Goal: Task Accomplishment & Management: Use online tool/utility

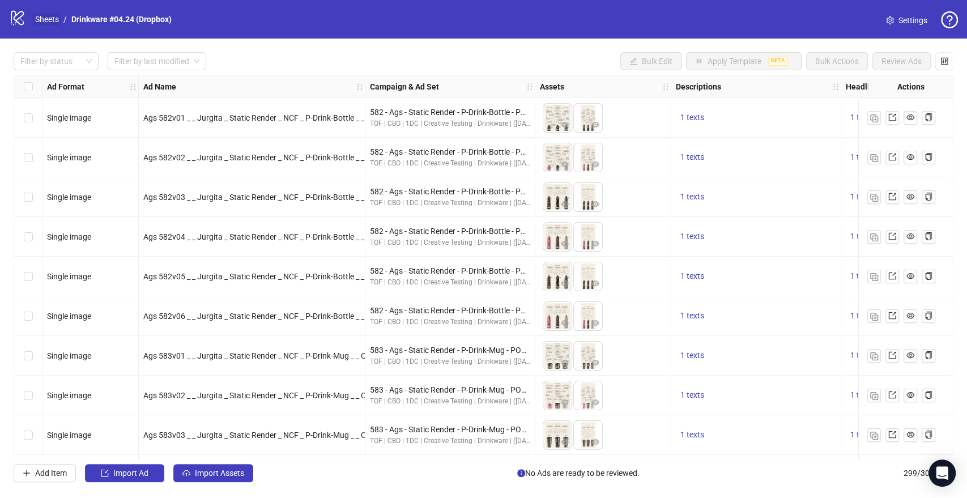
click at [50, 20] on link "Sheets" at bounding box center [47, 19] width 28 height 12
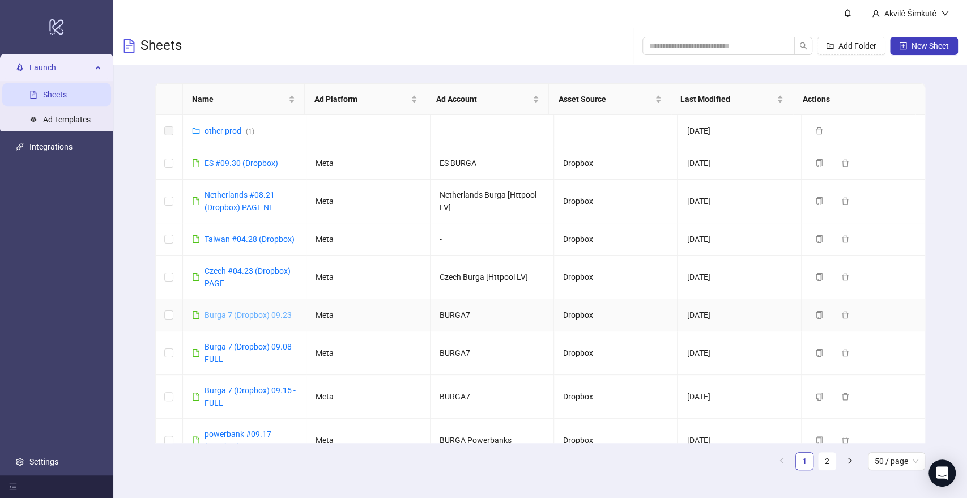
click at [270, 312] on link "Burga 7 (Dropbox) 09.23" at bounding box center [248, 314] width 87 height 9
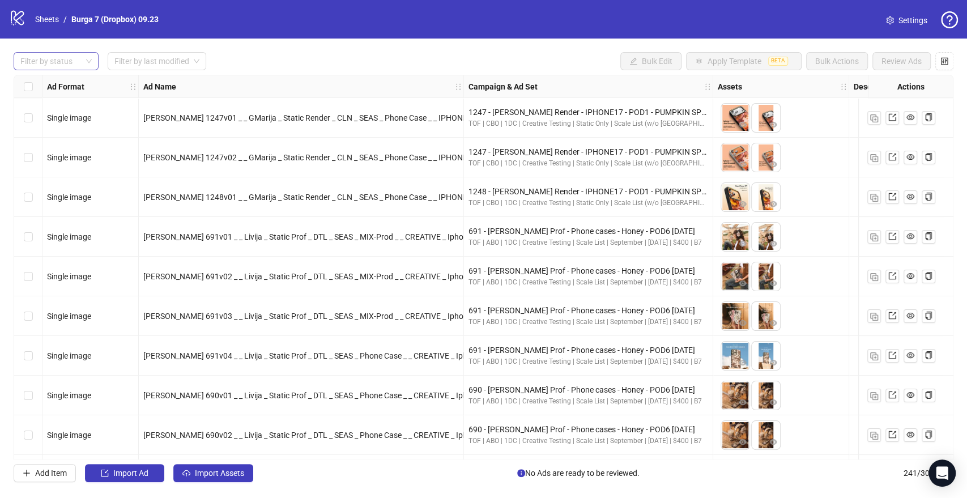
click at [73, 55] on div at bounding box center [50, 61] width 69 height 16
click at [32, 79] on div "Draft" at bounding box center [56, 84] width 67 height 12
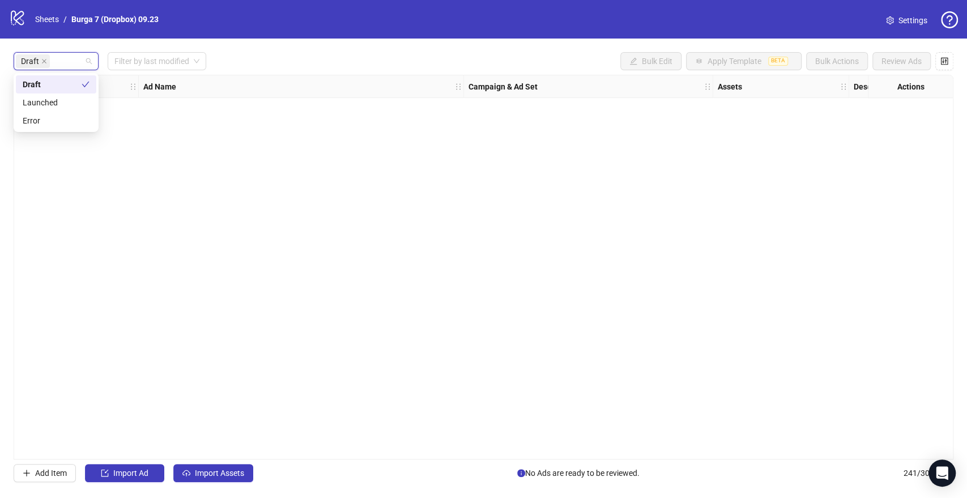
click at [270, 53] on div "Draft Filter by last modified Bulk Edit Apply Template BETA Bulk Actions Review…" at bounding box center [484, 61] width 940 height 18
click at [231, 469] on span "Import Assets" at bounding box center [219, 473] width 49 height 9
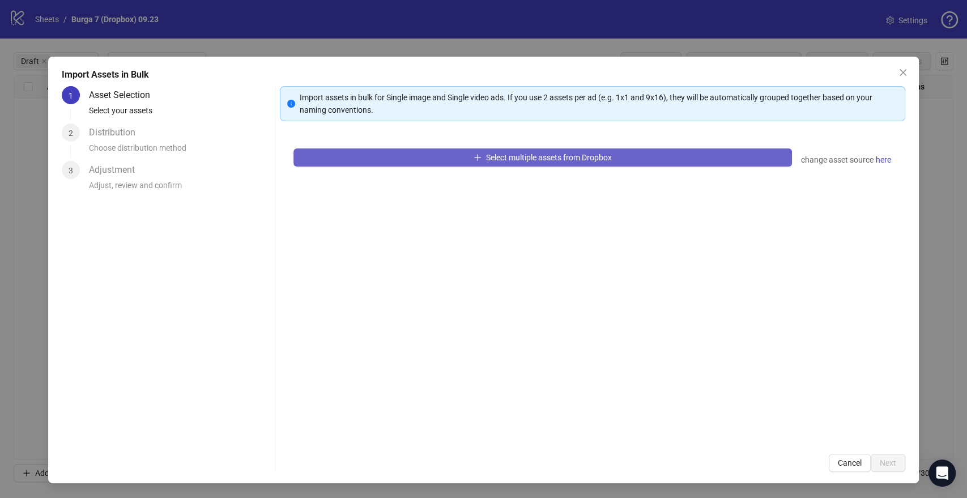
click at [426, 150] on button "Select multiple assets from Dropbox" at bounding box center [542, 157] width 498 height 18
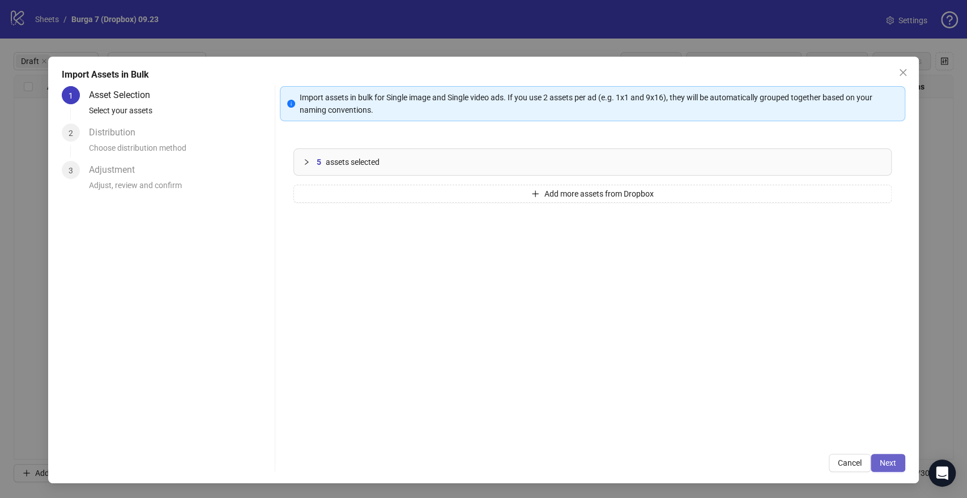
click at [898, 462] on button "Next" at bounding box center [888, 463] width 35 height 18
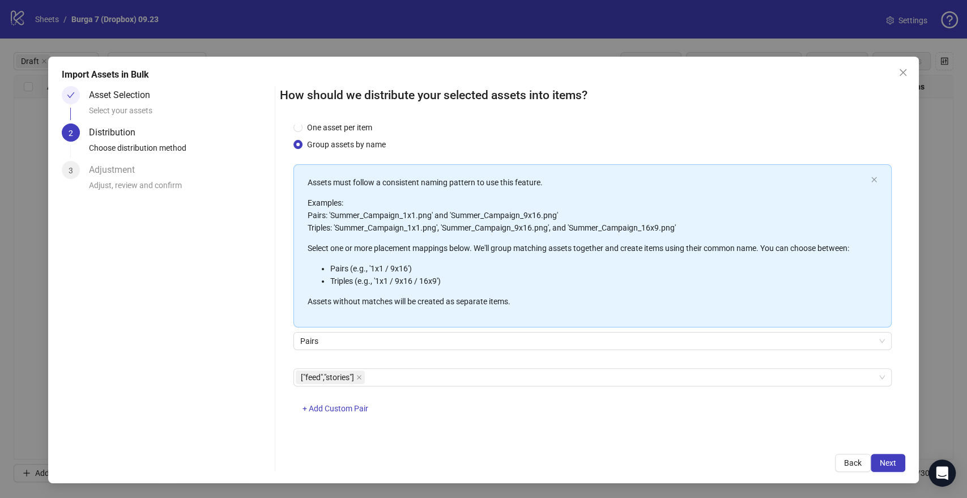
scroll to position [29, 0]
click at [886, 458] on span "Next" at bounding box center [888, 462] width 16 height 9
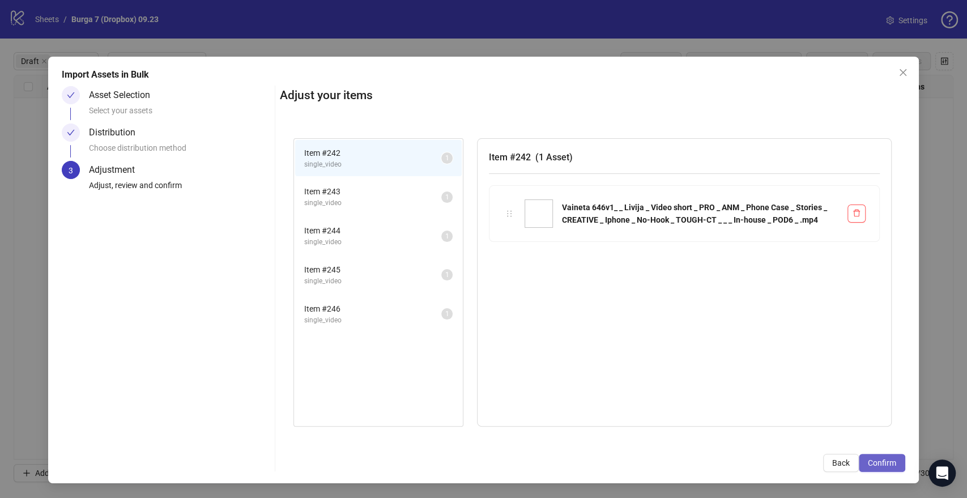
click at [883, 465] on span "Confirm" at bounding box center [882, 462] width 28 height 9
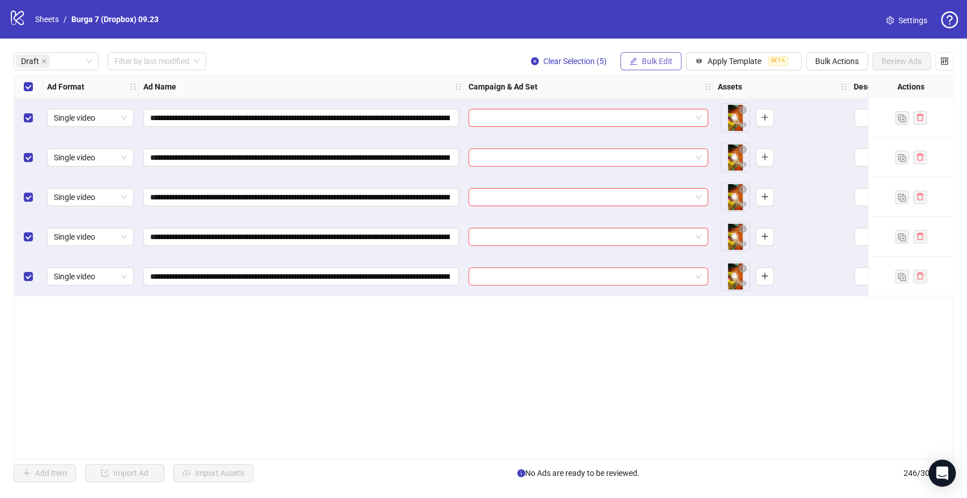
click at [656, 60] on span "Bulk Edit" at bounding box center [657, 61] width 31 height 9
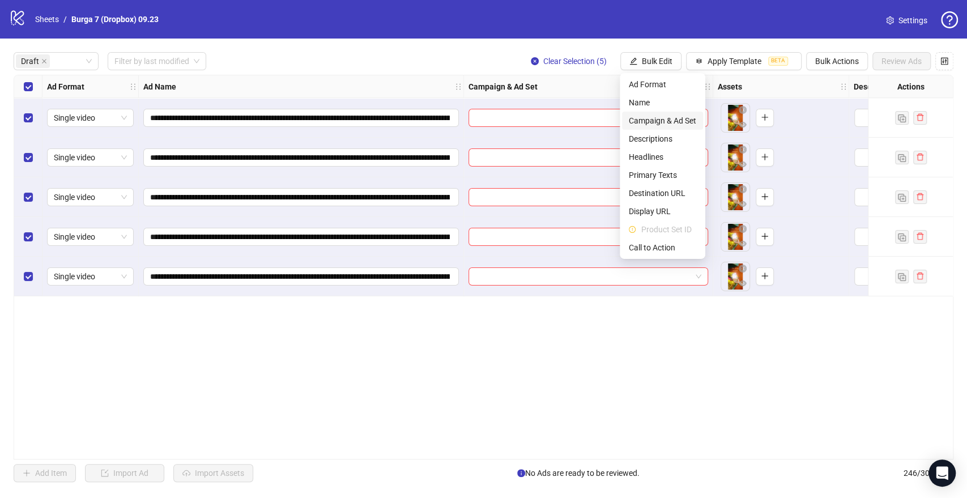
click at [658, 116] on span "Campaign & Ad Set" at bounding box center [662, 120] width 67 height 12
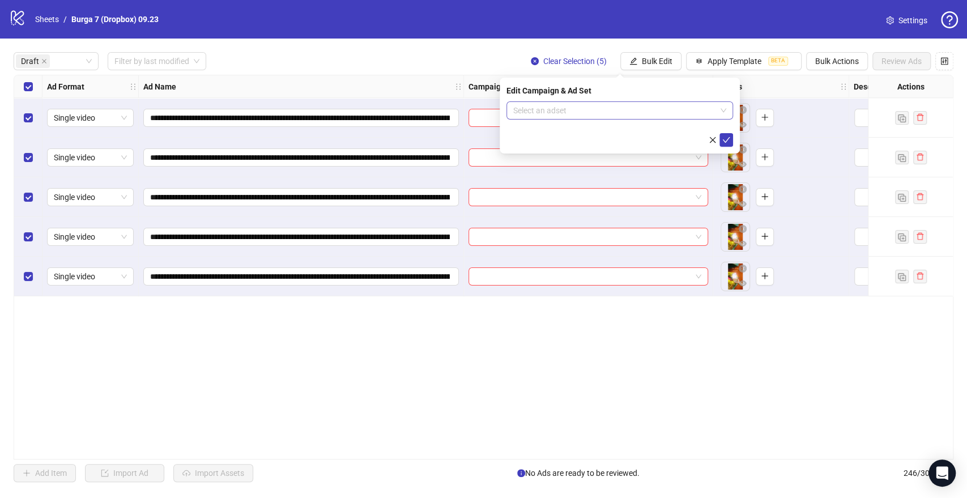
click at [577, 103] on input "search" at bounding box center [614, 110] width 203 height 17
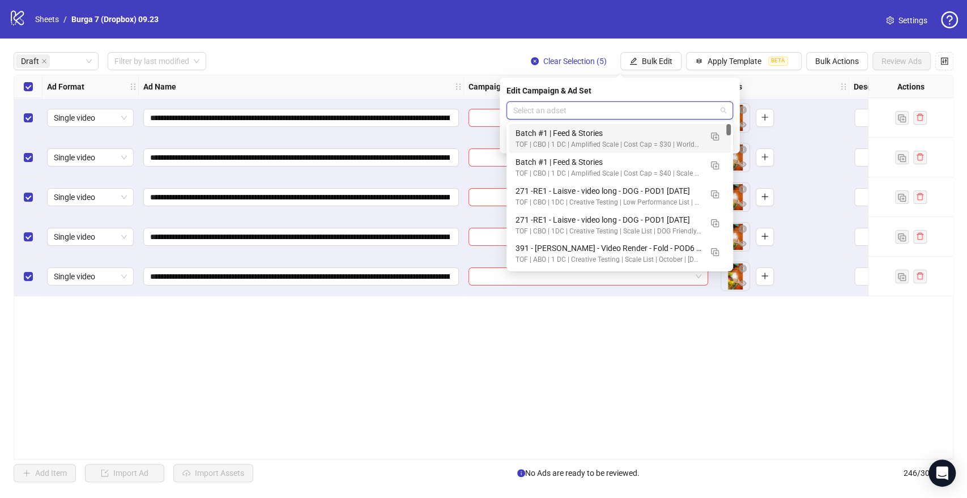
click at [580, 104] on input "search" at bounding box center [614, 110] width 203 height 17
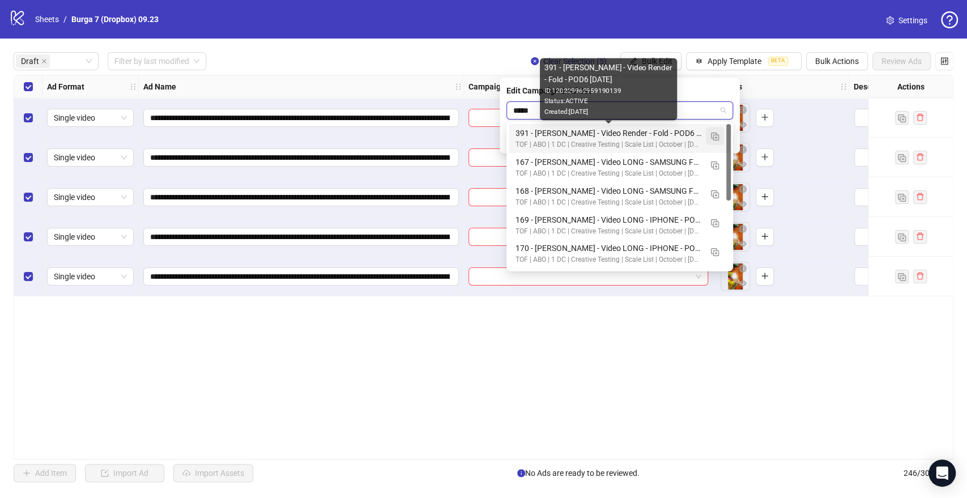
click at [713, 135] on img "button" at bounding box center [715, 137] width 8 height 8
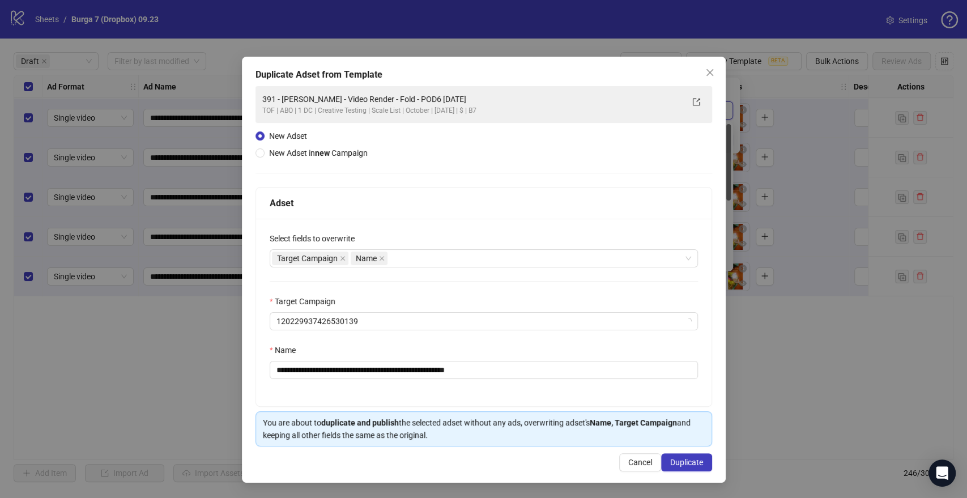
type input "*****"
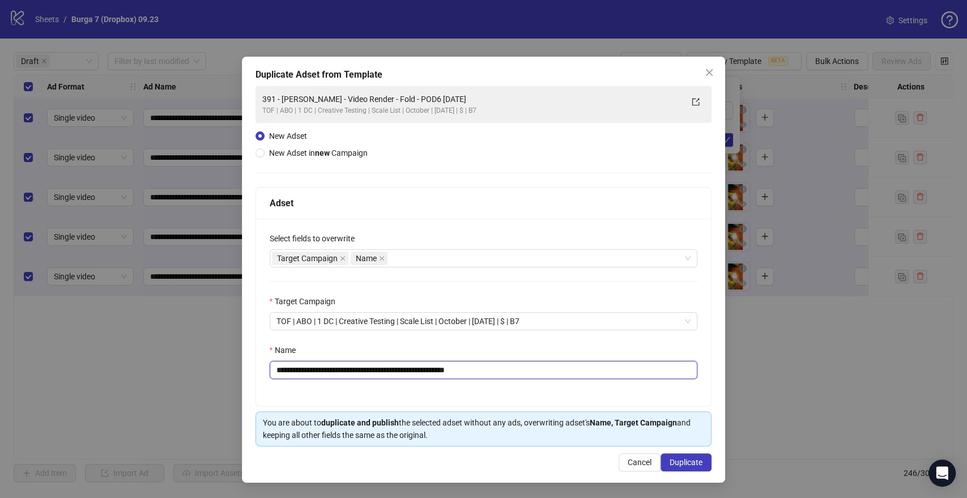
drag, startPoint x: 416, startPoint y: 368, endPoint x: 75, endPoint y: 370, distance: 341.6
click at [75, 370] on div "**********" at bounding box center [483, 249] width 967 height 498
paste input "text"
drag, startPoint x: 416, startPoint y: 369, endPoint x: 501, endPoint y: 370, distance: 85.0
click at [501, 370] on input "**********" at bounding box center [484, 370] width 428 height 18
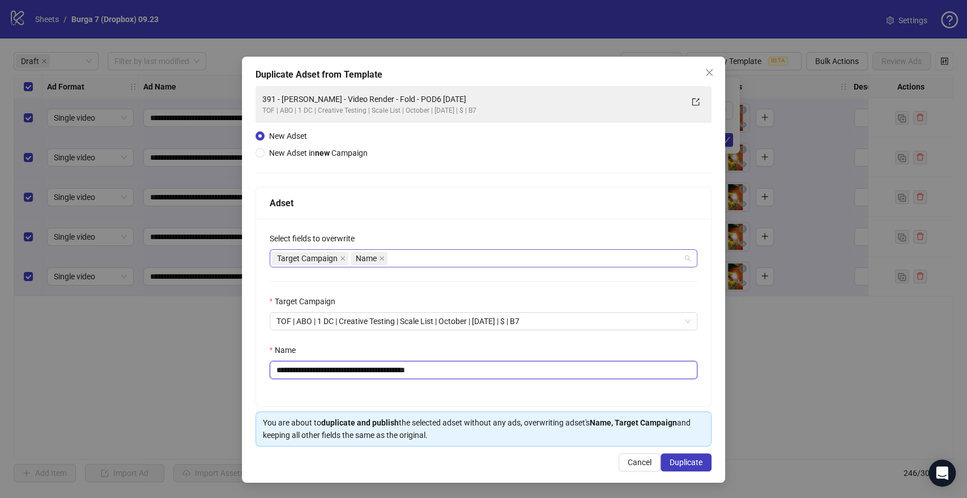
click at [406, 257] on div "Target Campaign Name" at bounding box center [478, 258] width 412 height 16
type input "**********"
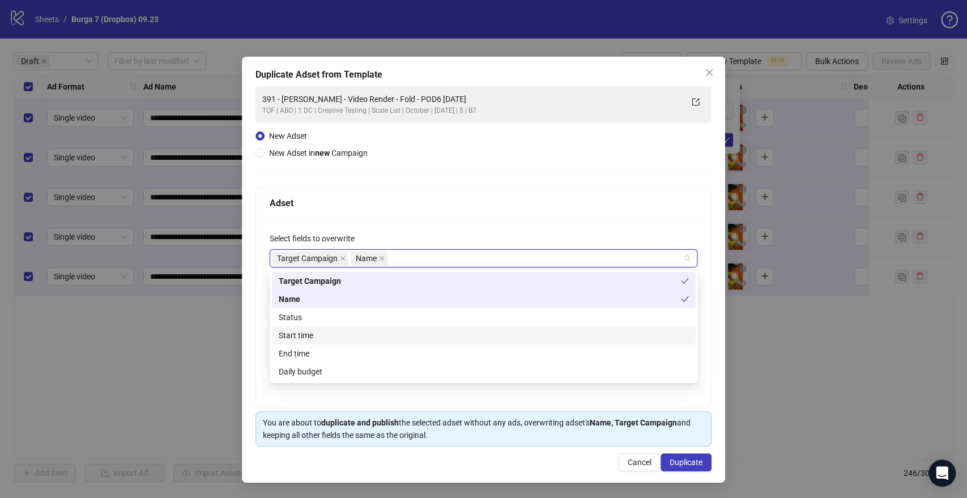
click at [301, 335] on div "Start time" at bounding box center [484, 335] width 410 height 12
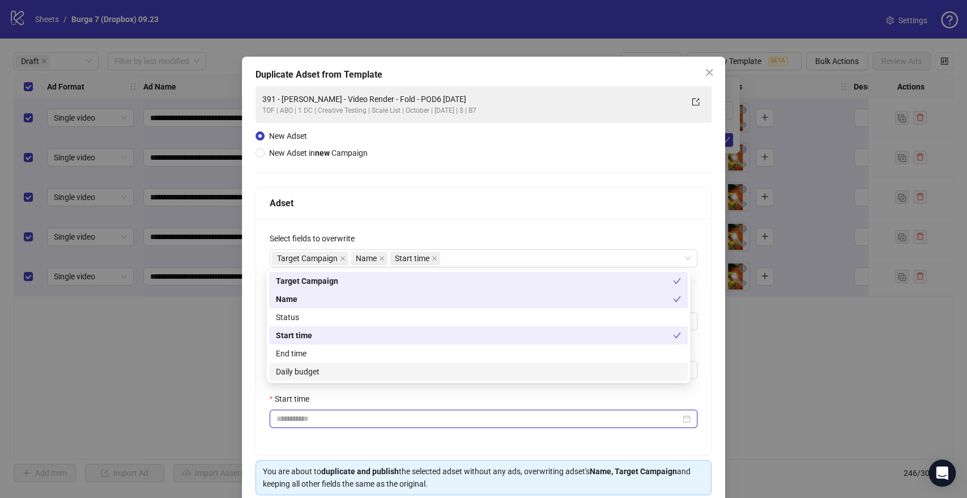
click at [300, 420] on input "Start time" at bounding box center [478, 418] width 404 height 12
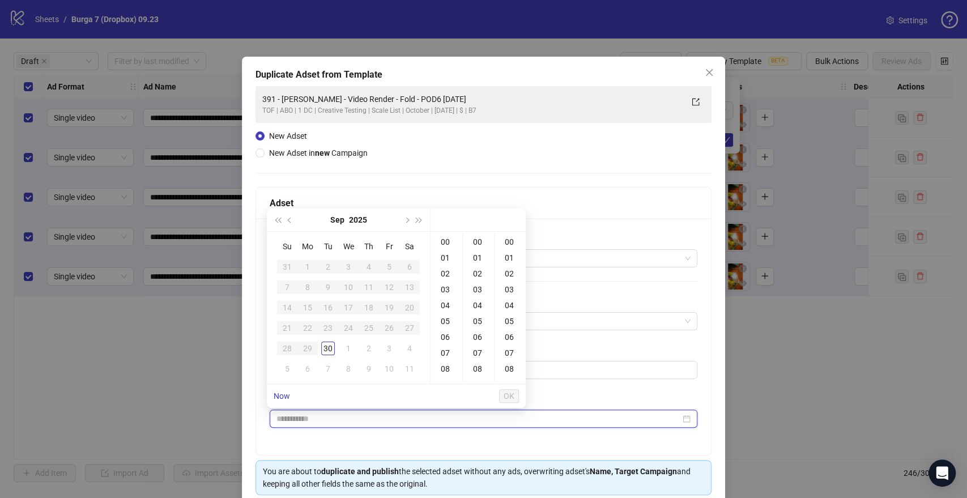
type input "**********"
drag, startPoint x: 345, startPoint y: 350, endPoint x: 410, endPoint y: 316, distance: 73.0
click at [346, 350] on div "1" at bounding box center [349, 349] width 14 height 14
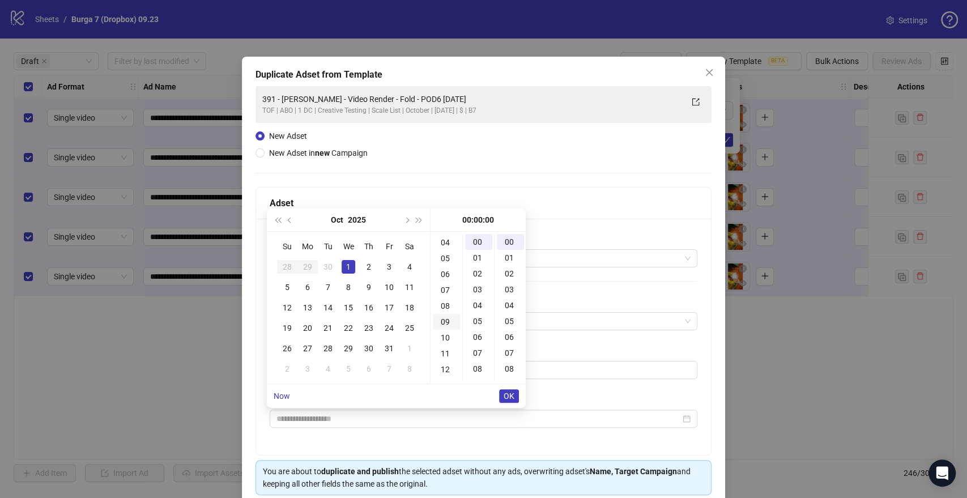
click at [444, 323] on div "09" at bounding box center [446, 322] width 27 height 16
type input "**********"
click at [518, 397] on button "OK" at bounding box center [509, 396] width 20 height 14
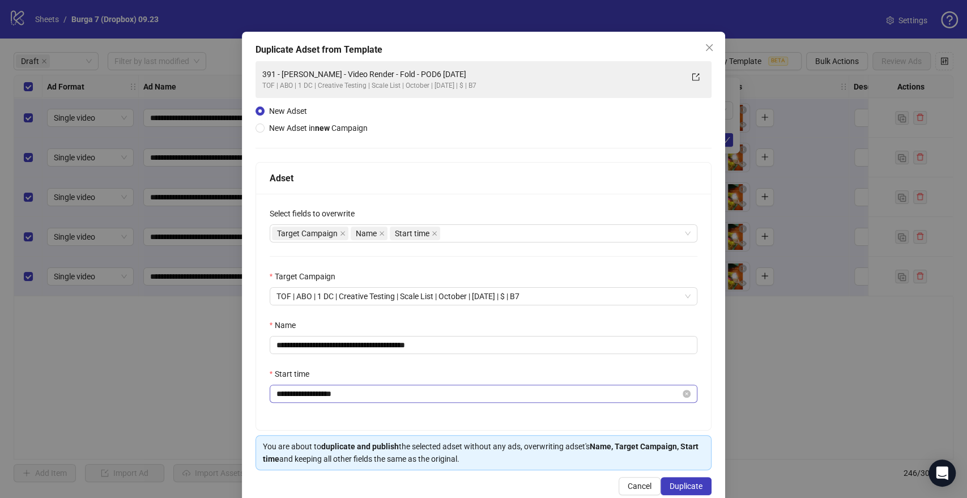
scroll to position [47, 0]
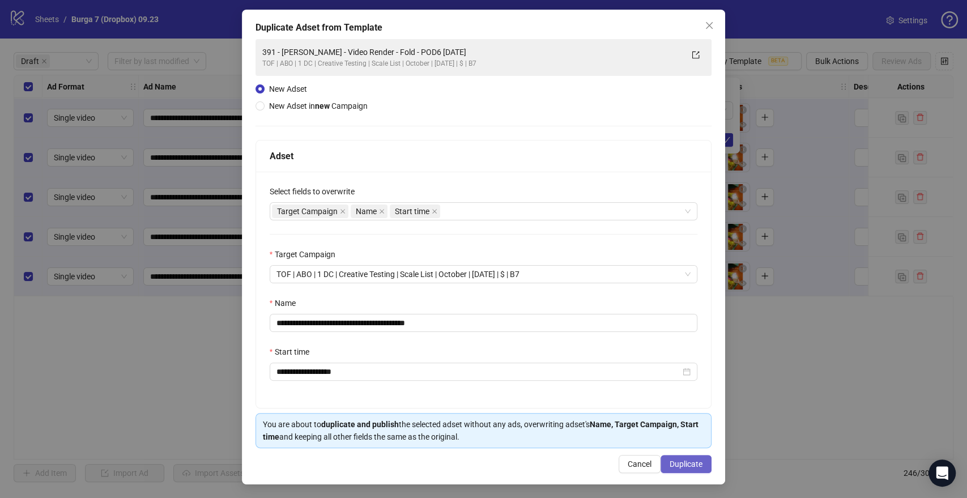
click at [674, 461] on span "Duplicate" at bounding box center [686, 463] width 33 height 9
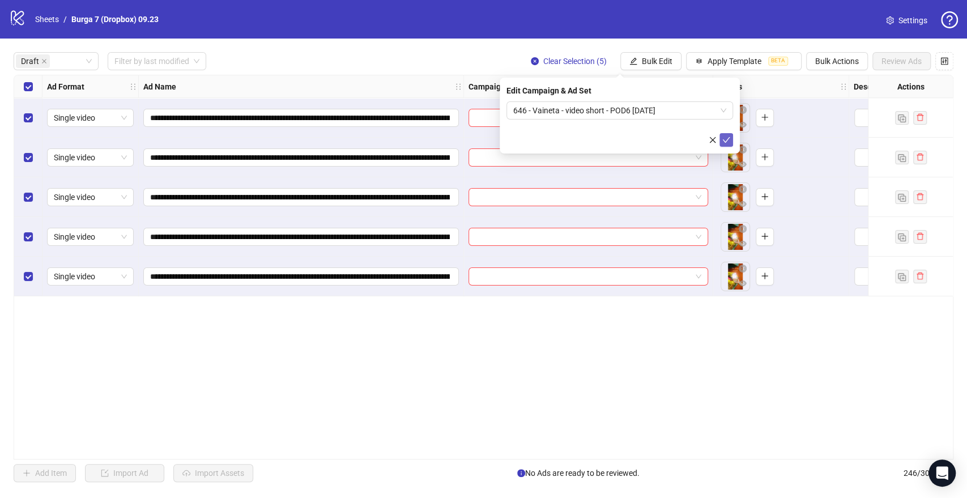
click at [725, 140] on icon "check" at bounding box center [726, 140] width 8 height 8
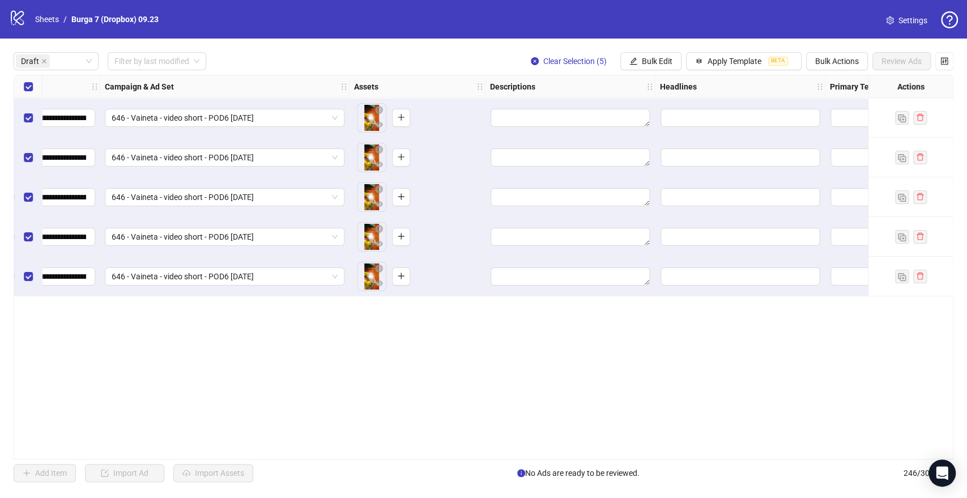
scroll to position [0, 377]
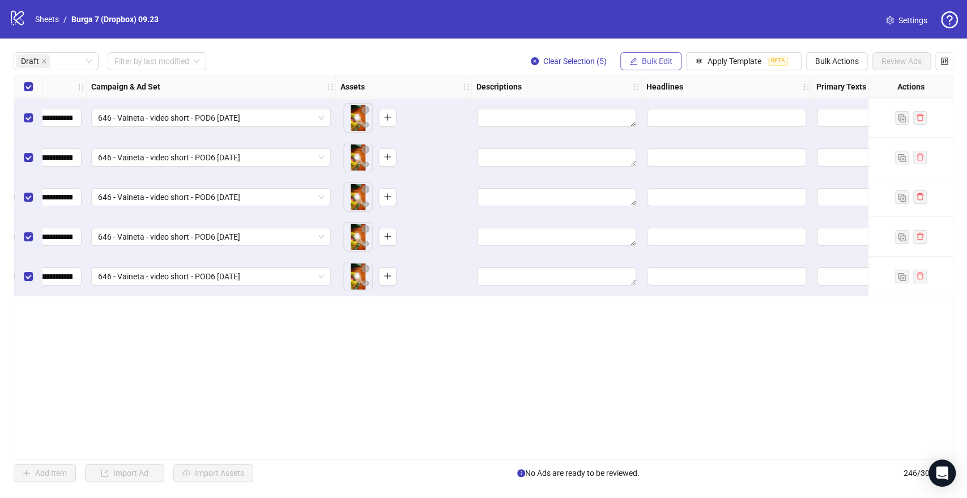
click at [659, 58] on span "Bulk Edit" at bounding box center [657, 61] width 31 height 9
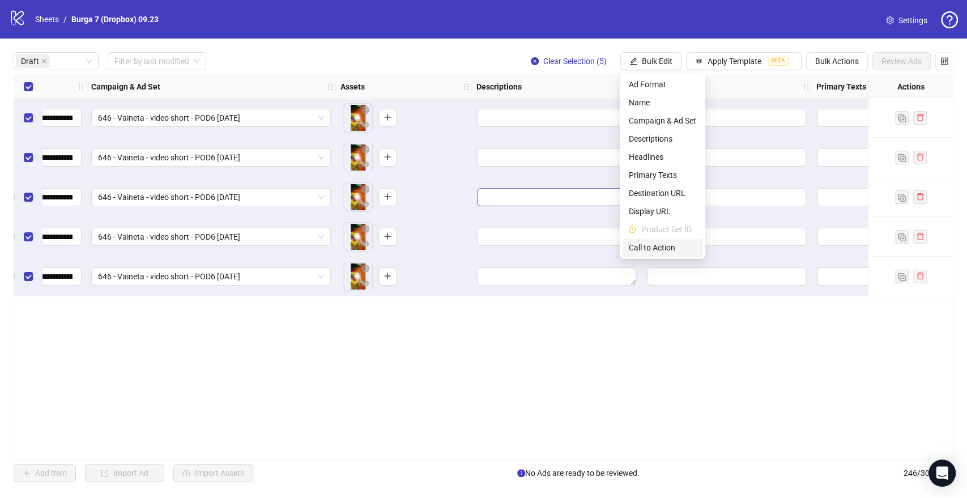
drag, startPoint x: 659, startPoint y: 250, endPoint x: 627, endPoint y: 194, distance: 65.0
click at [661, 250] on span "Call to Action" at bounding box center [662, 247] width 67 height 12
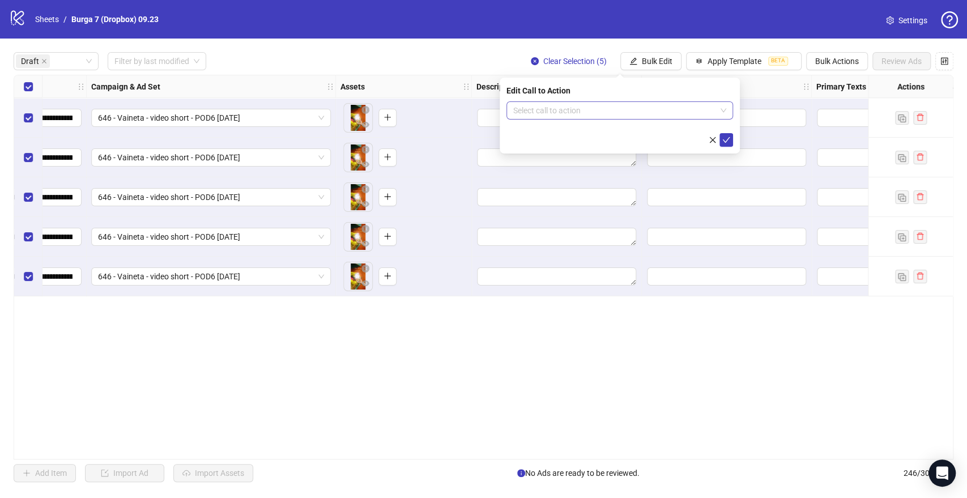
click at [601, 112] on input "search" at bounding box center [614, 110] width 203 height 17
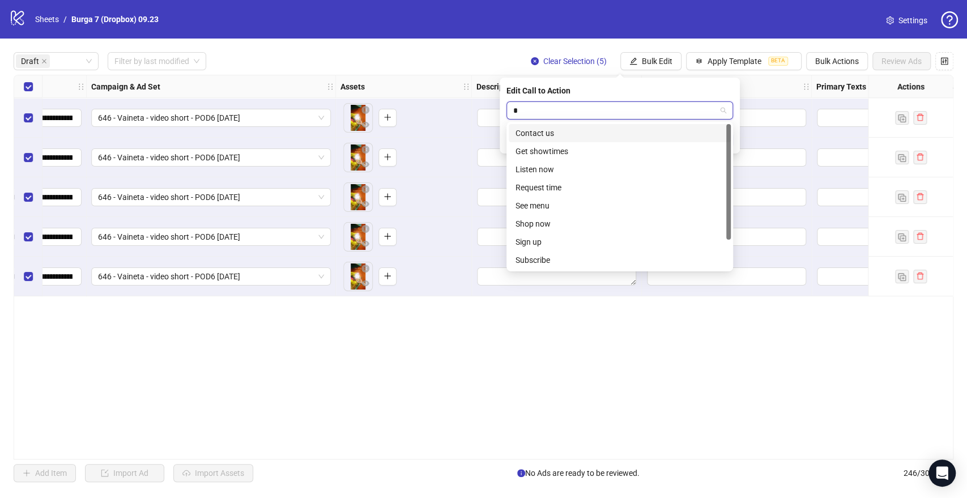
type input "**"
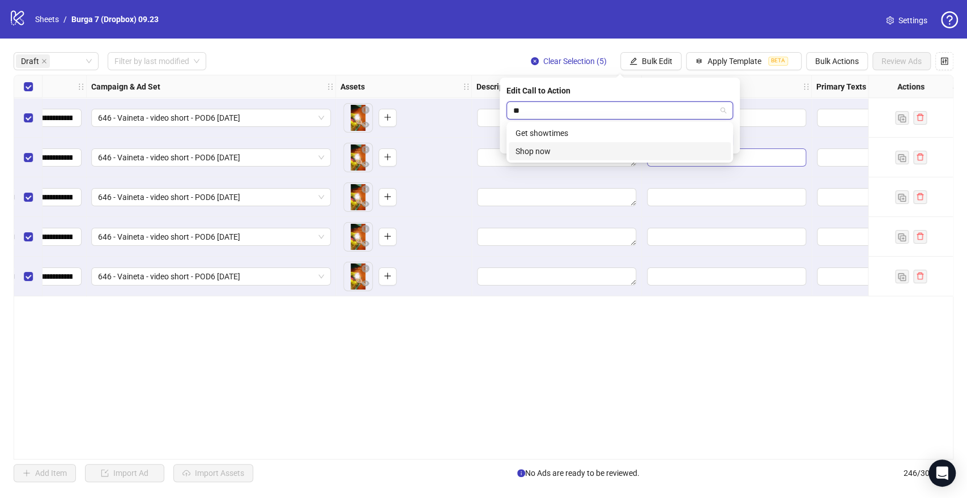
drag, startPoint x: 580, startPoint y: 142, endPoint x: 692, endPoint y: 155, distance: 113.0
click at [580, 142] on div "Shop now" at bounding box center [620, 151] width 222 height 18
click at [725, 136] on icon "check" at bounding box center [726, 140] width 8 height 8
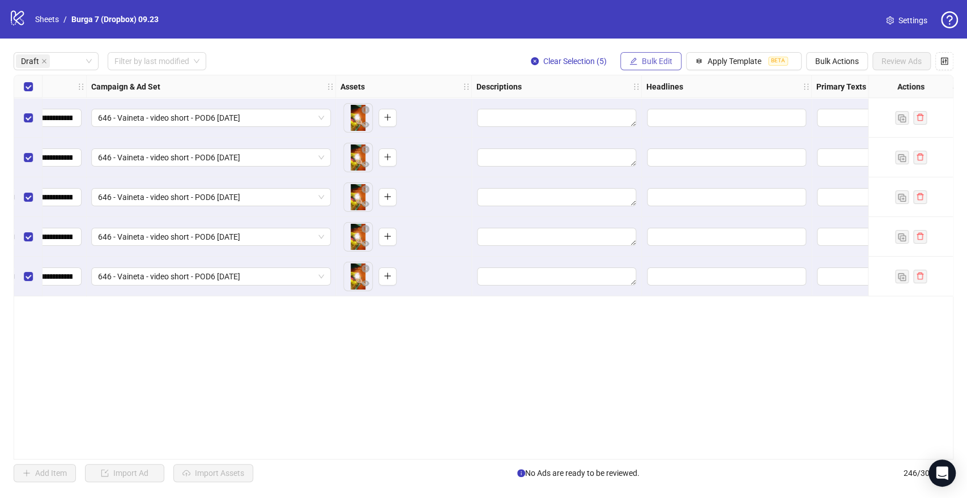
click at [659, 62] on span "Bulk Edit" at bounding box center [657, 61] width 31 height 9
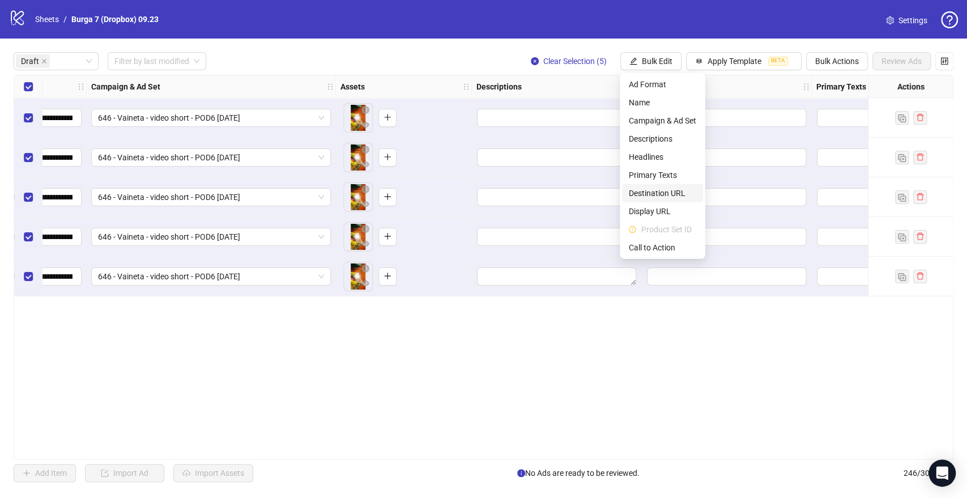
click at [659, 193] on span "Destination URL" at bounding box center [662, 193] width 67 height 12
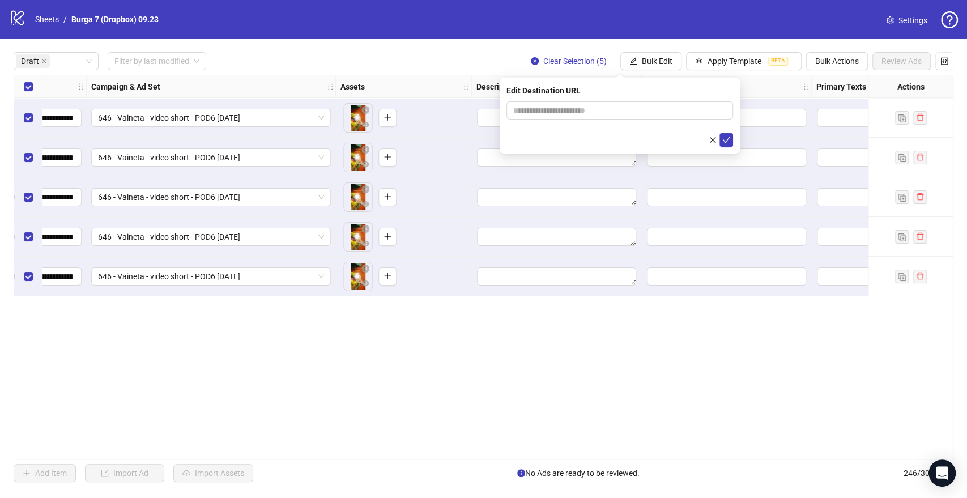
click at [552, 132] on form at bounding box center [619, 123] width 227 height 45
click at [560, 111] on input "text" at bounding box center [615, 110] width 204 height 12
type input "**********"
click at [722, 137] on icon "check" at bounding box center [726, 140] width 8 height 8
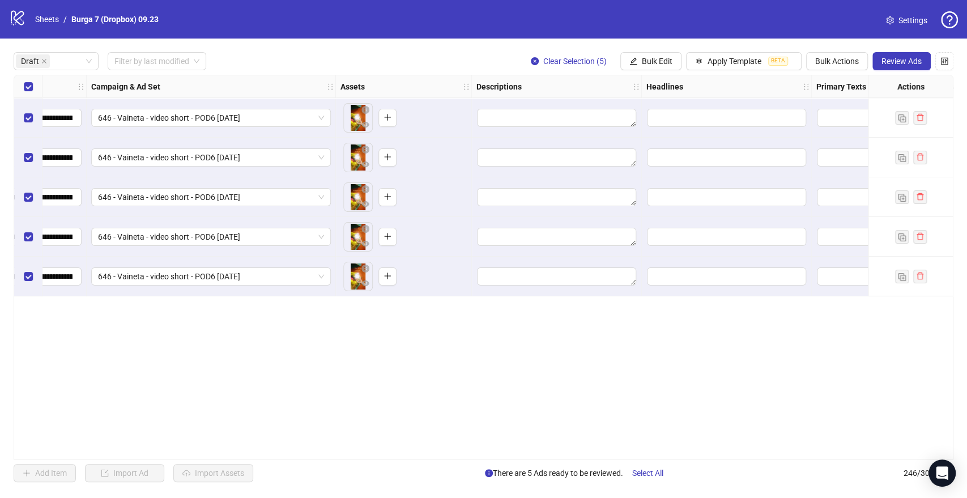
click at [726, 52] on div "**********" at bounding box center [483, 267] width 967 height 457
click at [725, 57] on span "Apply Template" at bounding box center [735, 61] width 54 height 9
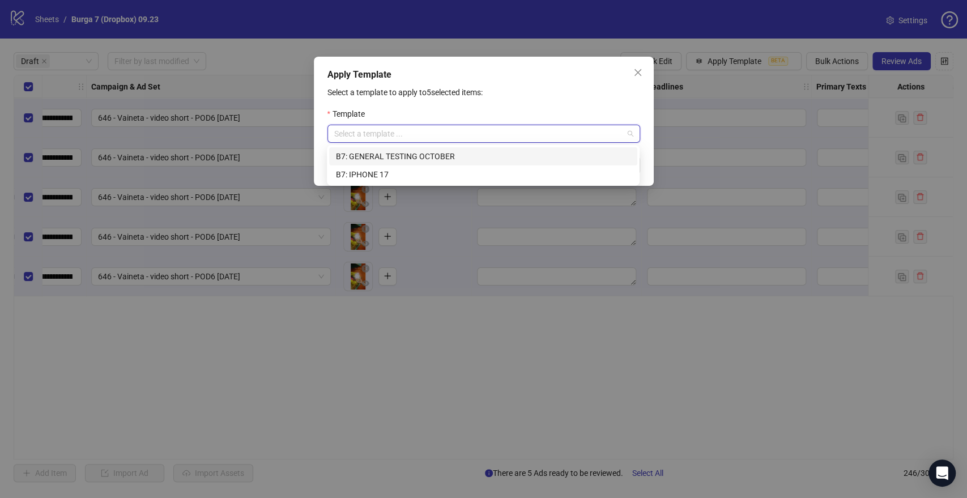
click at [454, 132] on input "search" at bounding box center [478, 133] width 289 height 17
click at [383, 159] on div "B7: GENERAL TESTING OCTOBER" at bounding box center [483, 156] width 295 height 12
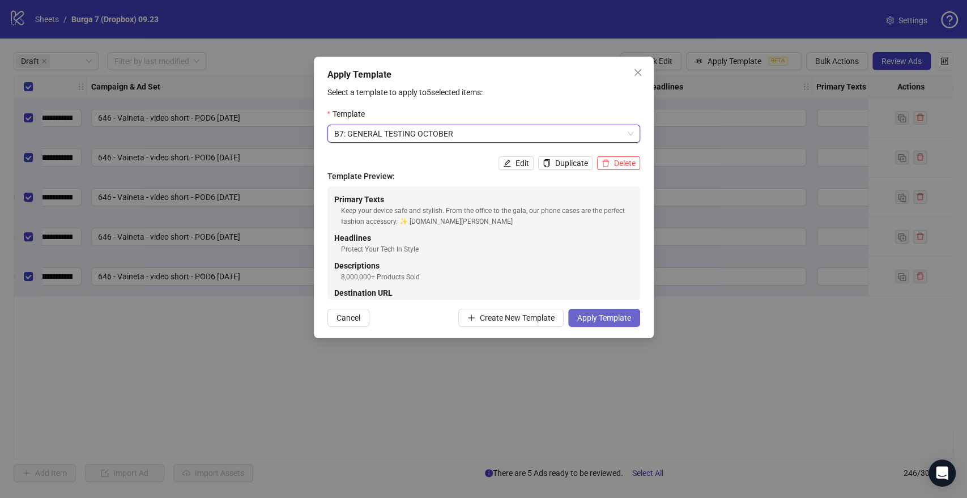
click at [615, 316] on span "Apply Template" at bounding box center [604, 317] width 54 height 9
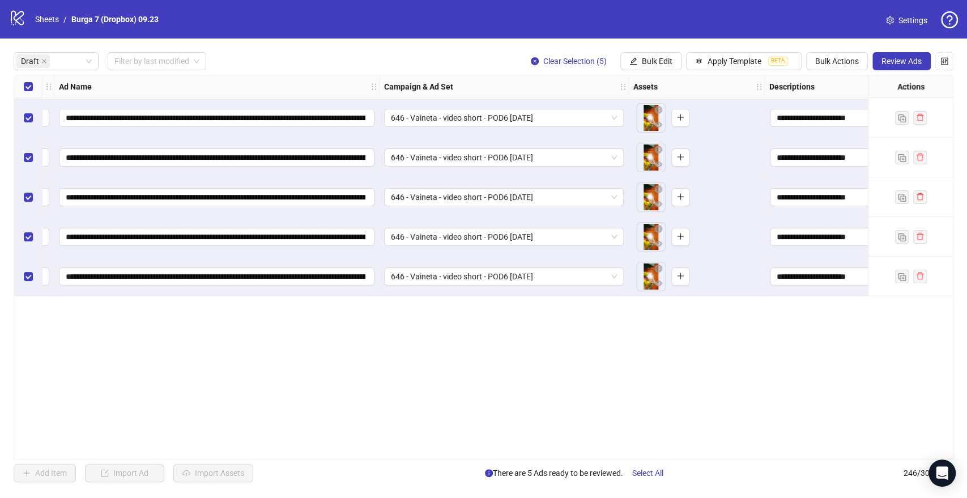
scroll to position [0, 0]
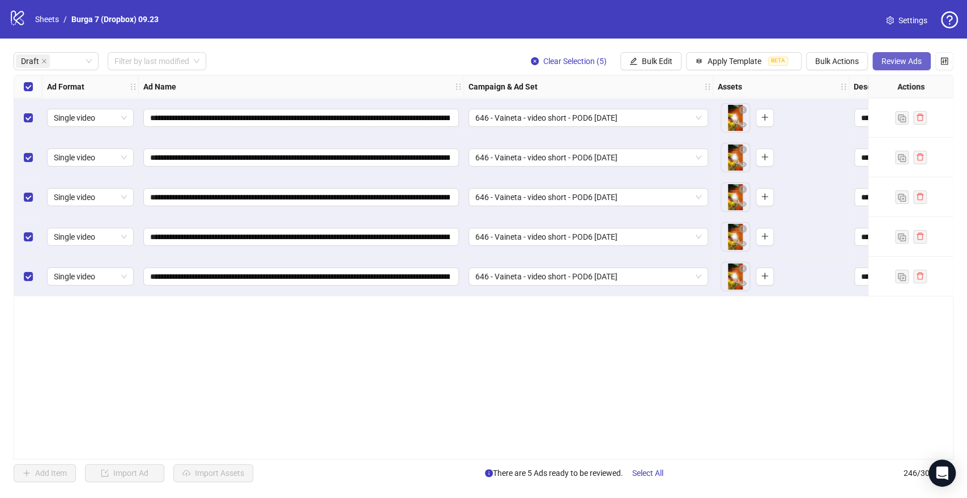
click at [896, 58] on span "Review Ads" at bounding box center [901, 61] width 40 height 9
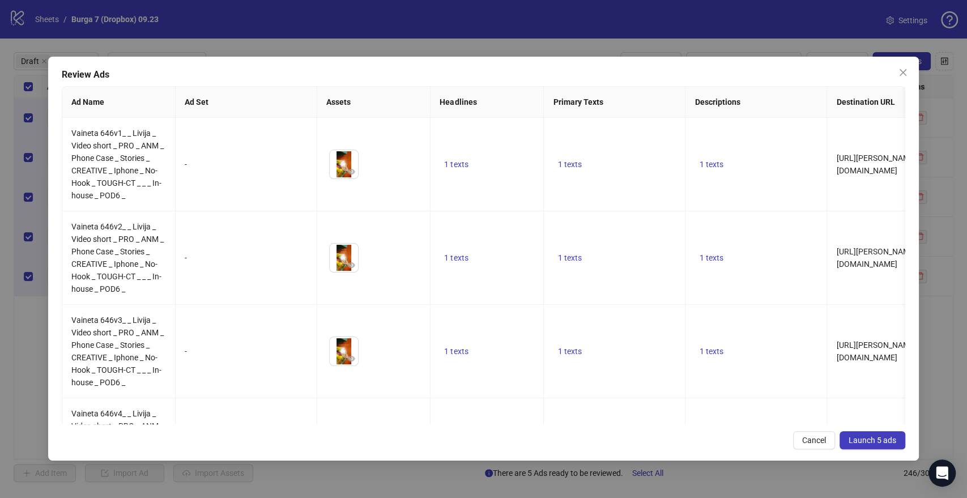
click at [876, 438] on span "Launch 5 ads" at bounding box center [873, 440] width 48 height 9
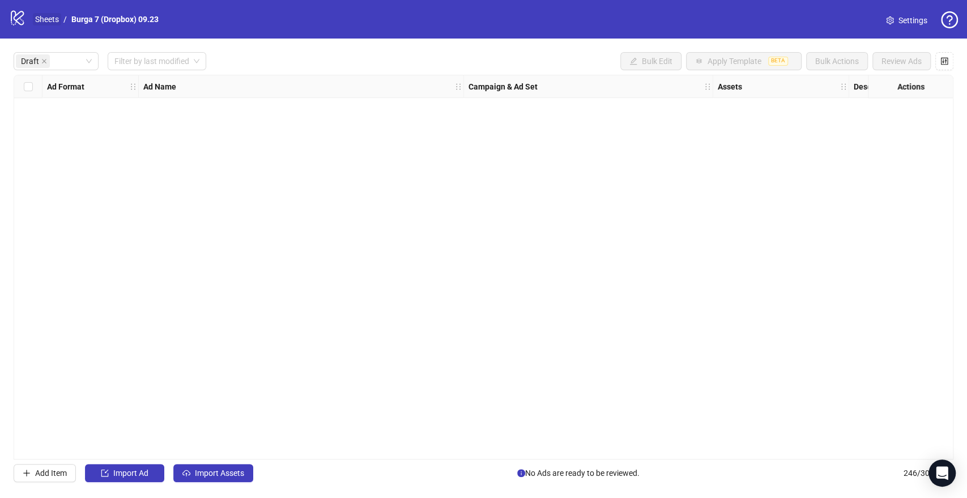
click at [54, 13] on link "Sheets" at bounding box center [47, 19] width 28 height 12
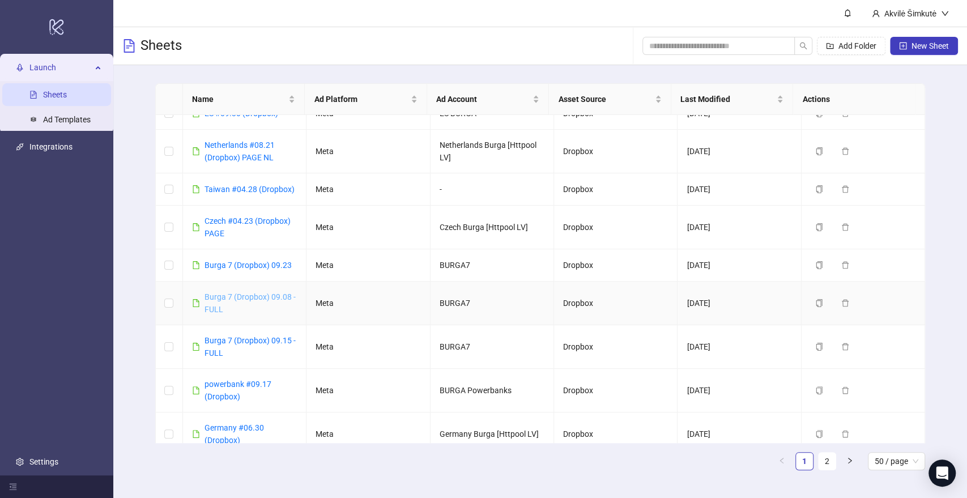
scroll to position [126, 0]
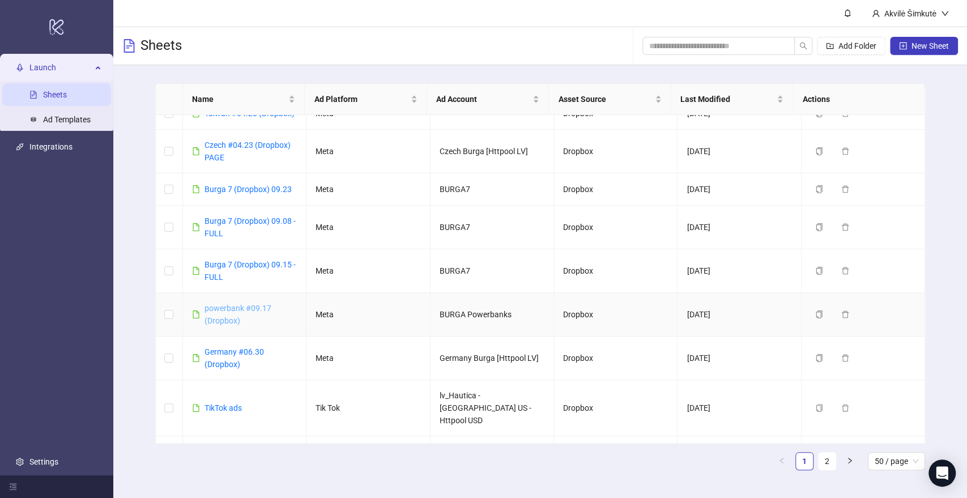
click at [231, 309] on link "powerbank #09.17 (Dropbox)" at bounding box center [238, 315] width 67 height 22
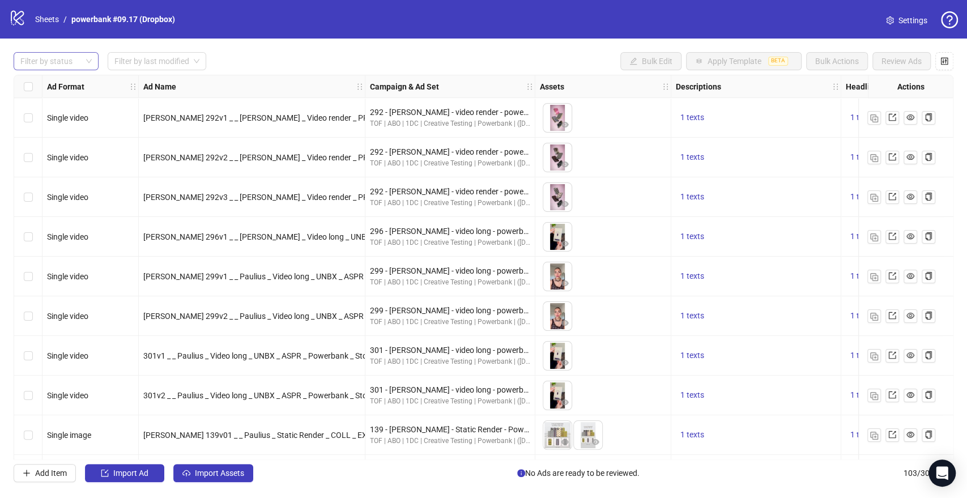
click at [73, 65] on div at bounding box center [50, 61] width 69 height 16
click at [62, 80] on div "Draft" at bounding box center [56, 84] width 67 height 12
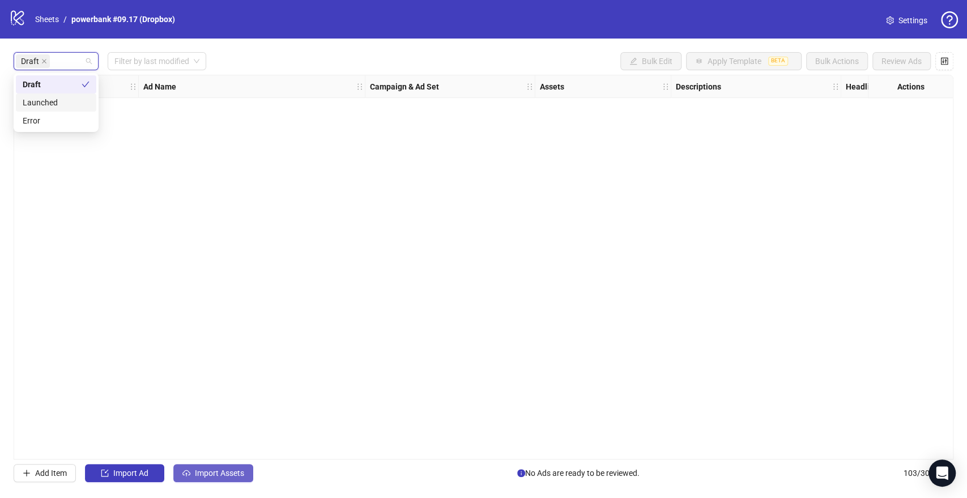
click at [216, 470] on span "Import Assets" at bounding box center [219, 473] width 49 height 9
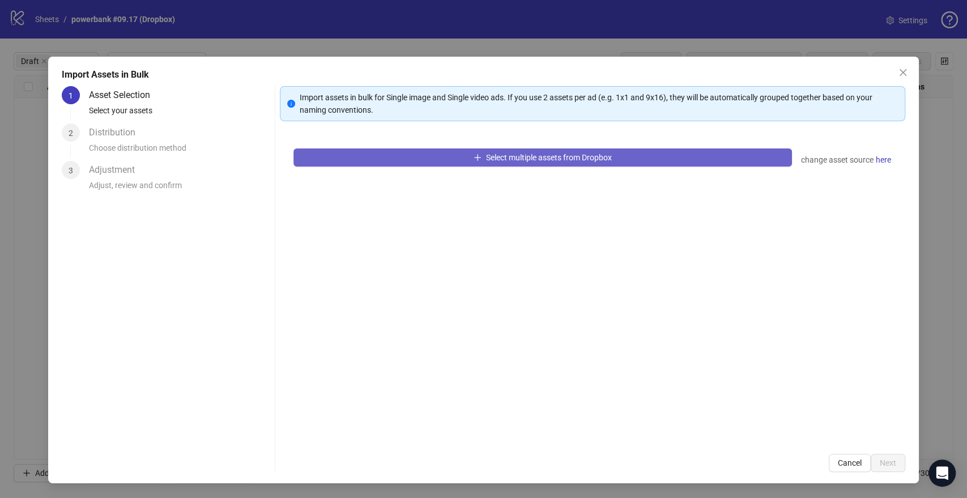
click at [530, 153] on span "Select multiple assets from Dropbox" at bounding box center [549, 157] width 126 height 9
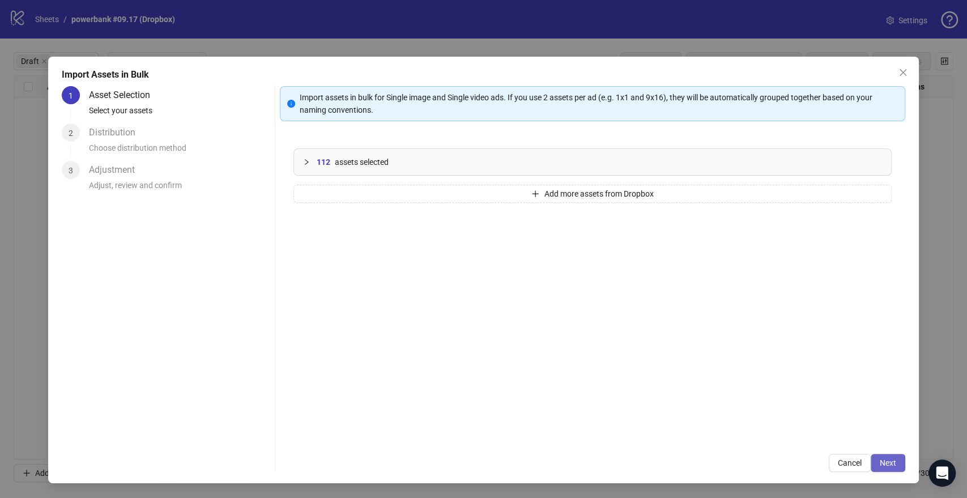
click at [888, 459] on span "Next" at bounding box center [888, 462] width 16 height 9
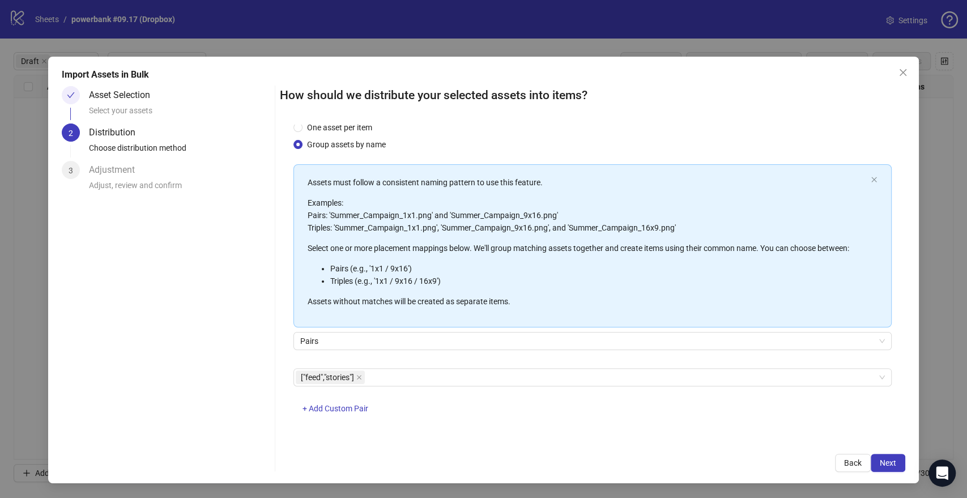
scroll to position [29, 0]
click at [889, 462] on span "Next" at bounding box center [888, 462] width 16 height 9
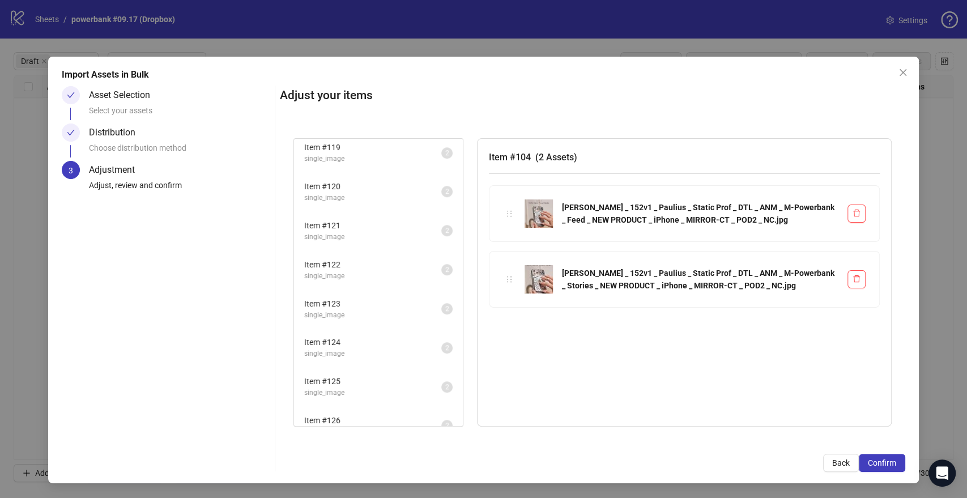
scroll to position [2192, 0]
click at [900, 466] on button "Confirm" at bounding box center [882, 463] width 46 height 18
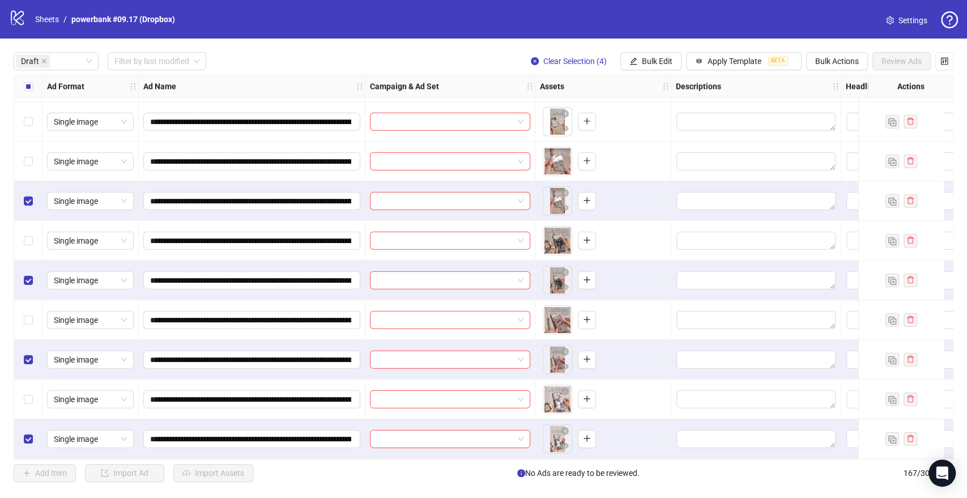
scroll to position [2055, 0]
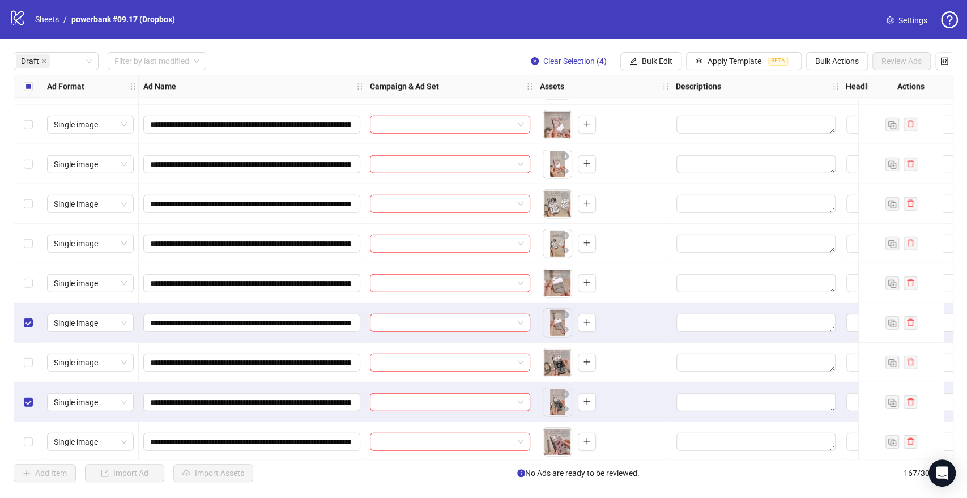
click at [32, 240] on div "Select row 56" at bounding box center [28, 244] width 28 height 40
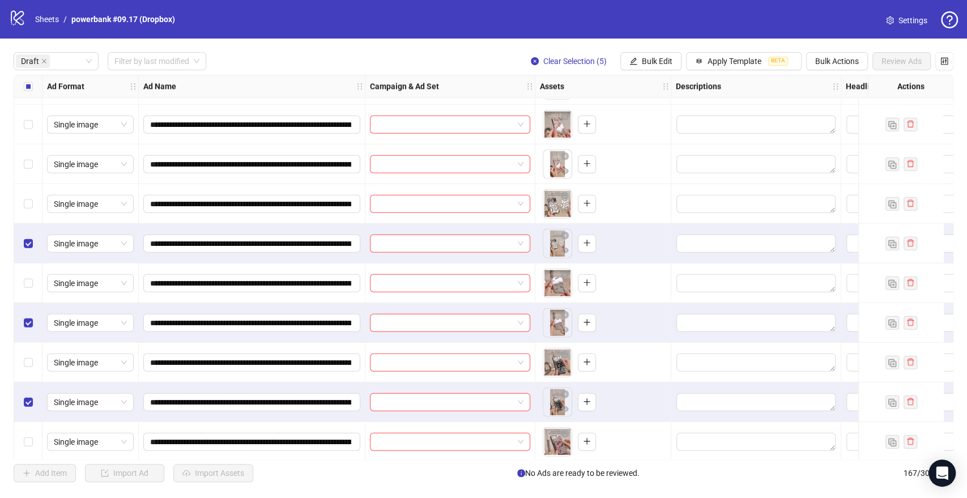
scroll to position [1992, 0]
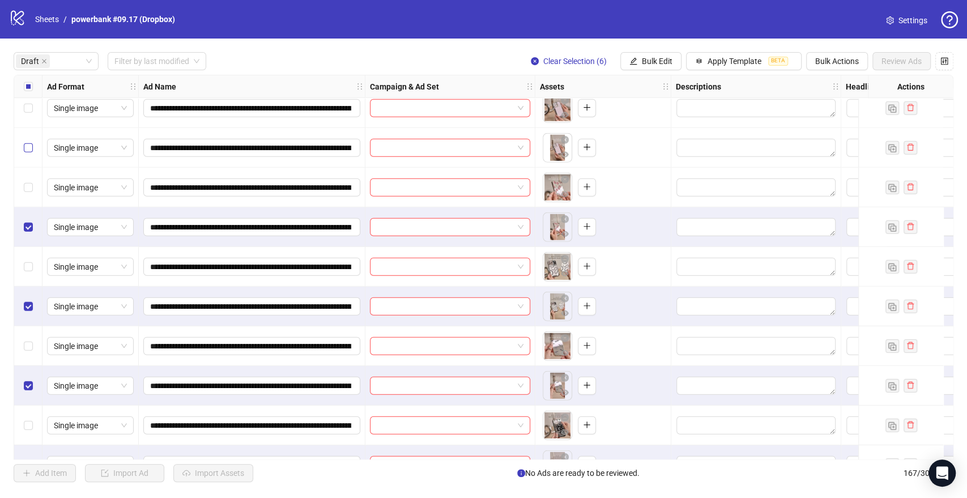
click at [31, 153] on label "Select row 52" at bounding box center [28, 148] width 9 height 12
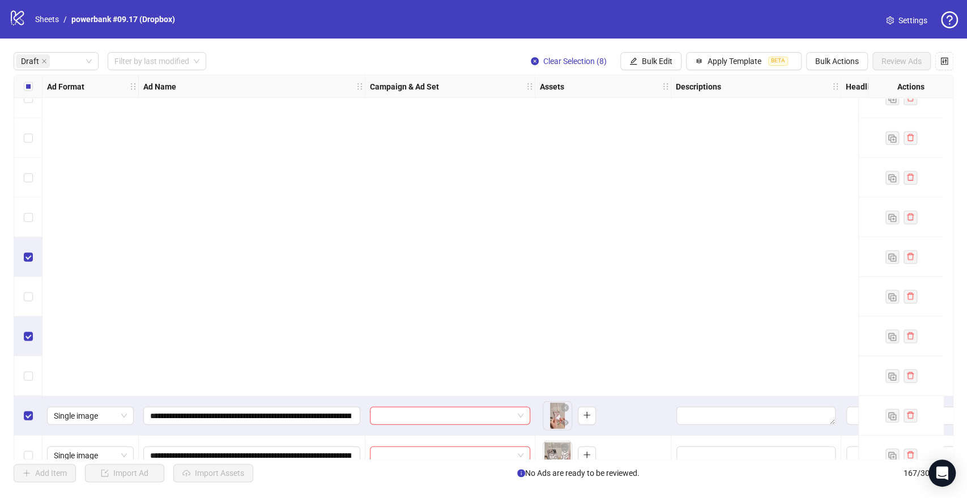
scroll to position [2181, 0]
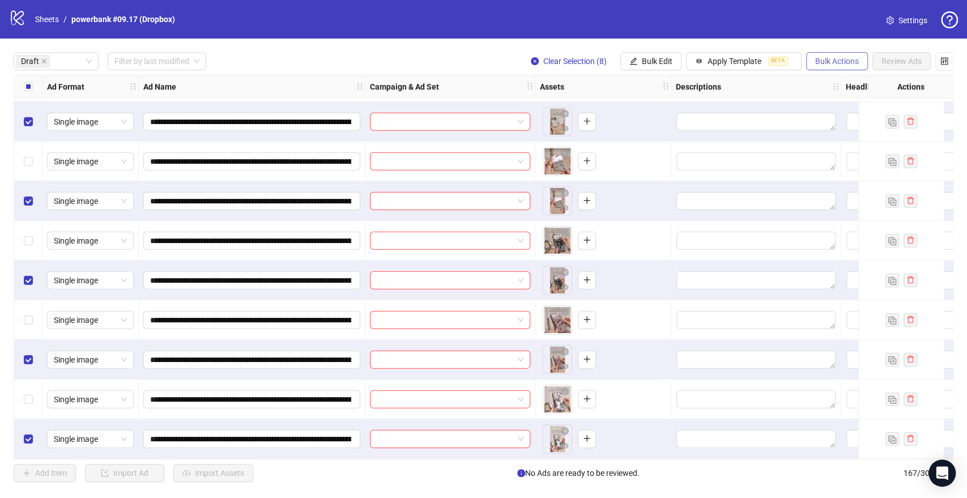
click at [822, 62] on span "Bulk Actions" at bounding box center [837, 61] width 44 height 9
click at [816, 91] on li "Delete" at bounding box center [852, 84] width 91 height 18
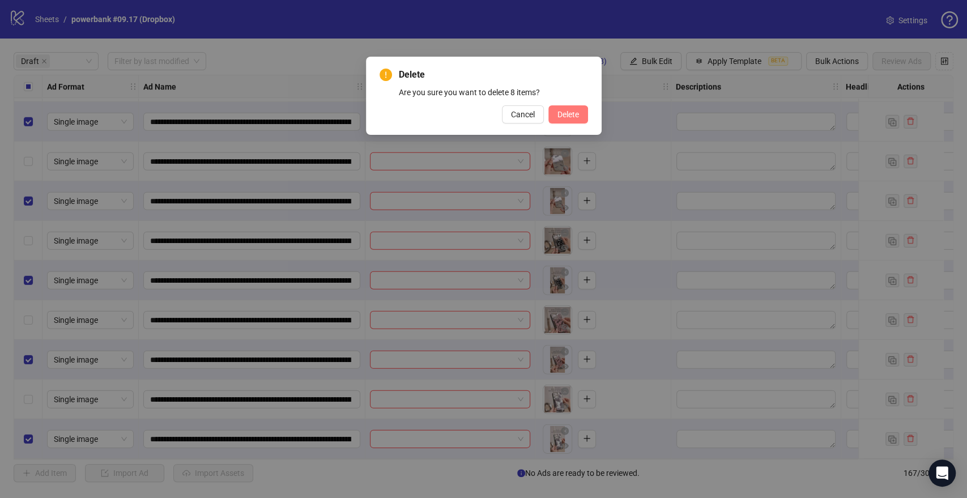
click at [567, 121] on button "Delete" at bounding box center [568, 114] width 40 height 18
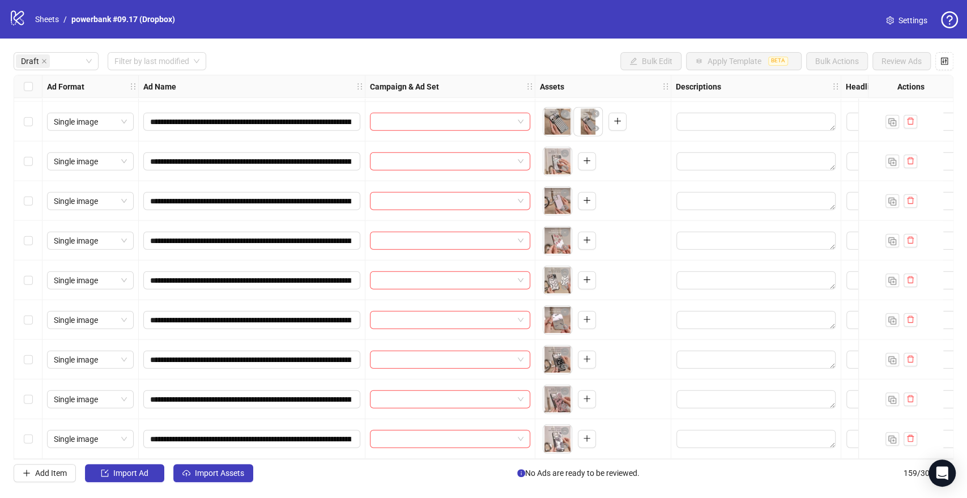
scroll to position [1864, 0]
click at [584, 157] on icon "plus" at bounding box center [587, 161] width 8 height 8
click at [587, 197] on icon "plus" at bounding box center [587, 201] width 8 height 8
click at [581, 233] on button "button" at bounding box center [587, 241] width 18 height 18
click at [589, 276] on icon "plus" at bounding box center [587, 280] width 8 height 8
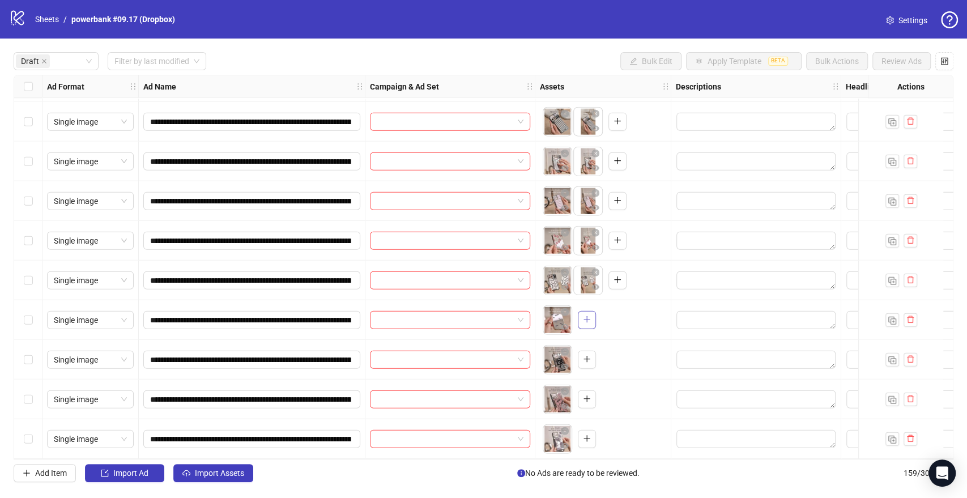
click at [589, 316] on icon "plus" at bounding box center [587, 320] width 8 height 8
click at [582, 354] on button "button" at bounding box center [587, 360] width 18 height 18
click at [587, 399] on icon "plus" at bounding box center [587, 399] width 6 height 1
click at [583, 435] on icon "plus" at bounding box center [587, 439] width 8 height 8
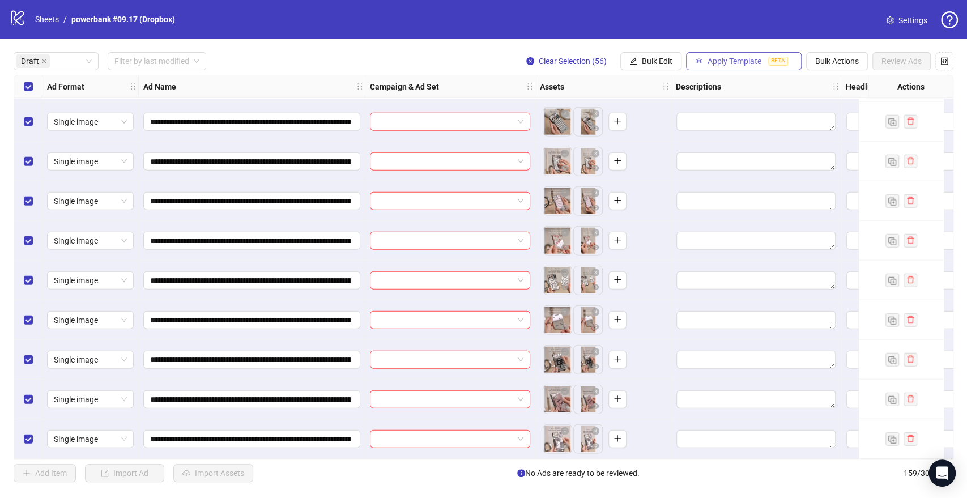
click at [753, 59] on span "Apply Template" at bounding box center [735, 61] width 54 height 9
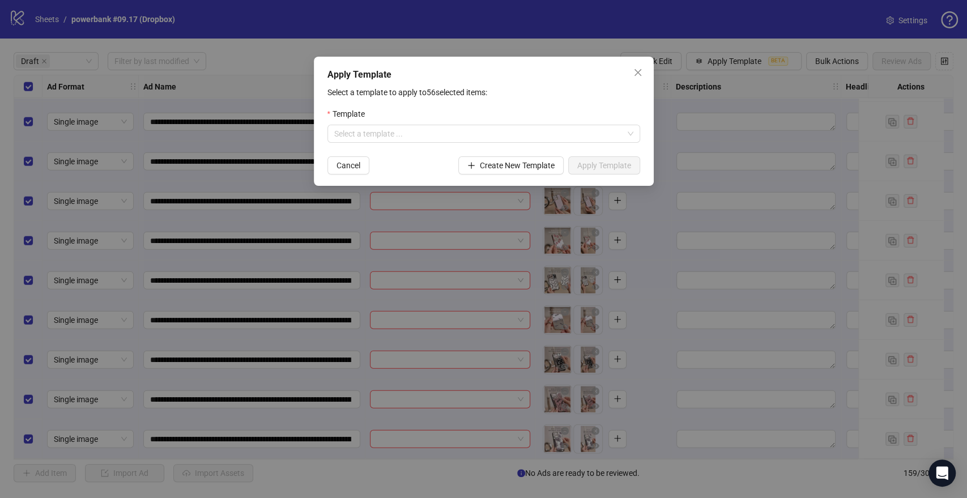
click at [584, 40] on div "Apply Template Select a template to apply to 56 selected items: Template Select…" at bounding box center [483, 249] width 967 height 498
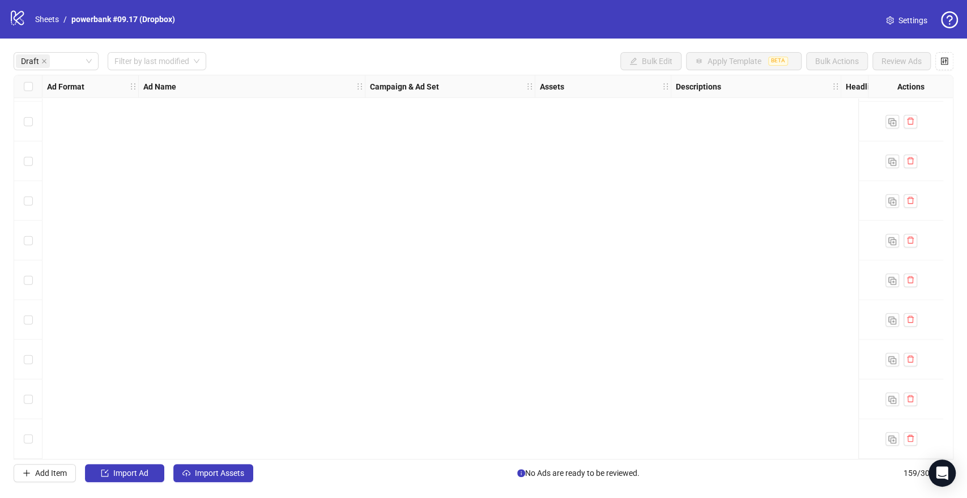
scroll to position [0, 0]
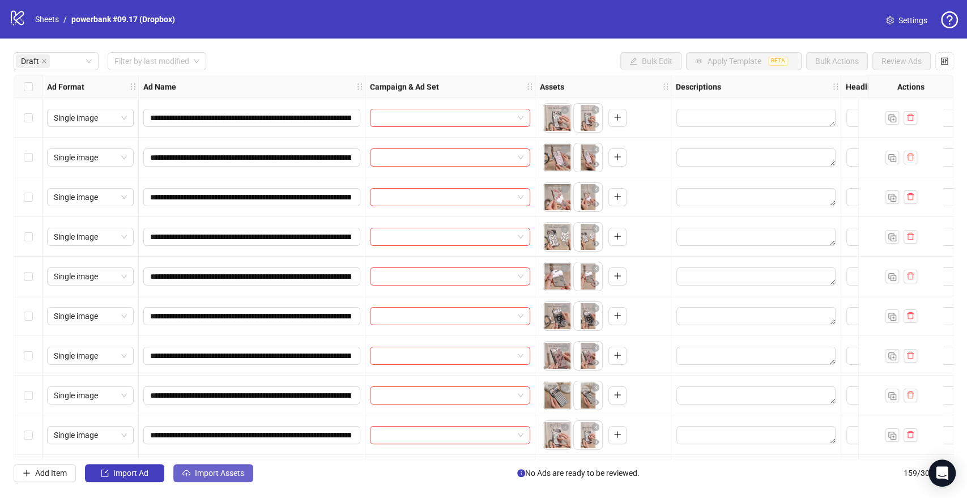
click at [218, 474] on span "Import Assets" at bounding box center [219, 473] width 49 height 9
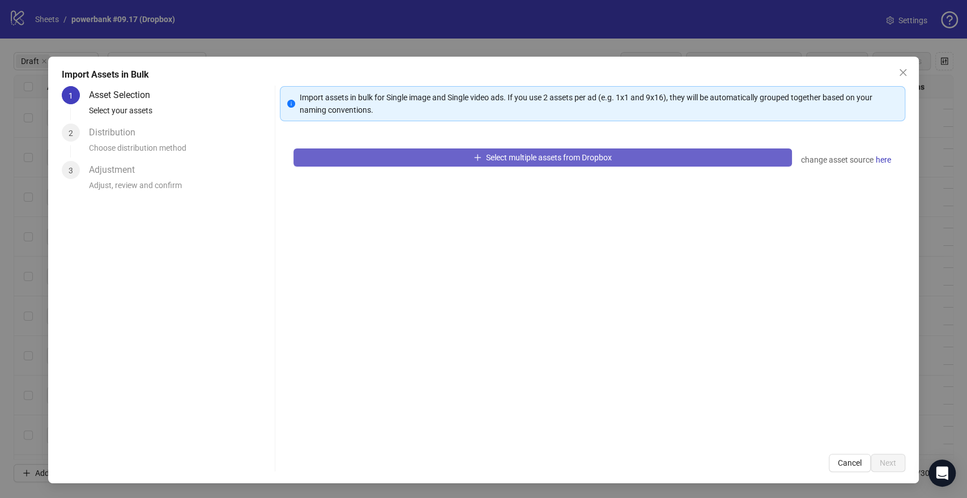
click at [428, 164] on button "Select multiple assets from Dropbox" at bounding box center [542, 157] width 498 height 18
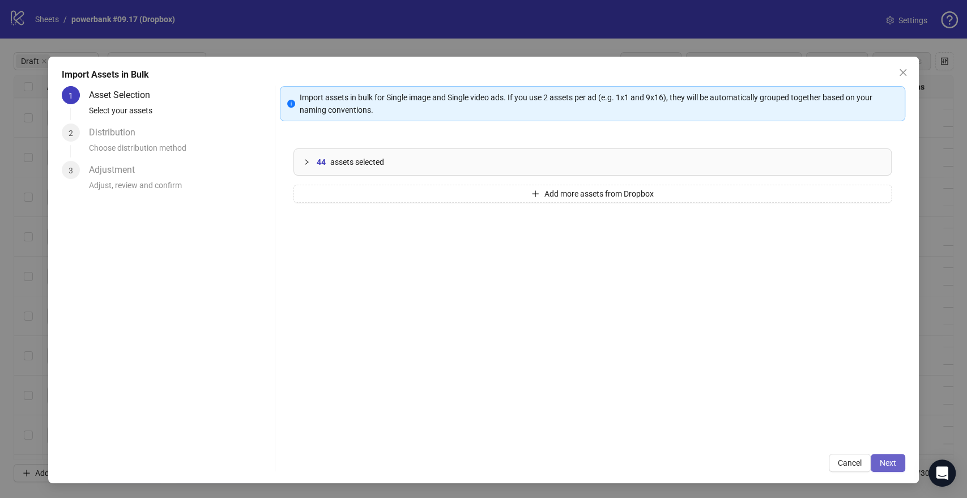
click at [887, 464] on span "Next" at bounding box center [888, 462] width 16 height 9
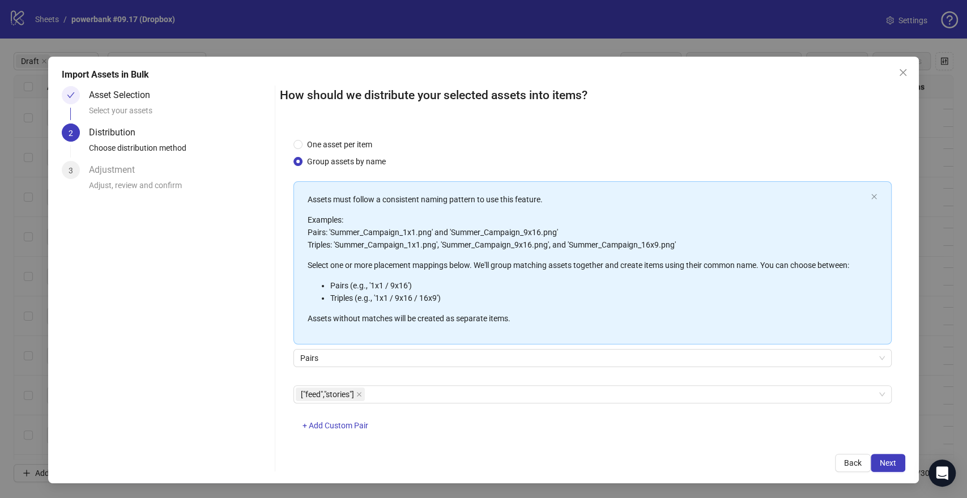
scroll to position [29, 0]
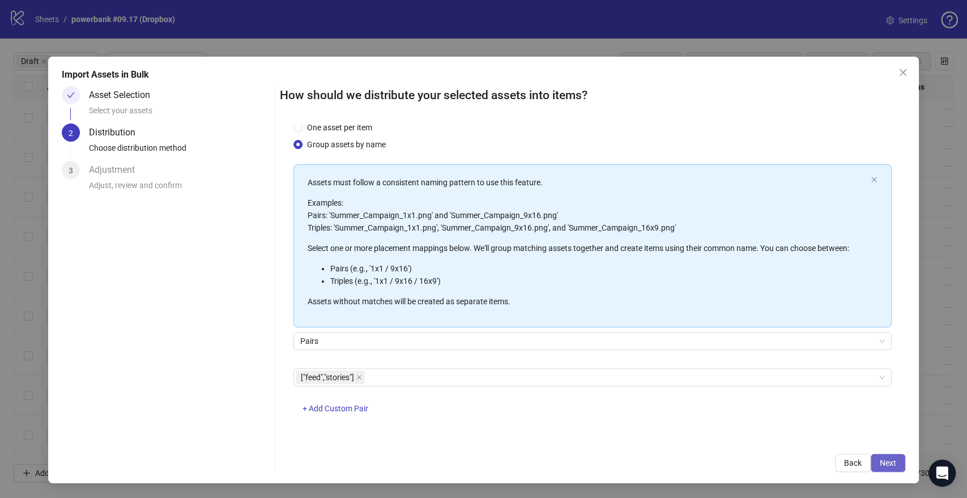
click at [878, 458] on button "Next" at bounding box center [888, 463] width 35 height 18
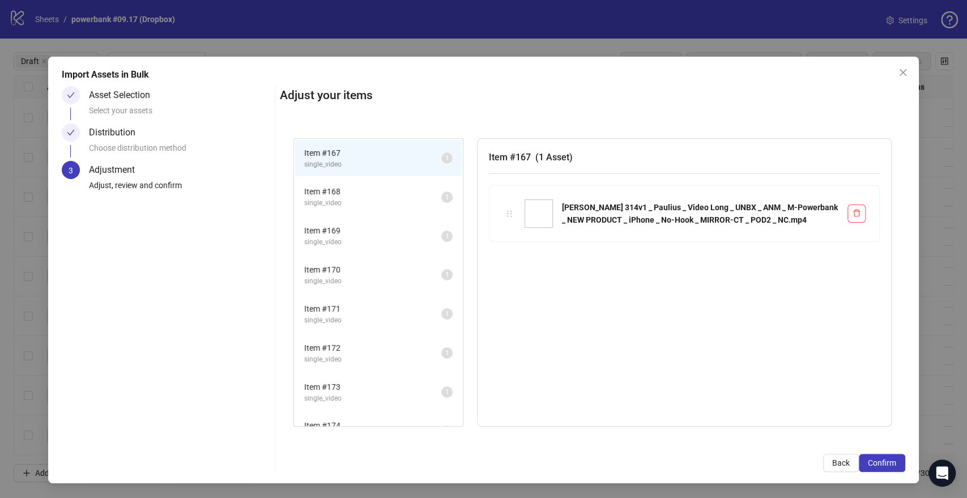
click at [865, 451] on div "Adjust your items Item # 167 single_video 1 Item # 168 single_video 1 Item # 16…" at bounding box center [592, 279] width 625 height 386
click at [868, 457] on button "Confirm" at bounding box center [882, 463] width 46 height 18
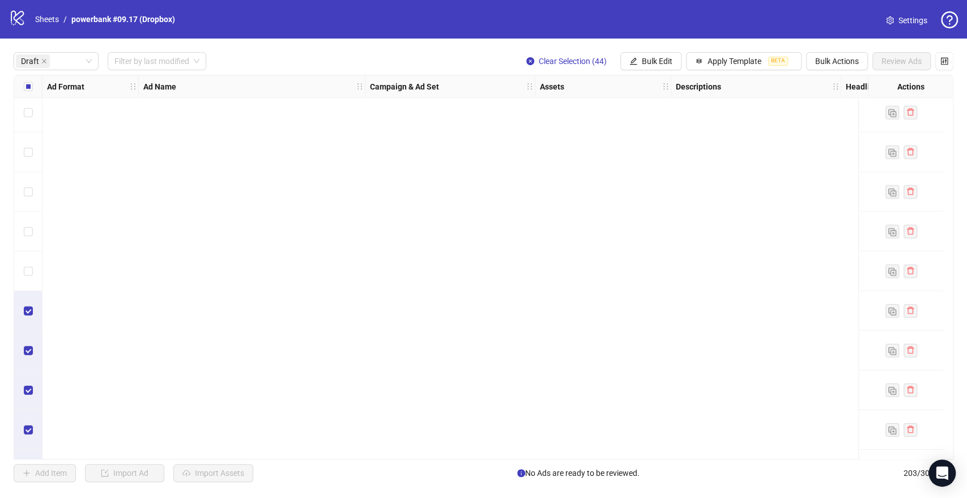
scroll to position [3609, 0]
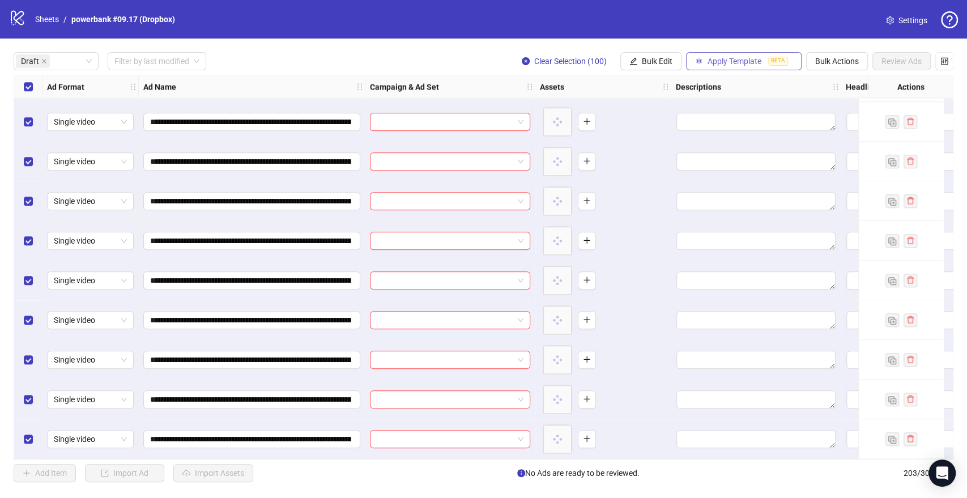
click at [726, 62] on span "Apply Template" at bounding box center [735, 61] width 54 height 9
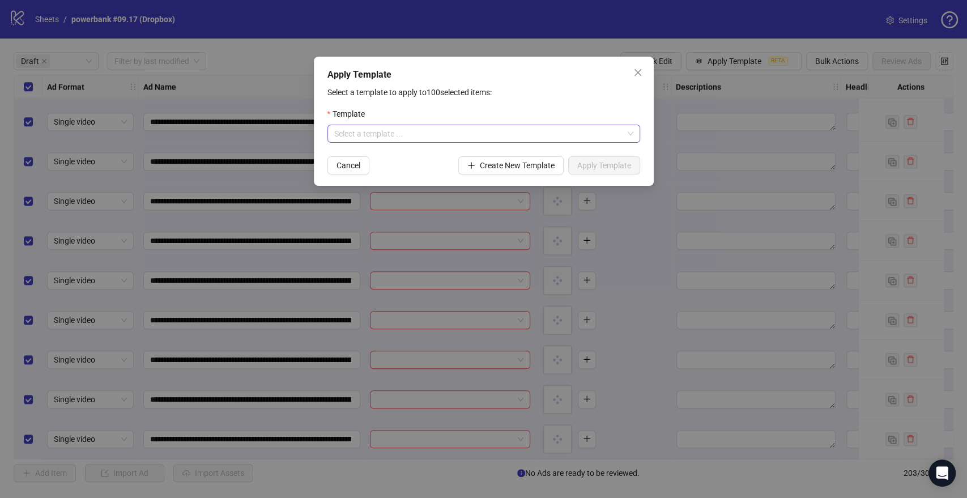
click at [359, 131] on input "search" at bounding box center [478, 133] width 289 height 17
click at [374, 156] on div "PB: GENERAL TESTING OCTOBER" at bounding box center [483, 156] width 295 height 12
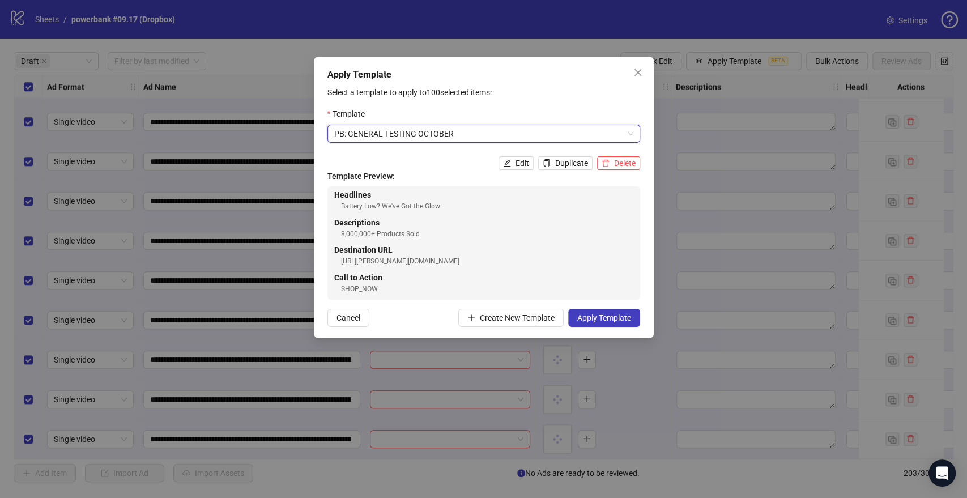
scroll to position [49, 0]
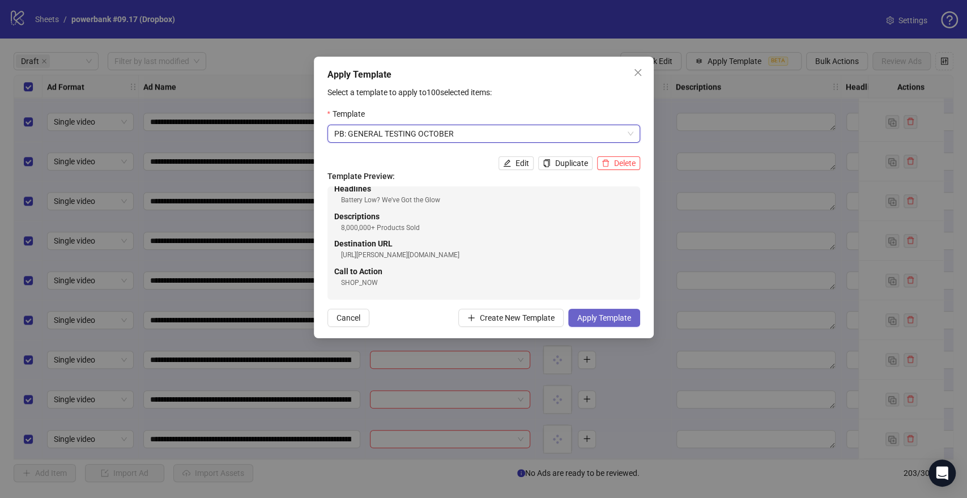
click at [604, 319] on span "Apply Template" at bounding box center [604, 317] width 54 height 9
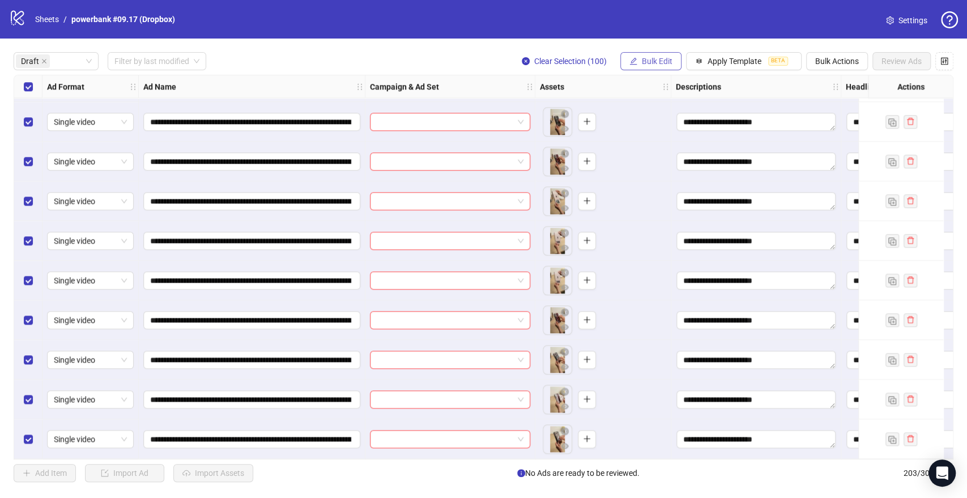
click at [651, 62] on span "Bulk Edit" at bounding box center [657, 61] width 31 height 9
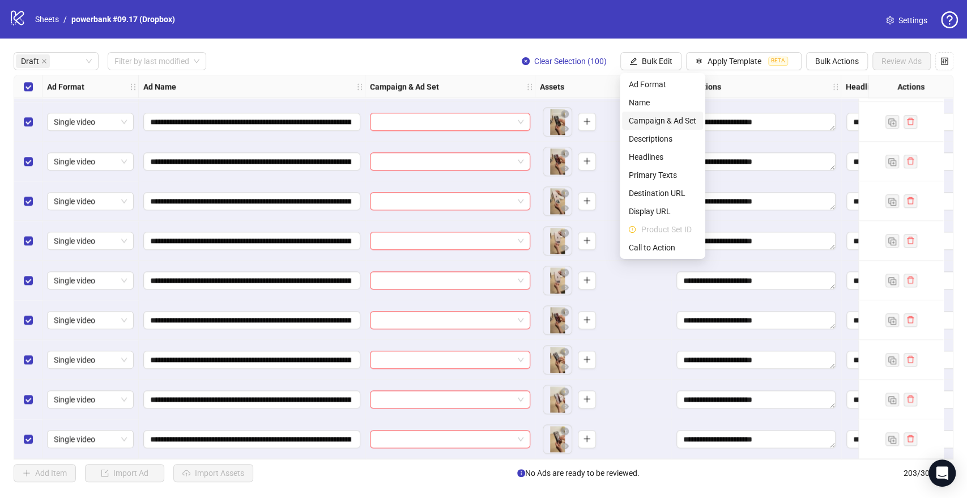
click at [646, 118] on span "Campaign & Ad Set" at bounding box center [662, 120] width 67 height 12
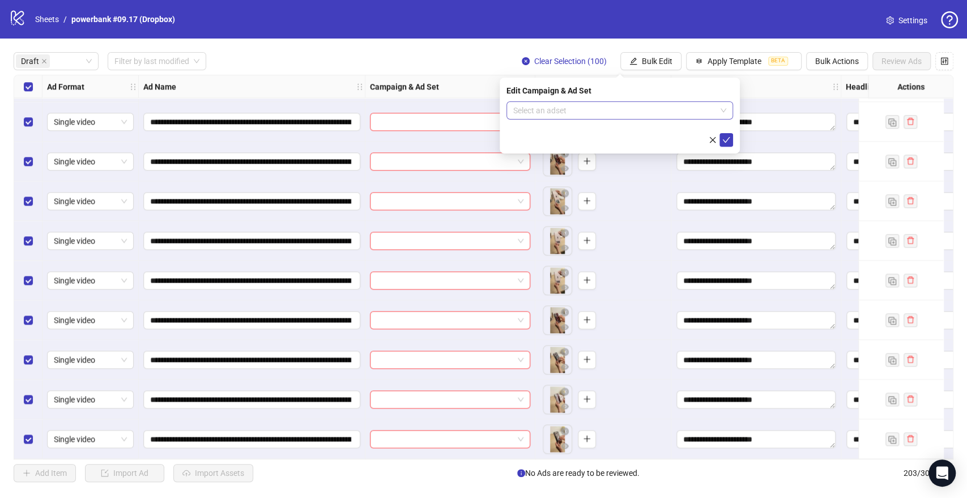
click at [541, 116] on input "search" at bounding box center [614, 110] width 203 height 17
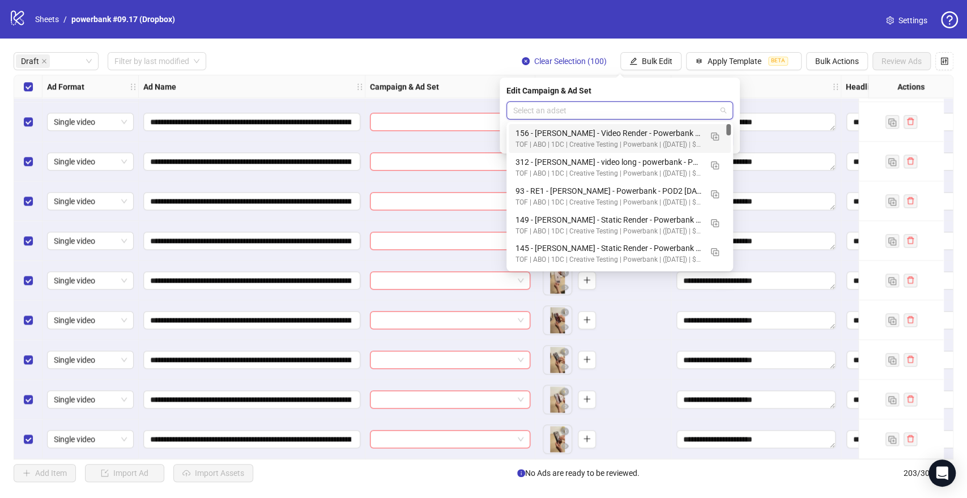
click at [309, 57] on div "Draft Filter by last modified Clear Selection (100) Bulk Edit Apply Template BE…" at bounding box center [484, 61] width 940 height 18
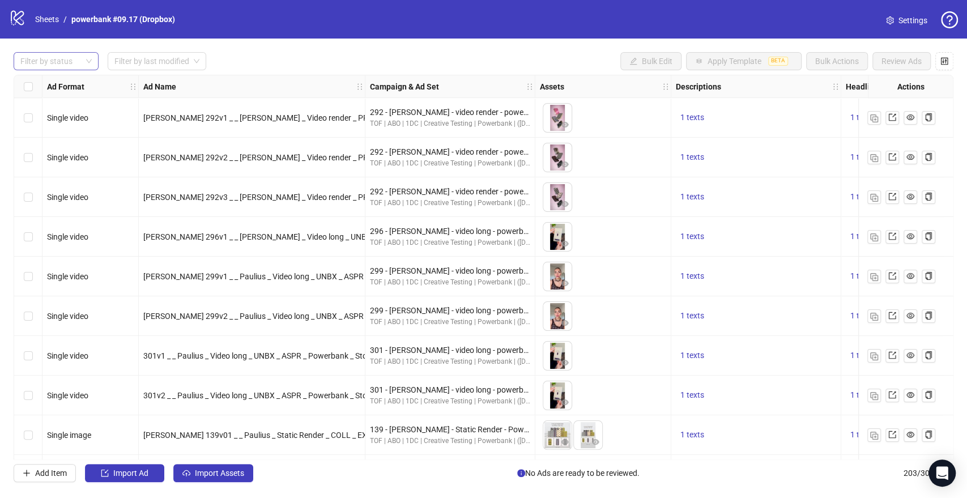
click at [36, 67] on div at bounding box center [50, 61] width 69 height 16
click at [36, 80] on div "Draft" at bounding box center [56, 84] width 67 height 12
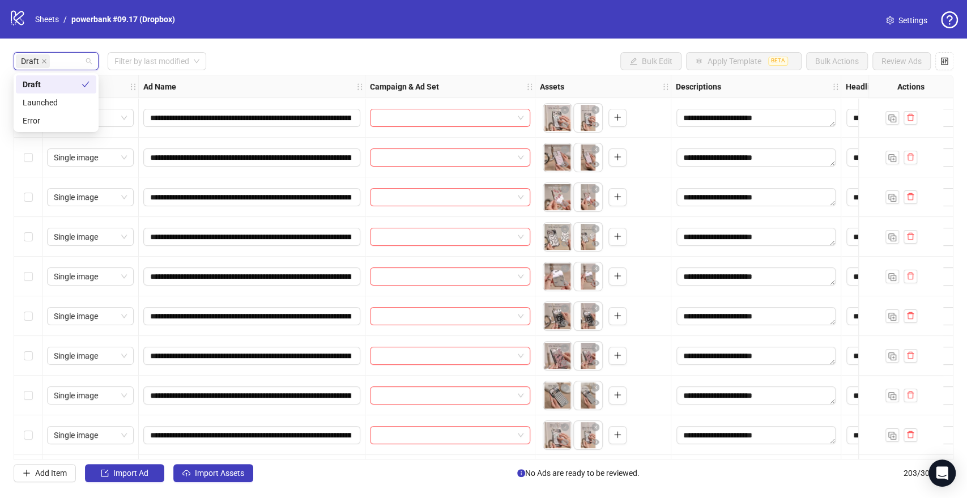
click at [96, 44] on div "**********" at bounding box center [483, 267] width 967 height 457
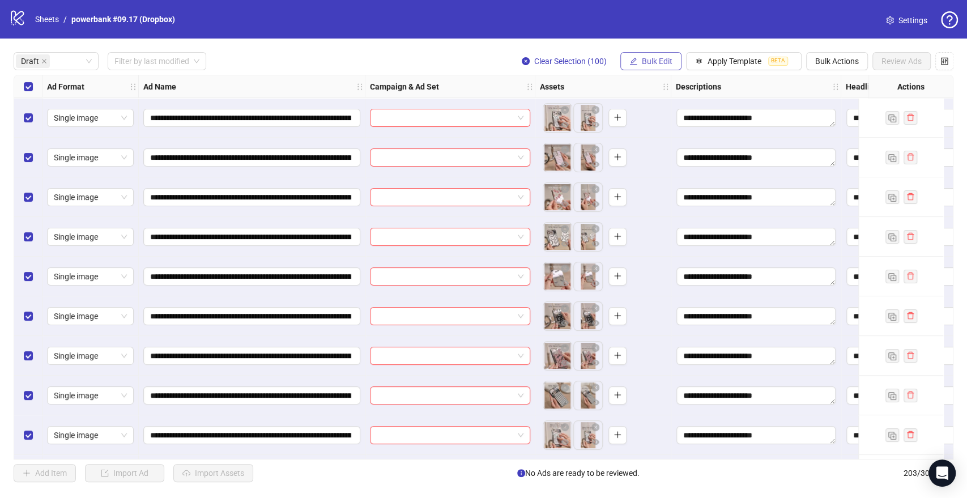
click at [674, 62] on button "Bulk Edit" at bounding box center [650, 61] width 61 height 18
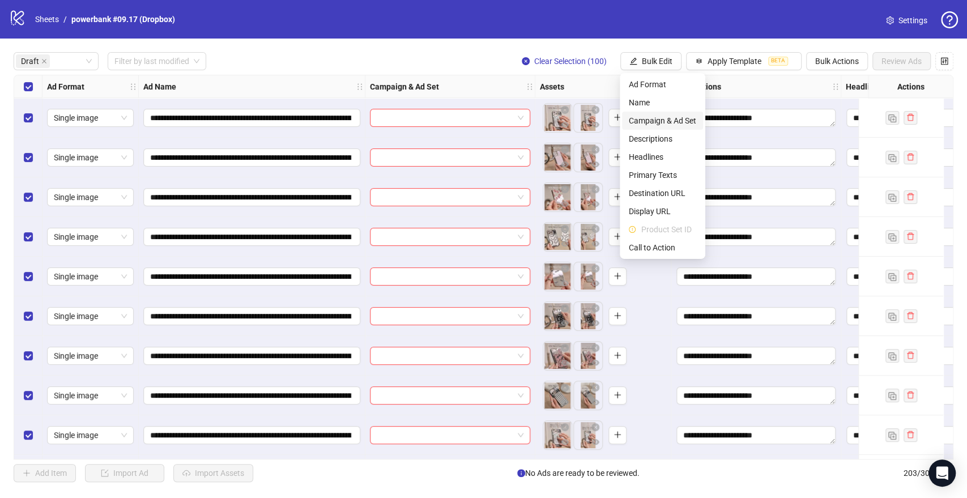
click at [649, 117] on span "Campaign & Ad Set" at bounding box center [662, 120] width 67 height 12
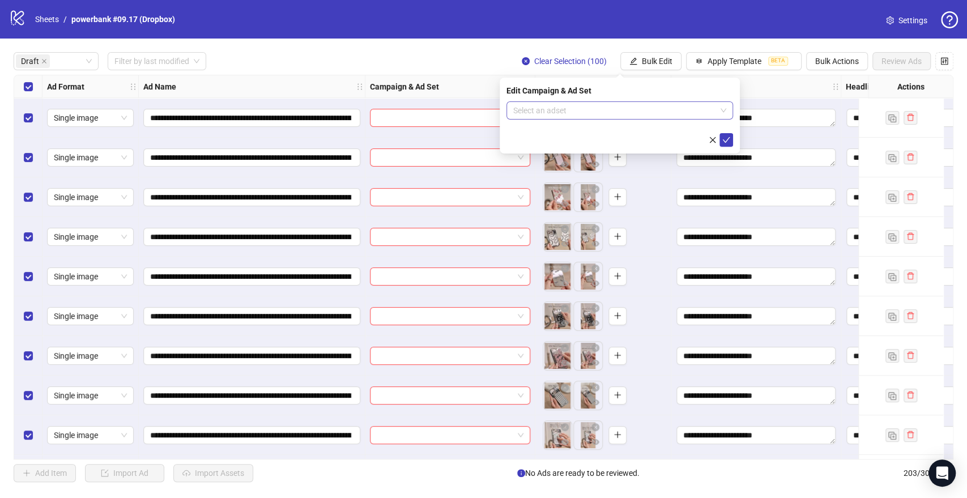
click at [603, 109] on input "search" at bounding box center [614, 110] width 203 height 17
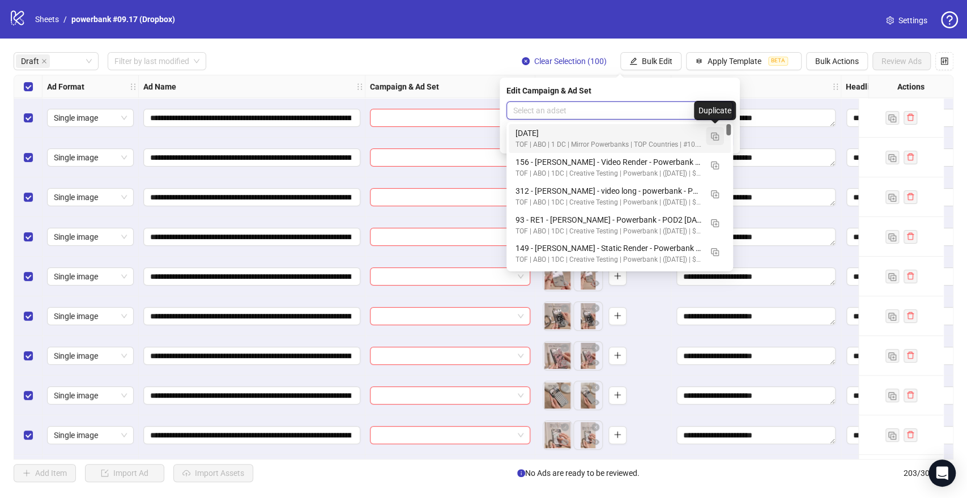
click at [714, 137] on img "button" at bounding box center [715, 137] width 8 height 8
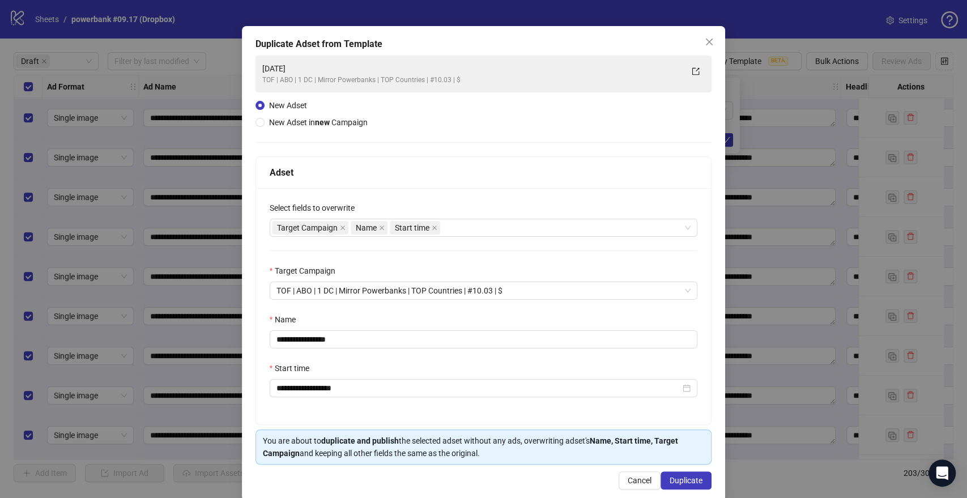
scroll to position [47, 0]
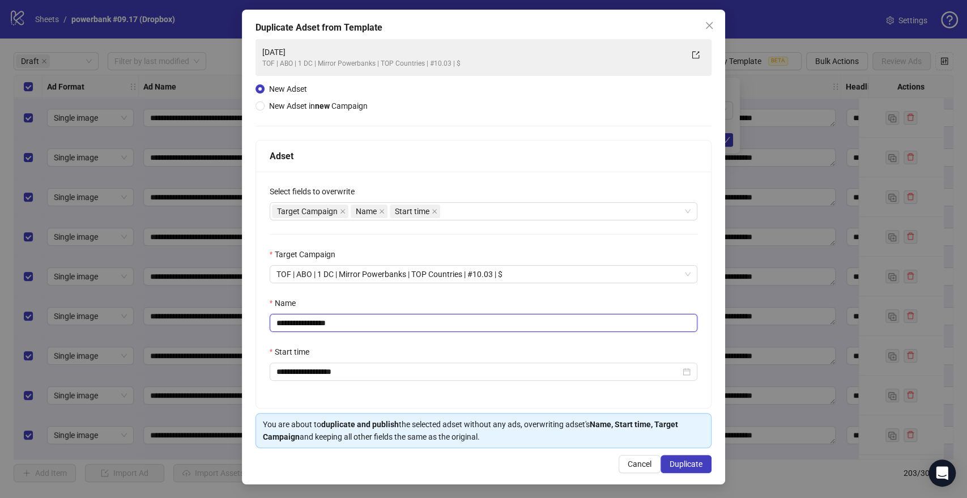
drag, startPoint x: 316, startPoint y: 322, endPoint x: 494, endPoint y: 319, distance: 178.5
click at [494, 319] on input "**********" at bounding box center [484, 323] width 428 height 18
type input "**********"
click at [705, 21] on icon "close" at bounding box center [709, 25] width 9 height 9
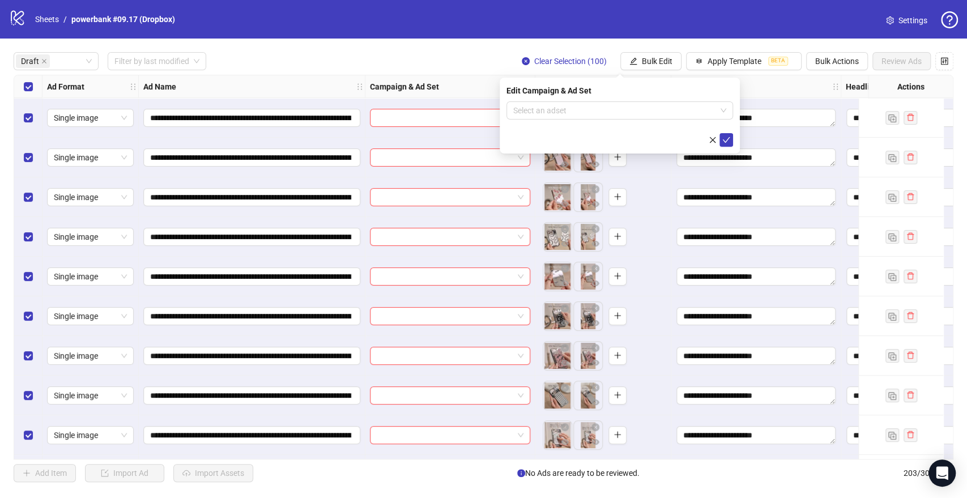
click at [712, 140] on icon "close" at bounding box center [713, 140] width 8 height 8
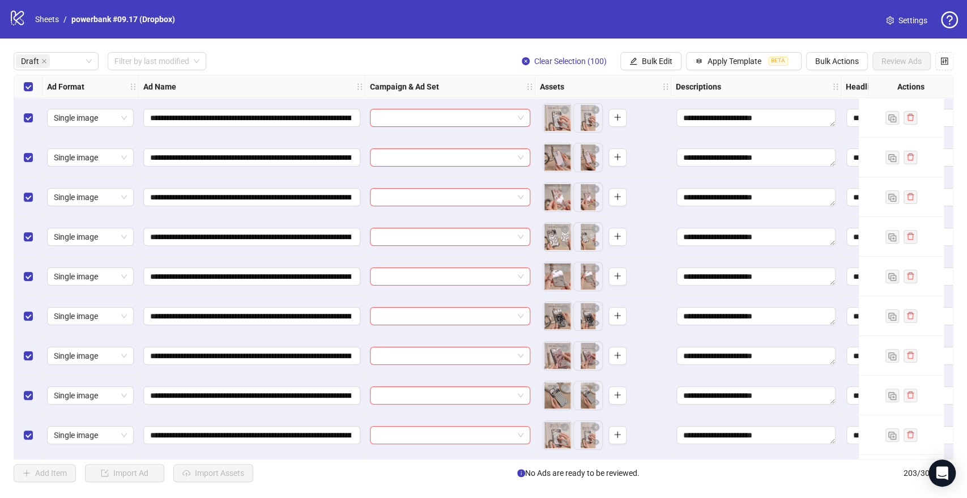
click at [20, 85] on div "Select all rows" at bounding box center [28, 86] width 28 height 23
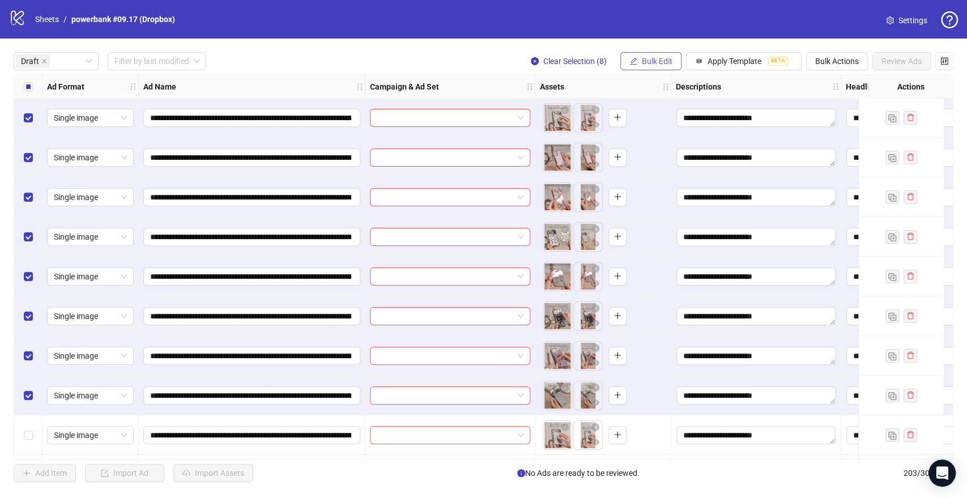
click at [627, 59] on button "Bulk Edit" at bounding box center [650, 61] width 61 height 18
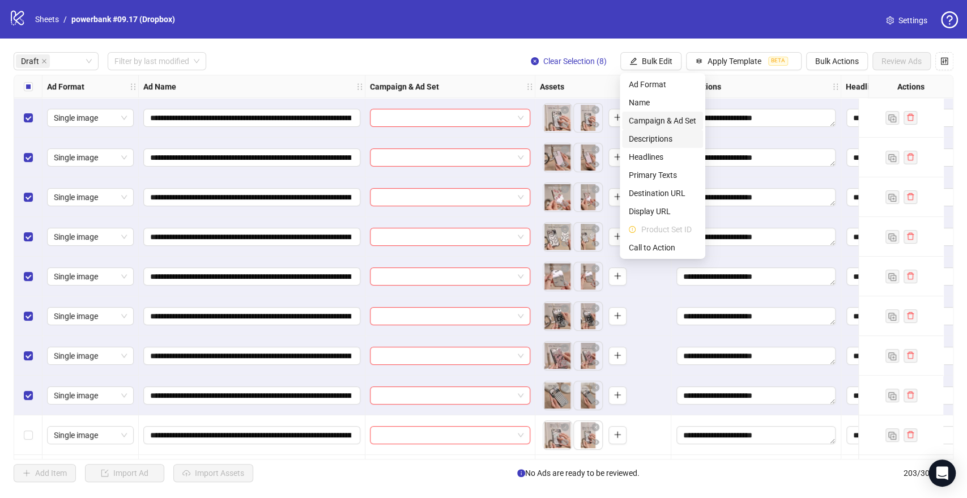
click at [648, 114] on span "Campaign & Ad Set" at bounding box center [662, 120] width 67 height 12
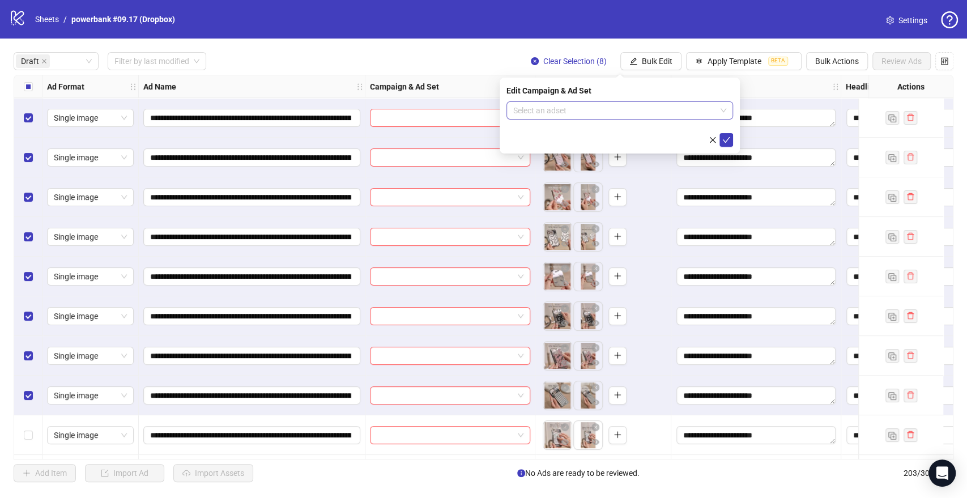
click at [572, 108] on input "search" at bounding box center [614, 110] width 203 height 17
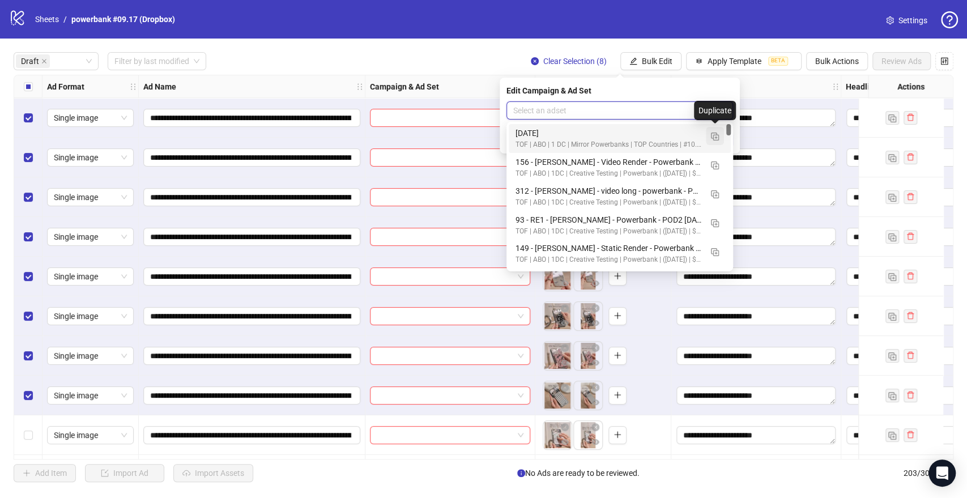
click at [713, 133] on img "button" at bounding box center [715, 137] width 8 height 8
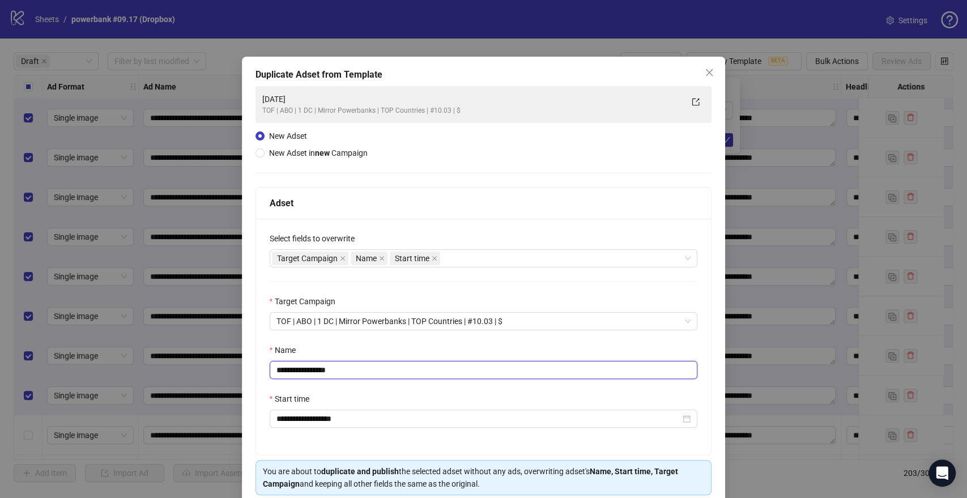
drag, startPoint x: 272, startPoint y: 372, endPoint x: 284, endPoint y: 371, distance: 12.5
click at [272, 372] on input "**********" at bounding box center [484, 370] width 428 height 18
paste input "**********"
drag, startPoint x: 589, startPoint y: 371, endPoint x: 667, endPoint y: 378, distance: 78.5
click at [666, 378] on input "**********" at bounding box center [484, 370] width 428 height 18
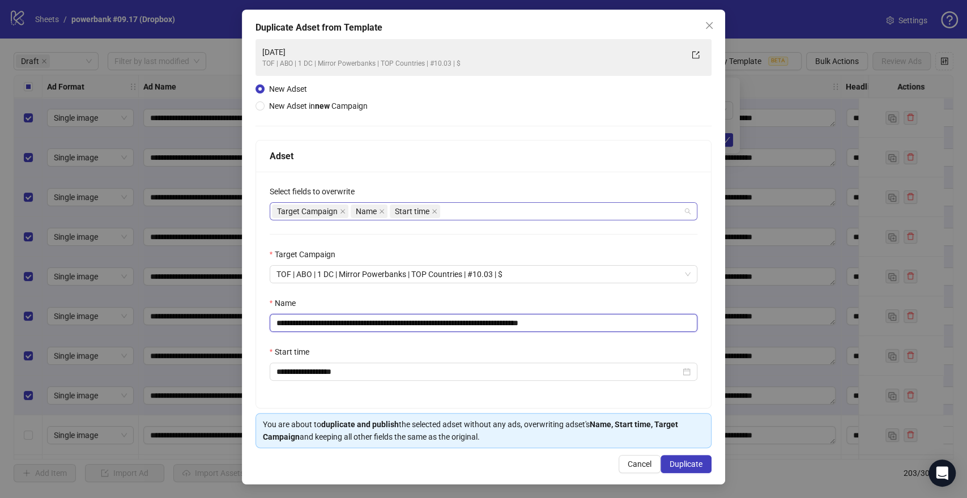
click at [480, 212] on div "Target Campaign Name Start time" at bounding box center [478, 211] width 412 height 16
type input "**********"
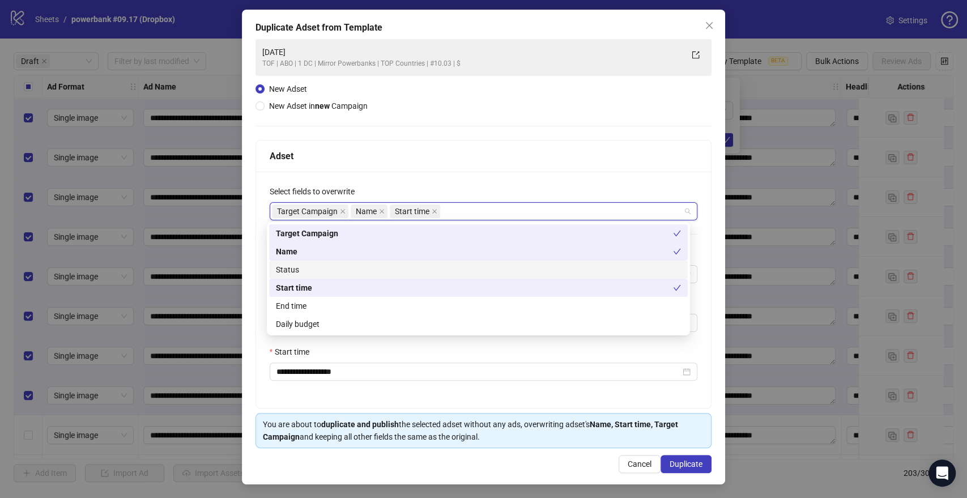
click at [301, 269] on div "Status" at bounding box center [478, 269] width 405 height 12
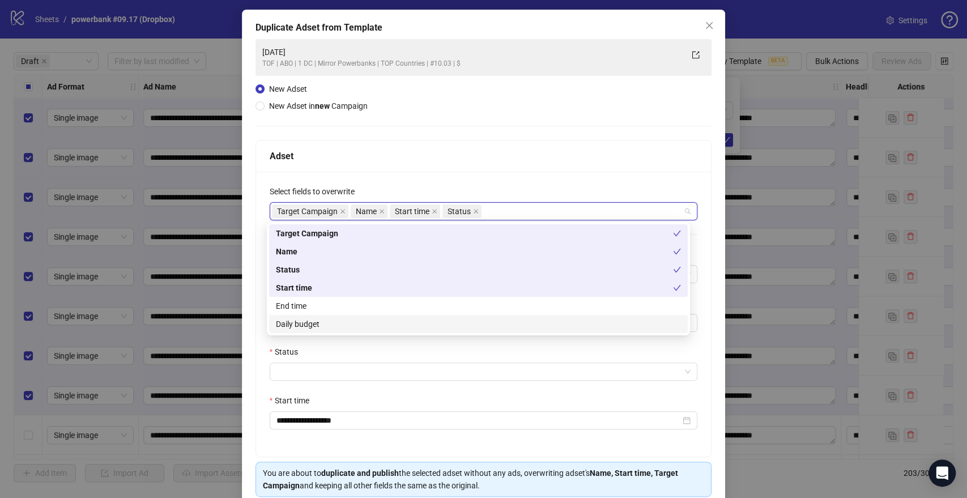
click at [295, 327] on div "Daily budget" at bounding box center [478, 324] width 405 height 12
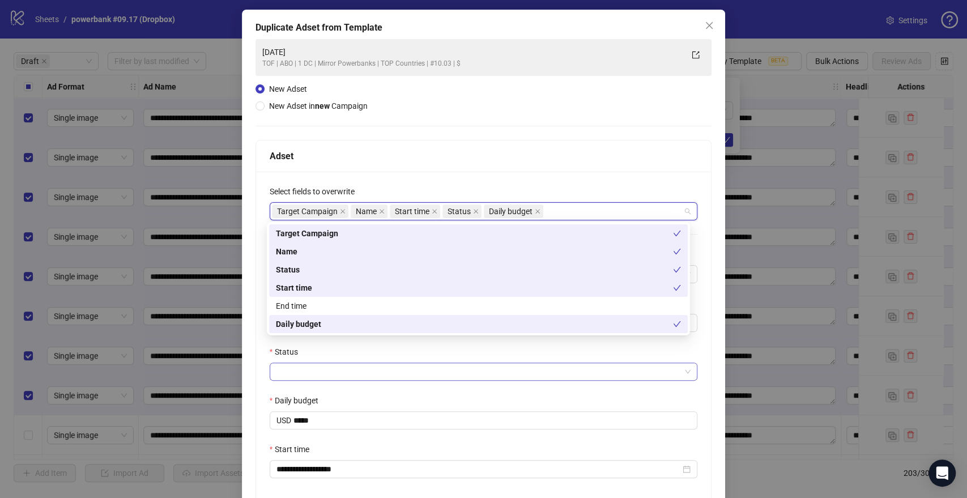
click at [278, 377] on input "Status" at bounding box center [478, 371] width 404 height 17
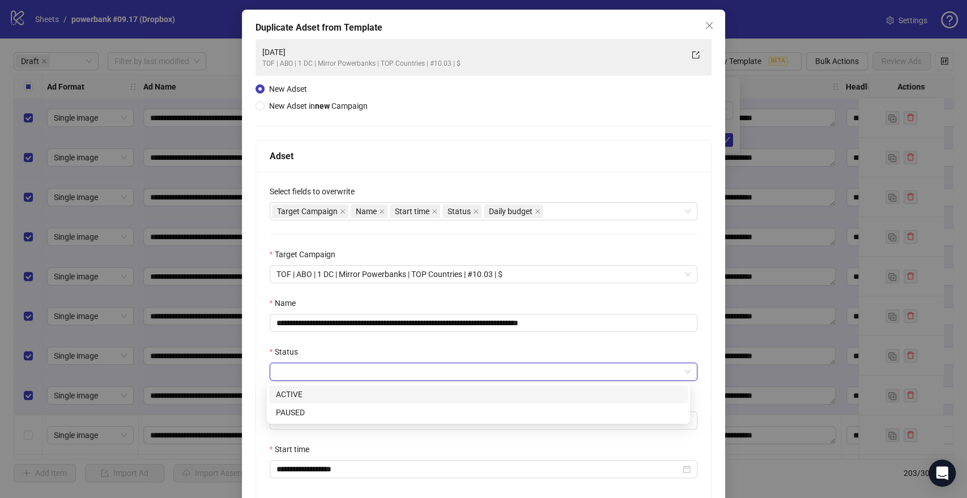
click at [292, 396] on div "ACTIVE" at bounding box center [478, 394] width 405 height 12
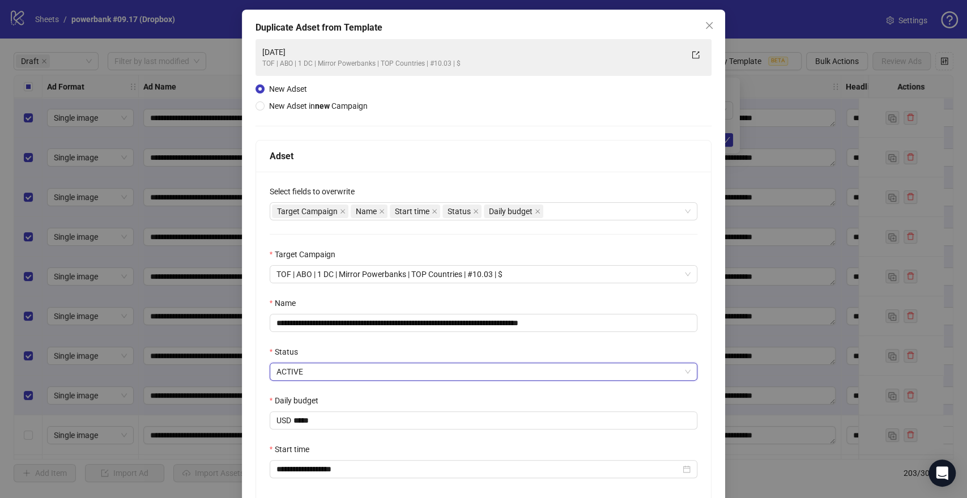
click at [257, 375] on div "**********" at bounding box center [483, 339] width 455 height 334
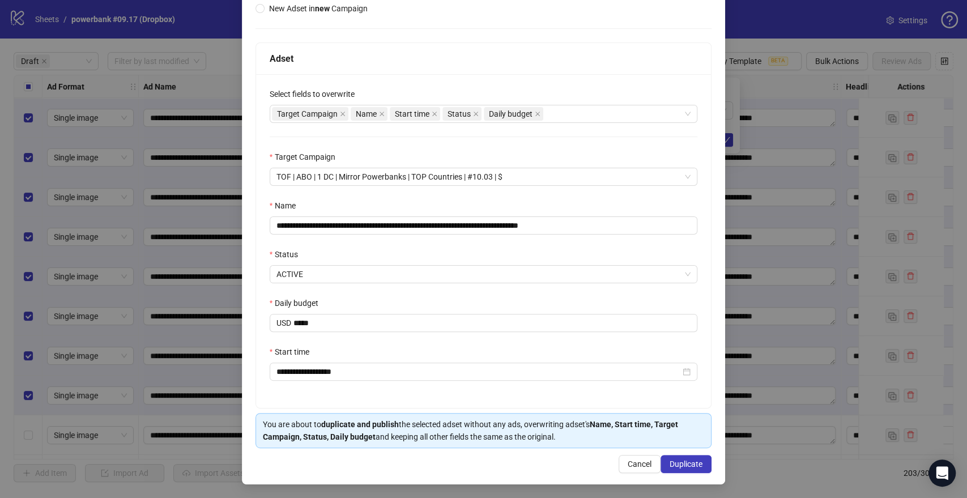
scroll to position [145, 0]
click at [687, 466] on span "Duplicate" at bounding box center [686, 463] width 33 height 9
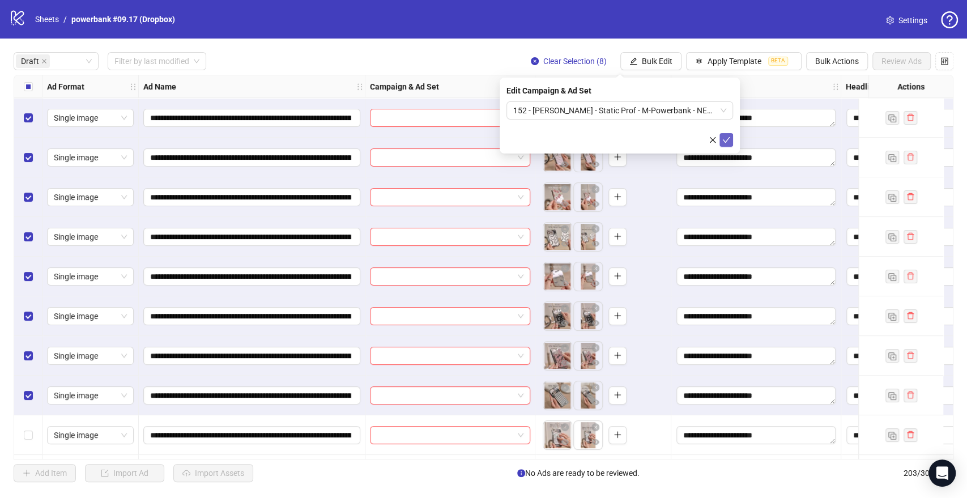
click at [725, 144] on span "submit" at bounding box center [726, 139] width 8 height 9
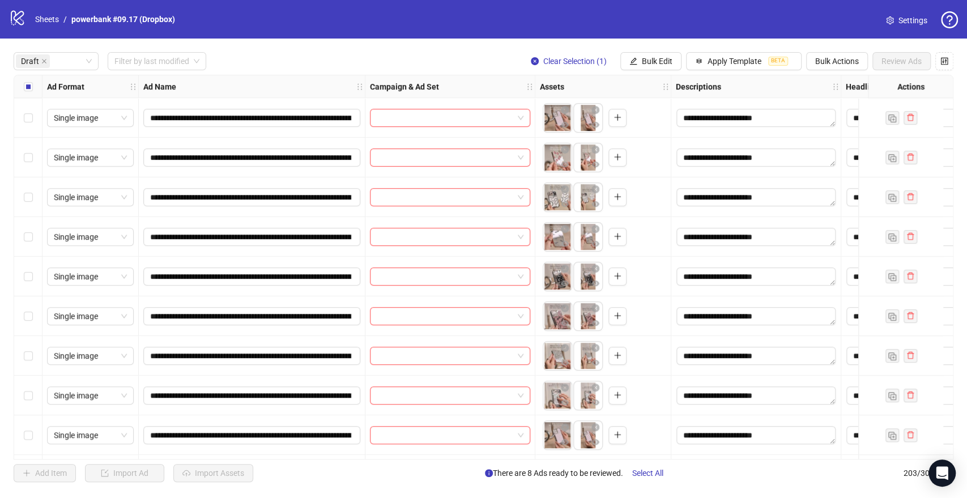
scroll to position [377, 0]
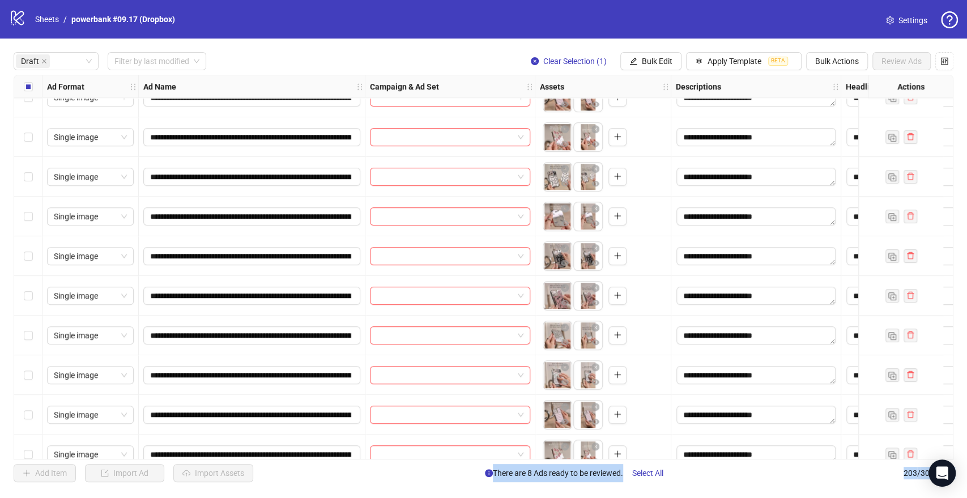
click at [36, 334] on div "Select row 16" at bounding box center [28, 336] width 28 height 40
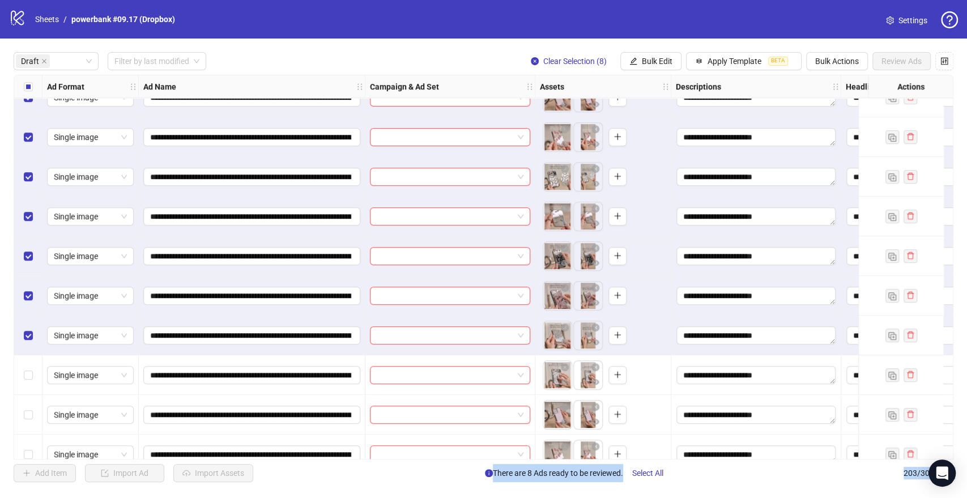
drag, startPoint x: 666, startPoint y: 59, endPoint x: 657, endPoint y: 78, distance: 21.5
click at [666, 59] on span "Bulk Edit" at bounding box center [657, 61] width 31 height 9
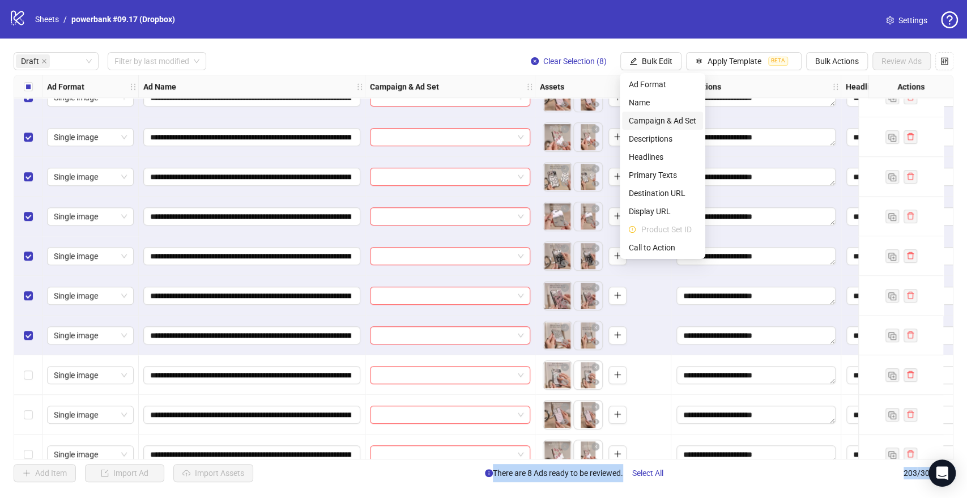
click at [654, 120] on span "Campaign & Ad Set" at bounding box center [662, 120] width 67 height 12
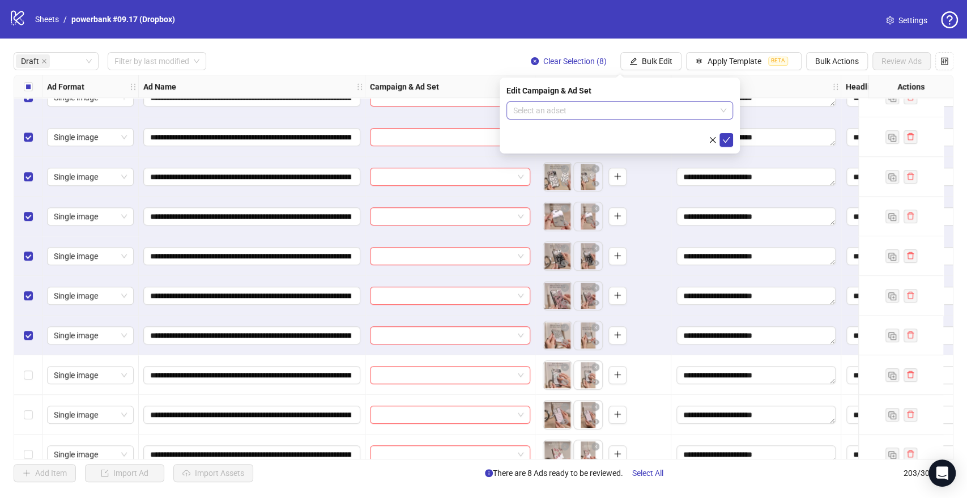
click at [567, 103] on input "search" at bounding box center [614, 110] width 203 height 17
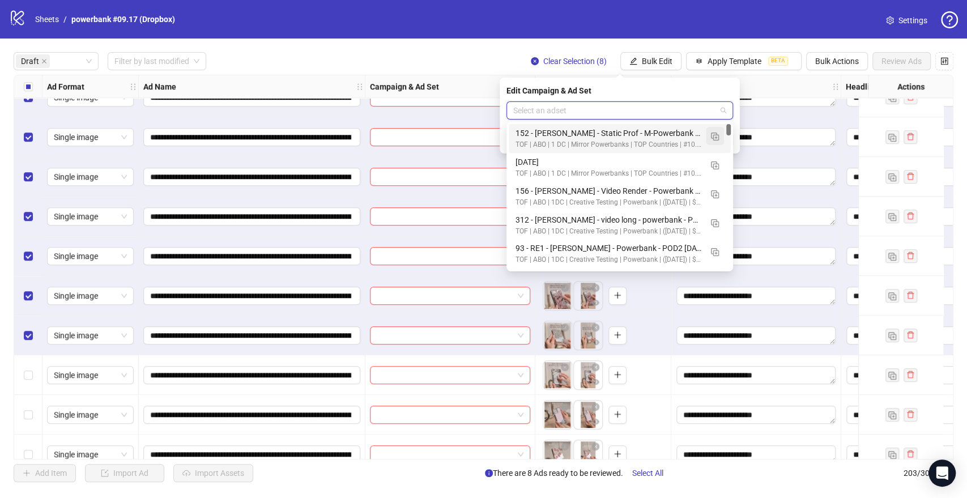
click at [721, 135] on button "button" at bounding box center [715, 136] width 18 height 18
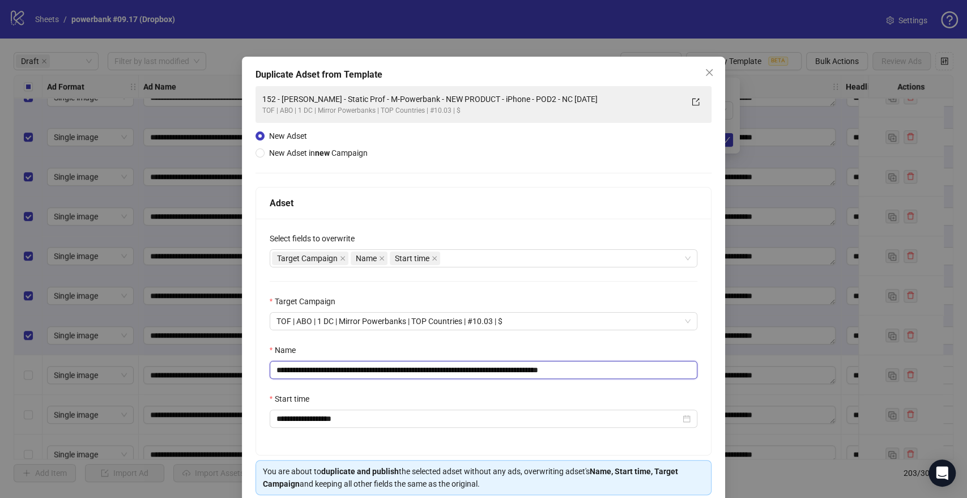
drag, startPoint x: 543, startPoint y: 370, endPoint x: 36, endPoint y: 388, distance: 506.8
click at [36, 388] on div "**********" at bounding box center [483, 249] width 967 height 498
paste input "text"
drag, startPoint x: 591, startPoint y: 368, endPoint x: 687, endPoint y: 361, distance: 96.5
click at [687, 363] on input "**********" at bounding box center [484, 370] width 428 height 18
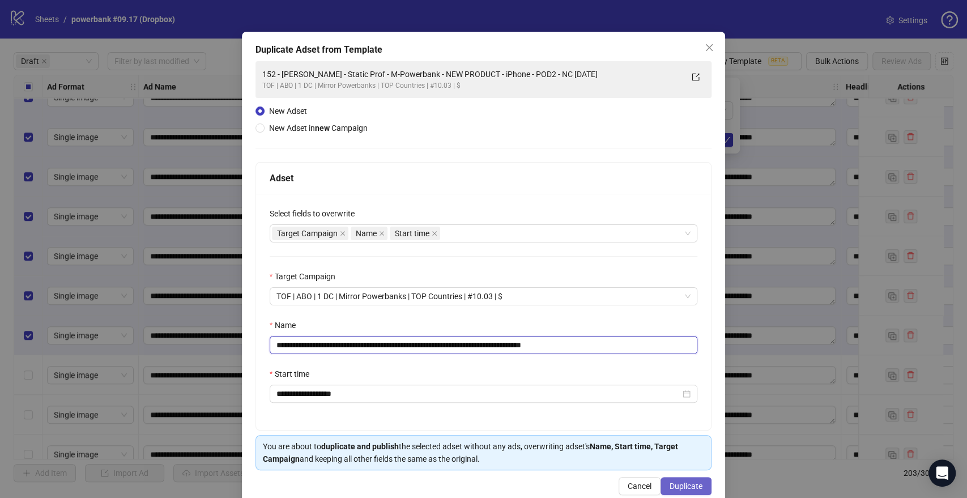
scroll to position [47, 0]
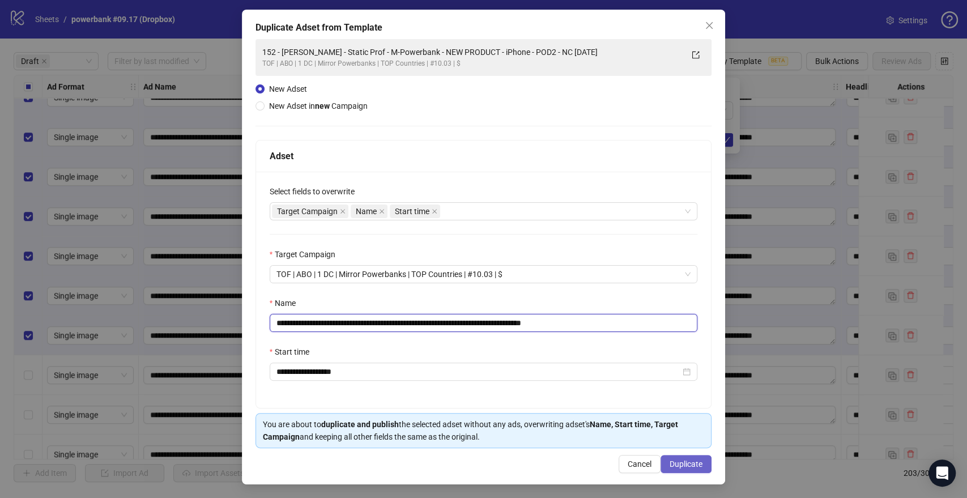
type input "**********"
click at [671, 466] on span "Duplicate" at bounding box center [686, 463] width 33 height 9
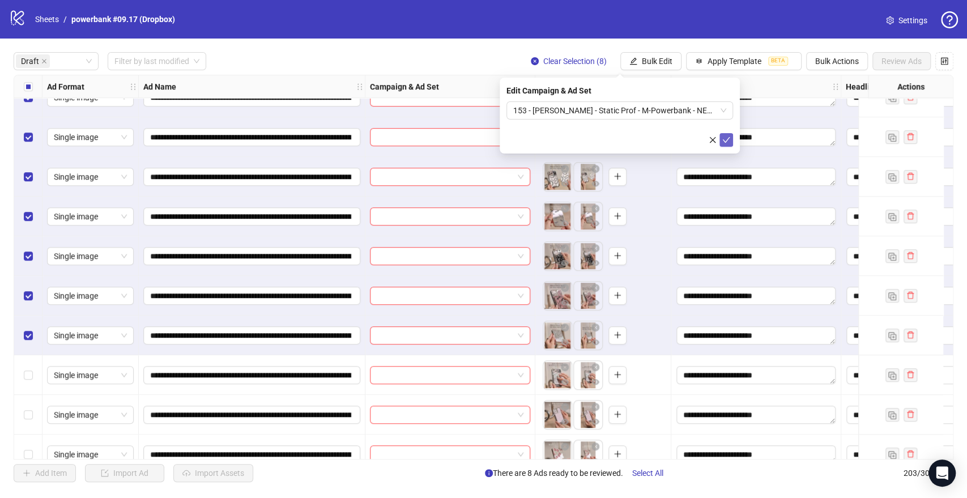
click at [725, 143] on icon "check" at bounding box center [726, 140] width 8 height 8
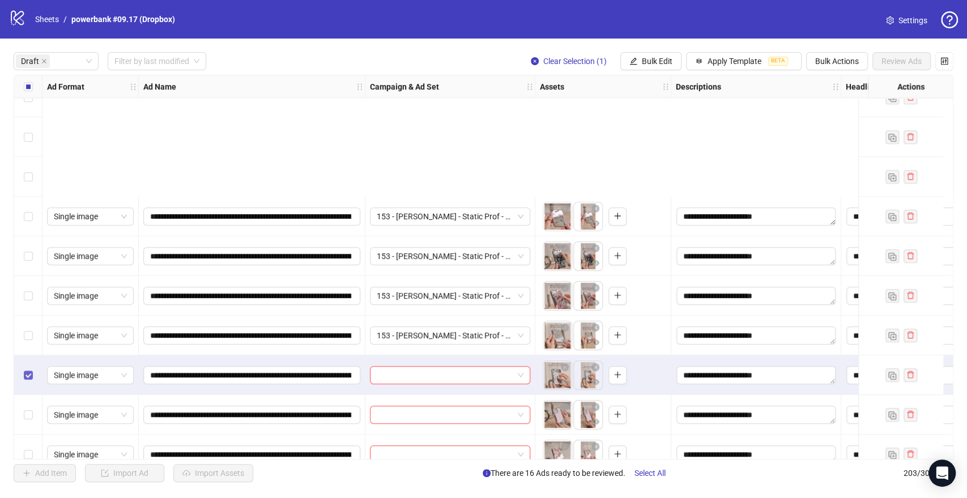
scroll to position [692, 0]
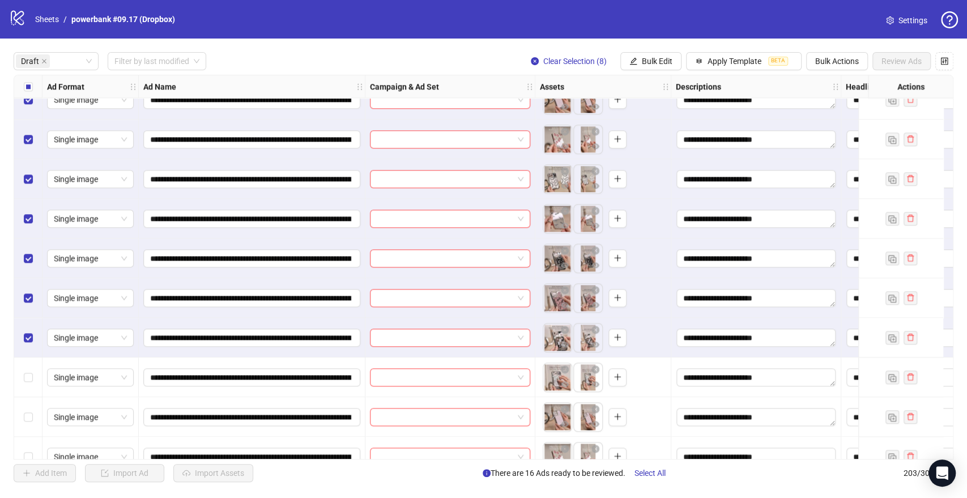
click at [646, 62] on span "Bulk Edit" at bounding box center [657, 61] width 31 height 9
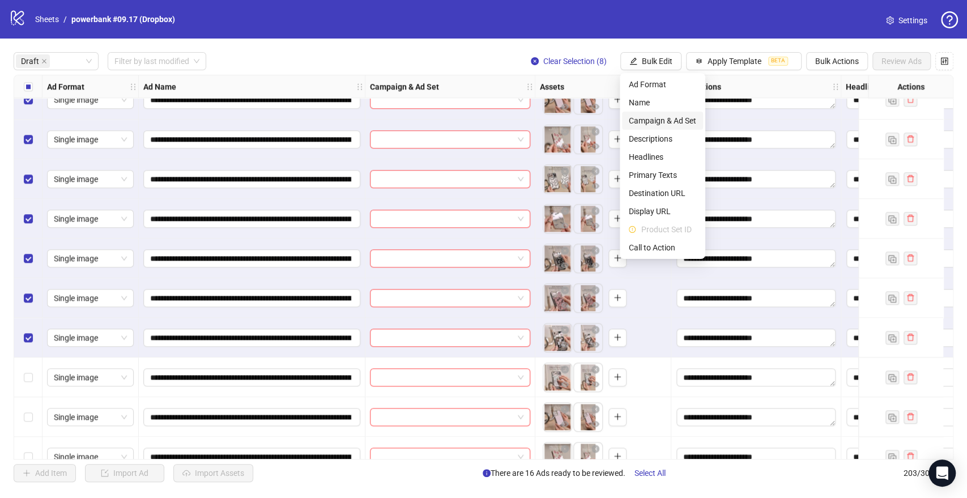
click at [661, 120] on span "Campaign & Ad Set" at bounding box center [662, 120] width 67 height 12
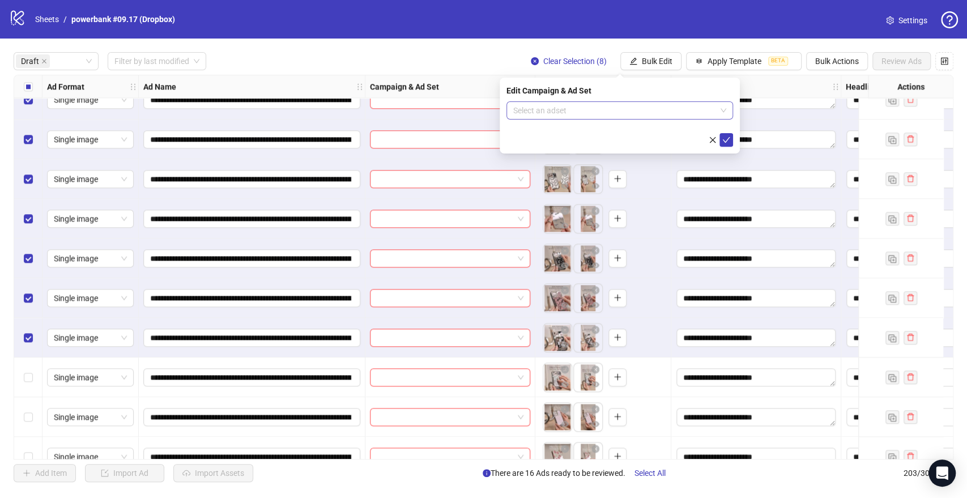
click at [589, 113] on input "search" at bounding box center [614, 110] width 203 height 17
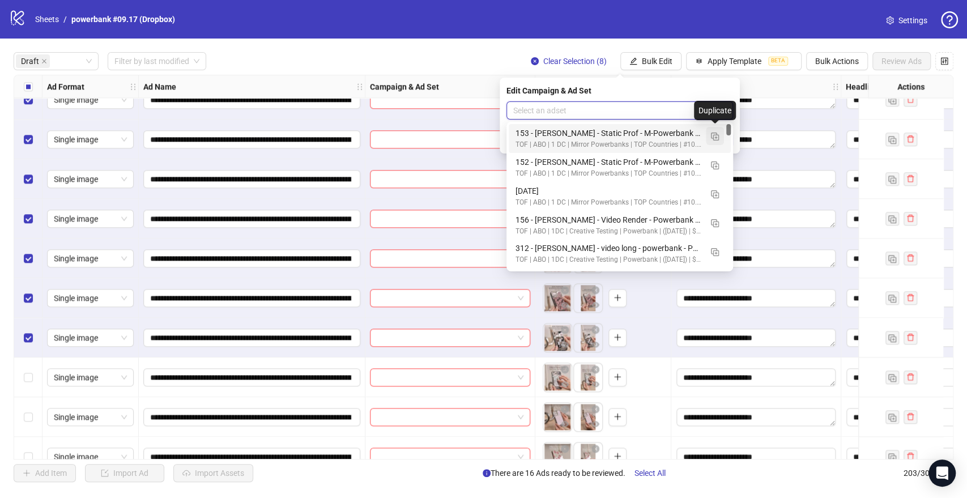
click at [715, 138] on img "button" at bounding box center [715, 137] width 8 height 8
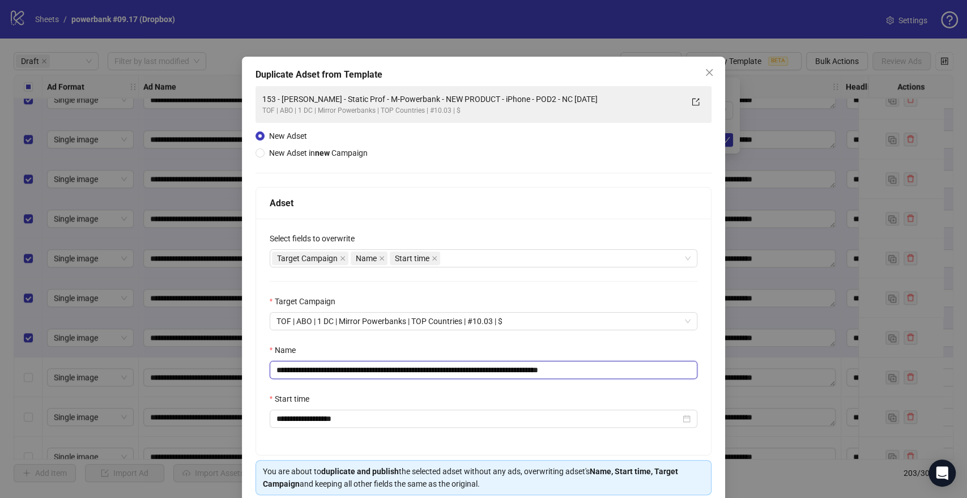
drag, startPoint x: 544, startPoint y: 370, endPoint x: 76, endPoint y: 407, distance: 469.4
click at [76, 407] on div "**********" at bounding box center [483, 249] width 967 height 498
paste input "text"
drag, startPoint x: 602, startPoint y: 368, endPoint x: 722, endPoint y: 372, distance: 120.7
click at [696, 372] on div "**********" at bounding box center [483, 337] width 455 height 236
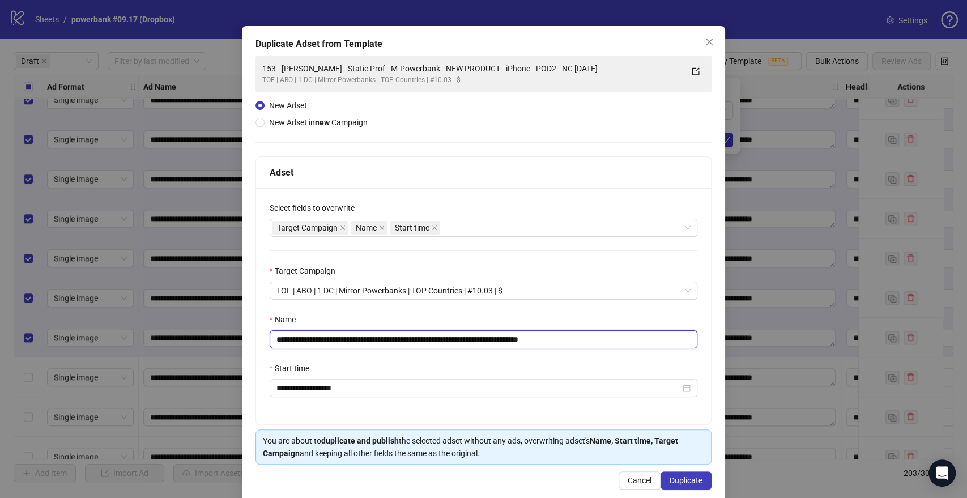
scroll to position [47, 0]
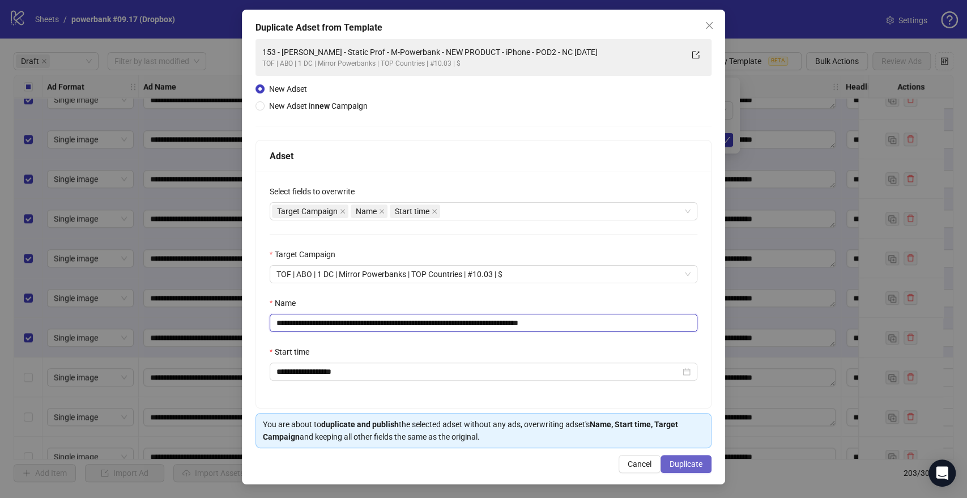
type input "**********"
click at [670, 468] on span "Duplicate" at bounding box center [686, 463] width 33 height 9
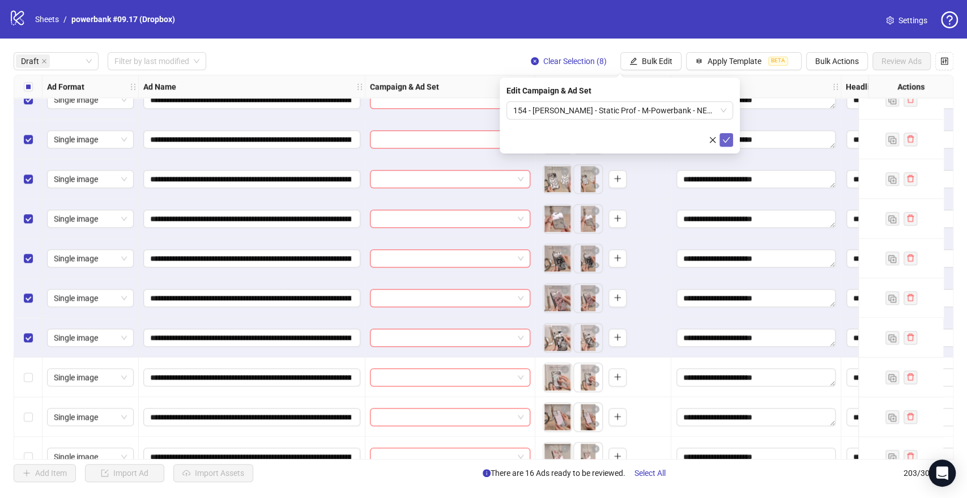
click at [727, 135] on button "submit" at bounding box center [726, 140] width 14 height 14
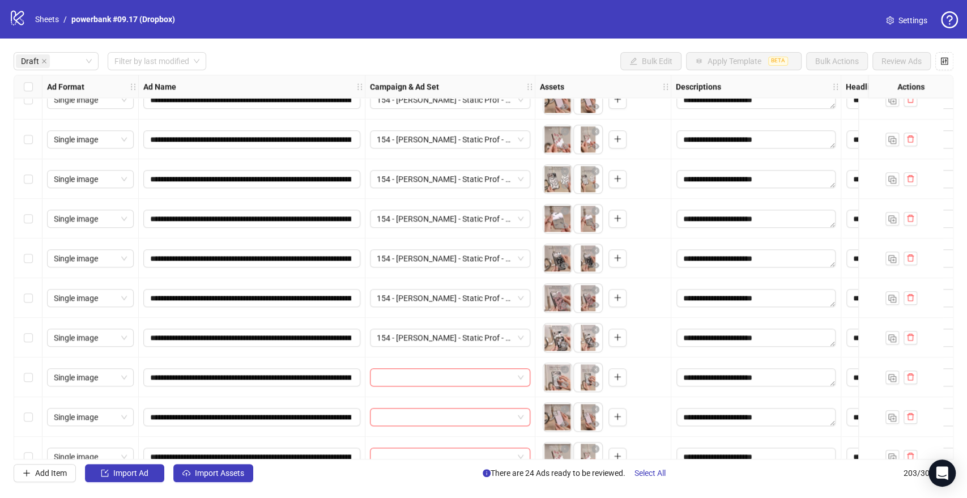
click at [22, 375] on div "Select row 25" at bounding box center [28, 377] width 28 height 40
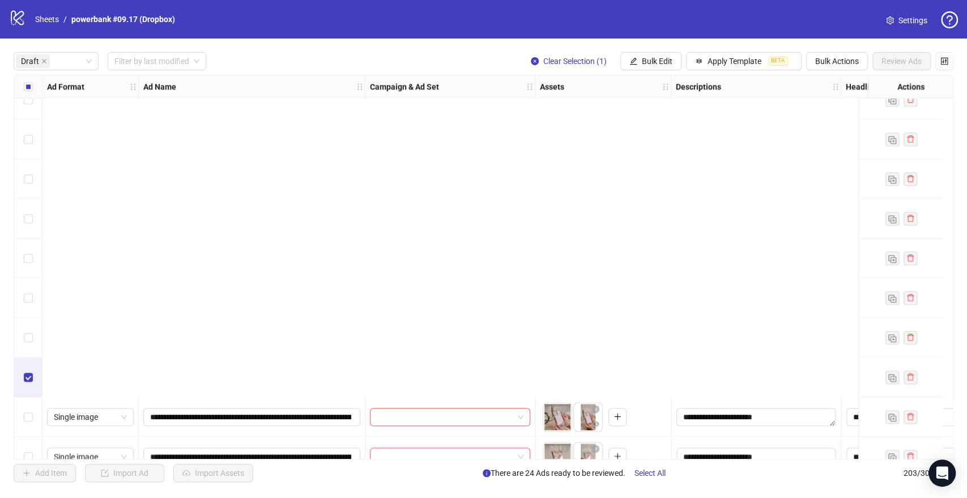
scroll to position [1070, 0]
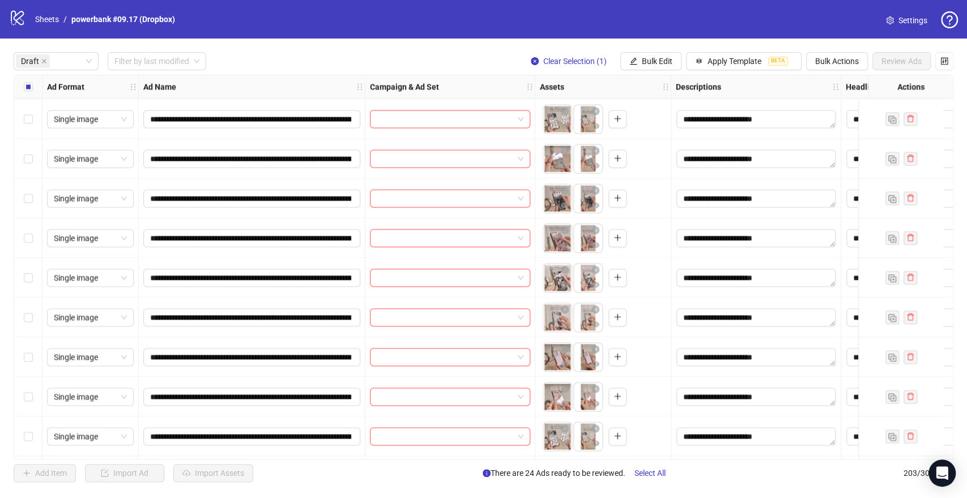
click at [33, 280] on div "Select row 32" at bounding box center [28, 278] width 28 height 40
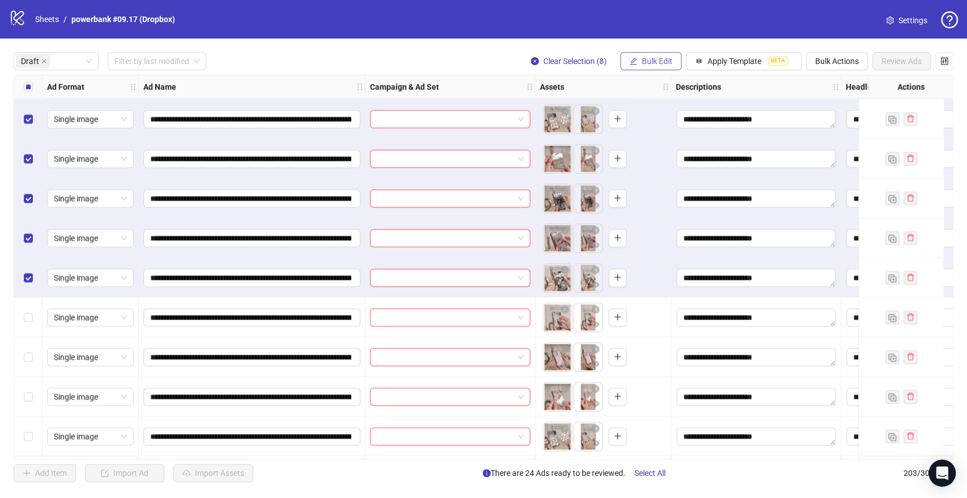
click at [654, 65] on span "Bulk Edit" at bounding box center [657, 61] width 31 height 9
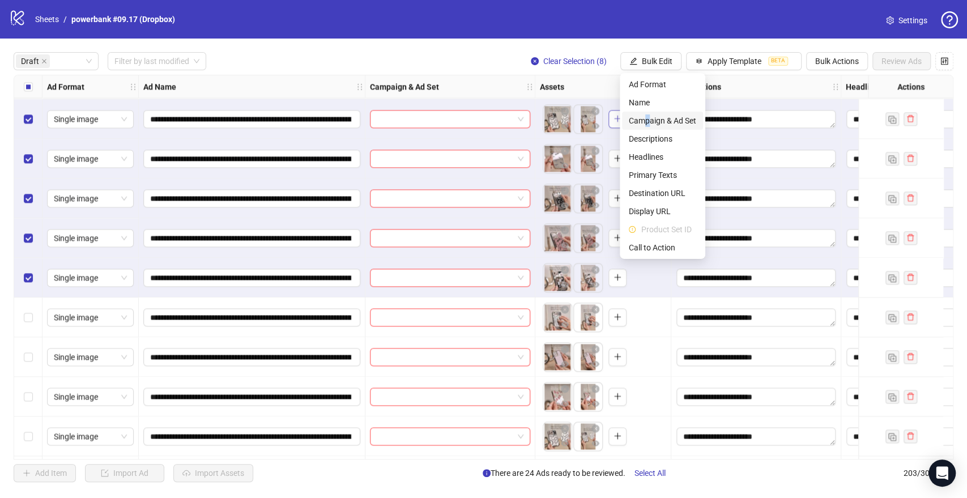
drag, startPoint x: 648, startPoint y: 120, endPoint x: 616, endPoint y: 117, distance: 31.3
click at [648, 120] on span "Campaign & Ad Set" at bounding box center [662, 120] width 67 height 12
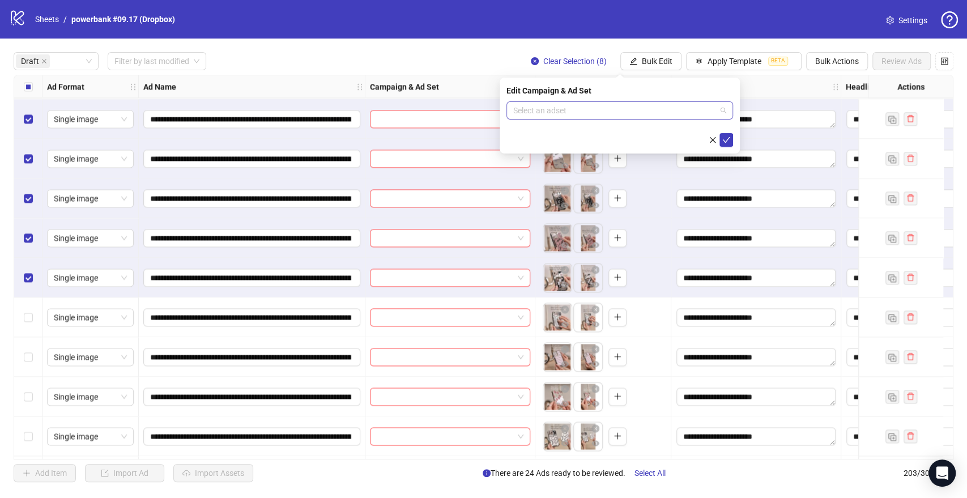
click at [603, 113] on input "search" at bounding box center [614, 110] width 203 height 17
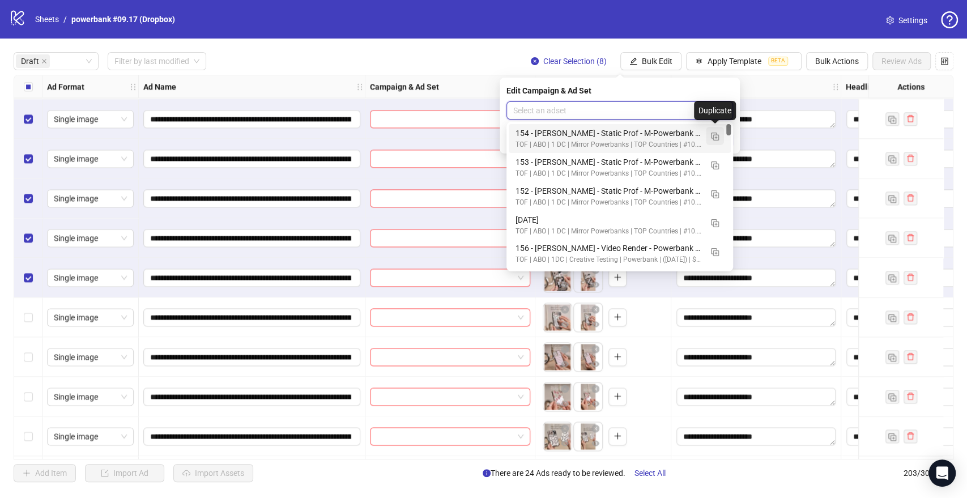
click at [714, 136] on img "button" at bounding box center [715, 137] width 8 height 8
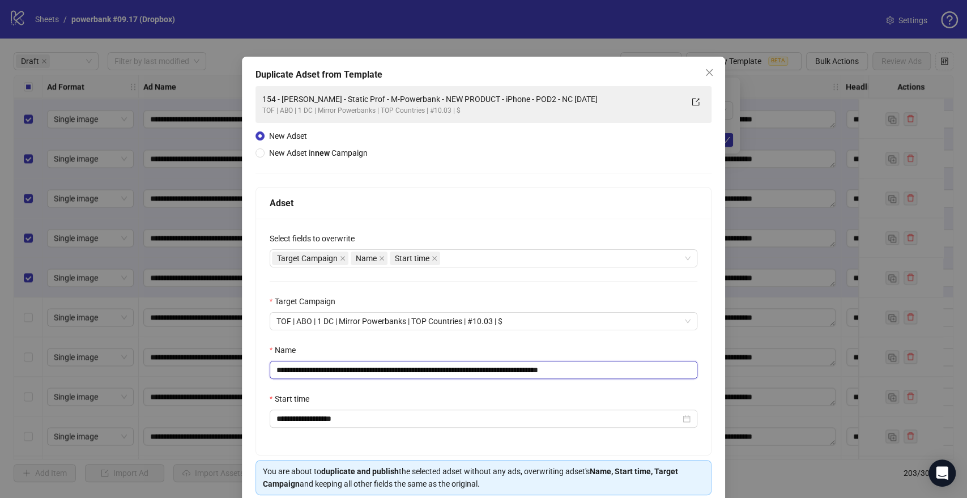
drag, startPoint x: 544, startPoint y: 368, endPoint x: 0, endPoint y: 389, distance: 544.3
click at [0, 390] on div "**********" at bounding box center [483, 249] width 967 height 498
paste input "text"
drag, startPoint x: 586, startPoint y: 368, endPoint x: 820, endPoint y: 370, distance: 234.5
click at [800, 372] on div "**********" at bounding box center [483, 249] width 967 height 498
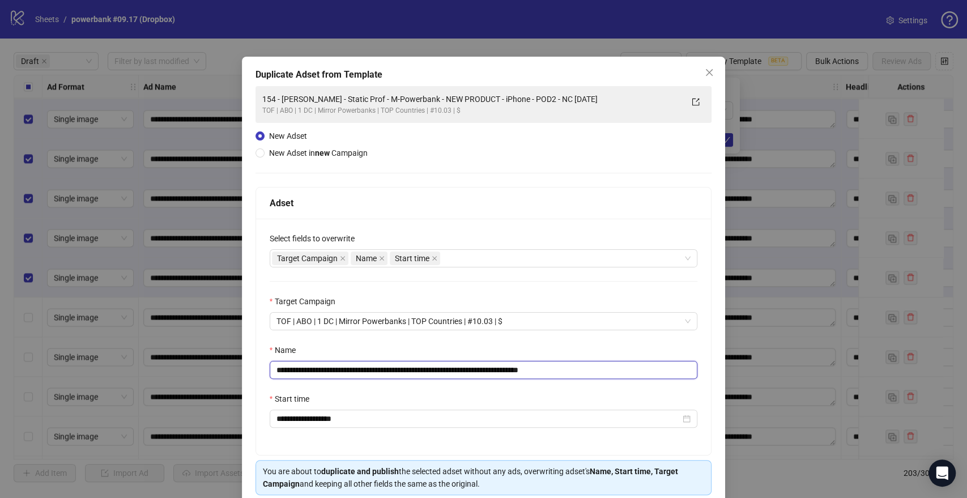
scroll to position [47, 0]
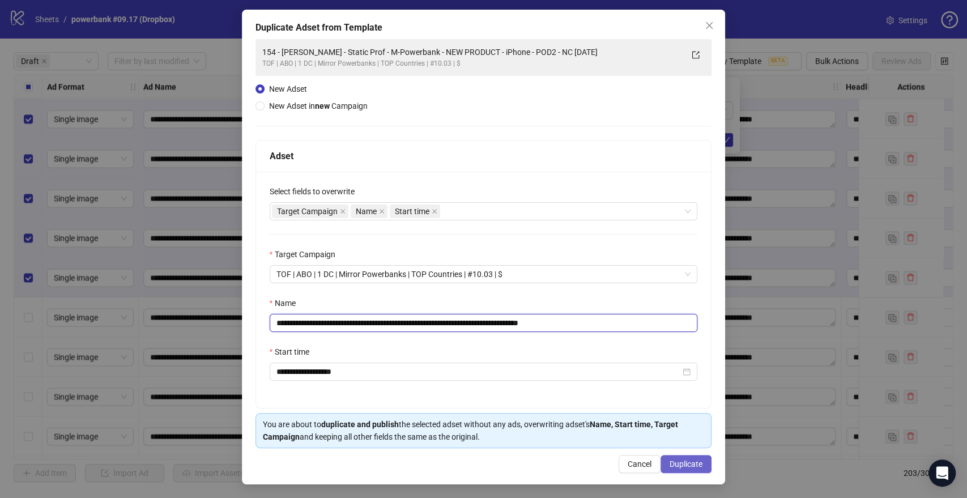
type input "**********"
click at [690, 466] on span "Duplicate" at bounding box center [686, 463] width 33 height 9
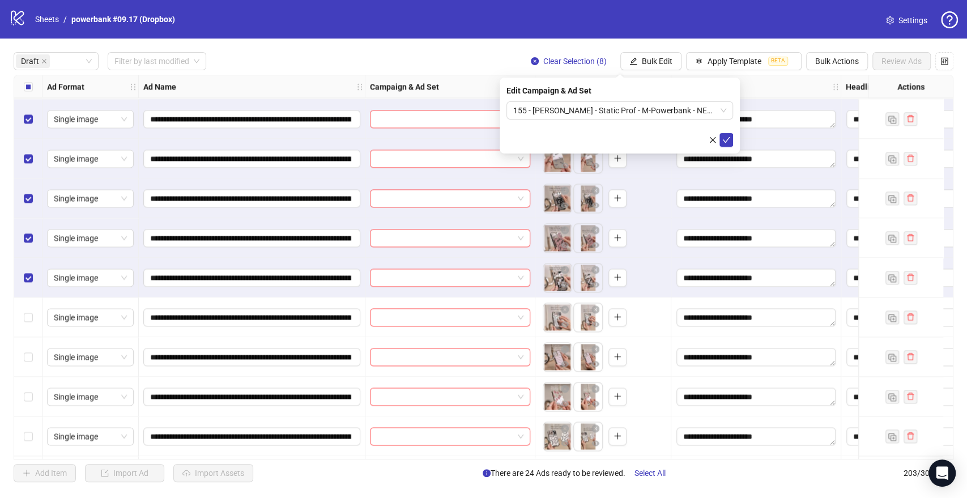
click at [734, 139] on div "Edit Campaign & Ad Set 155 - [PERSON_NAME] - Static Prof - M-Powerbank - NEW PR…" at bounding box center [620, 116] width 240 height 76
click at [729, 139] on icon "check" at bounding box center [726, 140] width 8 height 8
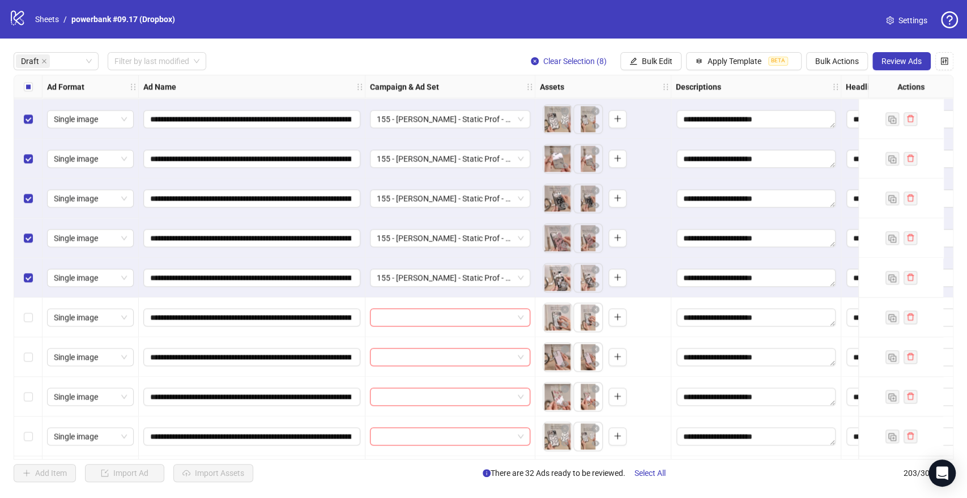
click at [33, 85] on div "Select all rows" at bounding box center [28, 86] width 28 height 23
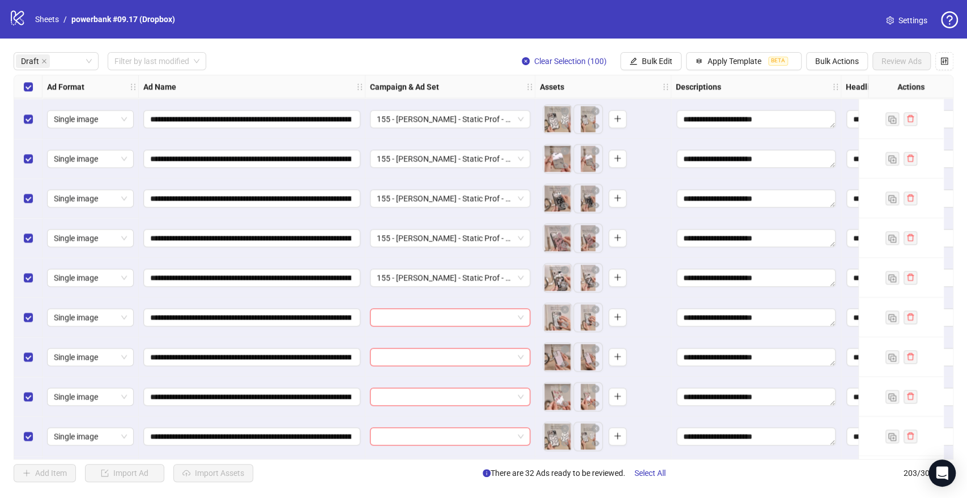
click at [33, 85] on div "Select all rows" at bounding box center [28, 86] width 28 height 23
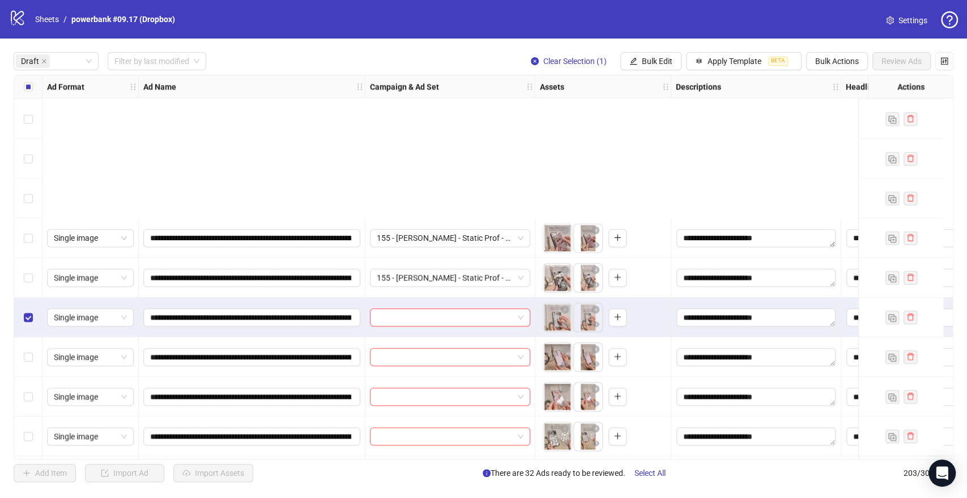
scroll to position [1259, 0]
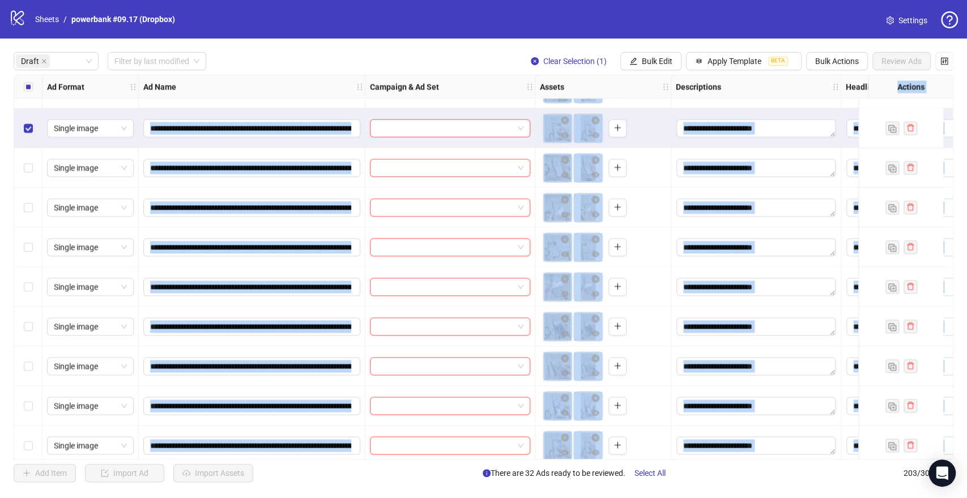
click at [28, 395] on div "Select row 40" at bounding box center [28, 406] width 28 height 40
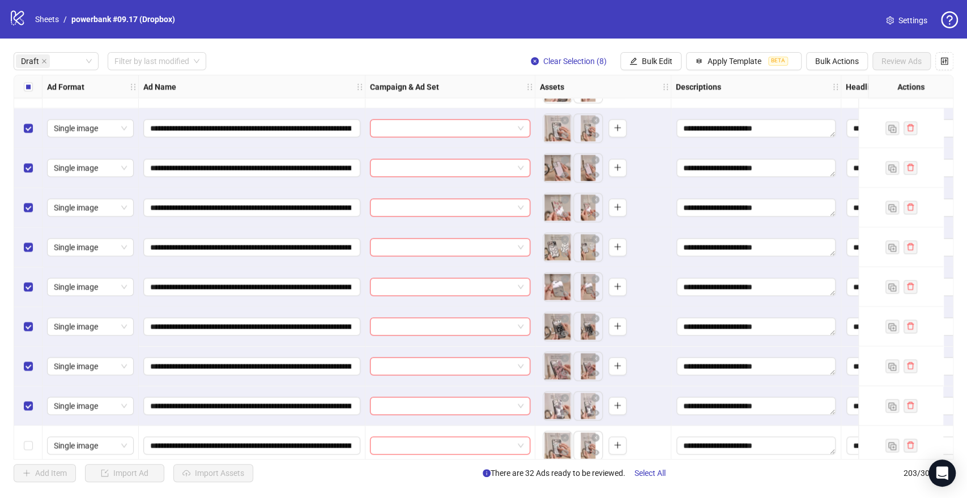
click at [294, 49] on div "**********" at bounding box center [483, 267] width 967 height 457
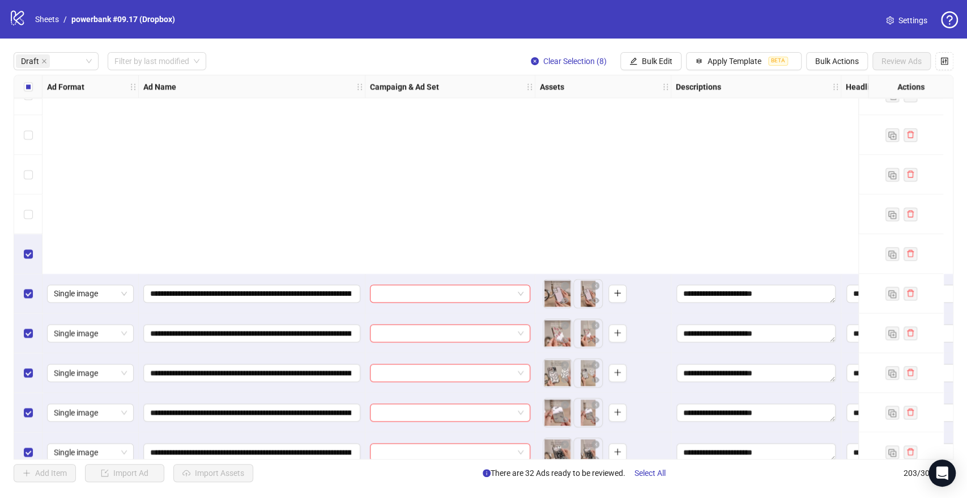
scroll to position [1385, 0]
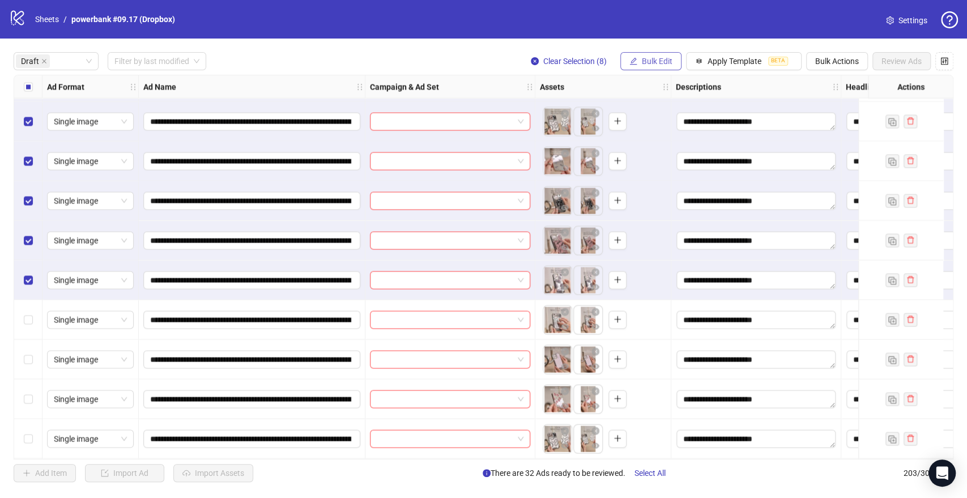
click at [669, 62] on span "Bulk Edit" at bounding box center [657, 61] width 31 height 9
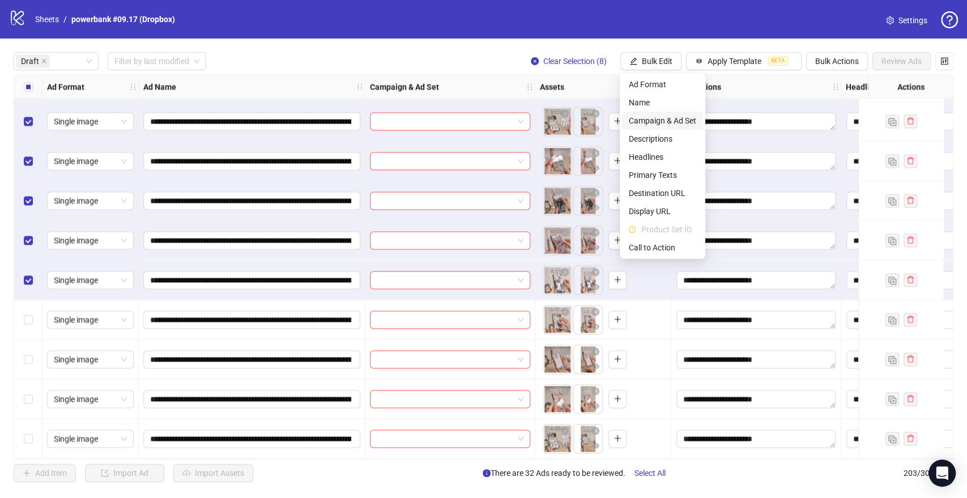
click at [647, 120] on span "Campaign & Ad Set" at bounding box center [662, 120] width 67 height 12
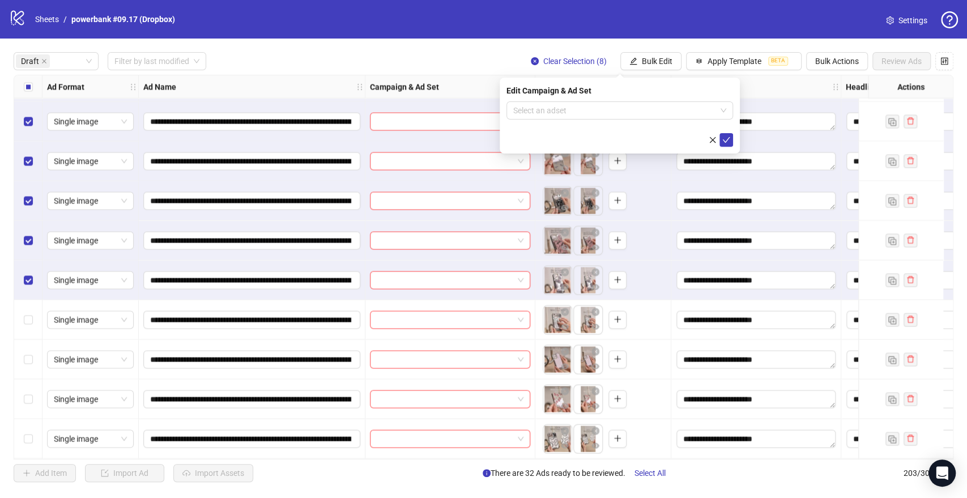
click at [591, 120] on form "Select an adset" at bounding box center [619, 123] width 227 height 45
click at [595, 110] on input "search" at bounding box center [614, 110] width 203 height 17
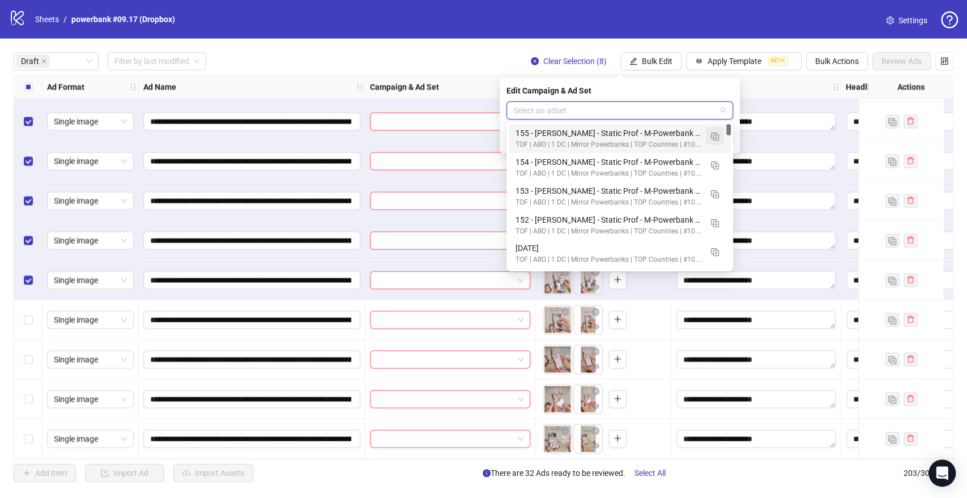
click at [717, 135] on img "button" at bounding box center [715, 137] width 8 height 8
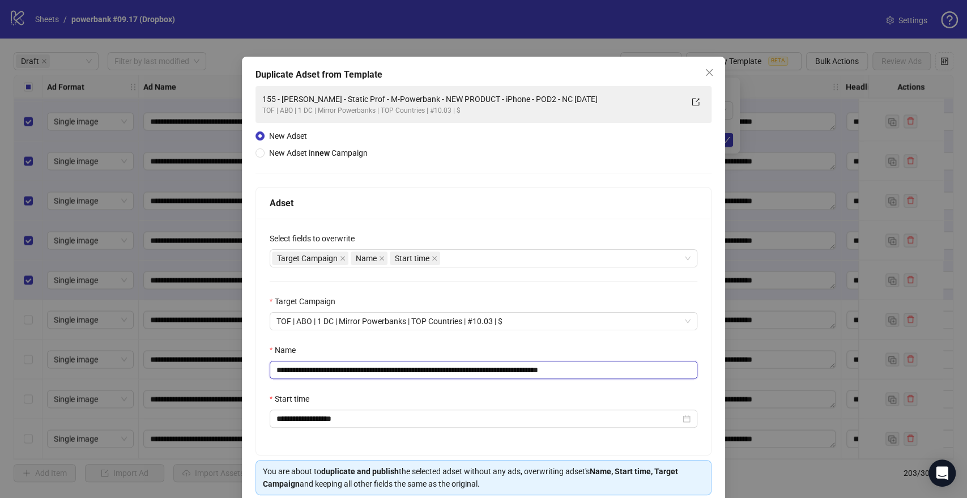
drag, startPoint x: 489, startPoint y: 374, endPoint x: 23, endPoint y: 399, distance: 467.5
click at [23, 399] on div "**********" at bounding box center [483, 249] width 967 height 498
paste input "text"
drag, startPoint x: 589, startPoint y: 367, endPoint x: 780, endPoint y: 373, distance: 191.0
click at [780, 373] on div "**********" at bounding box center [483, 249] width 967 height 498
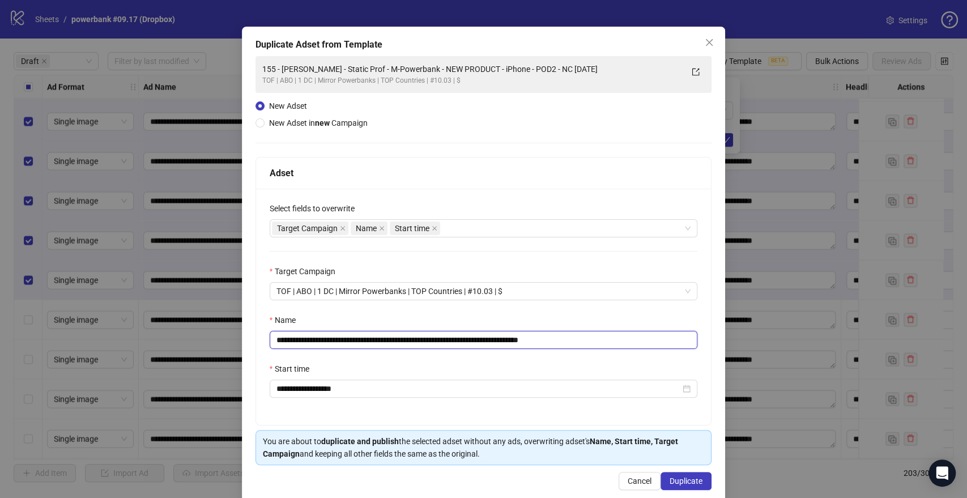
scroll to position [47, 0]
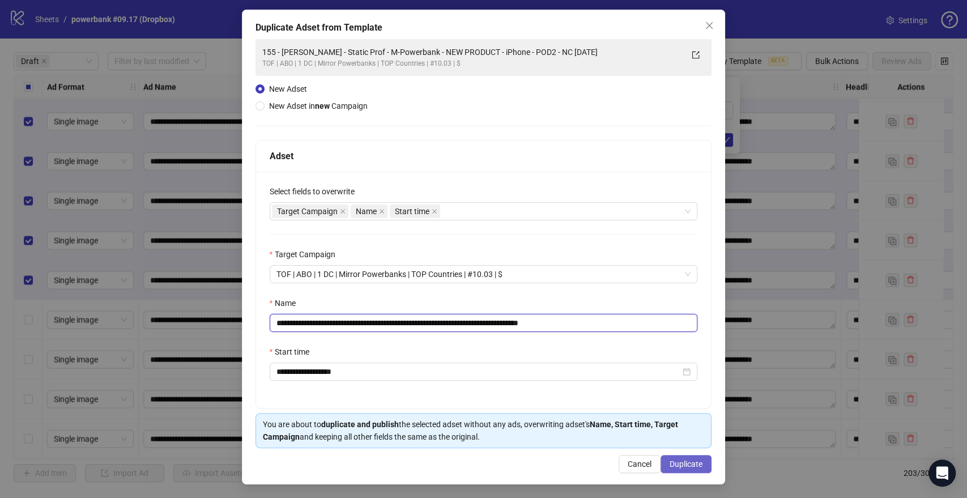
type input "**********"
click at [683, 465] on span "Duplicate" at bounding box center [686, 463] width 33 height 9
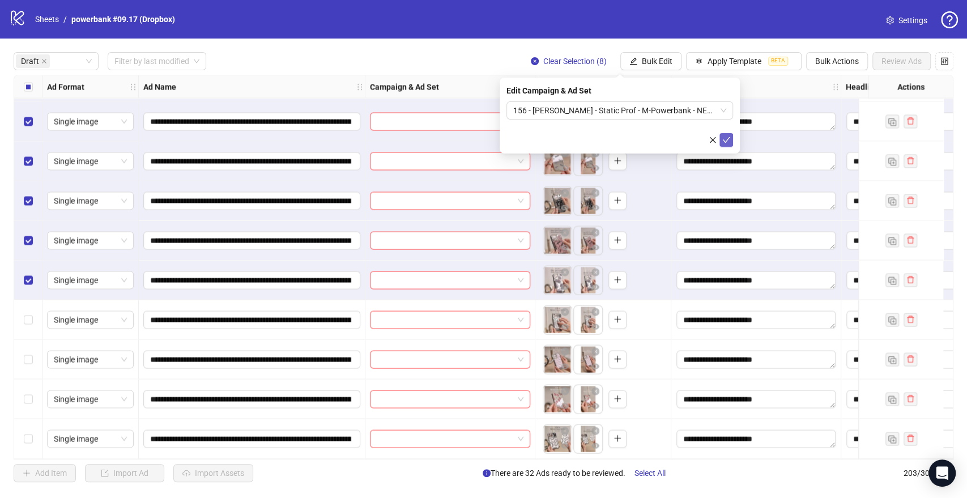
click at [726, 139] on icon "check" at bounding box center [726, 140] width 8 height 8
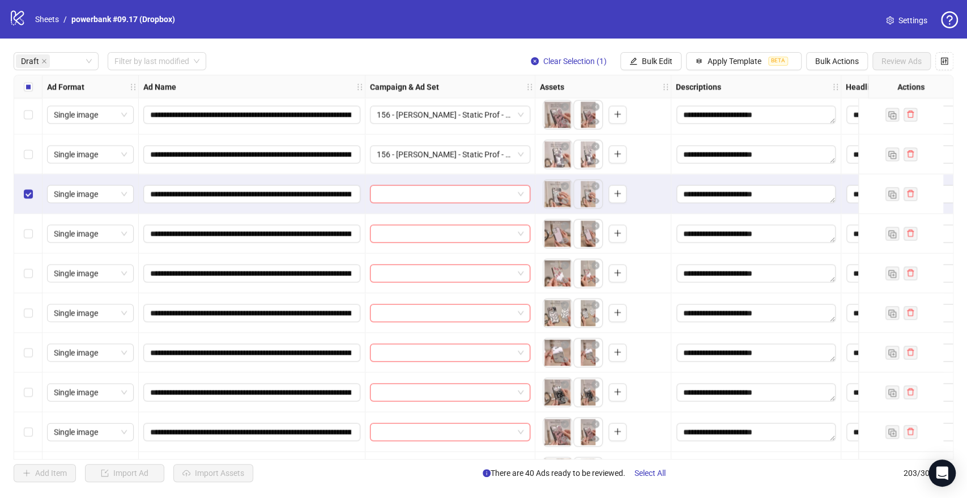
scroll to position [1573, 0]
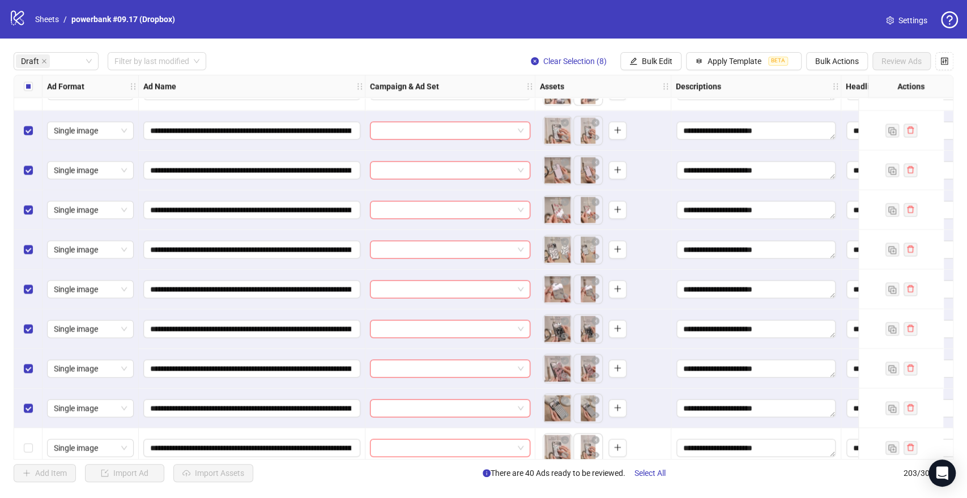
drag, startPoint x: 640, startPoint y: 65, endPoint x: 638, endPoint y: 100, distance: 34.6
click at [642, 66] on span "Bulk Edit" at bounding box center [657, 61] width 31 height 9
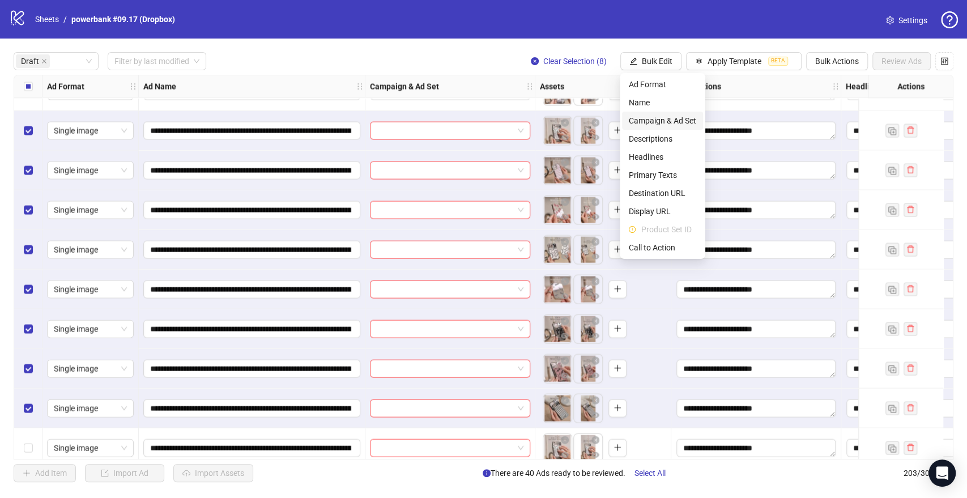
click at [650, 118] on span "Campaign & Ad Set" at bounding box center [662, 120] width 67 height 12
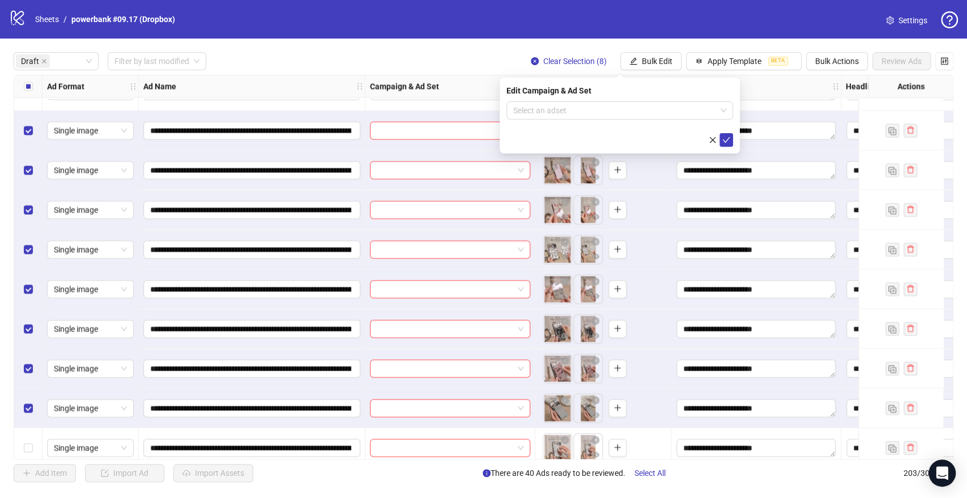
click at [628, 123] on form "Select an adset" at bounding box center [619, 123] width 227 height 45
click at [632, 113] on input "search" at bounding box center [614, 110] width 203 height 17
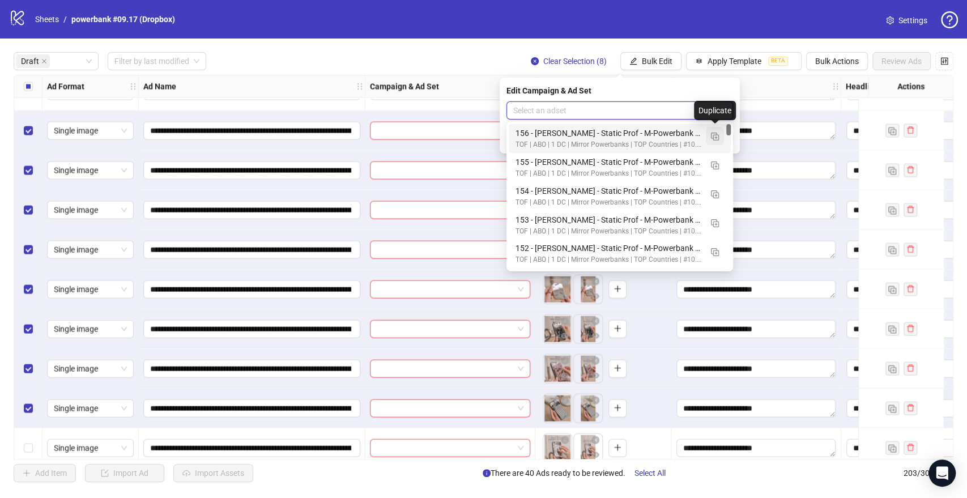
click at [709, 134] on button "button" at bounding box center [715, 136] width 18 height 18
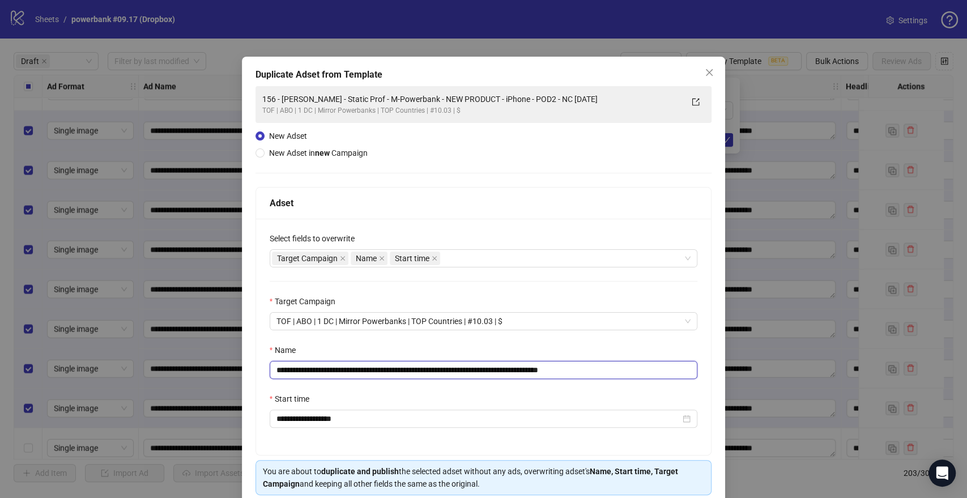
drag, startPoint x: 544, startPoint y: 369, endPoint x: 65, endPoint y: 375, distance: 478.7
click at [18, 376] on div "**********" at bounding box center [483, 249] width 967 height 498
paste input "text"
drag, startPoint x: 585, startPoint y: 370, endPoint x: 691, endPoint y: 369, distance: 106.5
click at [686, 369] on input "**********" at bounding box center [484, 370] width 428 height 18
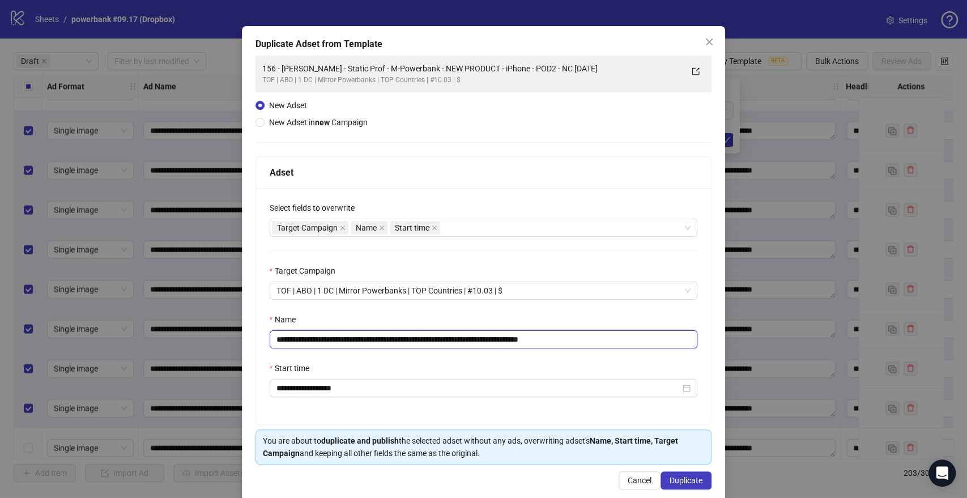
scroll to position [47, 0]
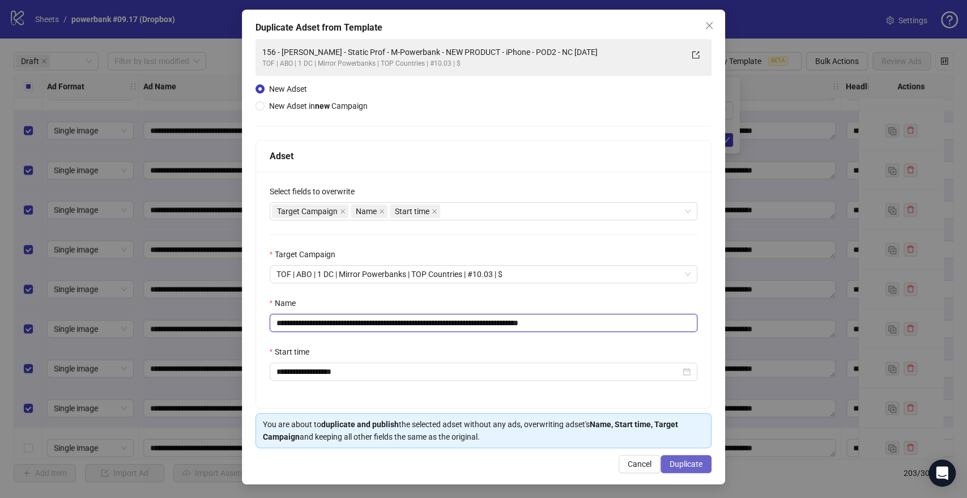
type input "**********"
click at [689, 462] on span "Duplicate" at bounding box center [686, 463] width 33 height 9
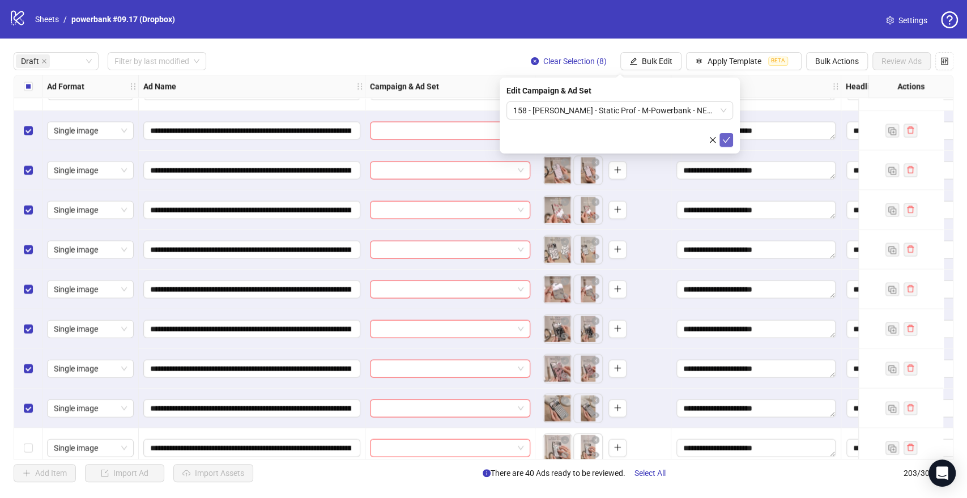
click at [725, 141] on icon "check" at bounding box center [726, 140] width 7 height 6
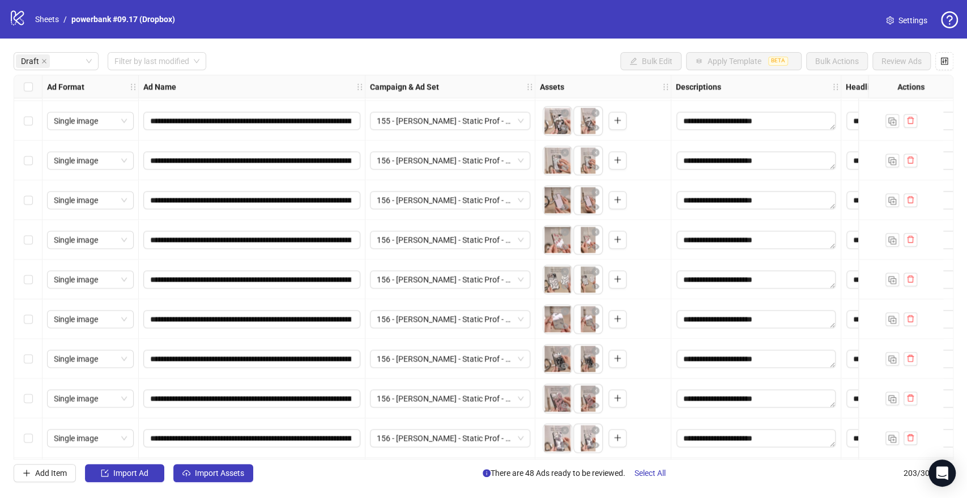
scroll to position [1196, 0]
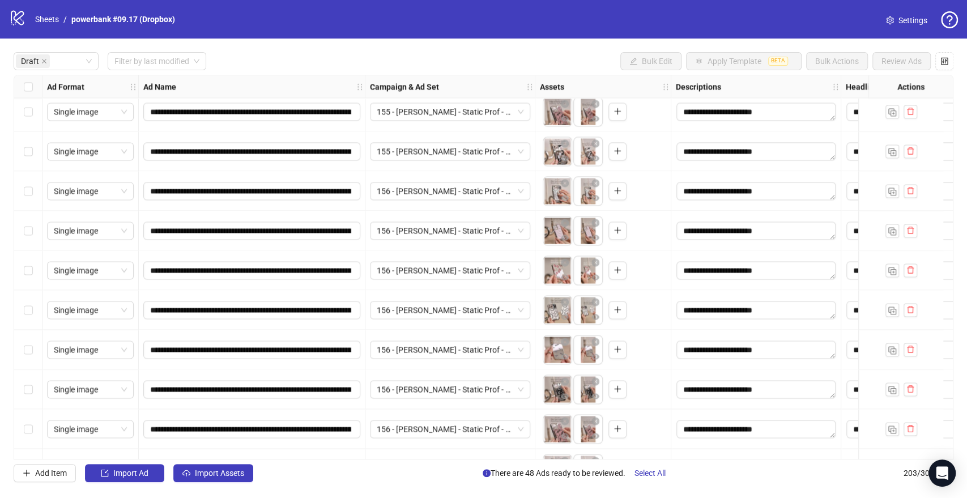
click at [552, 189] on body "**********" at bounding box center [483, 249] width 967 height 498
click at [565, 198] on icon "eye" at bounding box center [565, 198] width 8 height 6
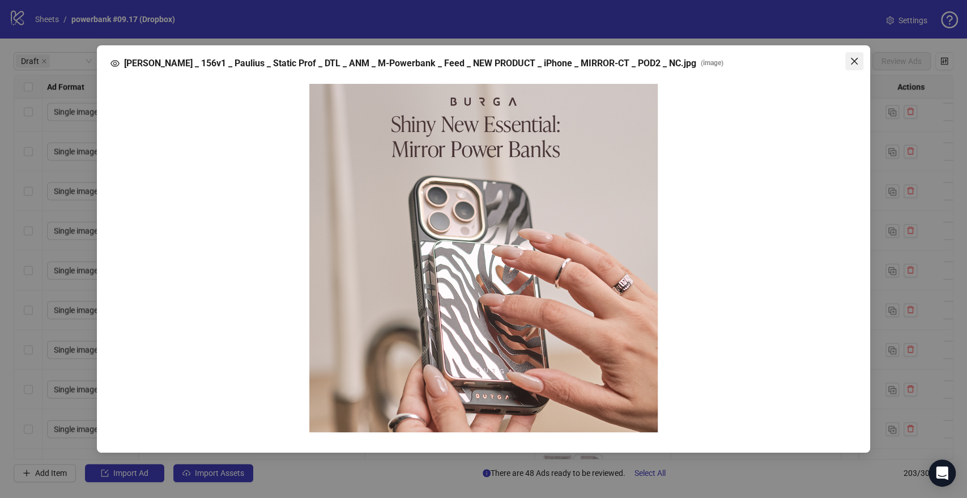
click at [852, 62] on icon "close" at bounding box center [854, 61] width 7 height 7
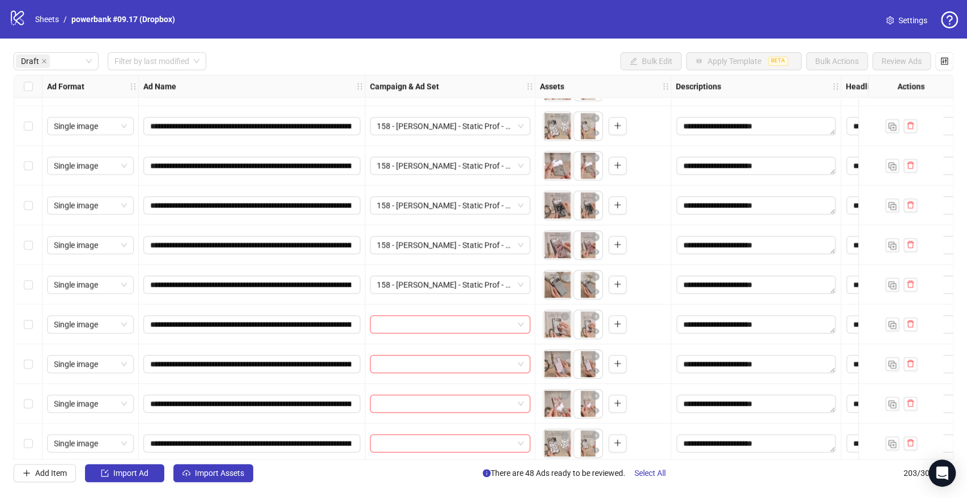
scroll to position [1700, 0]
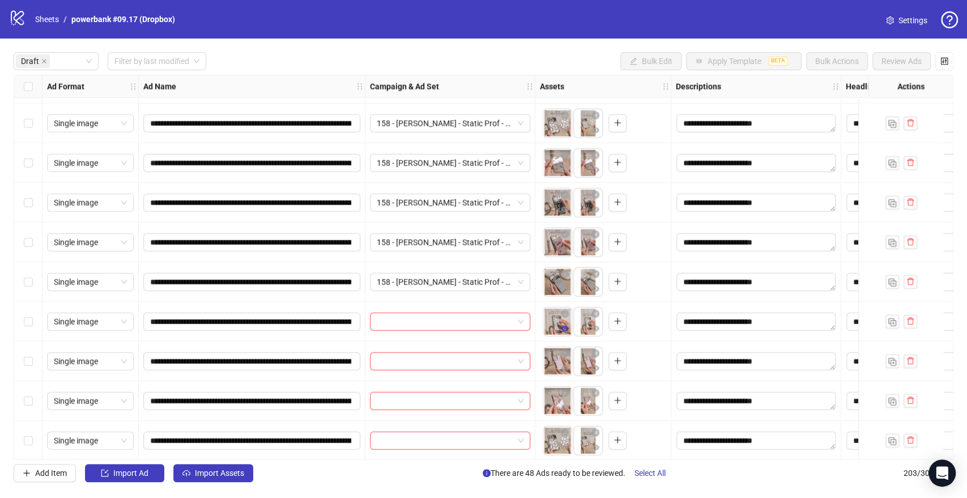
click at [565, 327] on icon "eye" at bounding box center [565, 329] width 8 height 6
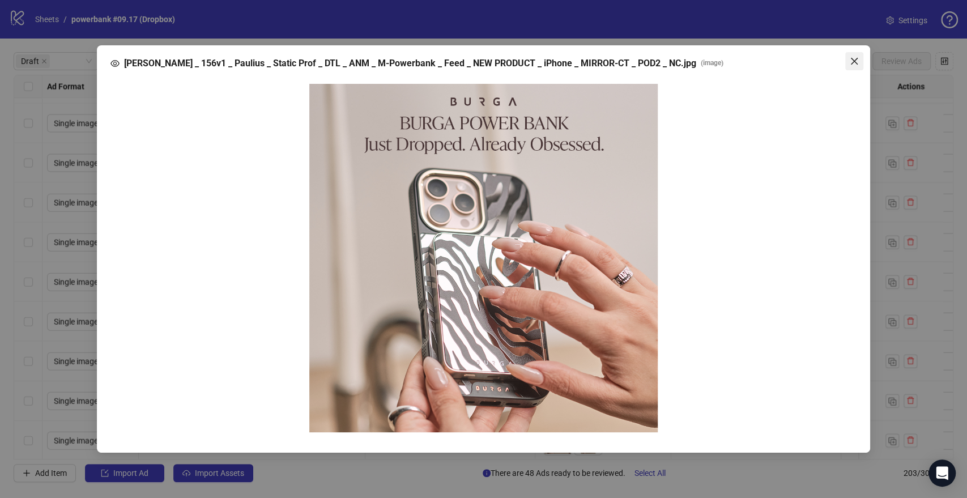
click at [854, 57] on icon "close" at bounding box center [854, 61] width 9 height 9
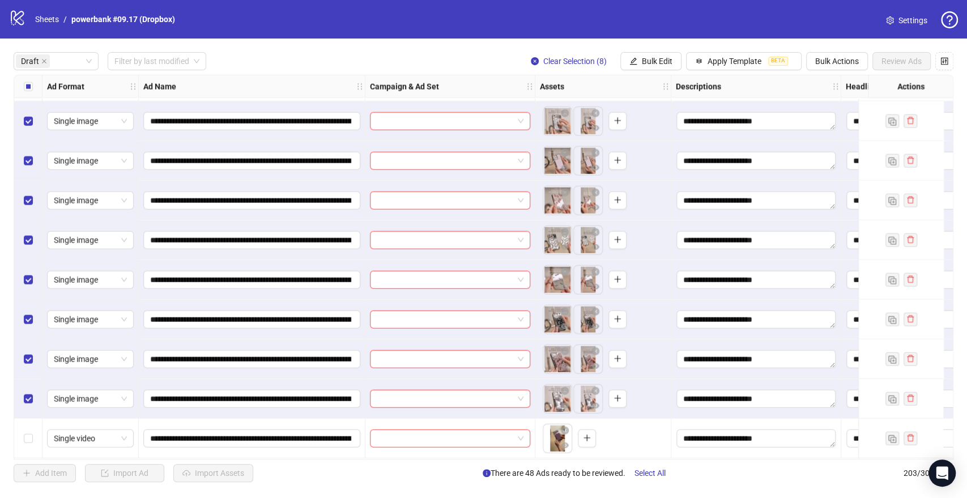
scroll to position [1825, 0]
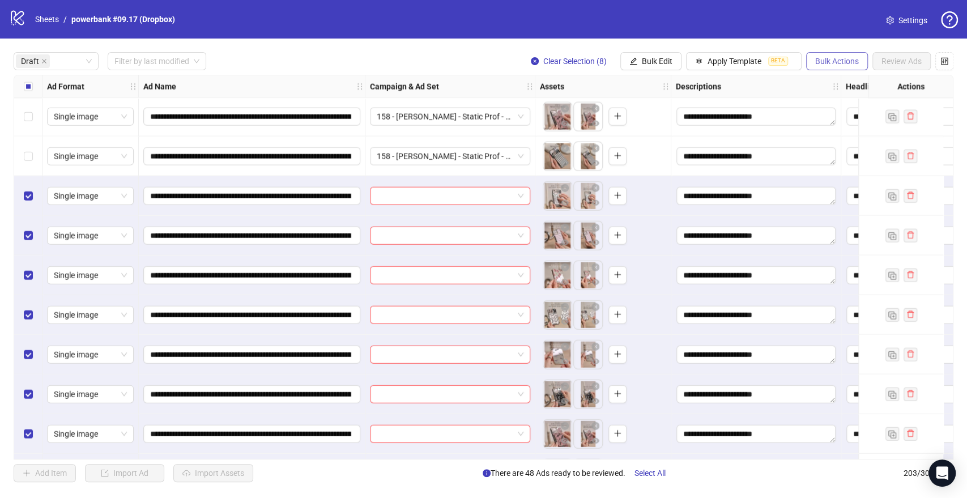
click at [832, 59] on span "Bulk Actions" at bounding box center [837, 61] width 44 height 9
click at [826, 81] on span "Delete" at bounding box center [853, 84] width 78 height 12
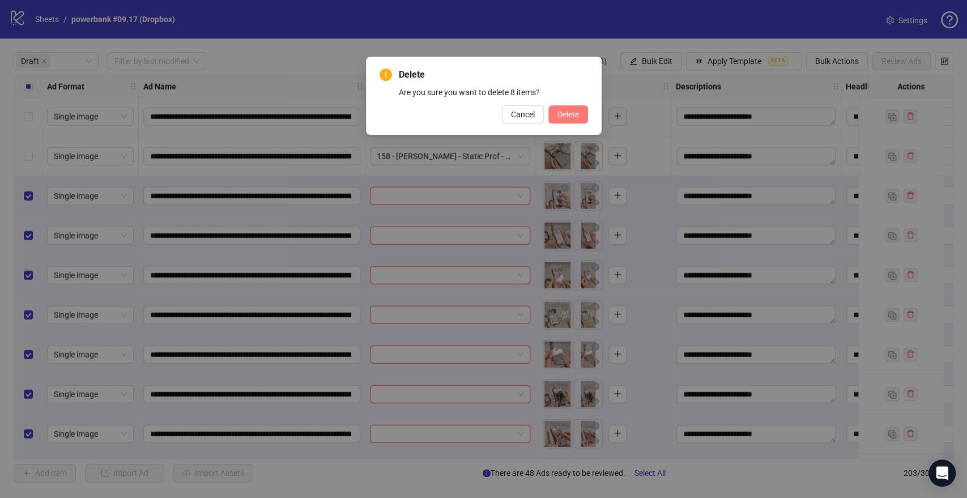
click at [566, 111] on span "Delete" at bounding box center [568, 114] width 22 height 9
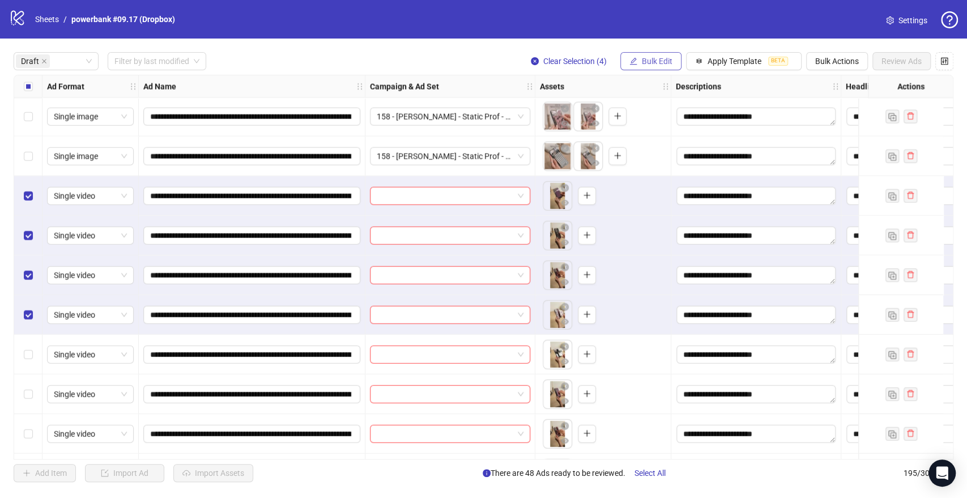
click at [655, 54] on button "Bulk Edit" at bounding box center [650, 61] width 61 height 18
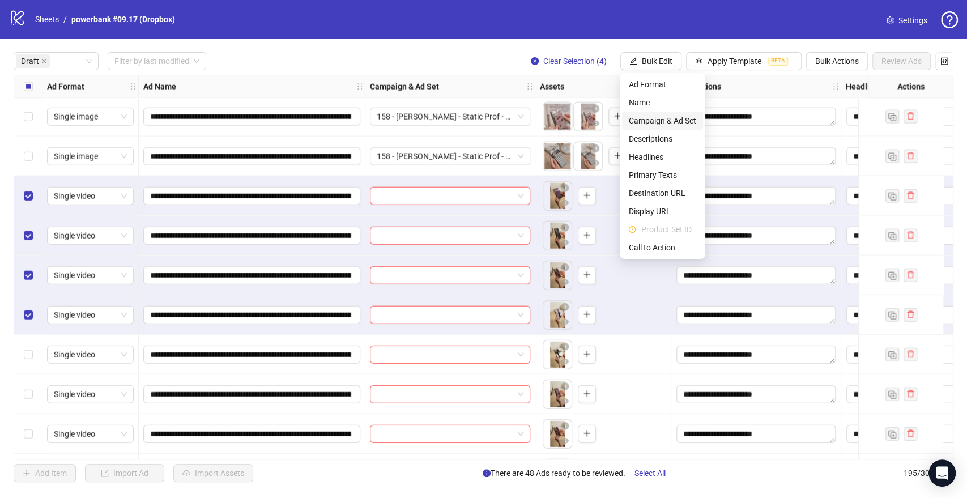
click at [649, 119] on span "Campaign & Ad Set" at bounding box center [662, 120] width 67 height 12
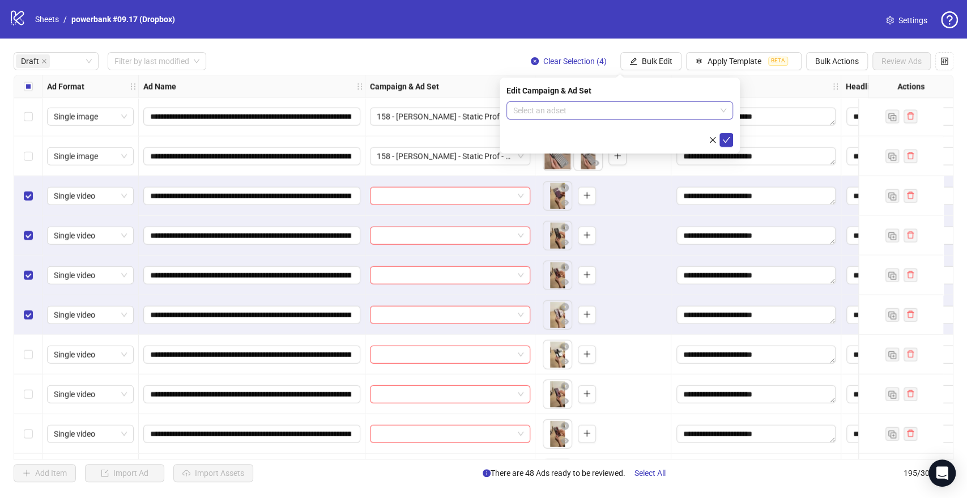
click at [594, 112] on input "search" at bounding box center [614, 110] width 203 height 17
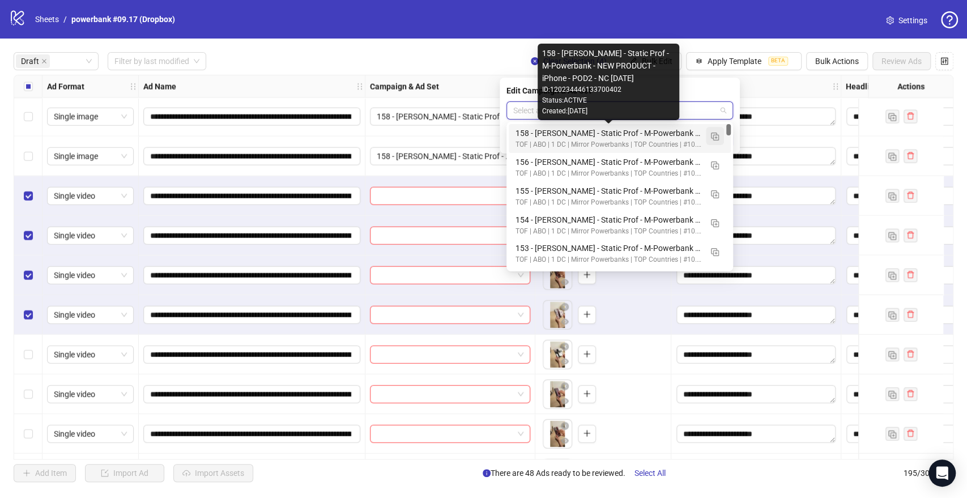
click at [712, 135] on img "button" at bounding box center [715, 137] width 8 height 8
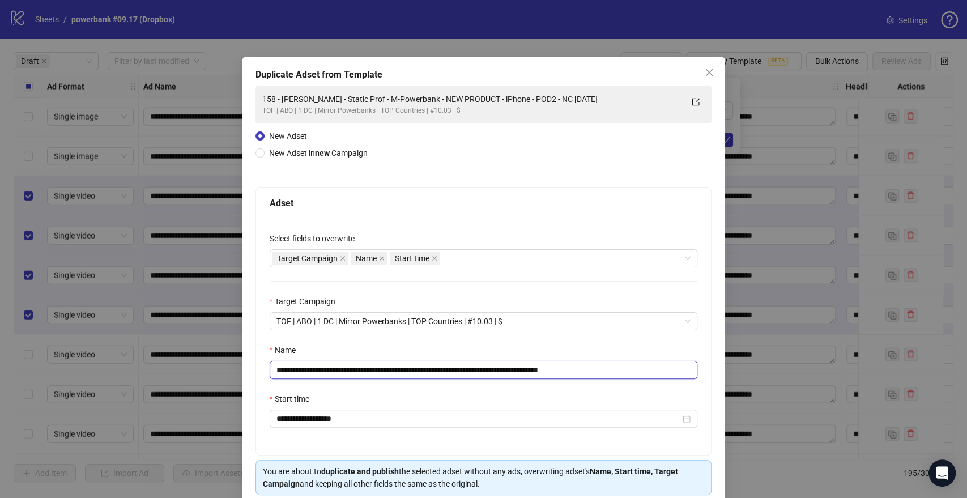
drag, startPoint x: 544, startPoint y: 367, endPoint x: 82, endPoint y: 364, distance: 462.3
click at [0, 360] on div "**********" at bounding box center [483, 249] width 967 height 498
paste input "*"
drag, startPoint x: 594, startPoint y: 369, endPoint x: 700, endPoint y: 382, distance: 107.2
click at [687, 381] on div "**********" at bounding box center [483, 337] width 455 height 236
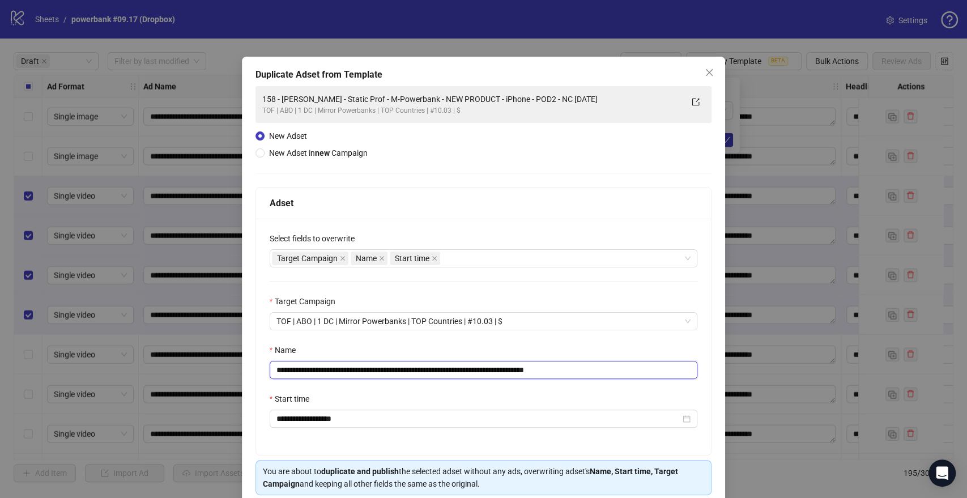
scroll to position [47, 0]
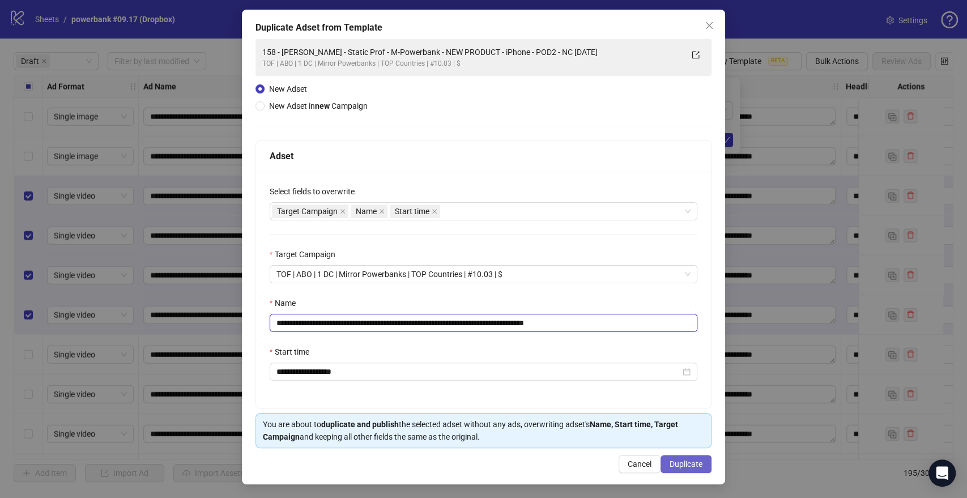
type input "**********"
click at [697, 463] on button "Duplicate" at bounding box center [686, 464] width 51 height 18
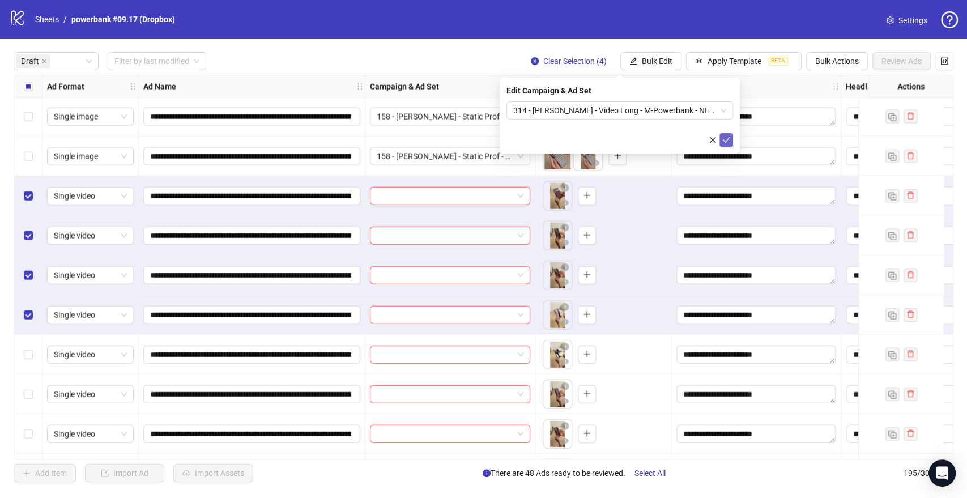
click at [723, 136] on icon "check" at bounding box center [726, 140] width 8 height 8
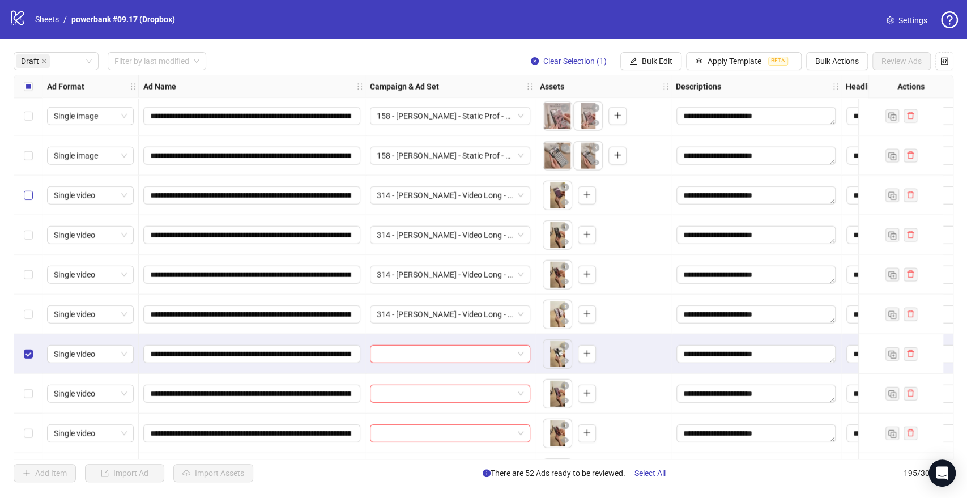
scroll to position [1825, 0]
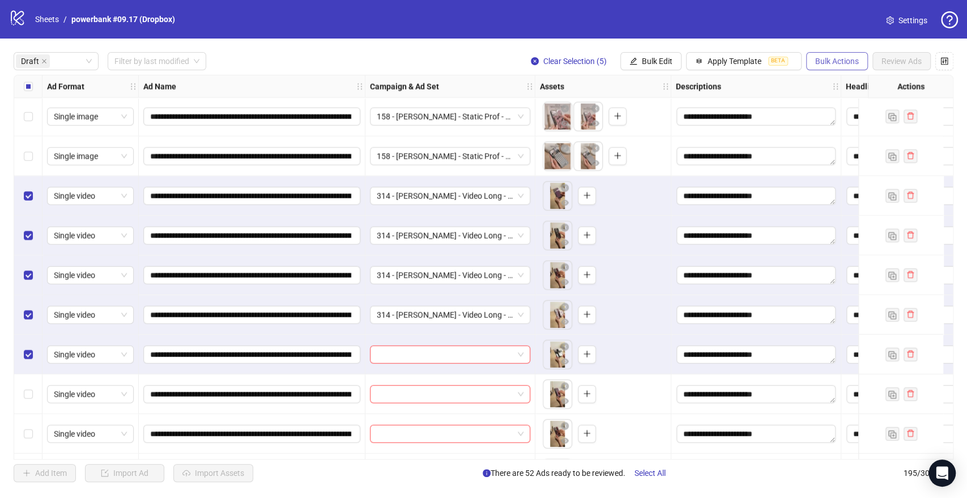
click at [842, 60] on span "Bulk Actions" at bounding box center [837, 61] width 44 height 9
click at [829, 80] on span "Delete" at bounding box center [853, 84] width 78 height 12
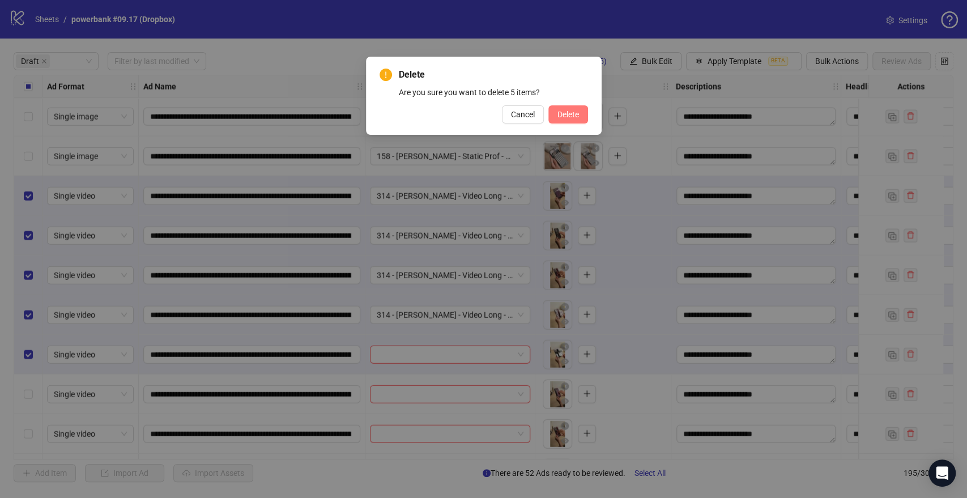
click at [574, 117] on span "Delete" at bounding box center [568, 114] width 22 height 9
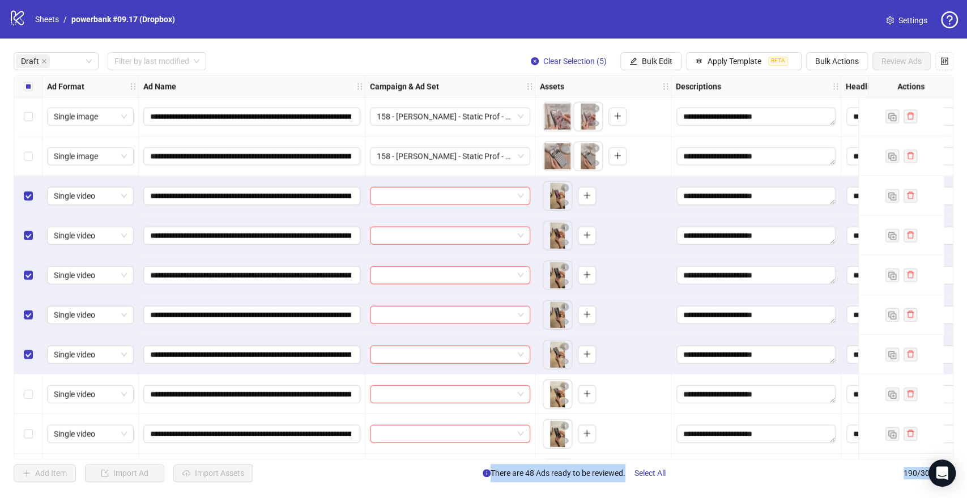
click at [31, 380] on div "Select row 54" at bounding box center [28, 394] width 28 height 40
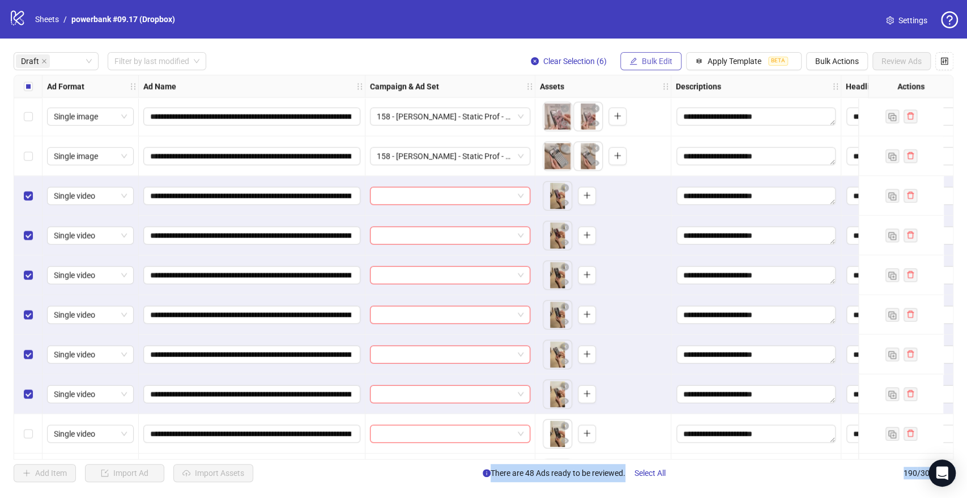
click at [655, 58] on span "Bulk Edit" at bounding box center [657, 61] width 31 height 9
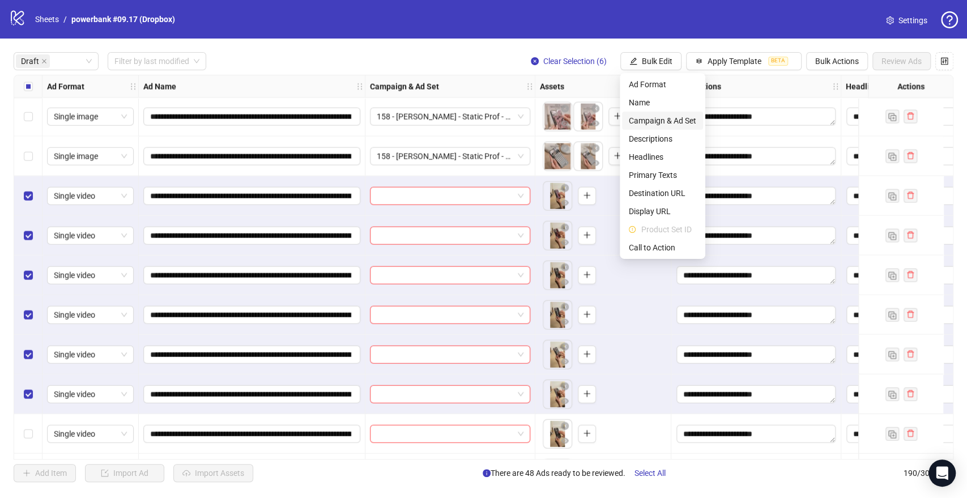
click at [649, 125] on span "Campaign & Ad Set" at bounding box center [662, 120] width 67 height 12
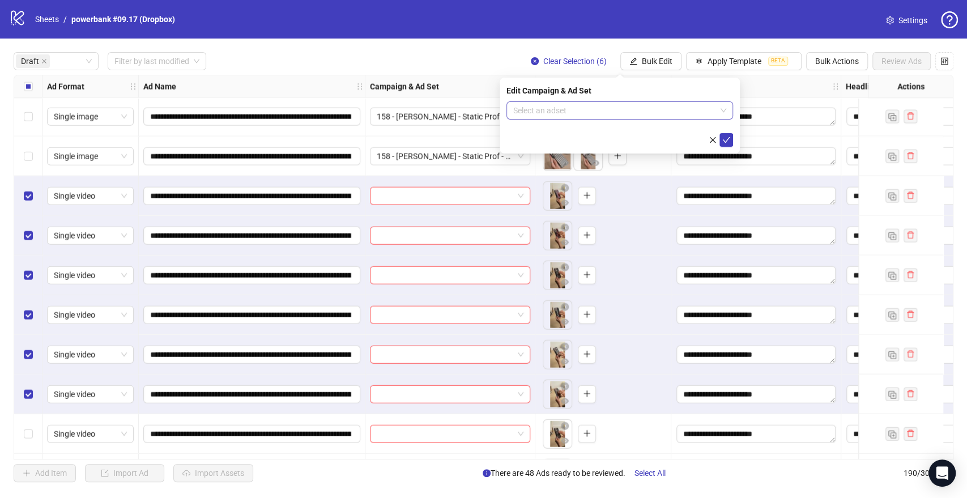
click at [540, 108] on input "search" at bounding box center [614, 110] width 203 height 17
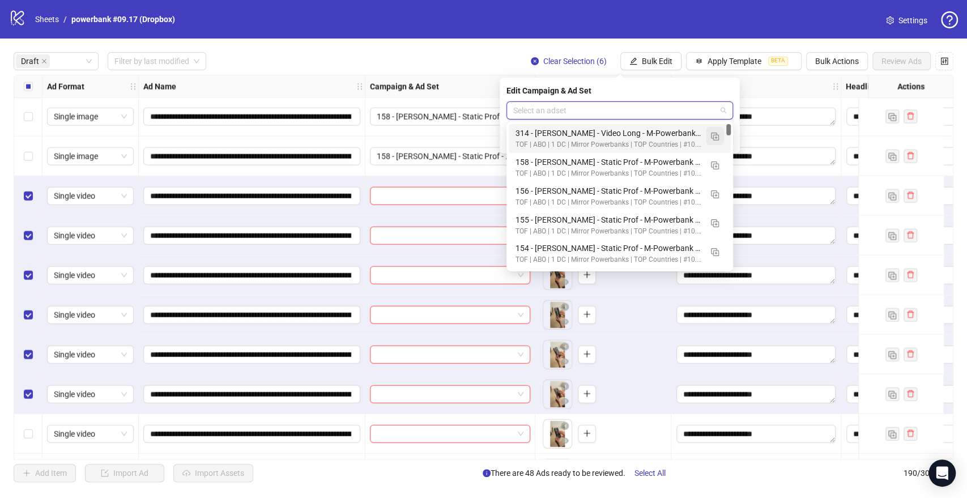
click at [708, 137] on button "button" at bounding box center [715, 136] width 18 height 18
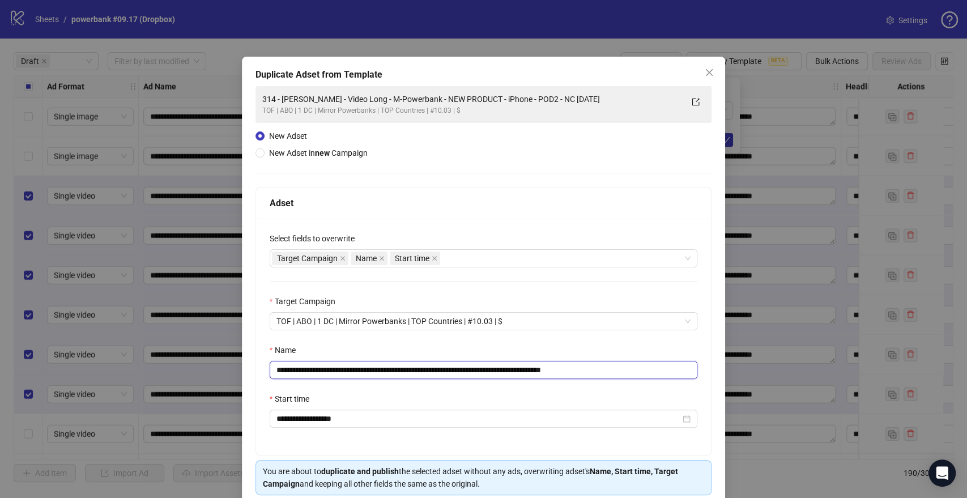
drag, startPoint x: 550, startPoint y: 369, endPoint x: 33, endPoint y: 374, distance: 516.1
click at [33, 374] on div "**********" at bounding box center [483, 249] width 967 height 498
paste input "text"
drag, startPoint x: 594, startPoint y: 368, endPoint x: 717, endPoint y: 361, distance: 123.7
click at [692, 367] on div "**********" at bounding box center [483, 337] width 455 height 236
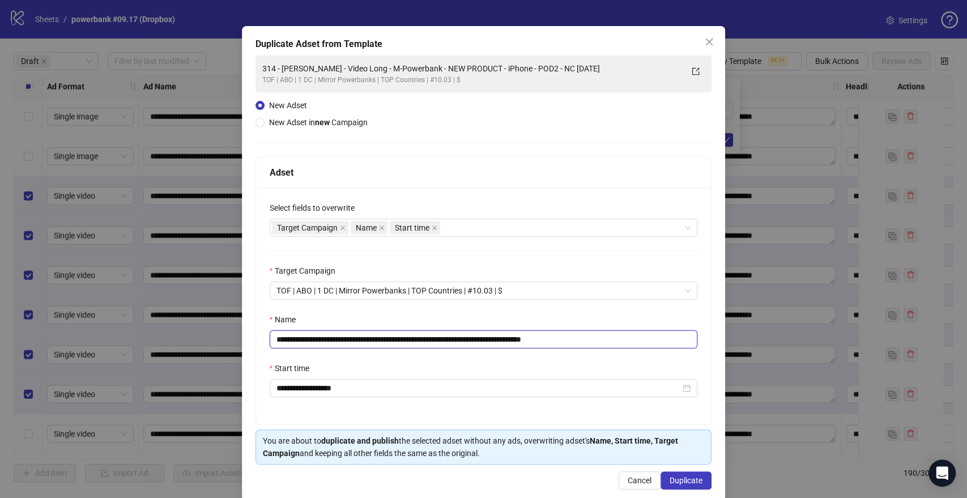
scroll to position [47, 0]
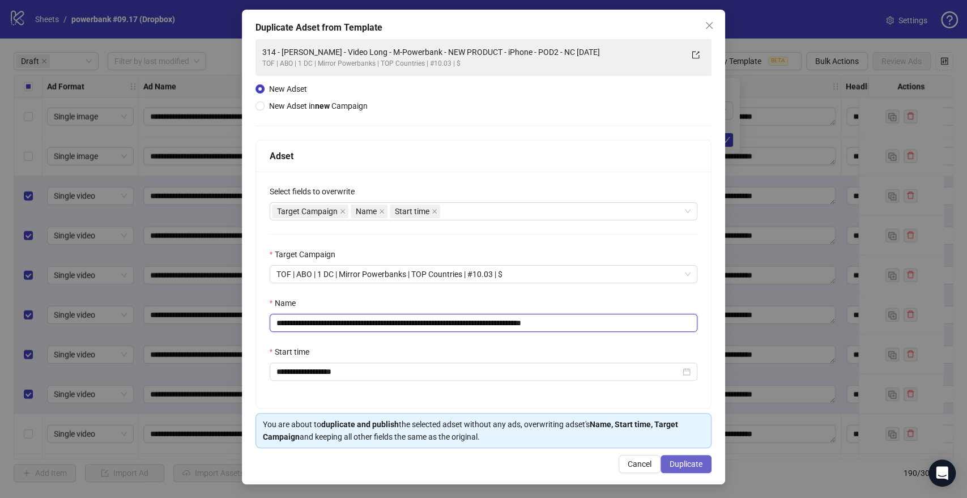
type input "**********"
click at [675, 470] on button "Duplicate" at bounding box center [686, 464] width 51 height 18
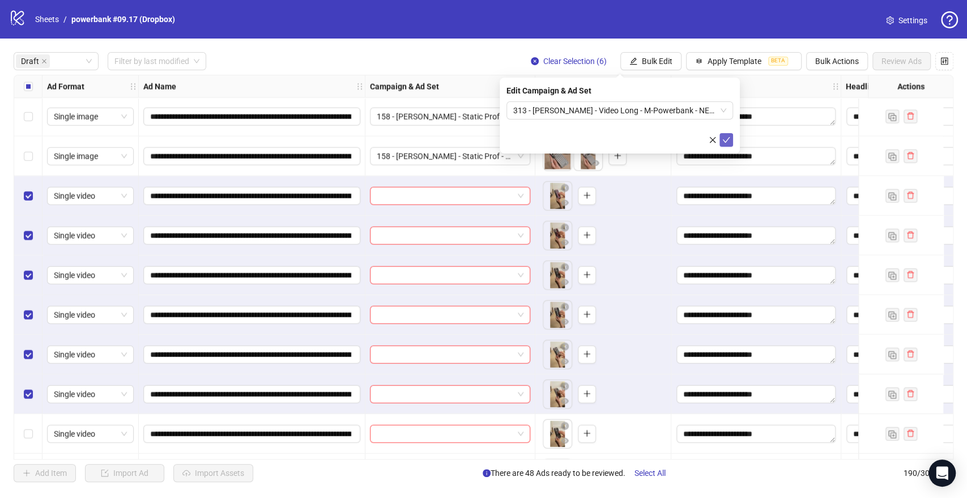
click at [730, 137] on icon "check" at bounding box center [726, 140] width 8 height 8
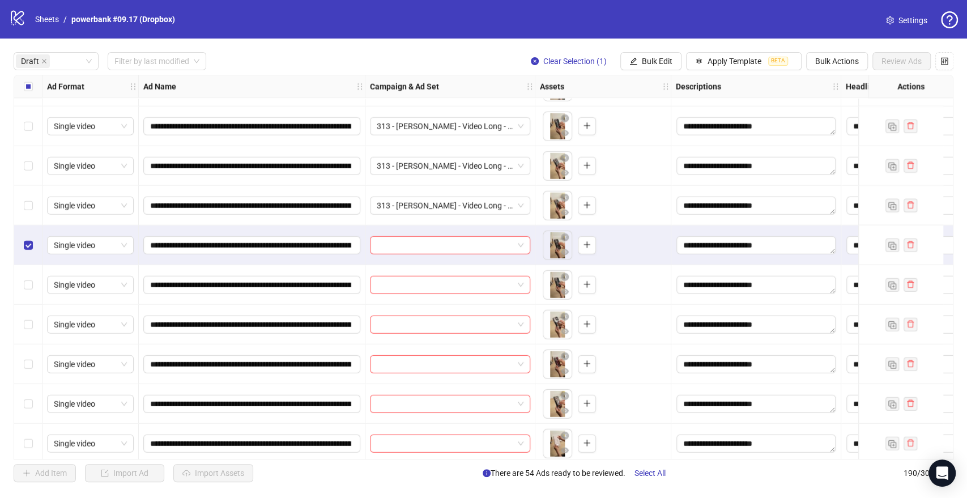
scroll to position [2077, 0]
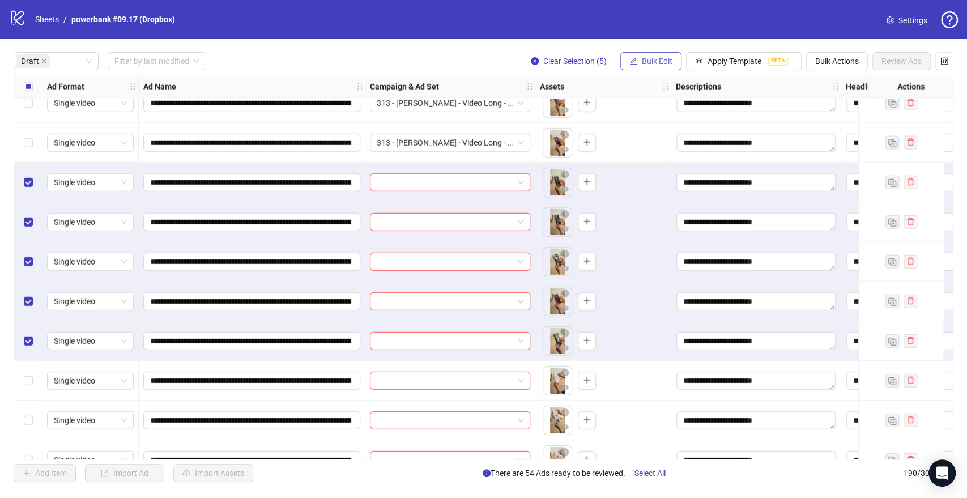
click at [671, 62] on span "Bulk Edit" at bounding box center [657, 61] width 31 height 9
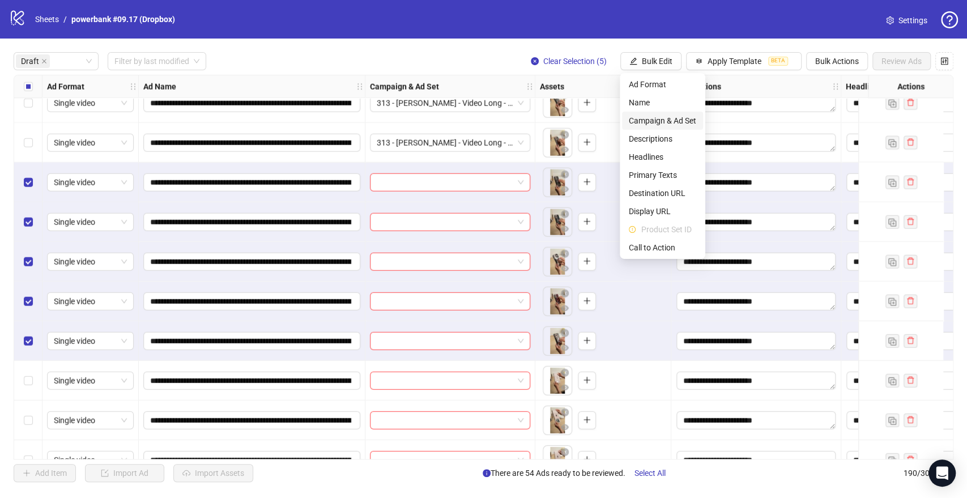
click at [649, 115] on span "Campaign & Ad Set" at bounding box center [662, 120] width 67 height 12
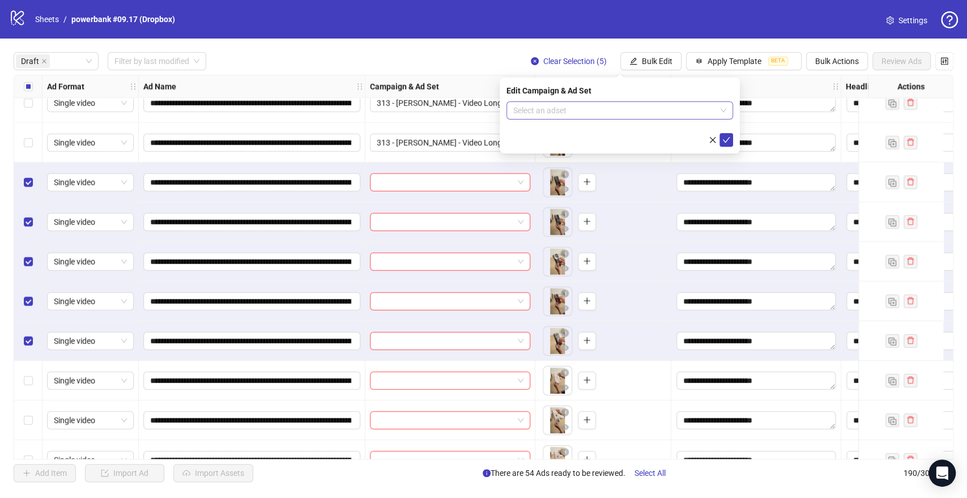
click at [574, 101] on div "Select an adset" at bounding box center [619, 110] width 227 height 18
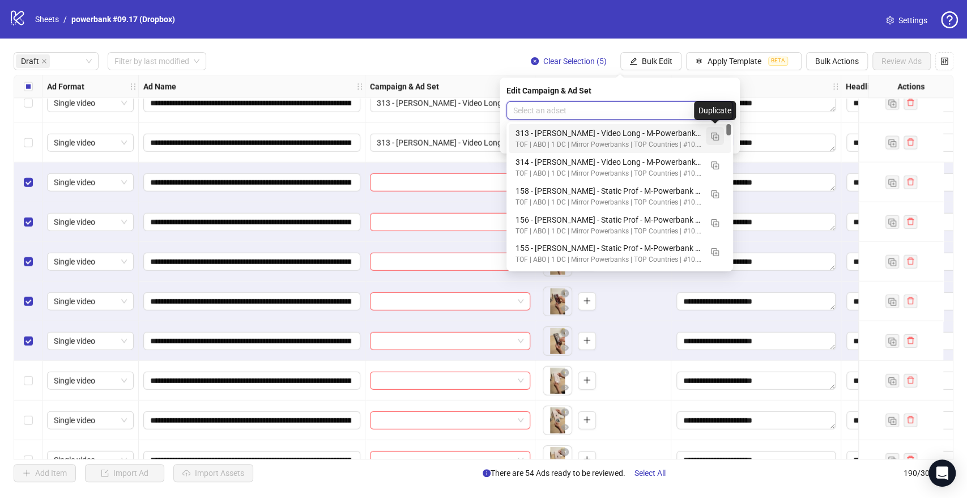
click at [719, 138] on button "button" at bounding box center [715, 136] width 18 height 18
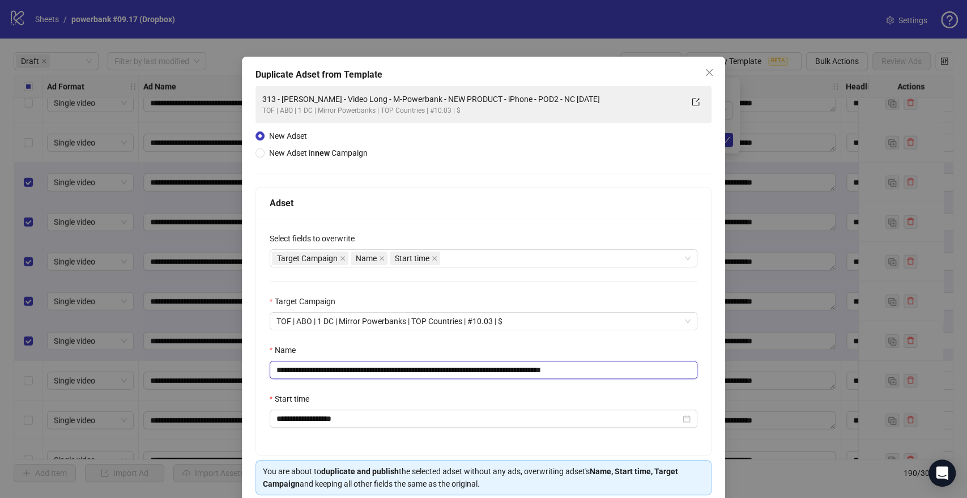
drag, startPoint x: 548, startPoint y: 370, endPoint x: 0, endPoint y: 353, distance: 548.6
click at [0, 353] on div "**********" at bounding box center [483, 249] width 967 height 498
paste input "text"
drag, startPoint x: 593, startPoint y: 368, endPoint x: 729, endPoint y: 372, distance: 136.0
click at [729, 372] on div "**********" at bounding box center [483, 249] width 967 height 498
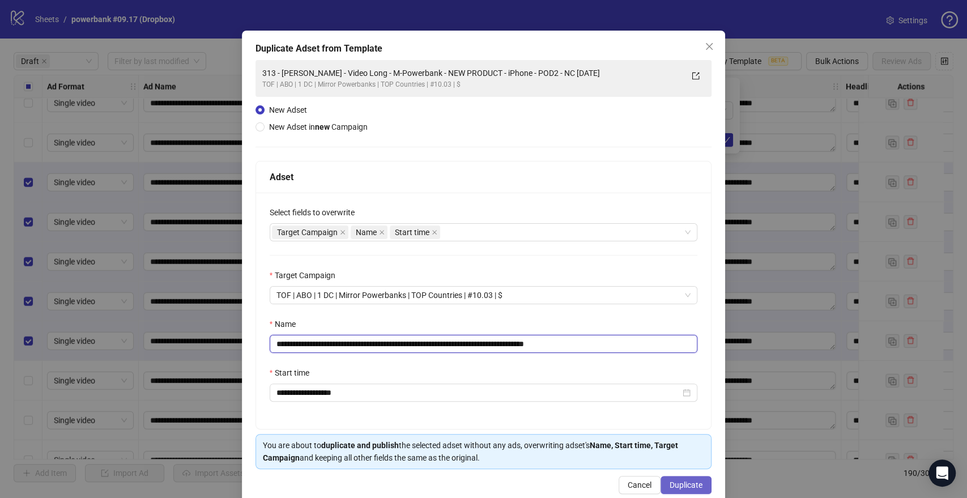
scroll to position [47, 0]
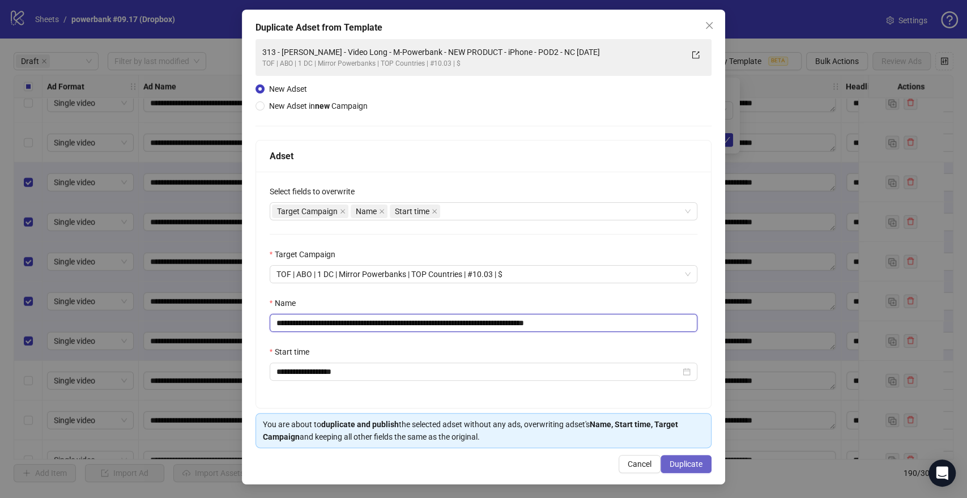
type input "**********"
click at [683, 470] on button "Duplicate" at bounding box center [686, 464] width 51 height 18
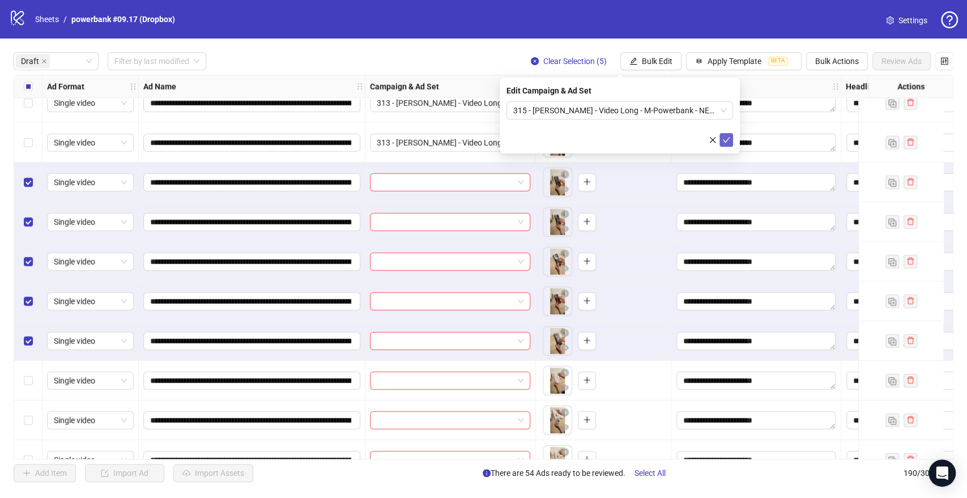
click at [725, 137] on icon "check" at bounding box center [726, 140] width 8 height 8
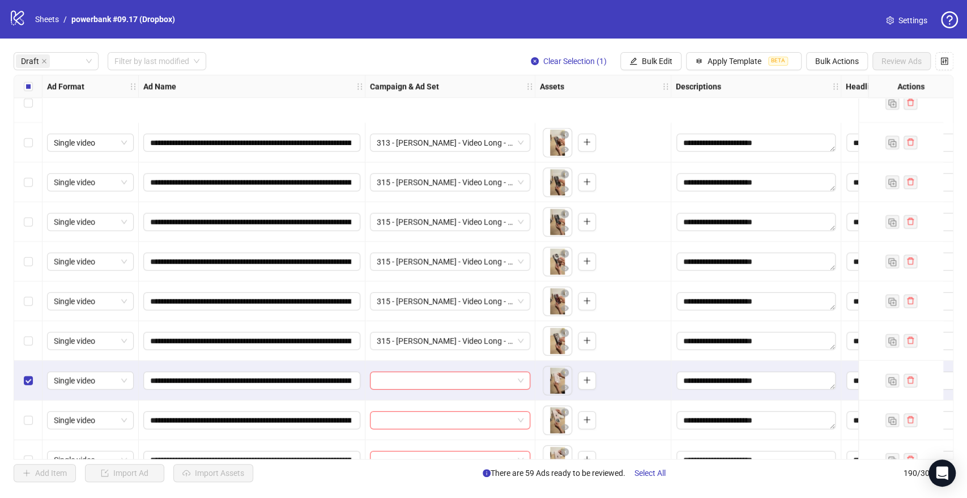
scroll to position [2266, 0]
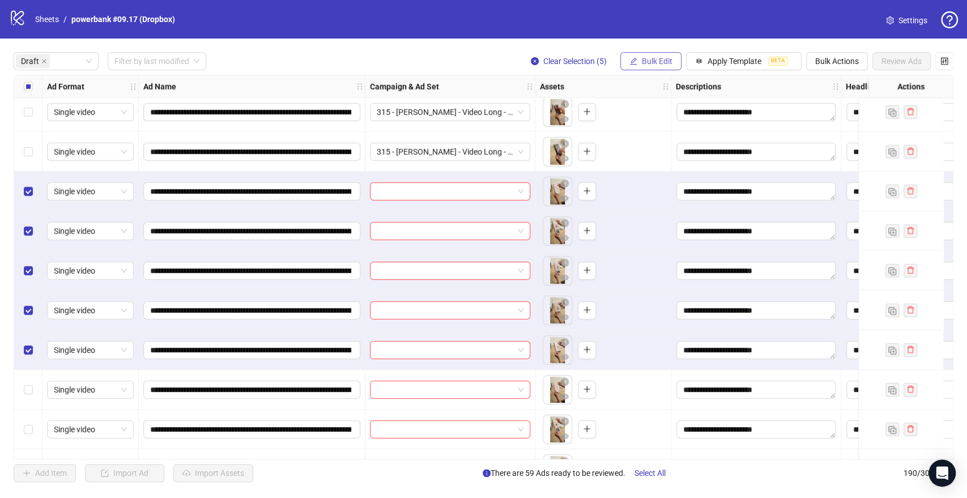
click at [648, 61] on span "Bulk Edit" at bounding box center [657, 61] width 31 height 9
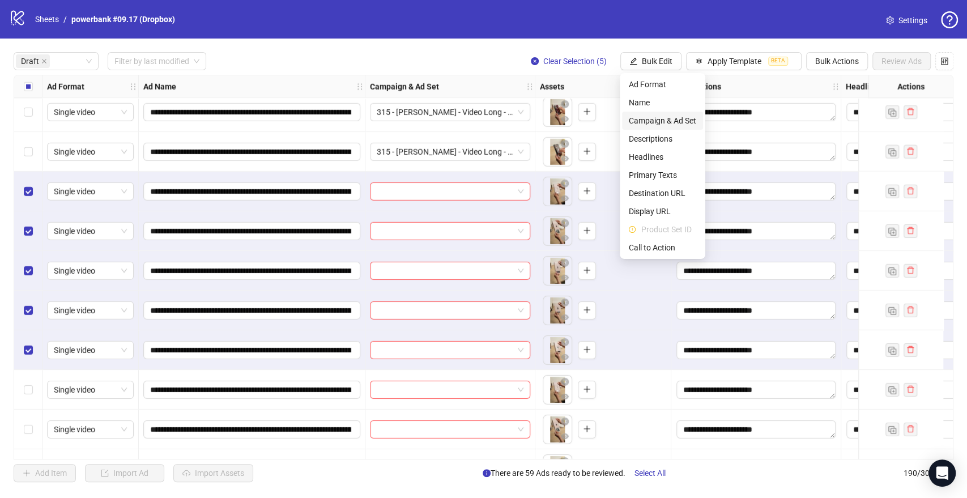
click at [641, 124] on span "Campaign & Ad Set" at bounding box center [662, 120] width 67 height 12
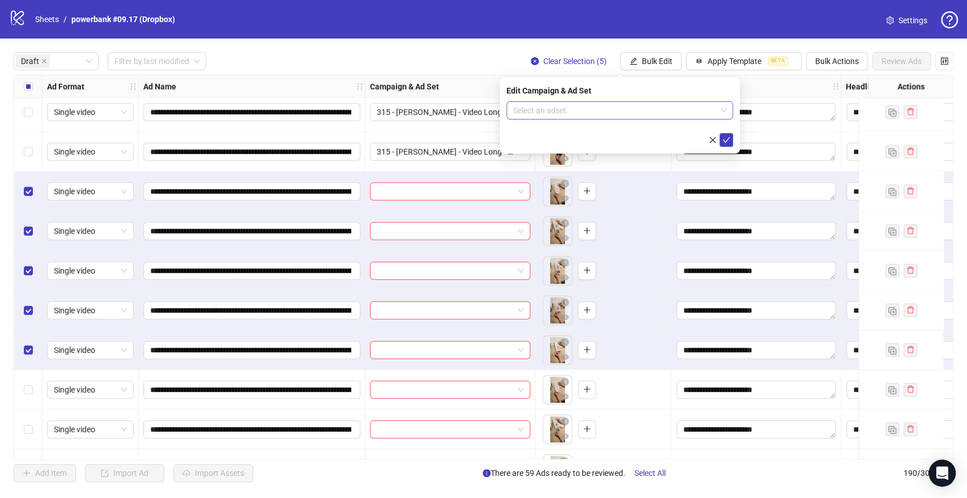
click at [555, 105] on input "search" at bounding box center [614, 110] width 203 height 17
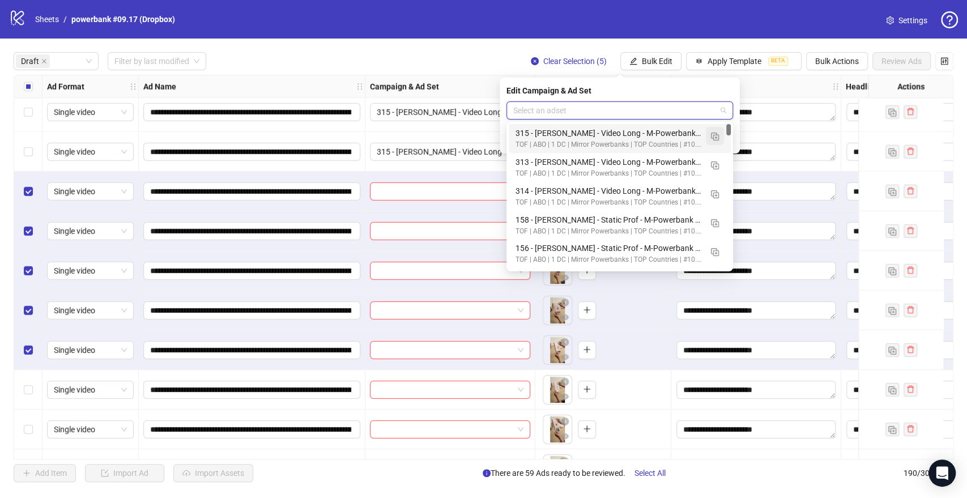
click at [720, 135] on button "button" at bounding box center [715, 136] width 18 height 18
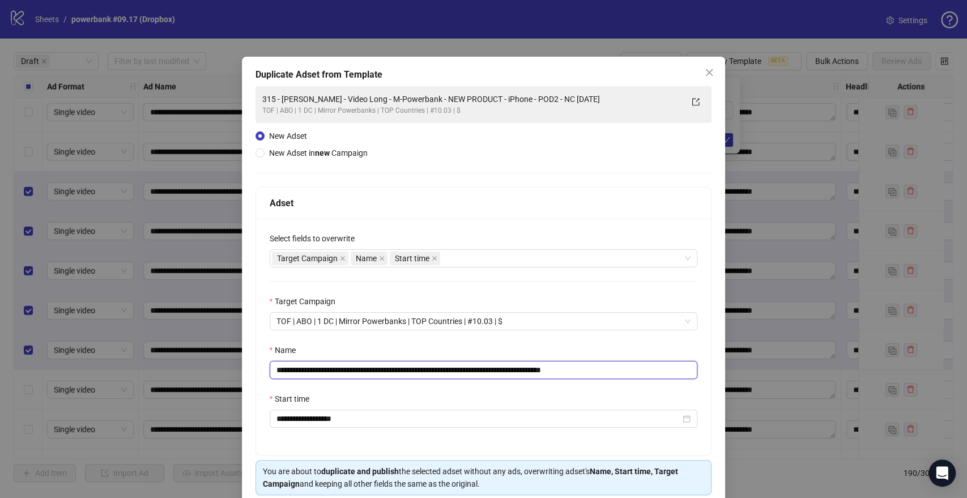
drag, startPoint x: 552, startPoint y: 370, endPoint x: 5, endPoint y: 364, distance: 547.3
click at [0, 366] on div "**********" at bounding box center [483, 249] width 967 height 498
paste input "text"
drag, startPoint x: 715, startPoint y: 381, endPoint x: 747, endPoint y: 368, distance: 35.0
click at [741, 376] on div "**********" at bounding box center [483, 249] width 967 height 498
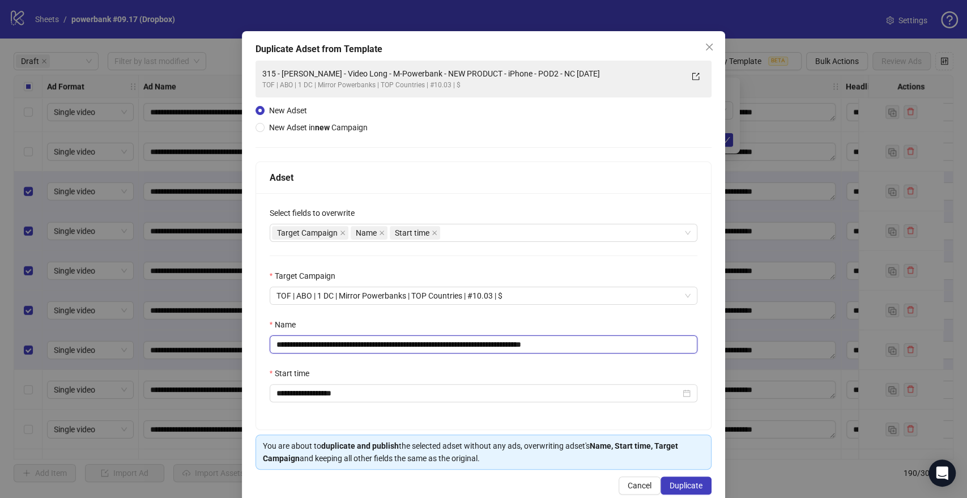
scroll to position [47, 0]
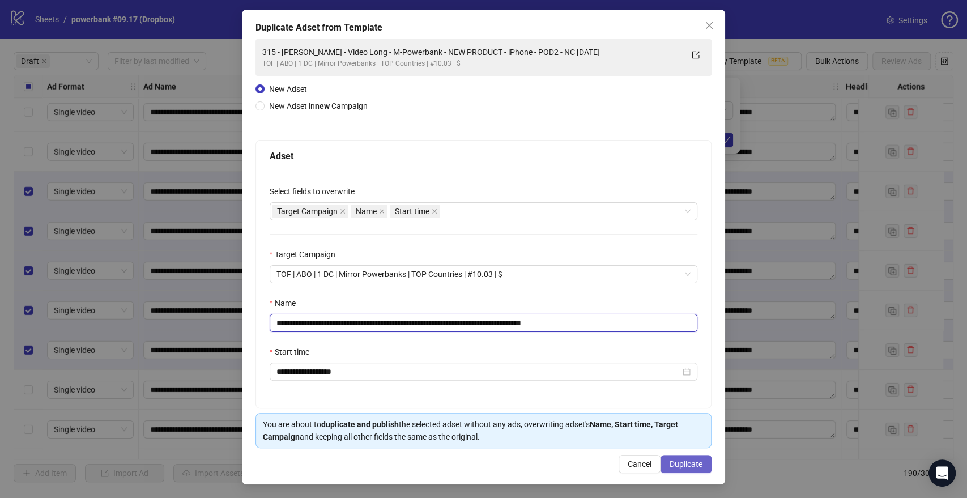
type input "**********"
click at [674, 461] on span "Duplicate" at bounding box center [686, 463] width 33 height 9
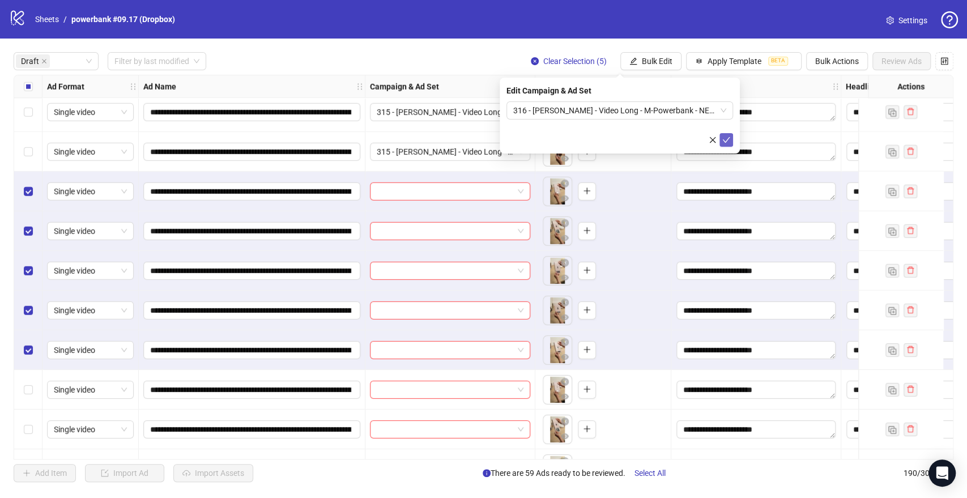
click at [729, 139] on icon "check" at bounding box center [726, 140] width 8 height 8
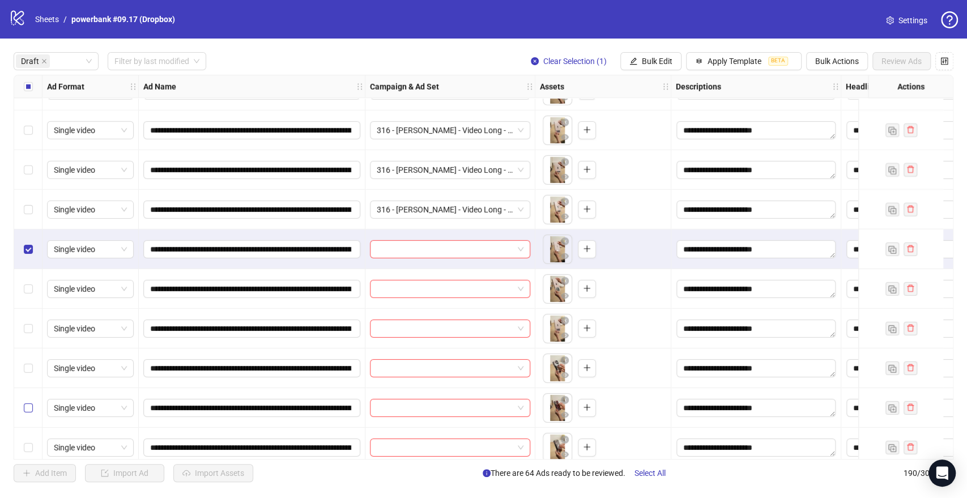
scroll to position [2455, 0]
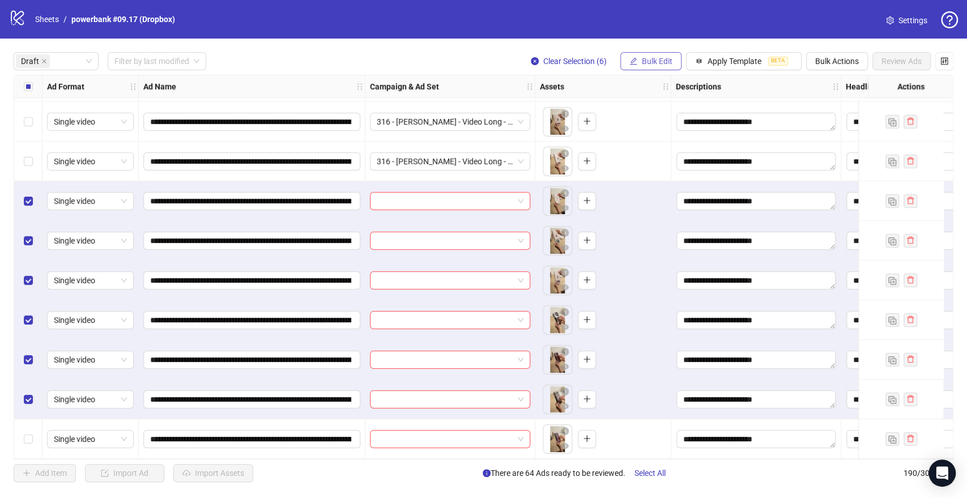
click at [665, 62] on span "Bulk Edit" at bounding box center [657, 61] width 31 height 9
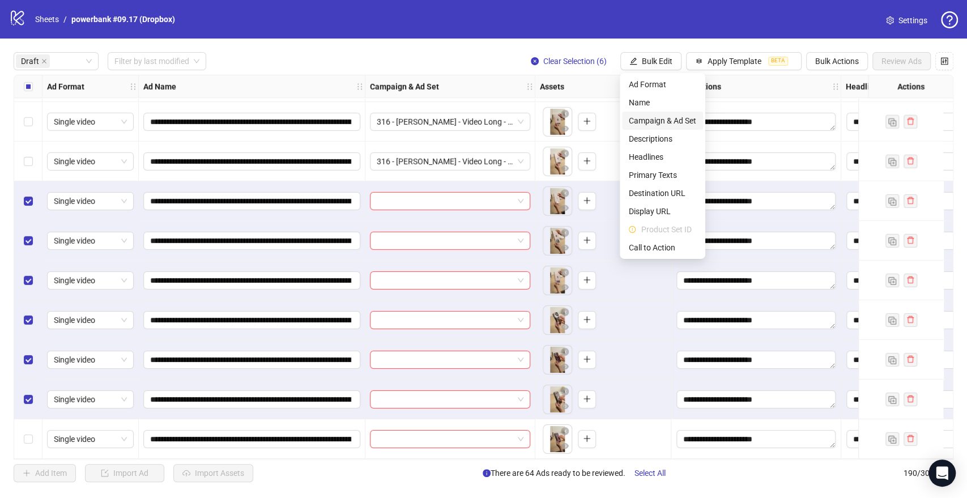
click at [642, 123] on span "Campaign & Ad Set" at bounding box center [662, 120] width 67 height 12
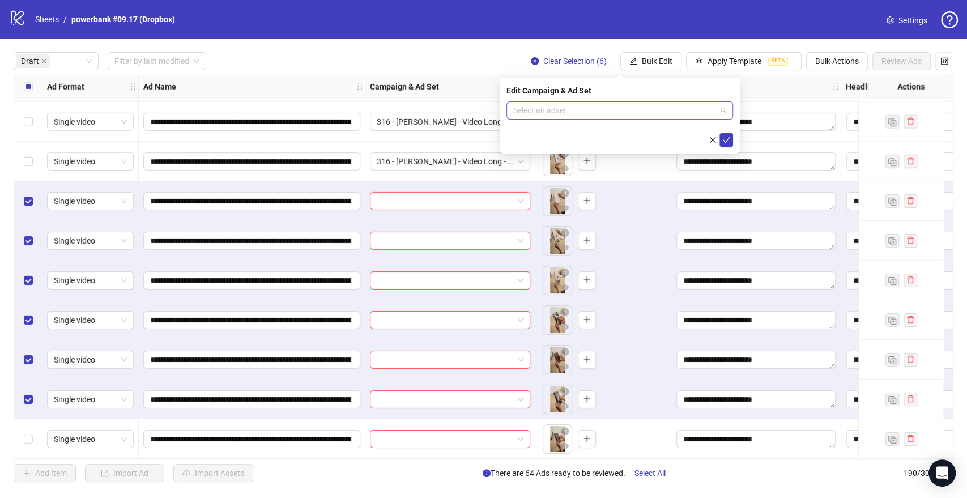
click at [576, 112] on input "search" at bounding box center [614, 110] width 203 height 17
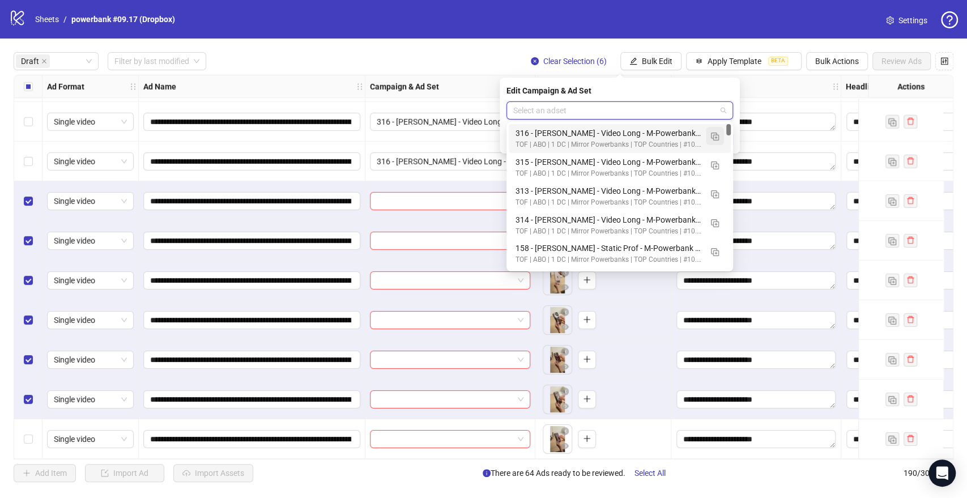
click at [712, 135] on img "button" at bounding box center [715, 137] width 8 height 8
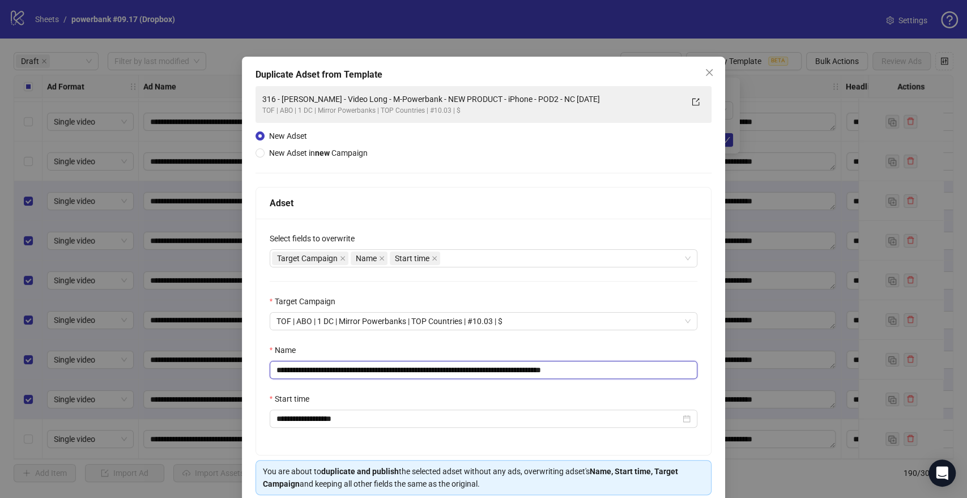
drag, startPoint x: 548, startPoint y: 372, endPoint x: 0, endPoint y: 398, distance: 549.0
click at [0, 398] on div "**********" at bounding box center [483, 249] width 967 height 498
paste input "text"
drag, startPoint x: 593, startPoint y: 368, endPoint x: 665, endPoint y: 376, distance: 71.8
click at [665, 376] on input "**********" at bounding box center [484, 370] width 428 height 18
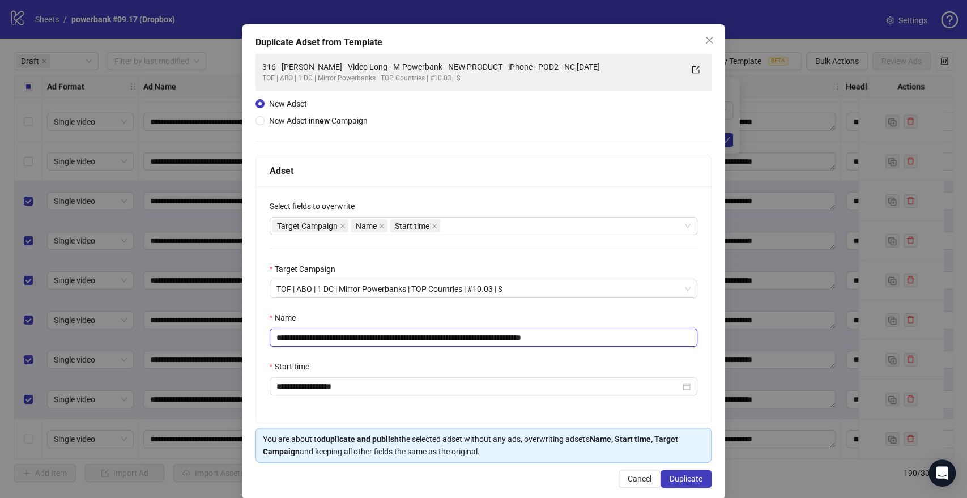
scroll to position [47, 0]
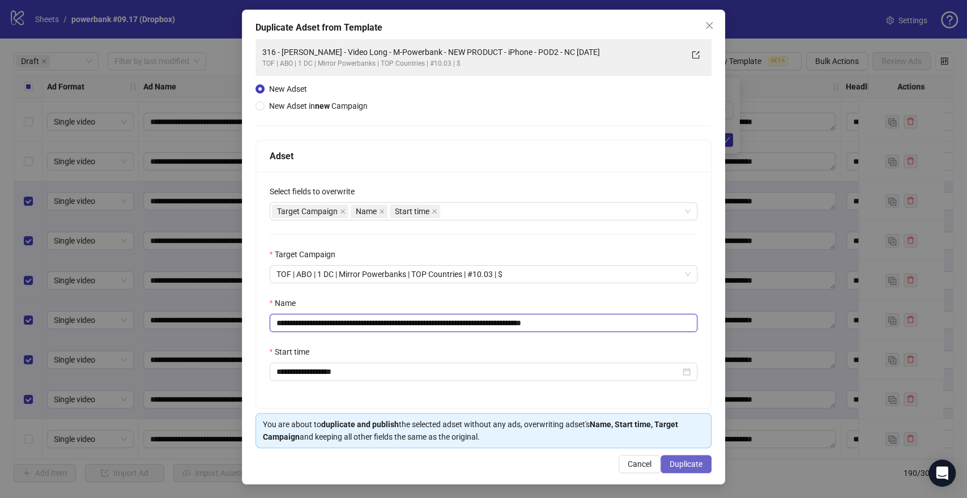
type input "**********"
click at [685, 463] on span "Duplicate" at bounding box center [686, 463] width 33 height 9
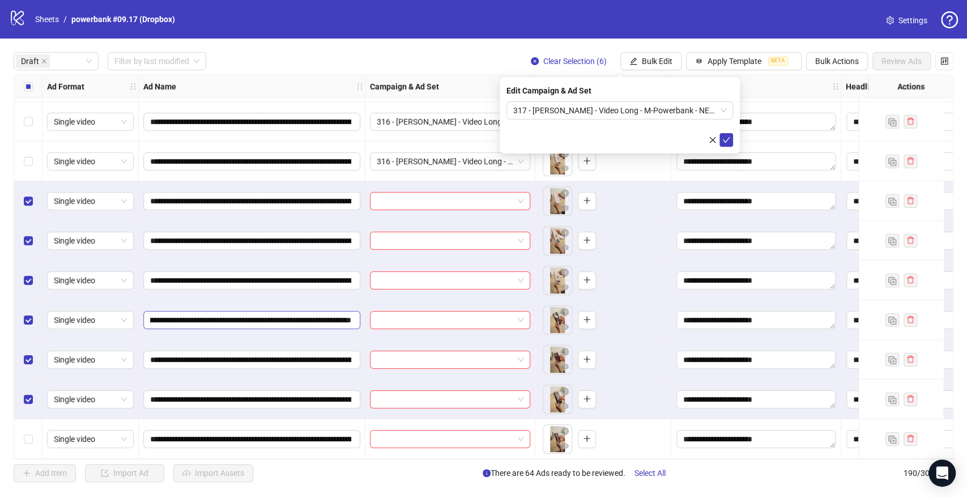
scroll to position [0, 0]
drag, startPoint x: 725, startPoint y: 138, endPoint x: 713, endPoint y: 145, distance: 13.7
click at [726, 138] on icon "check" at bounding box center [726, 140] width 8 height 8
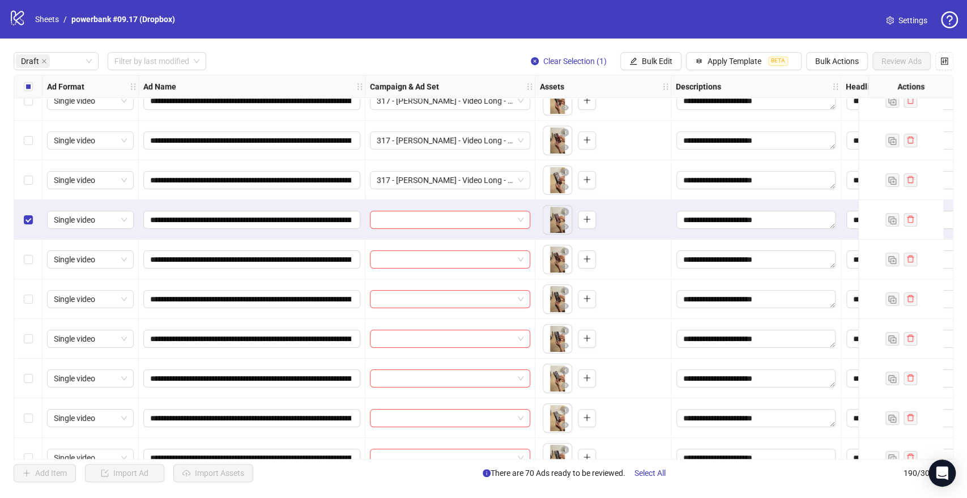
scroll to position [2706, 0]
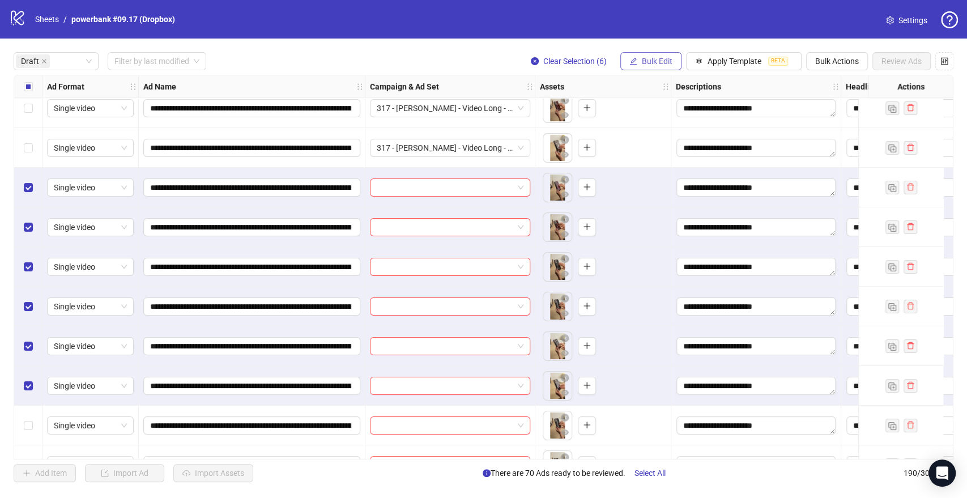
click at [648, 63] on span "Bulk Edit" at bounding box center [657, 61] width 31 height 9
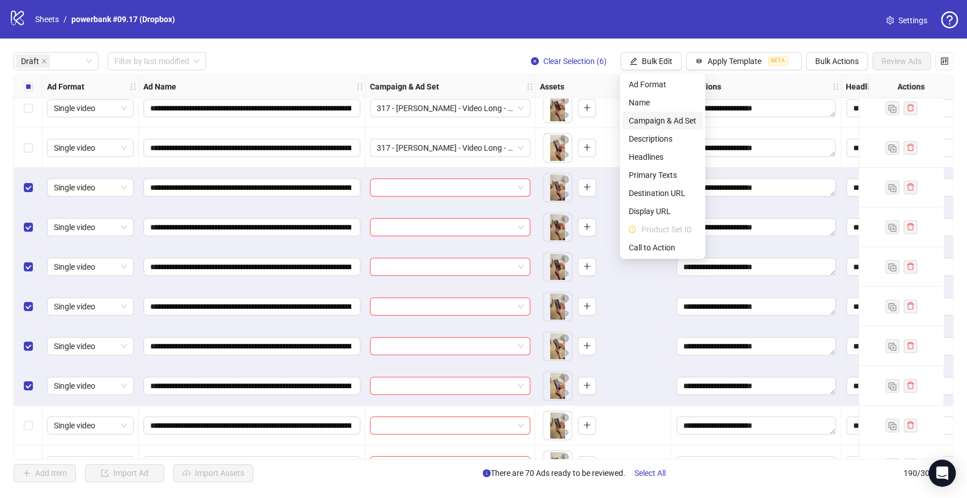
click at [639, 119] on span "Campaign & Ad Set" at bounding box center [662, 120] width 67 height 12
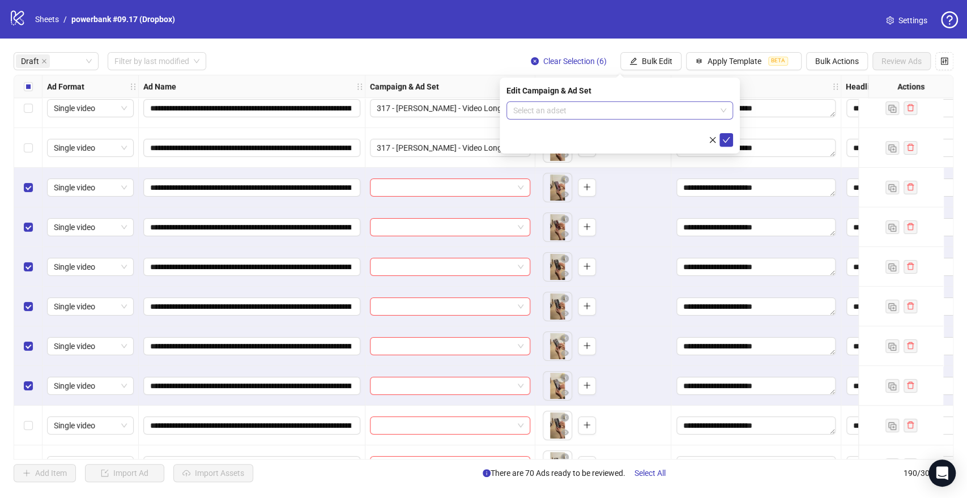
click at [584, 107] on input "search" at bounding box center [614, 110] width 203 height 17
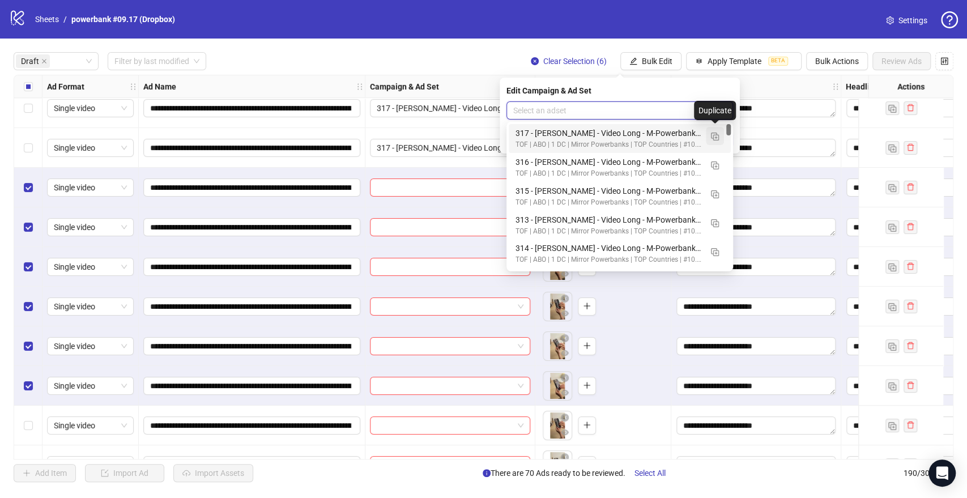
click at [719, 134] on button "button" at bounding box center [715, 136] width 18 height 18
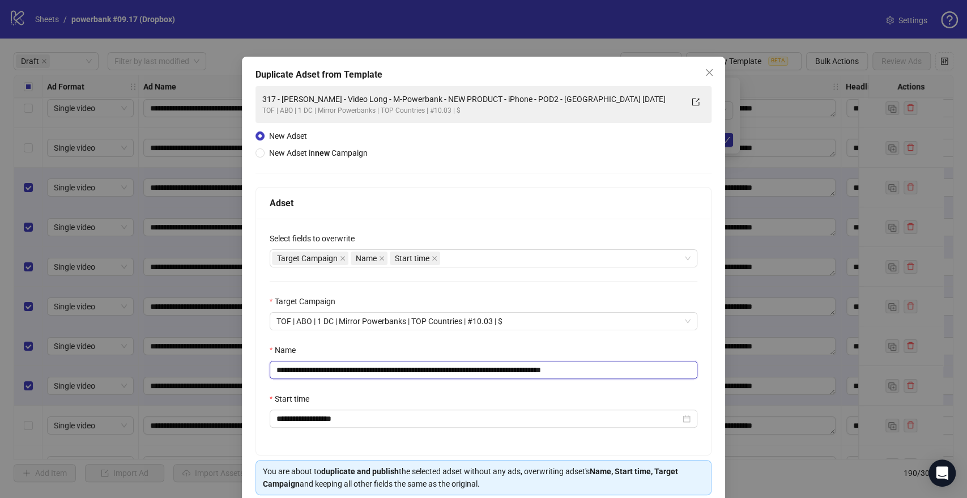
drag, startPoint x: 550, startPoint y: 370, endPoint x: 24, endPoint y: 382, distance: 525.8
click at [24, 382] on div "**********" at bounding box center [483, 249] width 967 height 498
paste input "text"
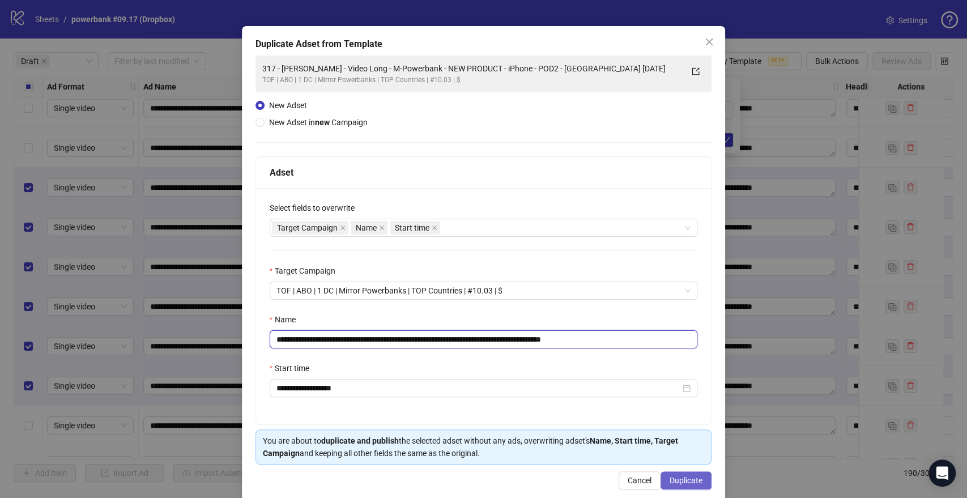
scroll to position [47, 0]
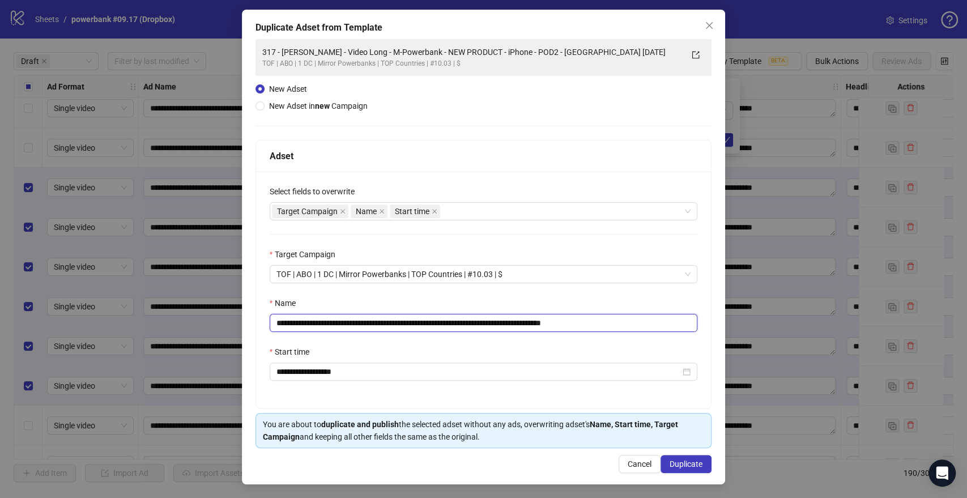
type input "**********"
click at [674, 474] on div "**********" at bounding box center [484, 247] width 484 height 475
click at [677, 467] on span "Duplicate" at bounding box center [686, 463] width 33 height 9
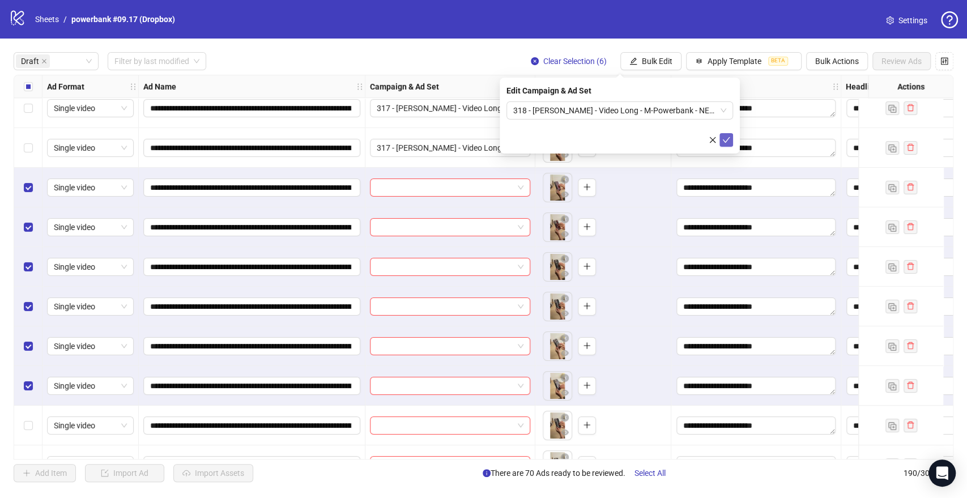
click at [727, 140] on icon "check" at bounding box center [726, 140] width 8 height 8
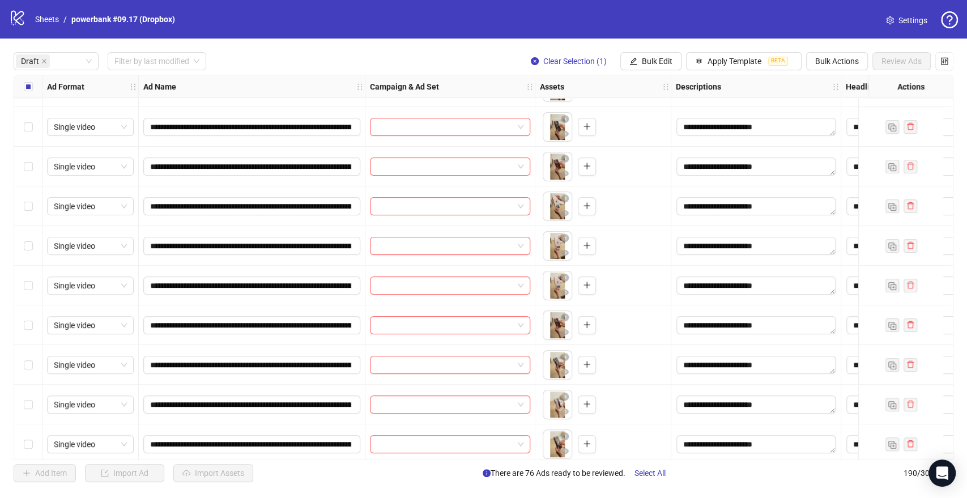
scroll to position [3093, 0]
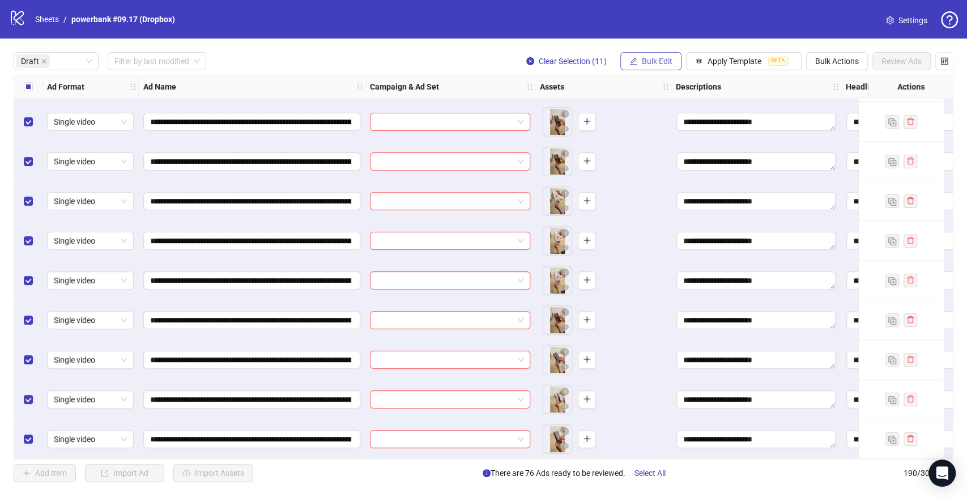
click at [638, 65] on button "Bulk Edit" at bounding box center [650, 61] width 61 height 18
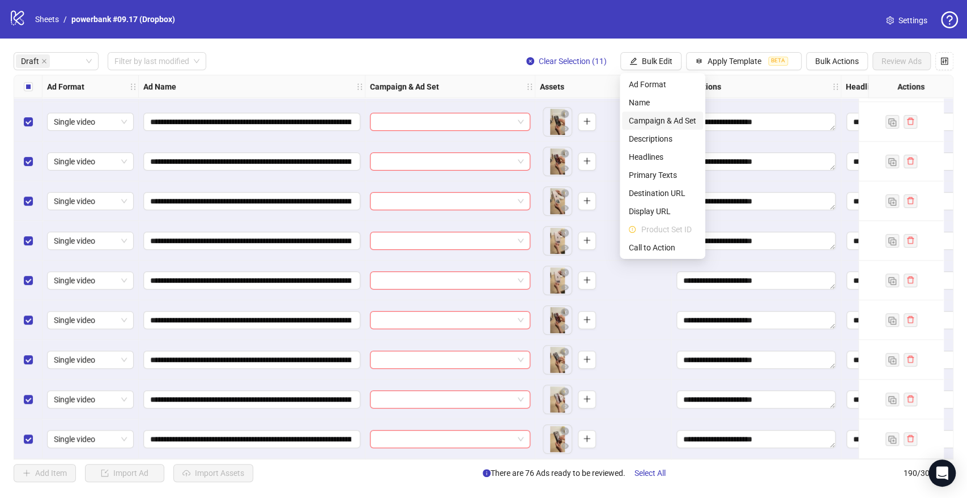
click at [663, 123] on span "Campaign & Ad Set" at bounding box center [662, 120] width 67 height 12
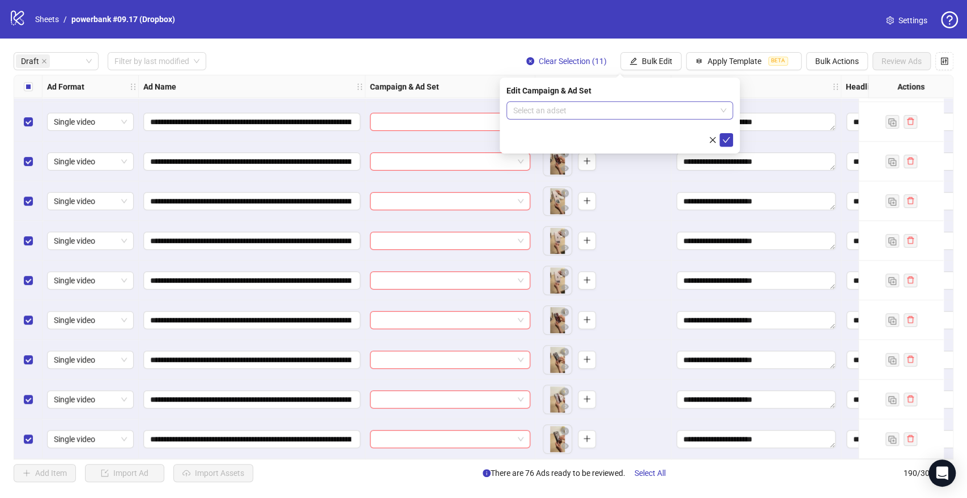
click at [580, 107] on input "search" at bounding box center [614, 110] width 203 height 17
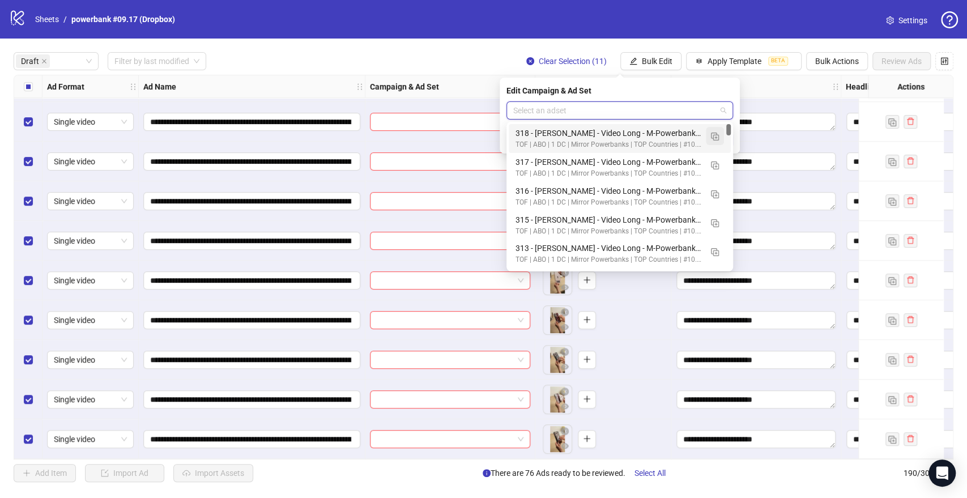
click at [712, 135] on img "button" at bounding box center [715, 137] width 8 height 8
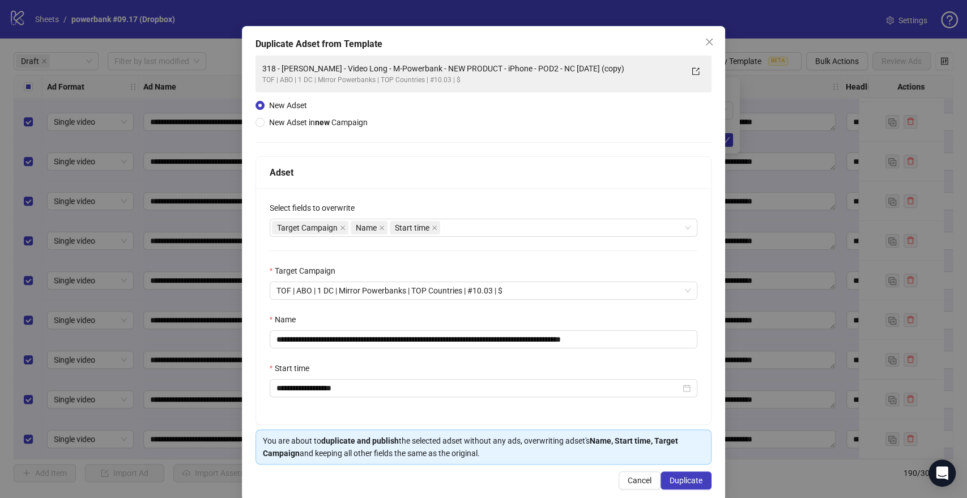
scroll to position [47, 0]
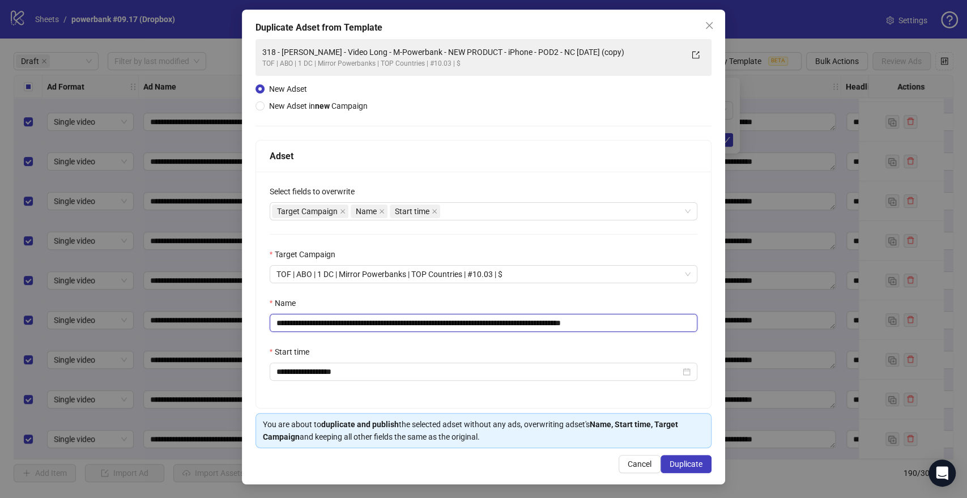
drag, startPoint x: 470, startPoint y: 321, endPoint x: 0, endPoint y: 316, distance: 469.7
click at [0, 316] on div "**********" at bounding box center [483, 249] width 967 height 498
paste input "text"
drag, startPoint x: 591, startPoint y: 322, endPoint x: 760, endPoint y: 316, distance: 169.5
click at [748, 321] on div "**********" at bounding box center [483, 249] width 967 height 498
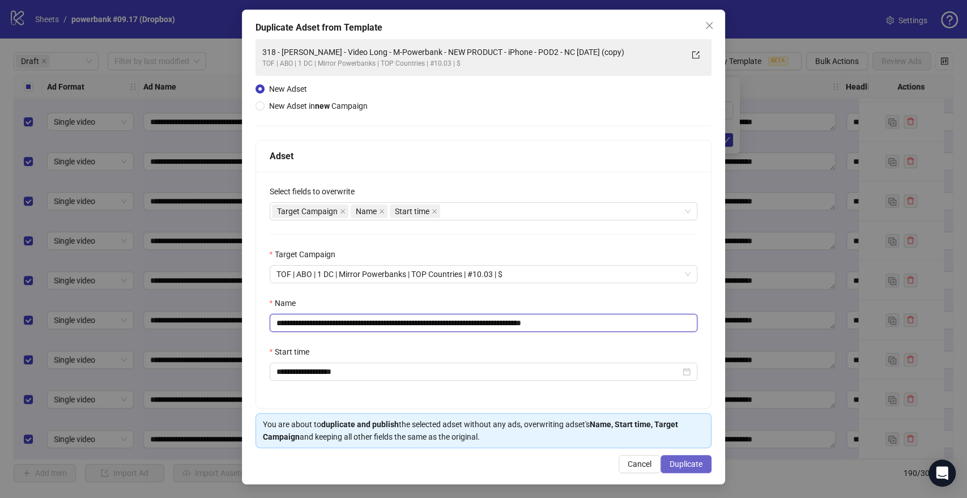
type input "**********"
click at [673, 457] on button "Duplicate" at bounding box center [686, 464] width 51 height 18
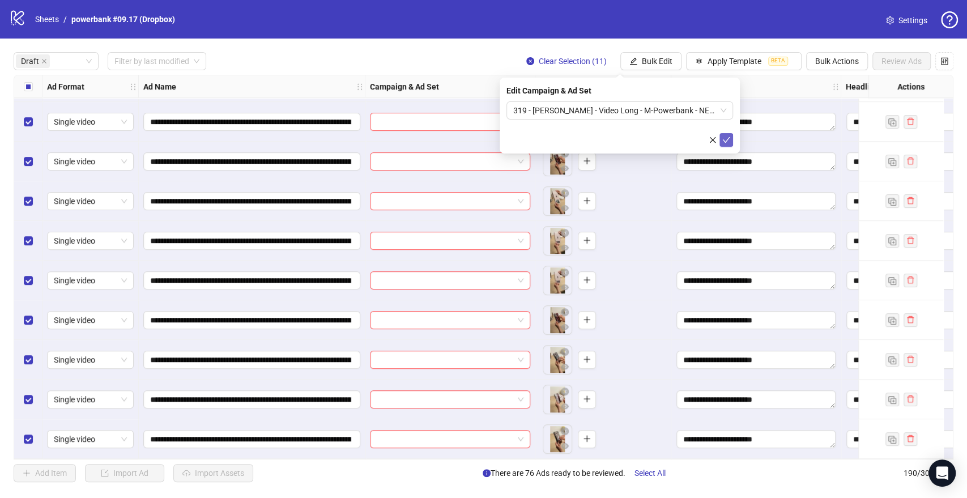
click at [727, 138] on icon "check" at bounding box center [726, 140] width 8 height 8
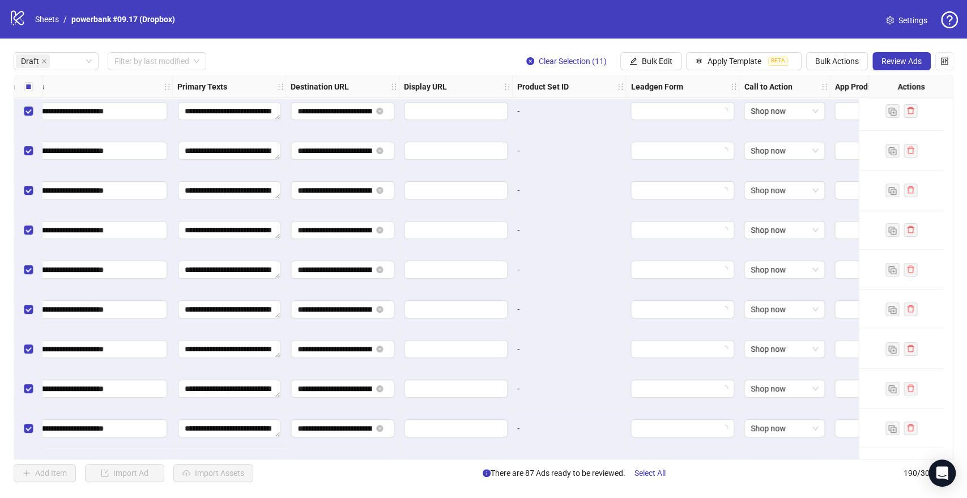
scroll to position [3030, 838]
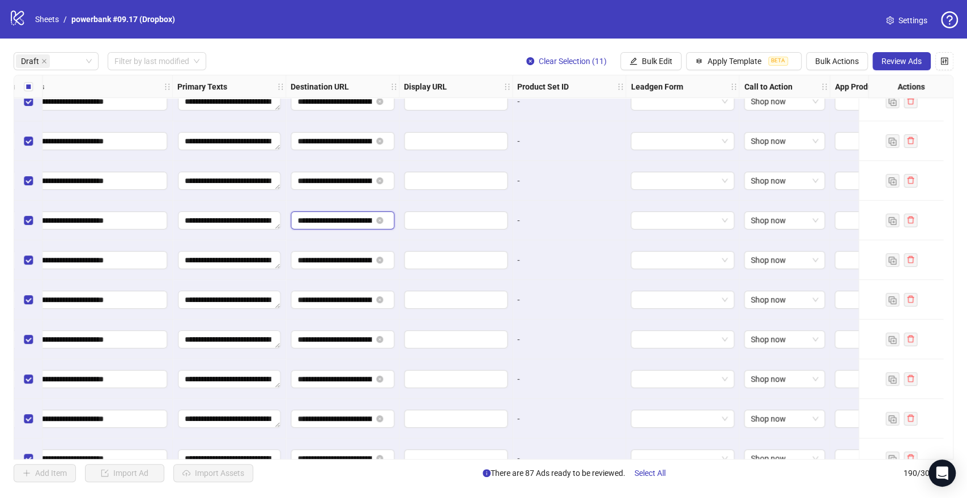
click at [330, 220] on input "**********" at bounding box center [334, 220] width 74 height 12
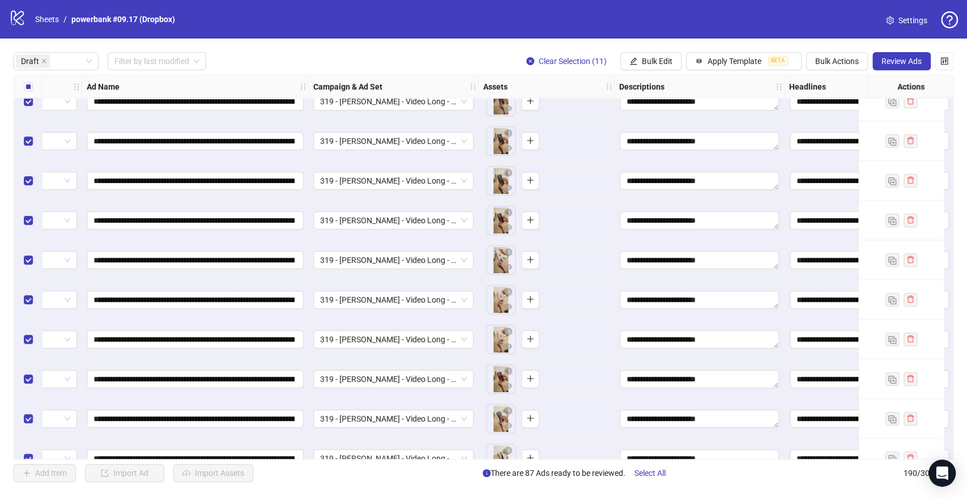
scroll to position [3030, 0]
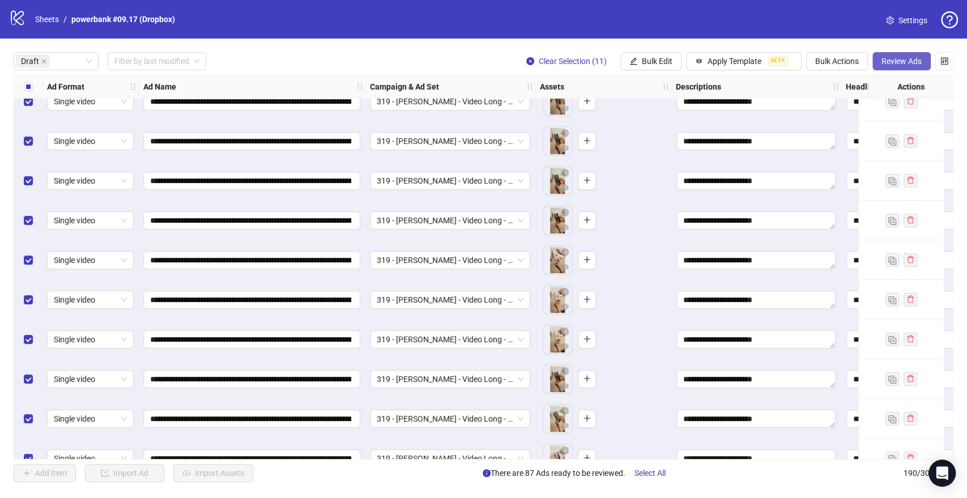
click at [918, 57] on span "Review Ads" at bounding box center [901, 61] width 40 height 9
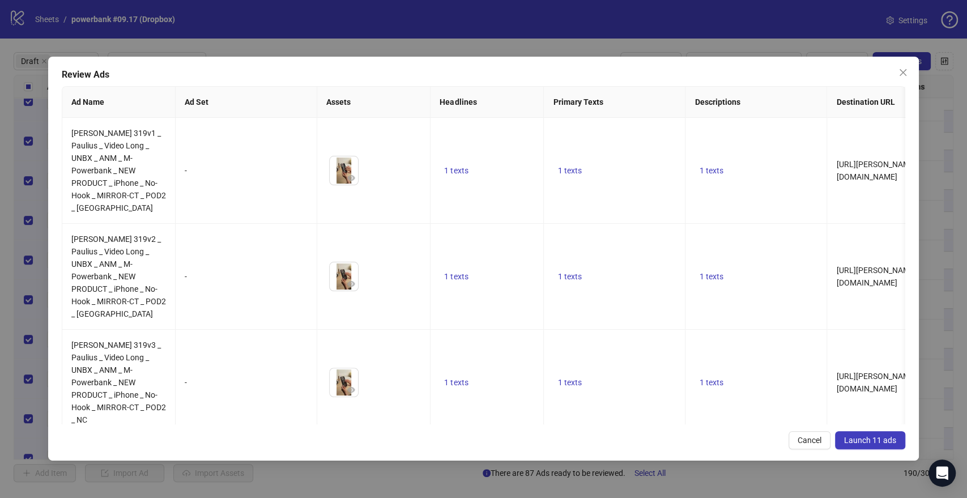
click at [869, 438] on span "Launch 11 ads" at bounding box center [870, 440] width 52 height 9
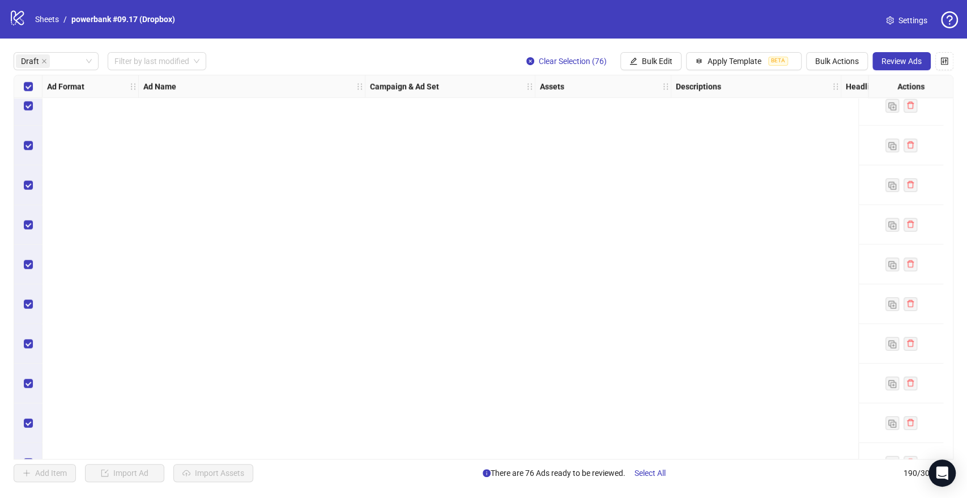
scroll to position [0, 0]
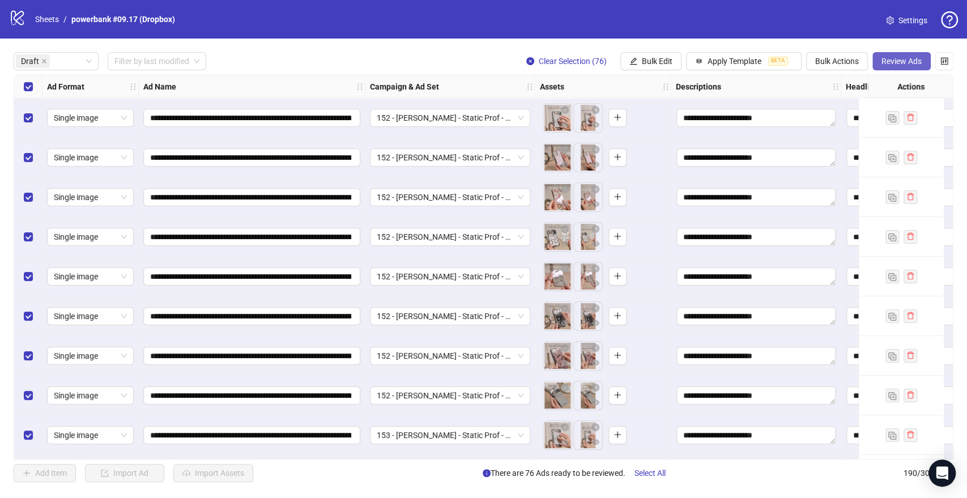
click at [895, 65] on span "Review Ads" at bounding box center [901, 61] width 40 height 9
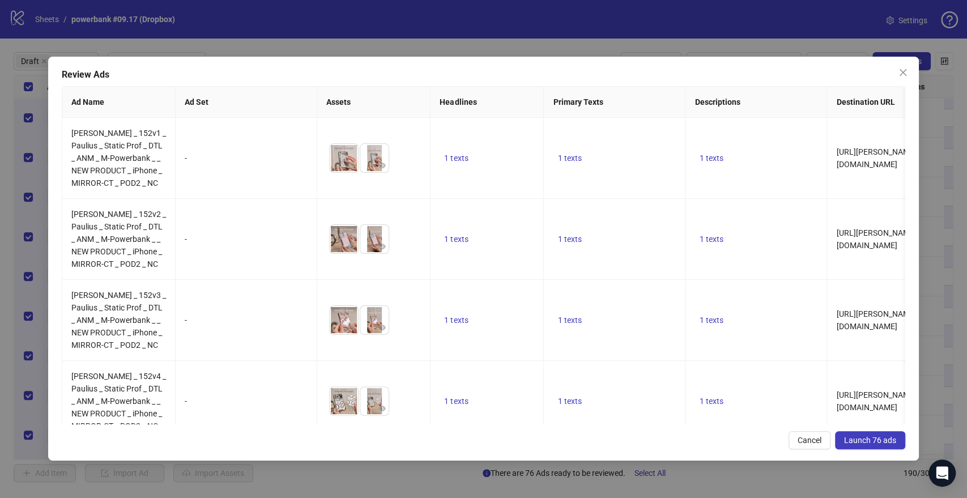
click at [853, 440] on span "Launch 76 ads" at bounding box center [870, 440] width 52 height 9
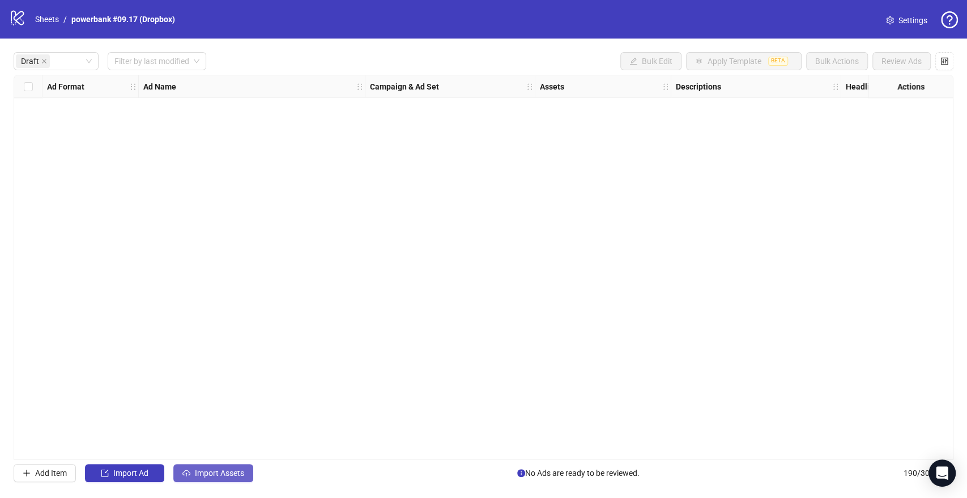
click at [189, 469] on icon "cloud-upload" at bounding box center [186, 473] width 8 height 8
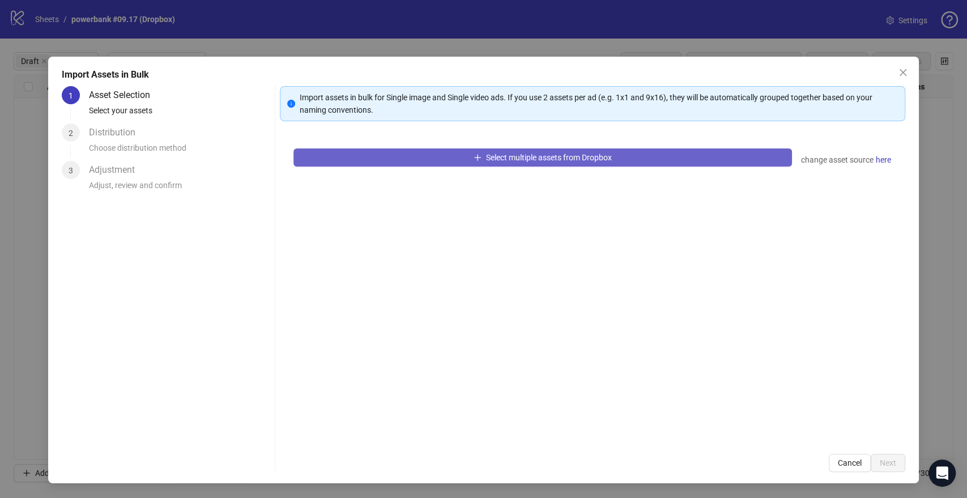
click at [427, 159] on button "Select multiple assets from Dropbox" at bounding box center [542, 157] width 498 height 18
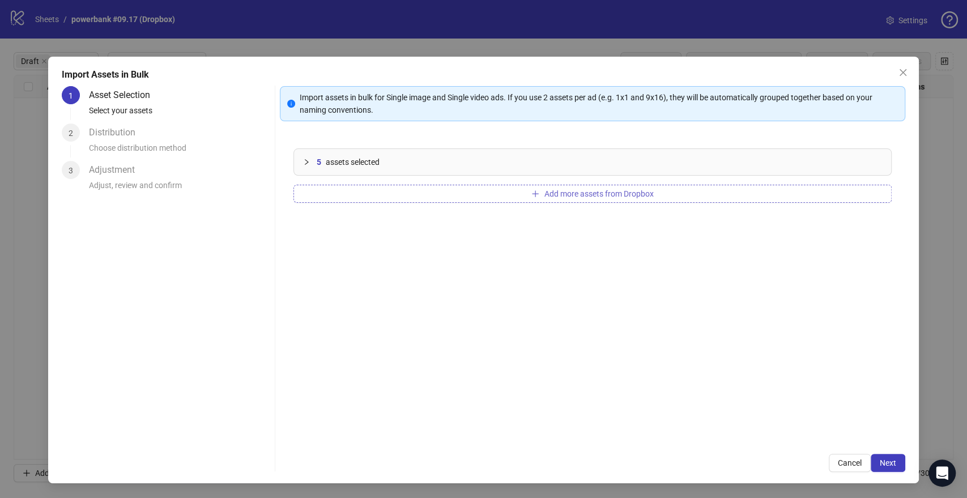
click at [591, 194] on span "Add more assets from Dropbox" at bounding box center [598, 193] width 109 height 9
click at [499, 186] on button "Add more assets from Dropbox" at bounding box center [592, 194] width 598 height 18
click at [886, 461] on span "Next" at bounding box center [888, 462] width 16 height 9
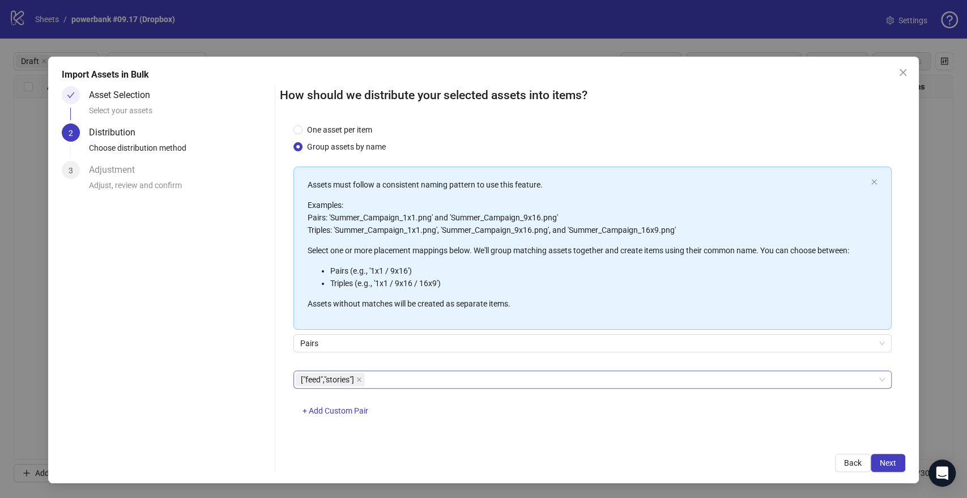
scroll to position [29, 0]
click at [889, 458] on span "Next" at bounding box center [888, 462] width 16 height 9
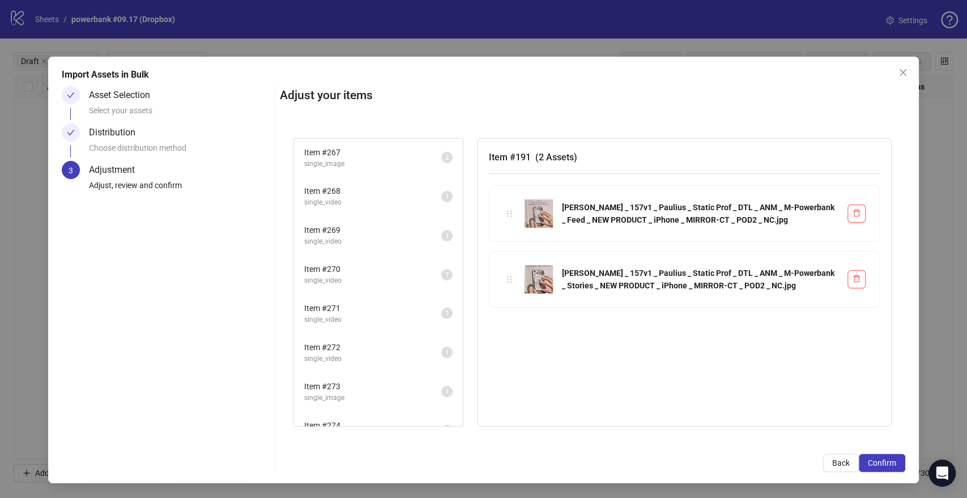
scroll to position [2967, 0]
click at [894, 463] on span "Confirm" at bounding box center [882, 462] width 28 height 9
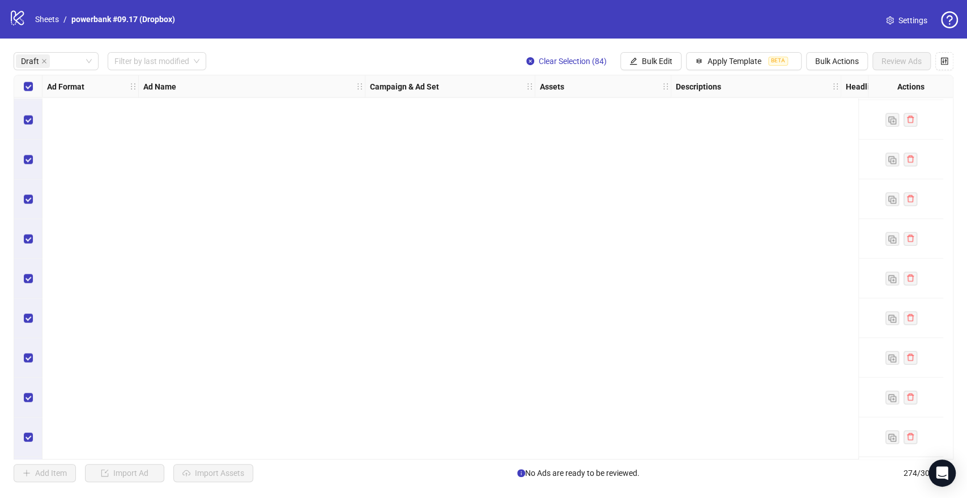
scroll to position [2974, 0]
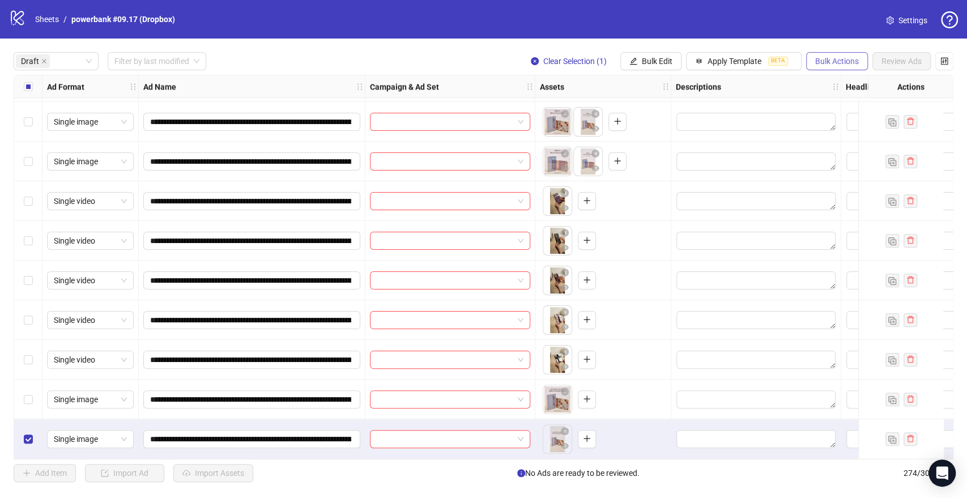
click at [828, 62] on span "Bulk Actions" at bounding box center [837, 61] width 44 height 9
click at [829, 84] on span "Delete" at bounding box center [853, 84] width 78 height 12
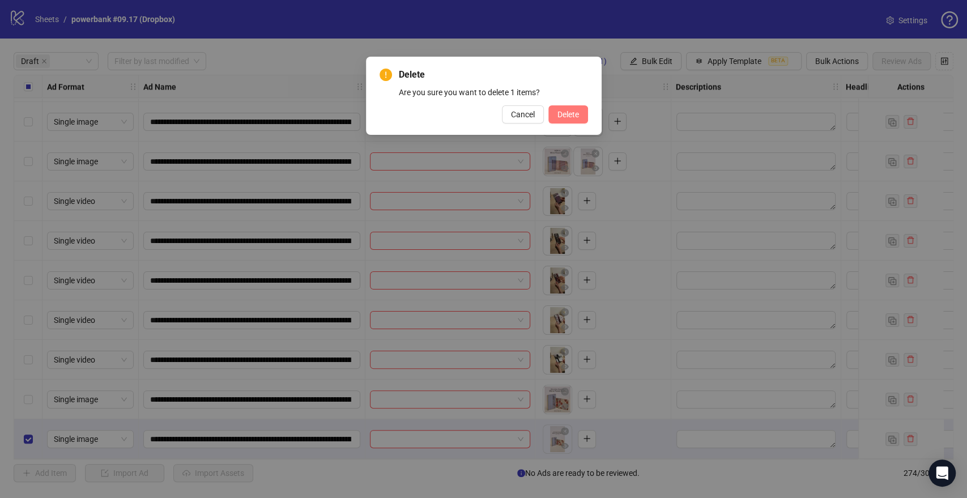
click at [559, 113] on span "Delete" at bounding box center [568, 114] width 22 height 9
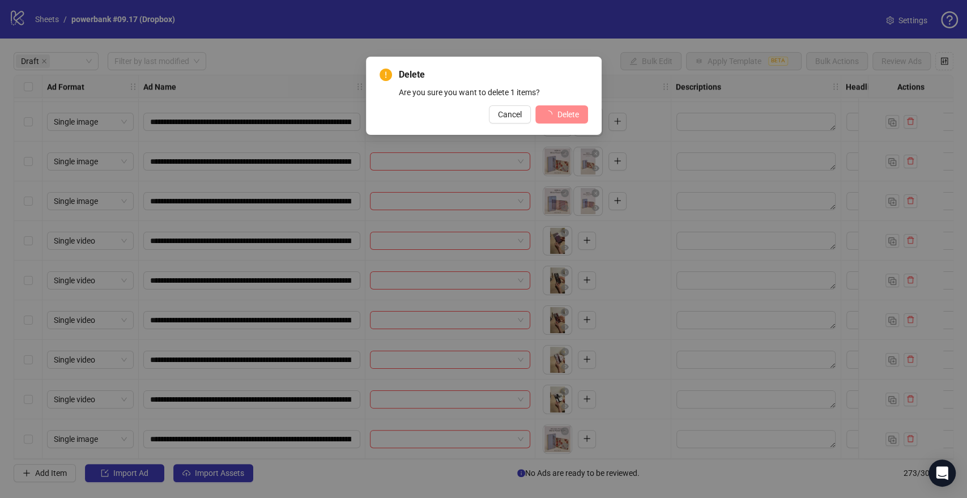
scroll to position [2935, 0]
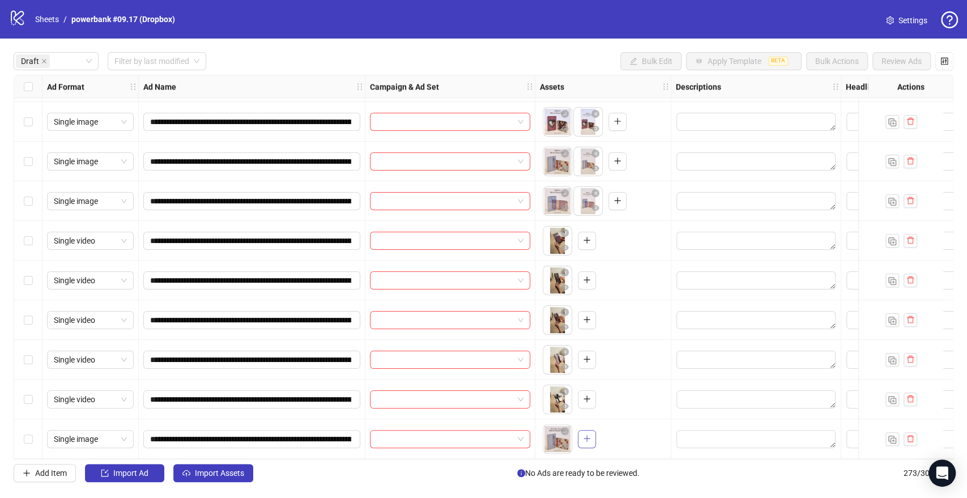
click at [586, 438] on icon "plus" at bounding box center [587, 438] width 6 height 1
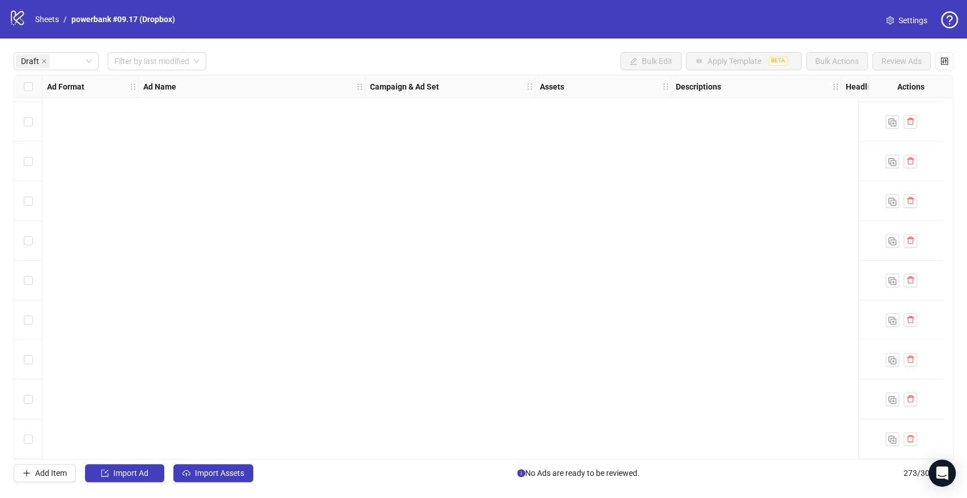
scroll to position [0, 0]
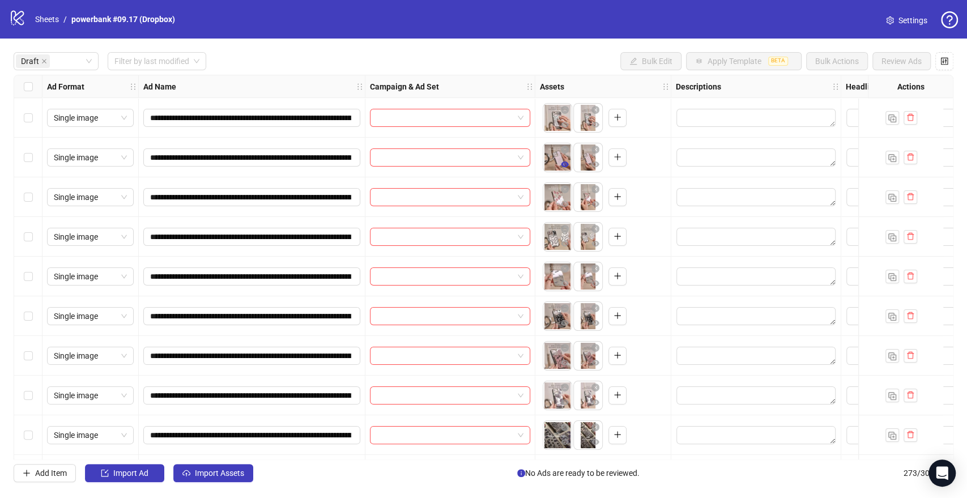
click at [564, 166] on icon "eye" at bounding box center [565, 164] width 8 height 8
click at [562, 126] on icon "eye" at bounding box center [565, 125] width 8 height 6
click at [567, 281] on icon "eye" at bounding box center [565, 283] width 8 height 8
click at [567, 321] on icon "eye" at bounding box center [565, 323] width 8 height 6
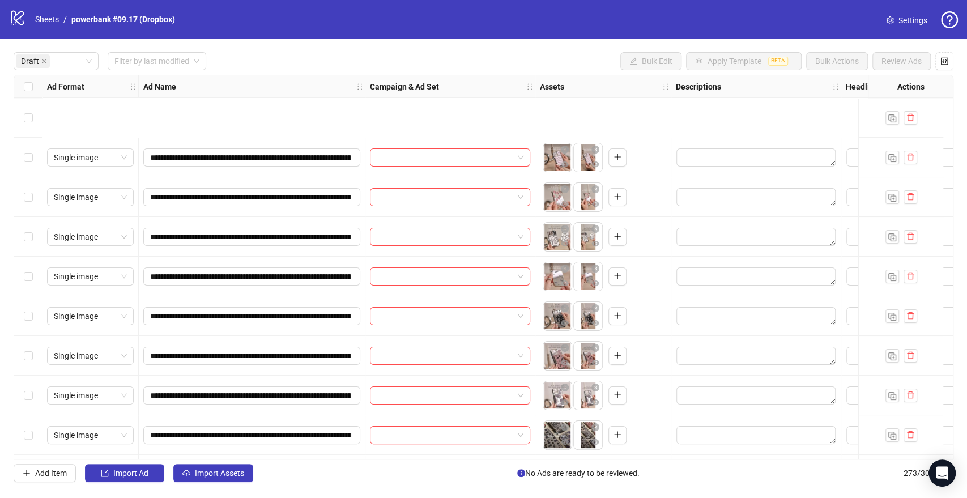
scroll to position [126, 0]
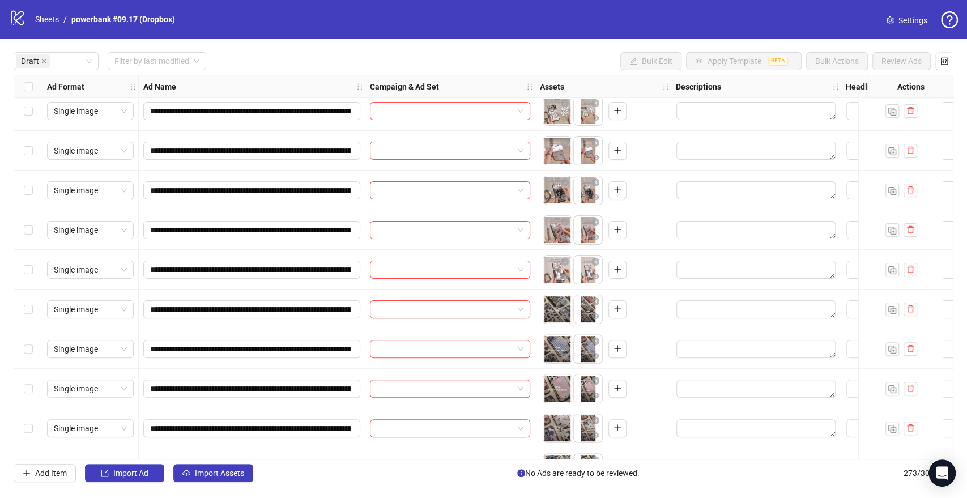
click at [564, 318] on div "**********" at bounding box center [484, 267] width 940 height 385
click at [563, 316] on icon "eye" at bounding box center [565, 316] width 8 height 8
click at [568, 395] on icon "eye" at bounding box center [565, 396] width 8 height 6
click at [569, 397] on button "button" at bounding box center [565, 396] width 14 height 14
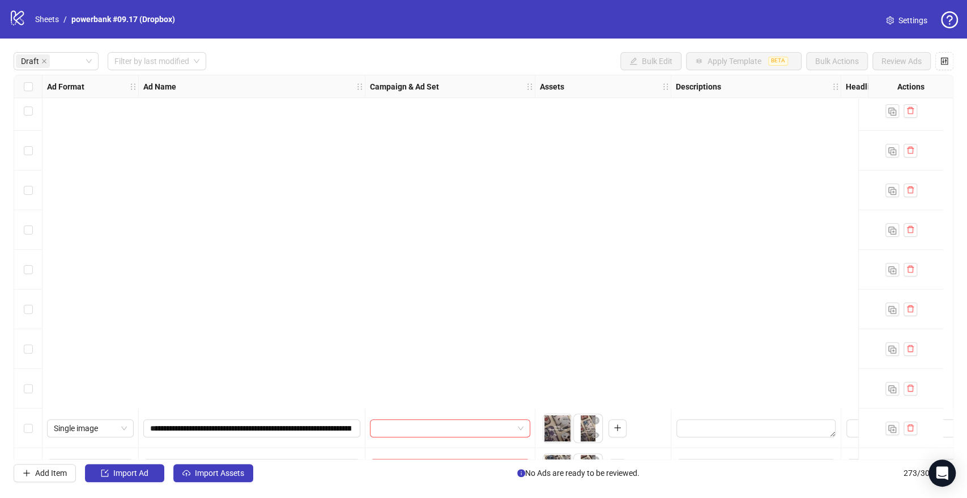
scroll to position [503, 0]
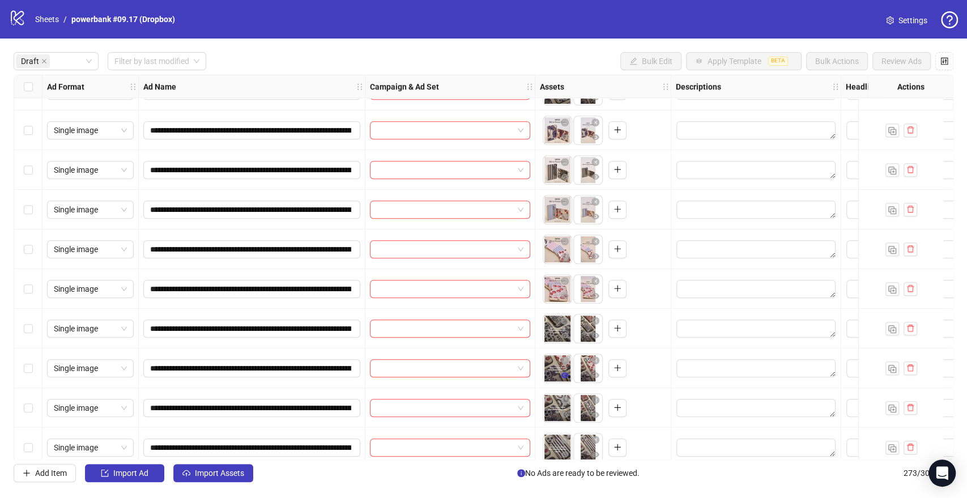
click at [564, 375] on icon "eye" at bounding box center [565, 375] width 8 height 6
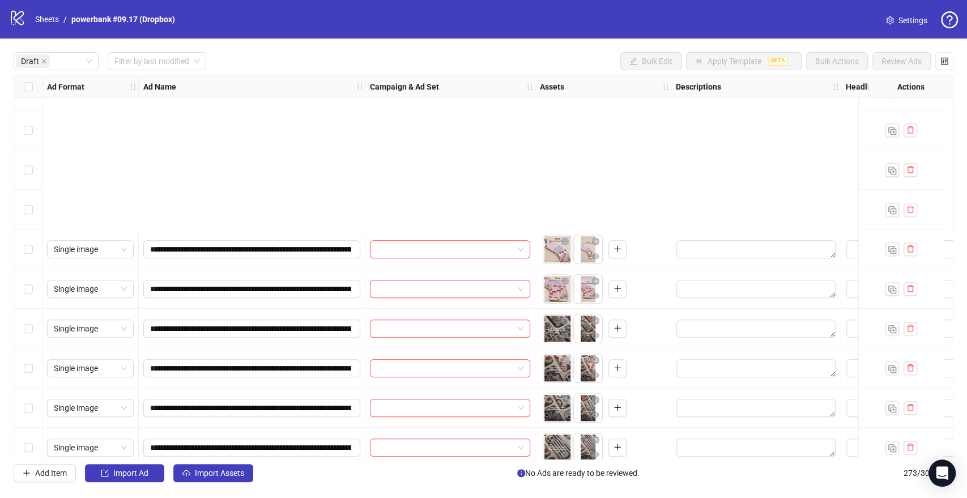
scroll to position [755, 0]
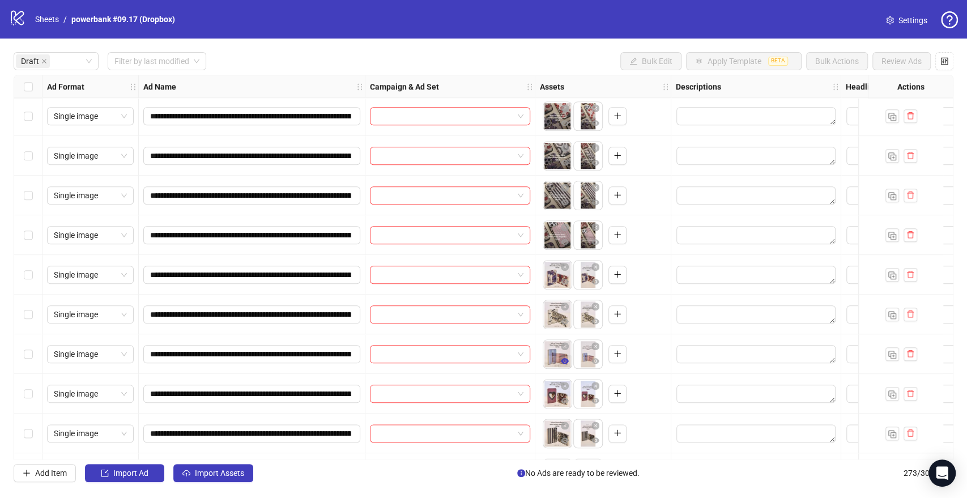
click at [564, 359] on icon "eye" at bounding box center [565, 361] width 8 height 6
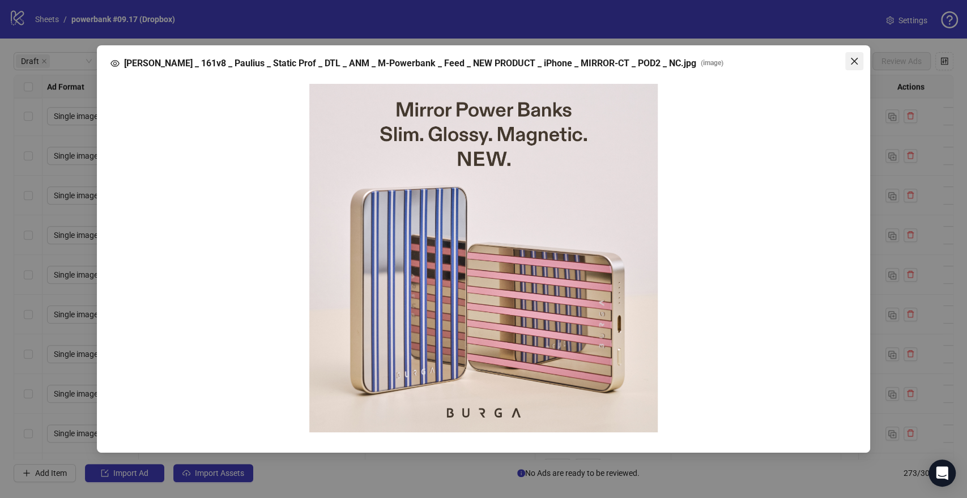
click at [857, 59] on icon "close" at bounding box center [854, 61] width 7 height 7
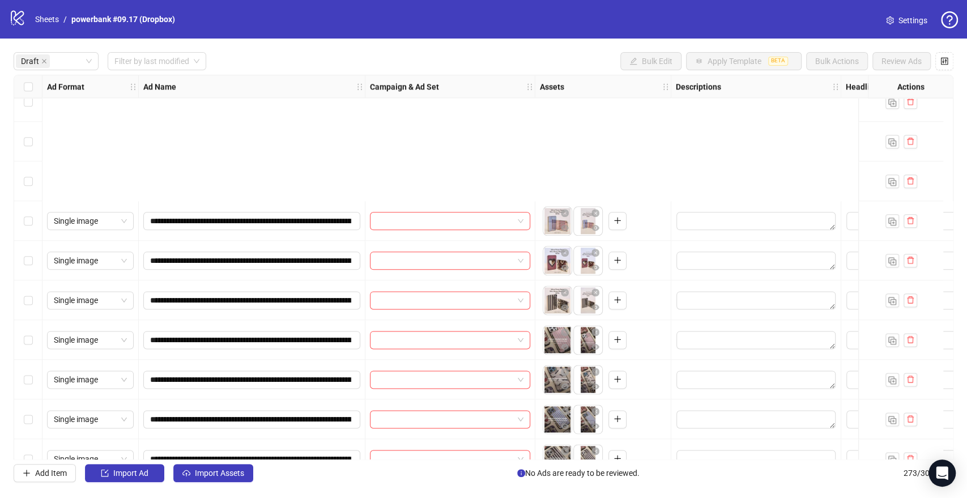
scroll to position [1070, 0]
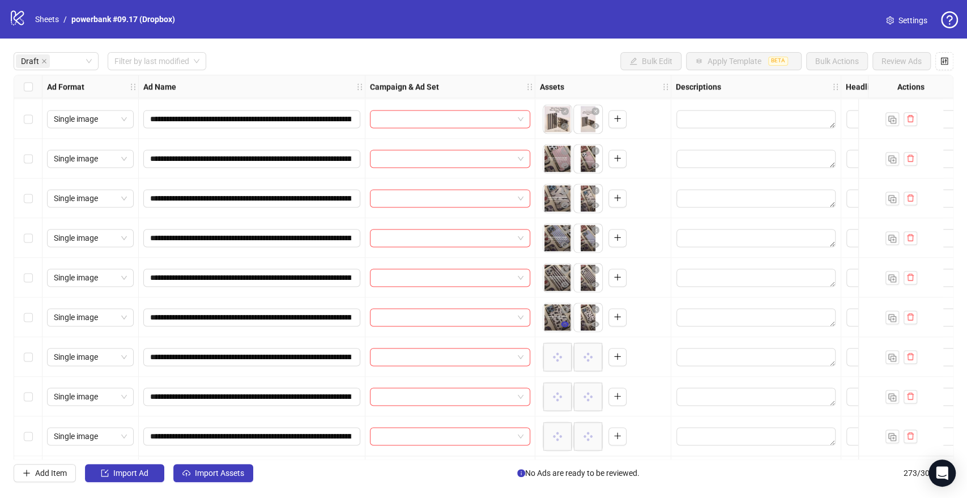
click at [565, 325] on icon "eye" at bounding box center [565, 324] width 8 height 6
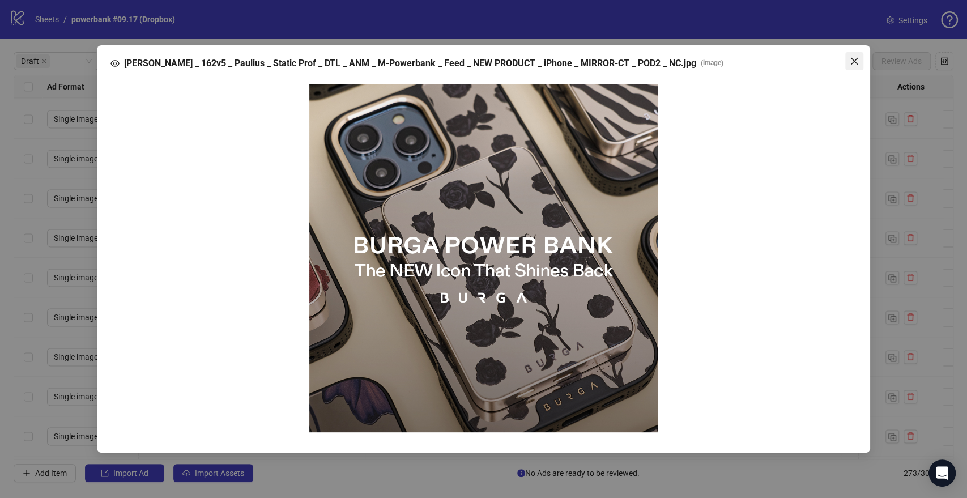
click at [850, 61] on icon "close" at bounding box center [854, 61] width 9 height 9
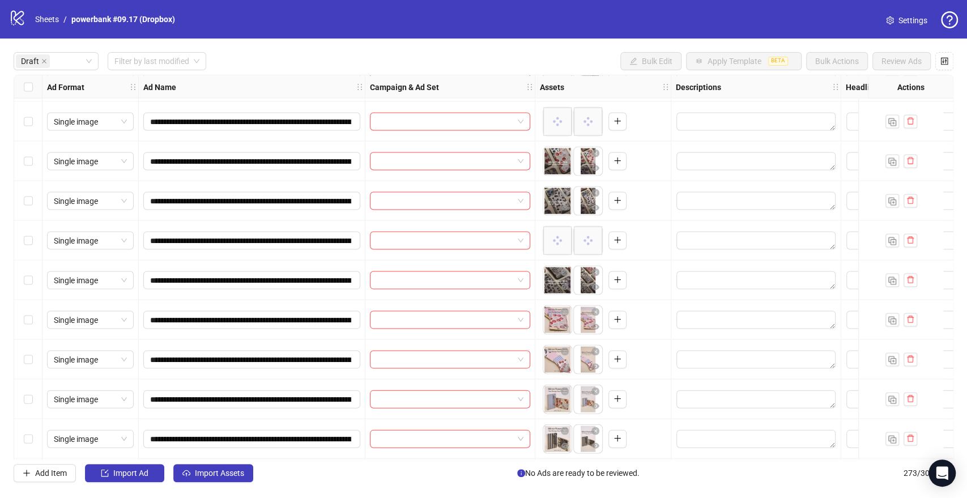
scroll to position [1510, 0]
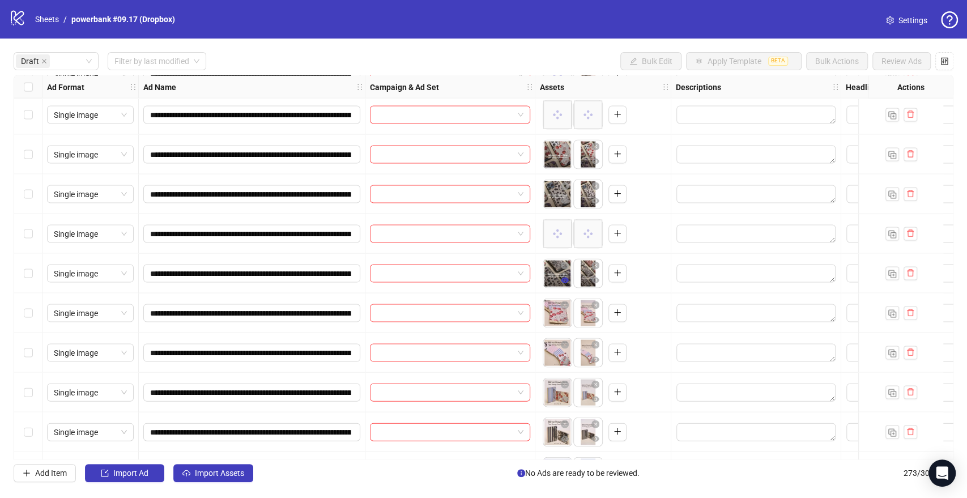
click at [566, 279] on icon "eye" at bounding box center [565, 280] width 8 height 6
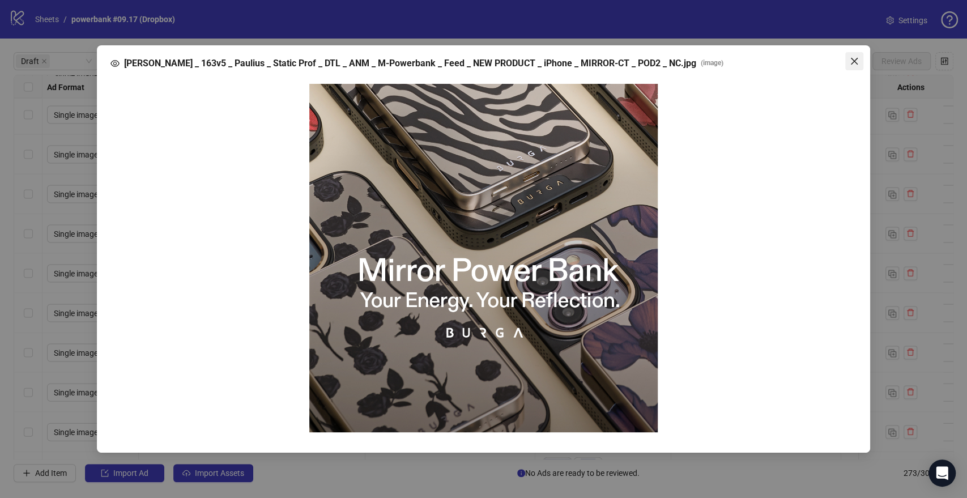
click at [857, 62] on icon "close" at bounding box center [854, 61] width 9 height 9
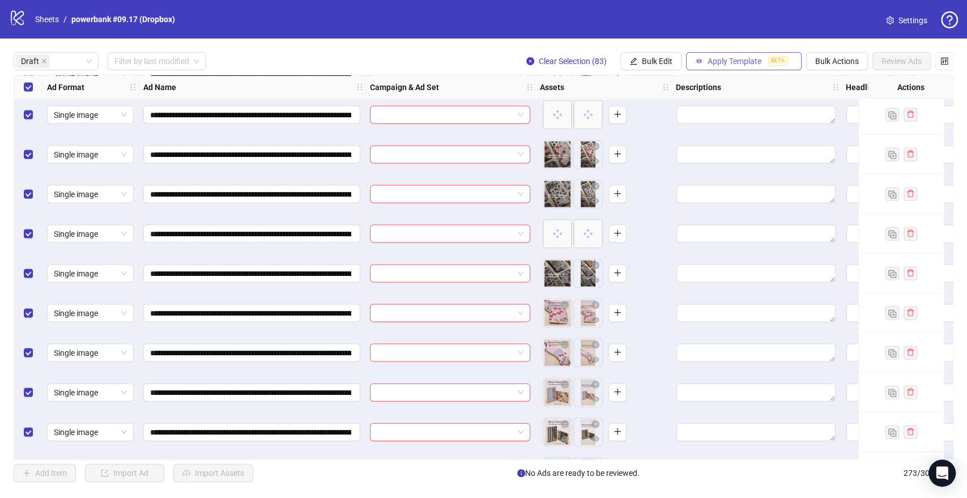
click at [748, 63] on span "Apply Template" at bounding box center [735, 61] width 54 height 9
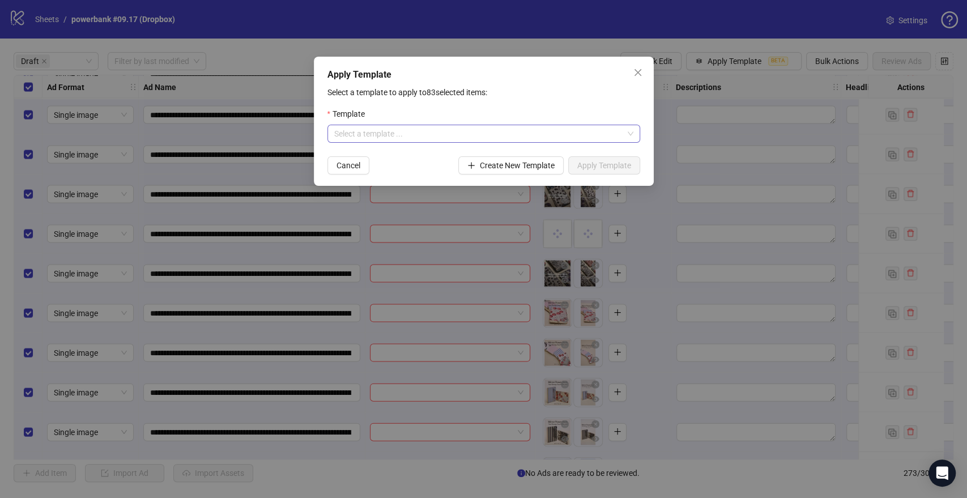
click at [457, 129] on input "search" at bounding box center [478, 133] width 289 height 17
click at [415, 155] on div "PB: GENERAL TESTING OCTOBER" at bounding box center [483, 156] width 295 height 12
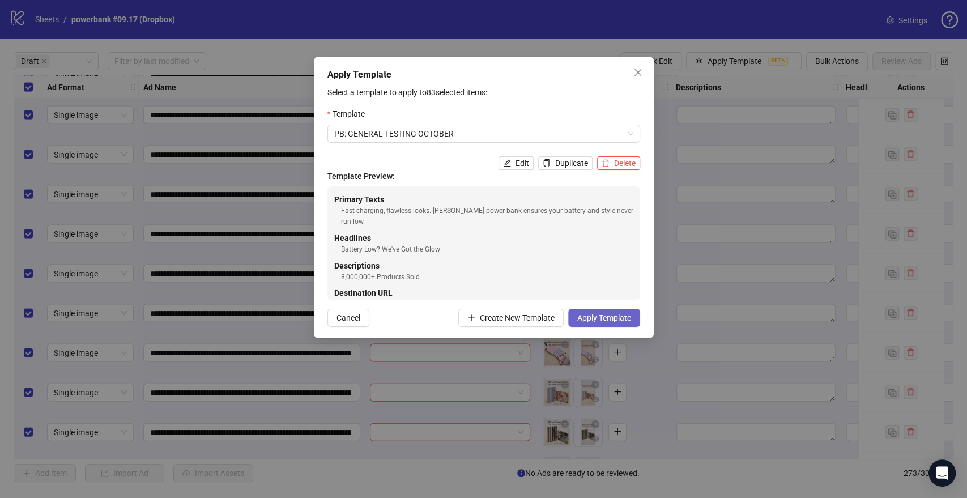
click at [610, 318] on span "Apply Template" at bounding box center [604, 317] width 54 height 9
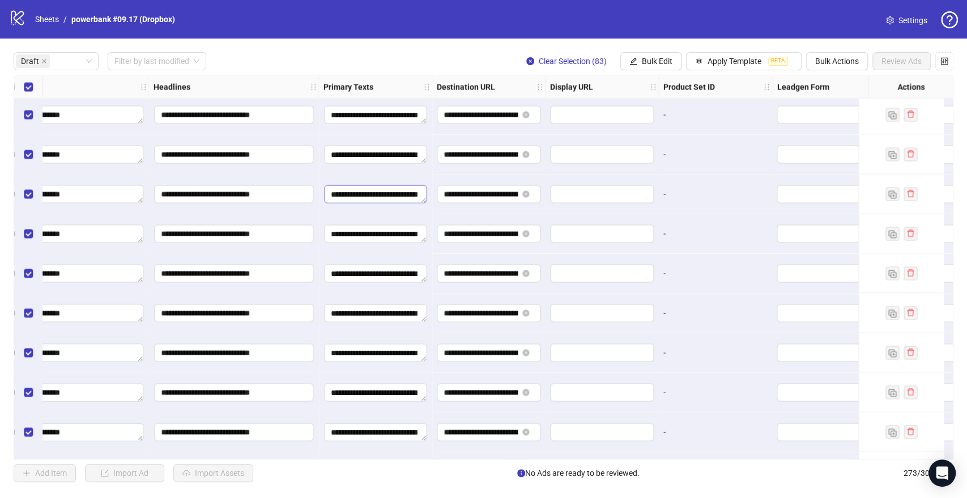
scroll to position [1510, 881]
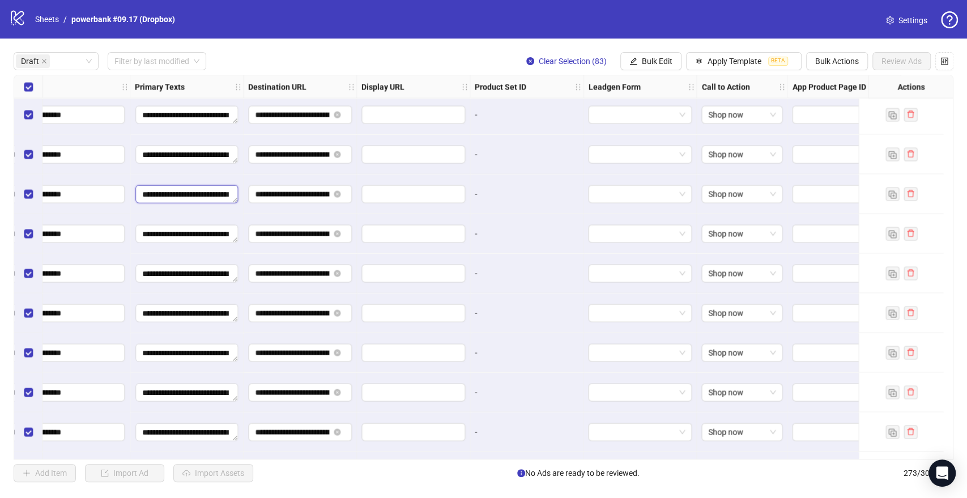
click at [198, 191] on textarea "**********" at bounding box center [186, 194] width 103 height 18
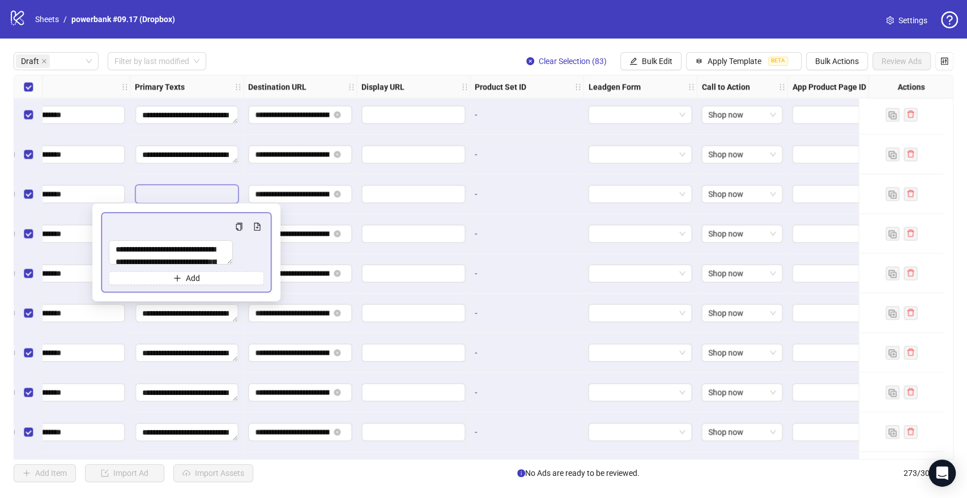
scroll to position [62, 0]
click at [556, 249] on div "-" at bounding box center [526, 234] width 113 height 40
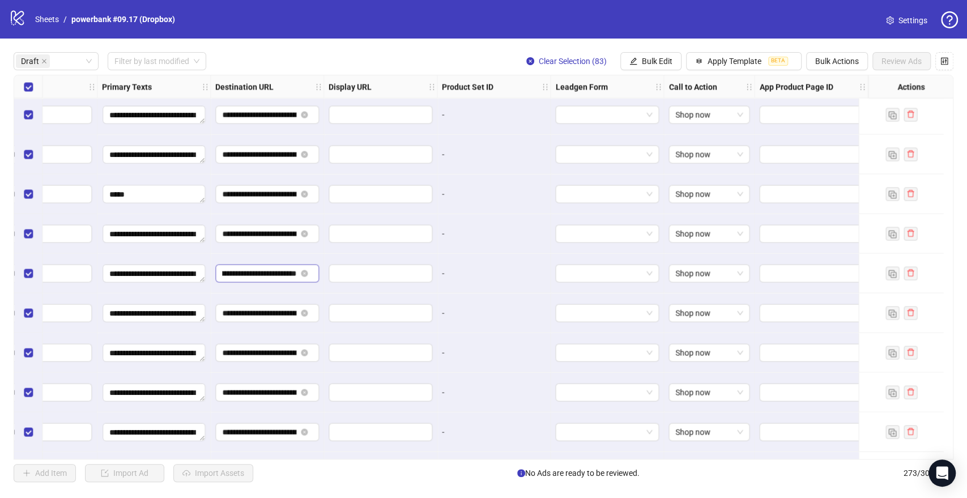
scroll to position [0, 114]
click at [258, 272] on input "**********" at bounding box center [259, 273] width 74 height 12
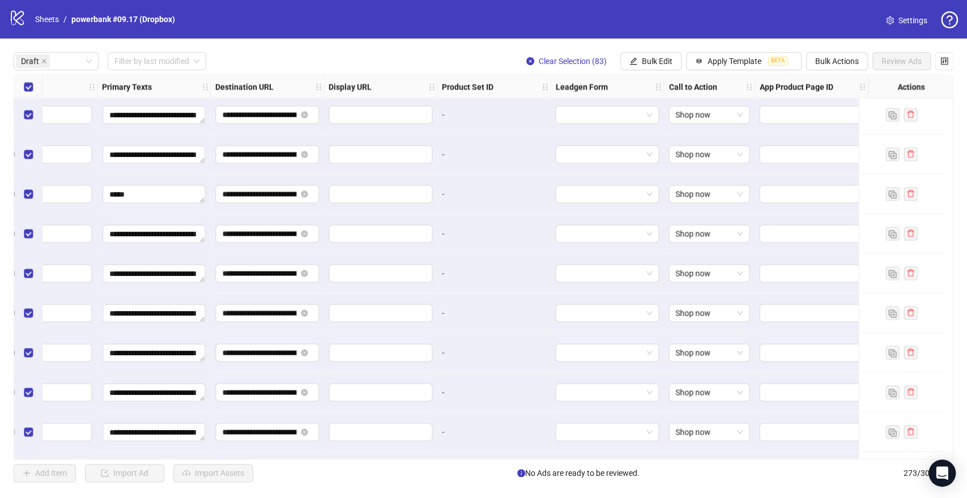
click at [525, 282] on div "-" at bounding box center [493, 273] width 113 height 40
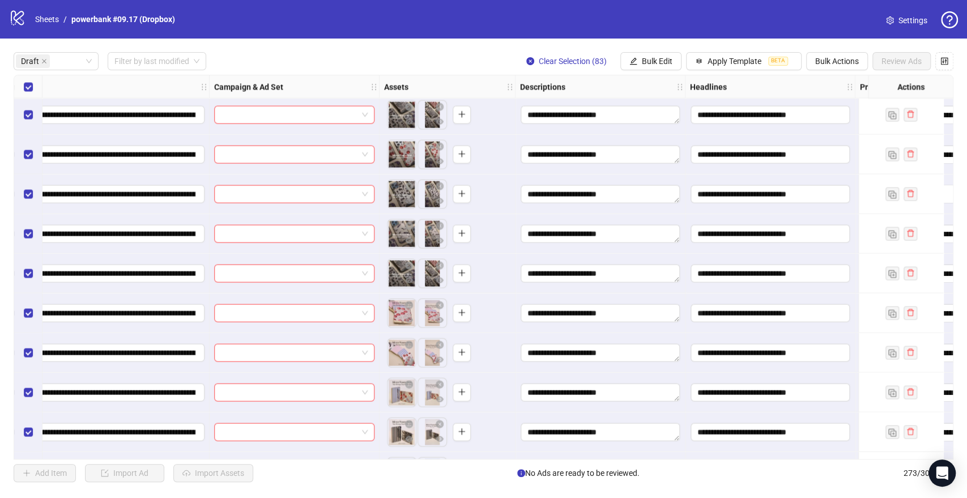
scroll to position [1510, 0]
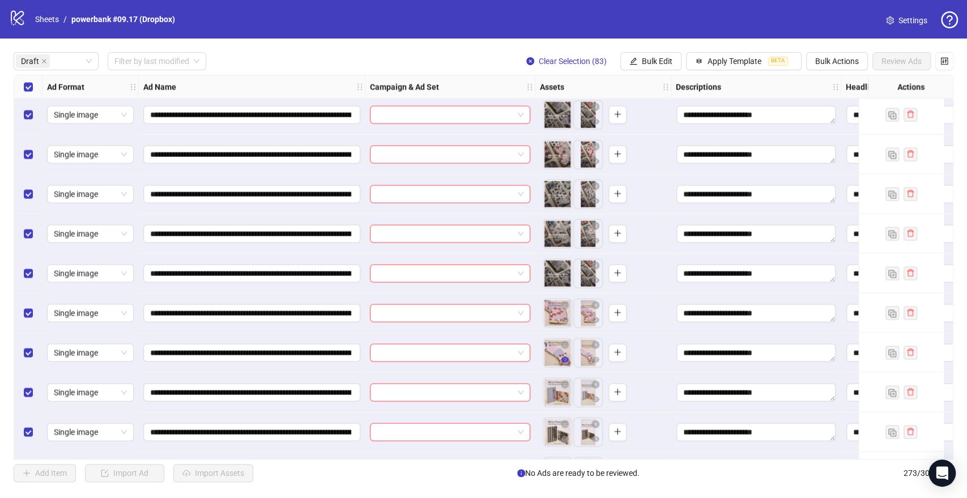
click at [567, 360] on icon "eye" at bounding box center [565, 359] width 8 height 6
click at [567, 318] on icon "eye" at bounding box center [565, 320] width 8 height 6
click at [568, 357] on icon "eye" at bounding box center [565, 359] width 8 height 8
click at [565, 440] on icon "eye" at bounding box center [565, 439] width 8 height 8
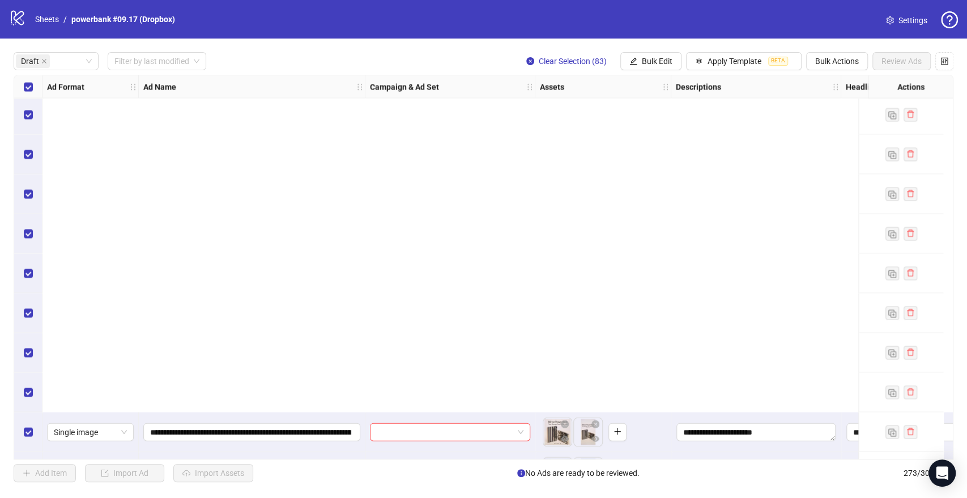
scroll to position [1888, 0]
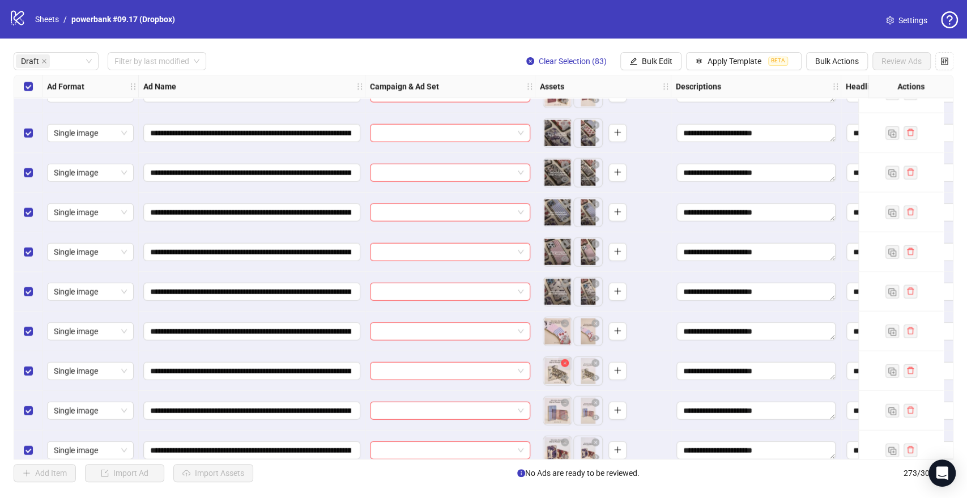
click at [567, 360] on icon "close-circle" at bounding box center [565, 363] width 8 height 8
click at [585, 369] on icon "plus" at bounding box center [587, 371] width 8 height 8
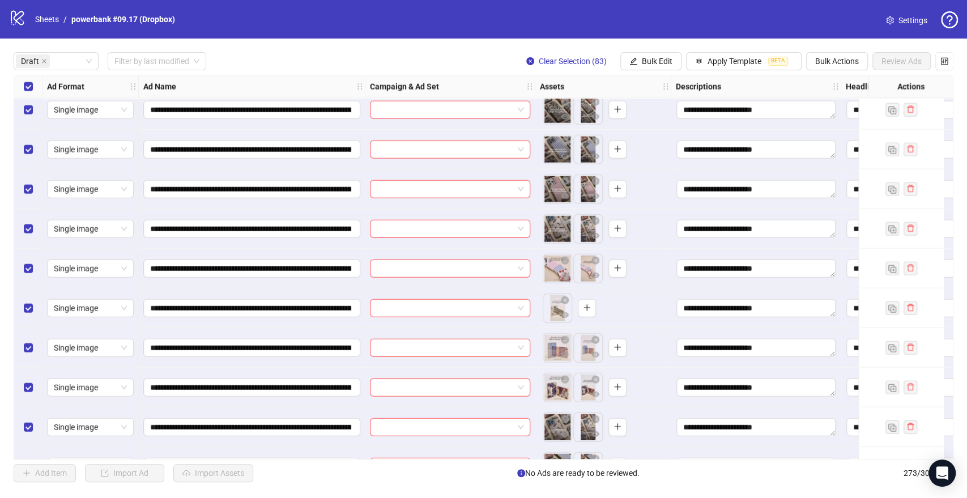
drag, startPoint x: 503, startPoint y: 22, endPoint x: 521, endPoint y: 25, distance: 18.6
click at [521, 25] on div "logo/logo-mobile Sheets / powerbank #09.17 (Dropbox) Settings" at bounding box center [483, 19] width 949 height 20
click at [566, 277] on icon "eye" at bounding box center [565, 275] width 8 height 6
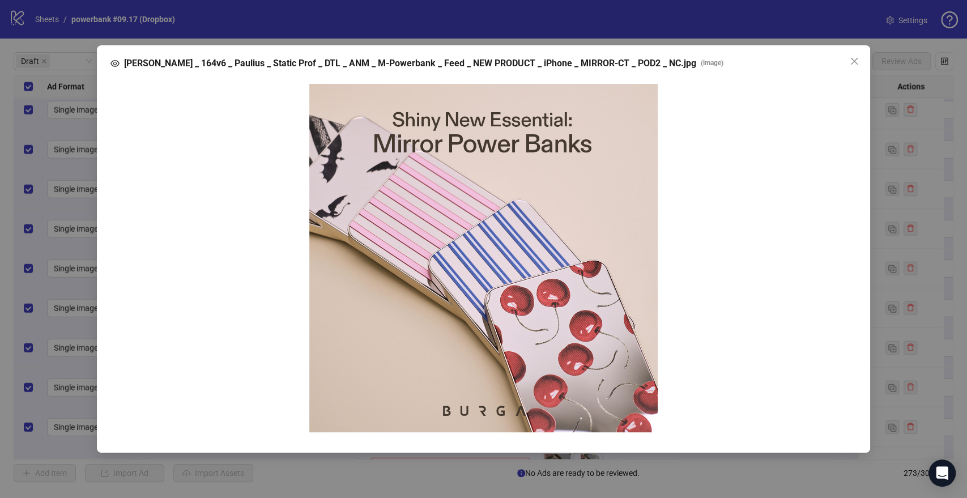
click at [854, 69] on button "Close" at bounding box center [854, 61] width 18 height 18
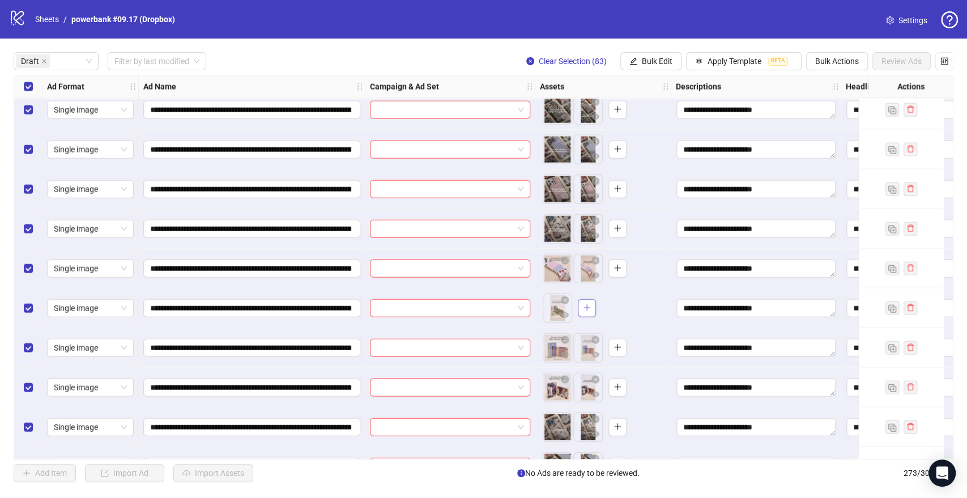
click at [585, 310] on icon "plus" at bounding box center [587, 308] width 8 height 8
drag, startPoint x: 554, startPoint y: 307, endPoint x: 590, endPoint y: 307, distance: 35.7
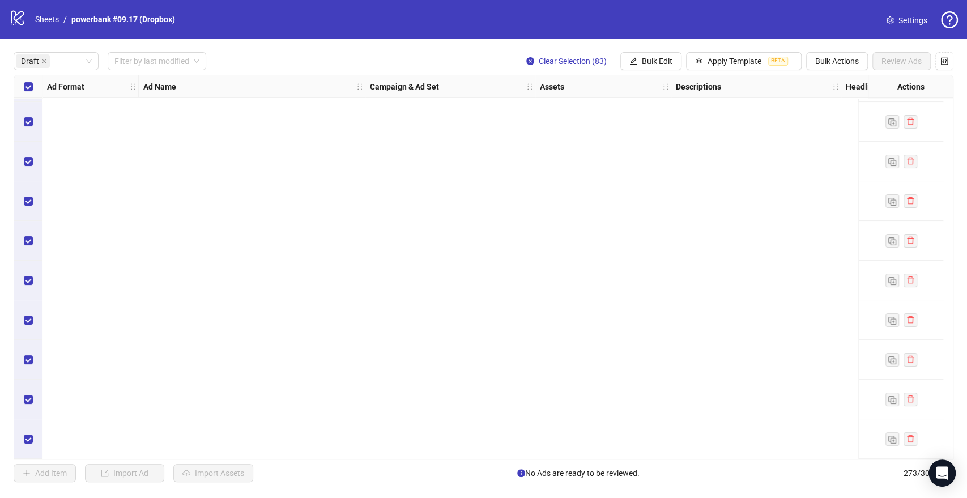
scroll to position [0, 0]
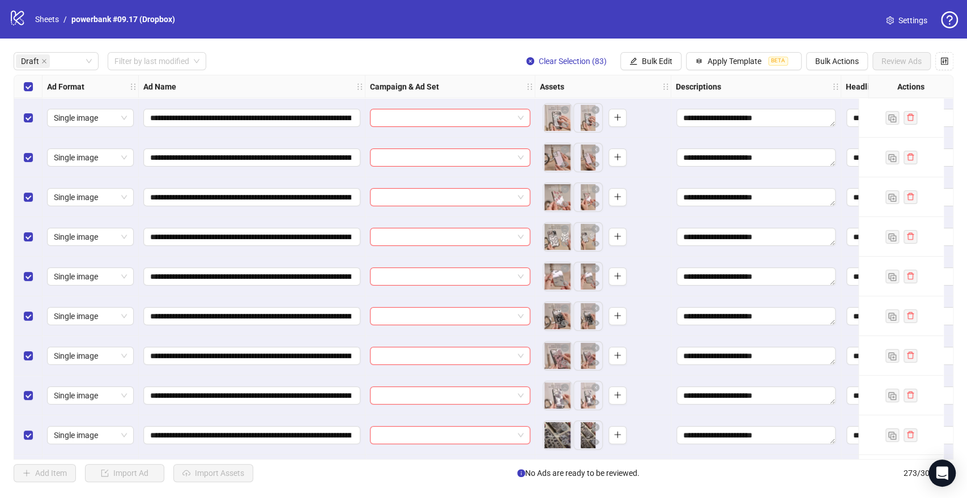
click at [23, 87] on div "Select all rows" at bounding box center [28, 86] width 28 height 23
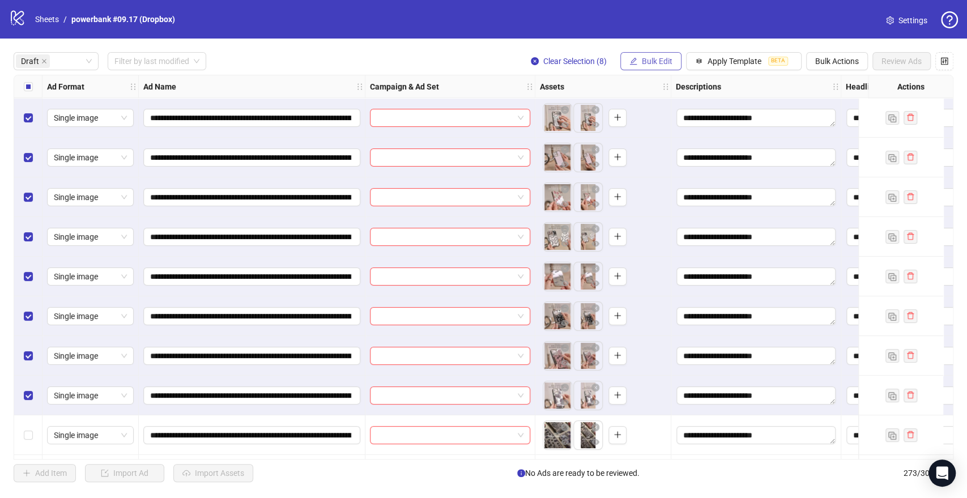
click at [659, 59] on span "Bulk Edit" at bounding box center [657, 61] width 31 height 9
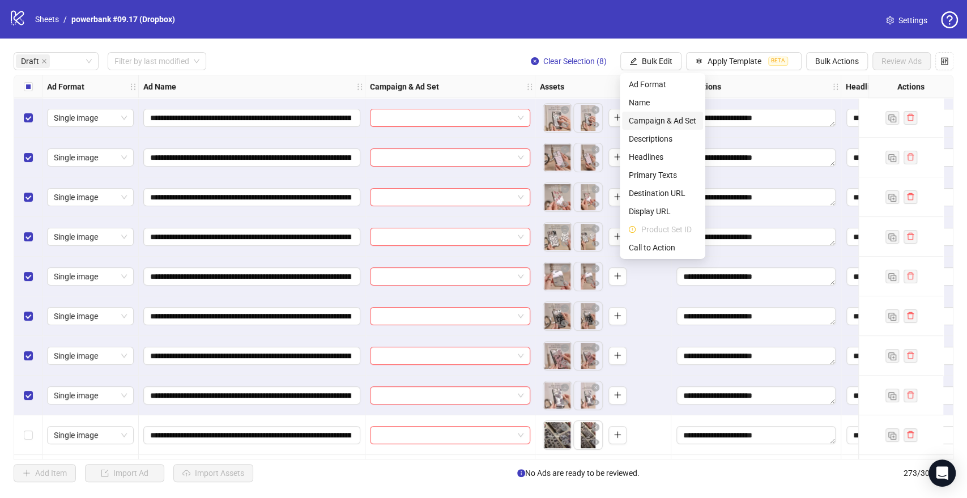
click at [651, 119] on span "Campaign & Ad Set" at bounding box center [662, 120] width 67 height 12
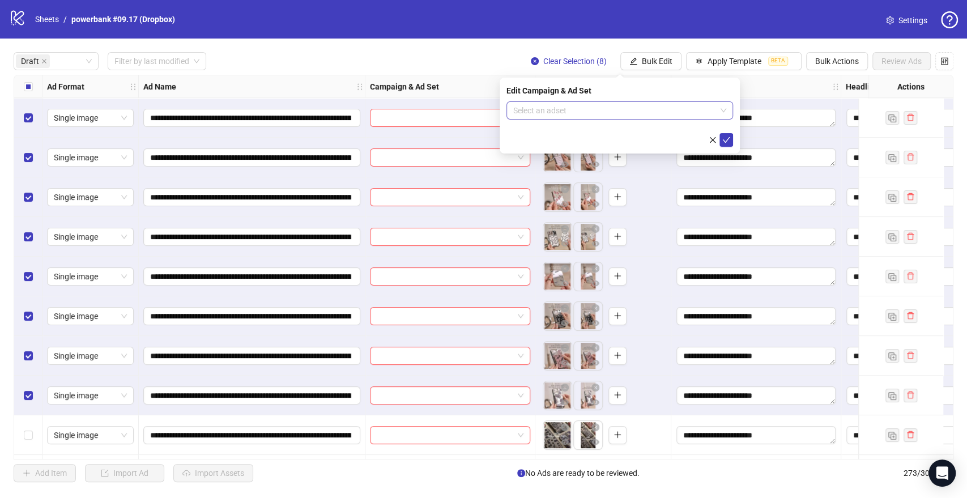
click at [670, 107] on input "search" at bounding box center [614, 110] width 203 height 17
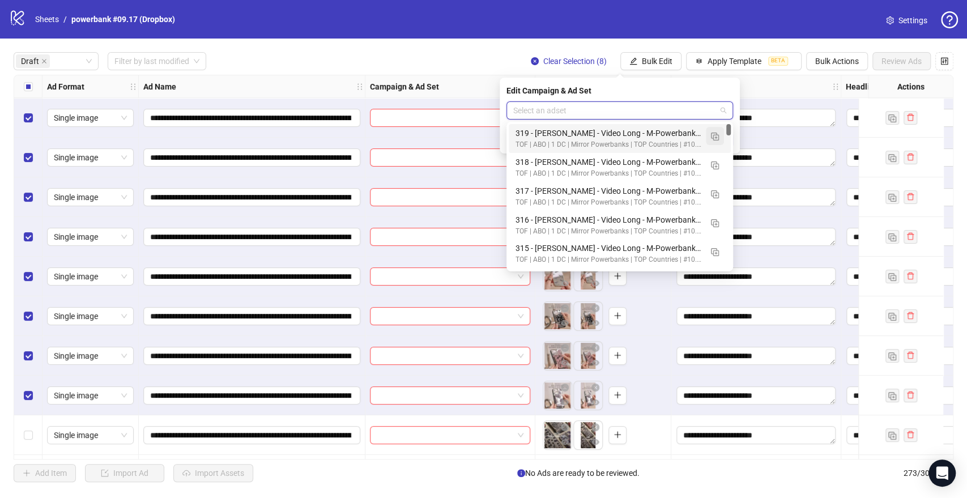
click at [709, 134] on button "button" at bounding box center [715, 136] width 18 height 18
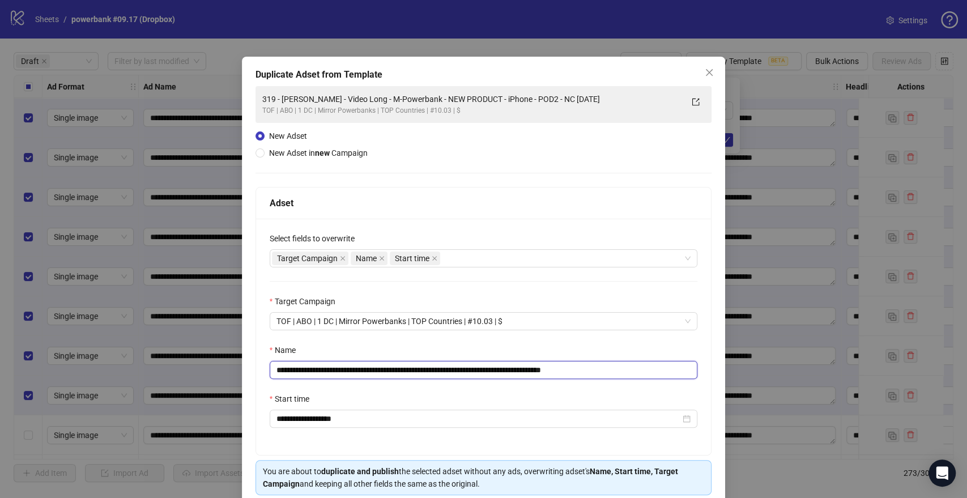
drag, startPoint x: 550, startPoint y: 370, endPoint x: 91, endPoint y: 352, distance: 458.7
click at [91, 352] on div "**********" at bounding box center [483, 249] width 967 height 498
paste input "text"
drag, startPoint x: 589, startPoint y: 370, endPoint x: 755, endPoint y: 346, distance: 167.1
click at [685, 368] on input "**********" at bounding box center [484, 370] width 428 height 18
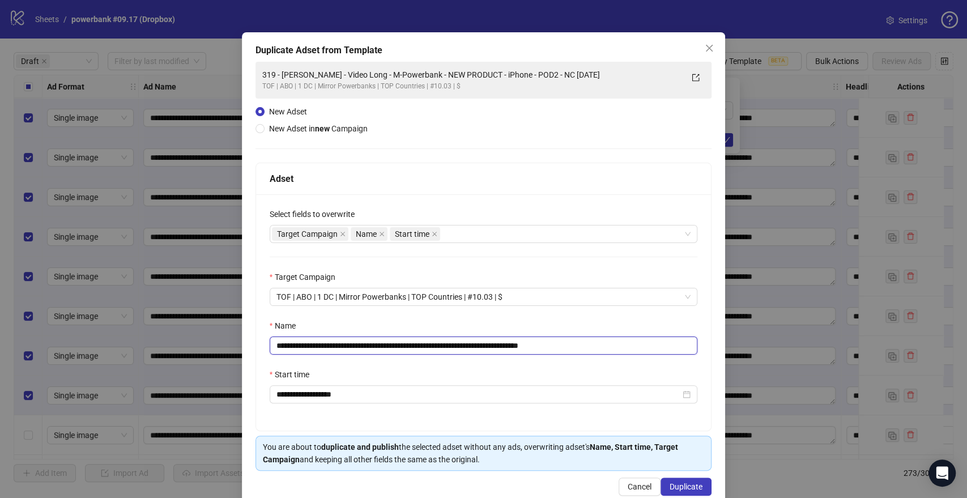
scroll to position [47, 0]
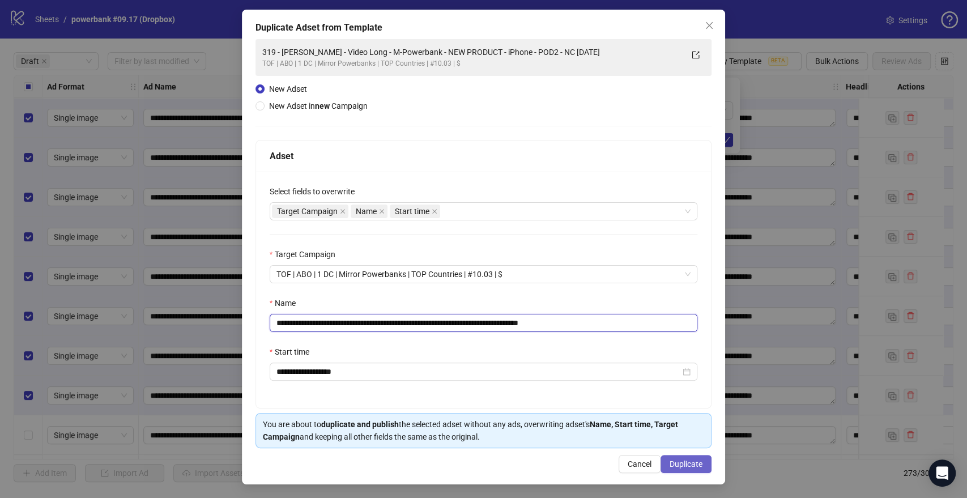
type input "**********"
click at [675, 464] on span "Duplicate" at bounding box center [686, 463] width 33 height 9
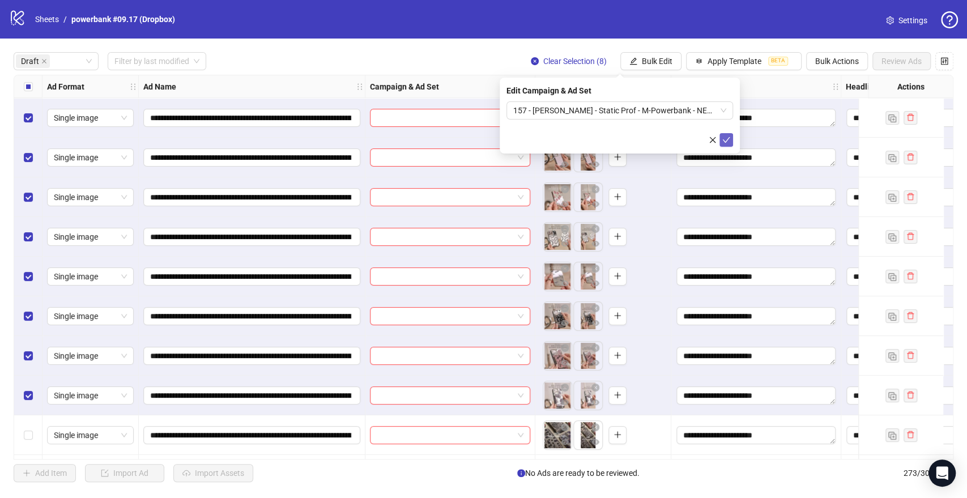
click at [722, 135] on button "submit" at bounding box center [726, 140] width 14 height 14
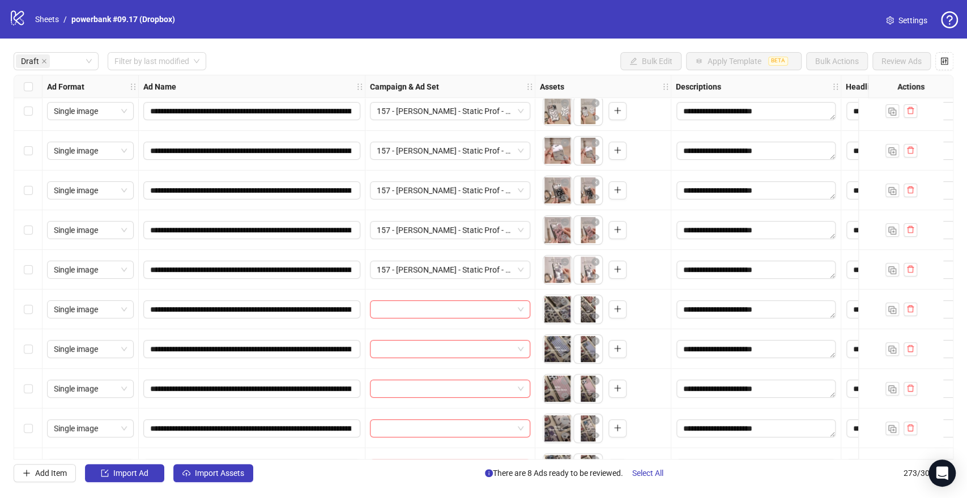
scroll to position [189, 0]
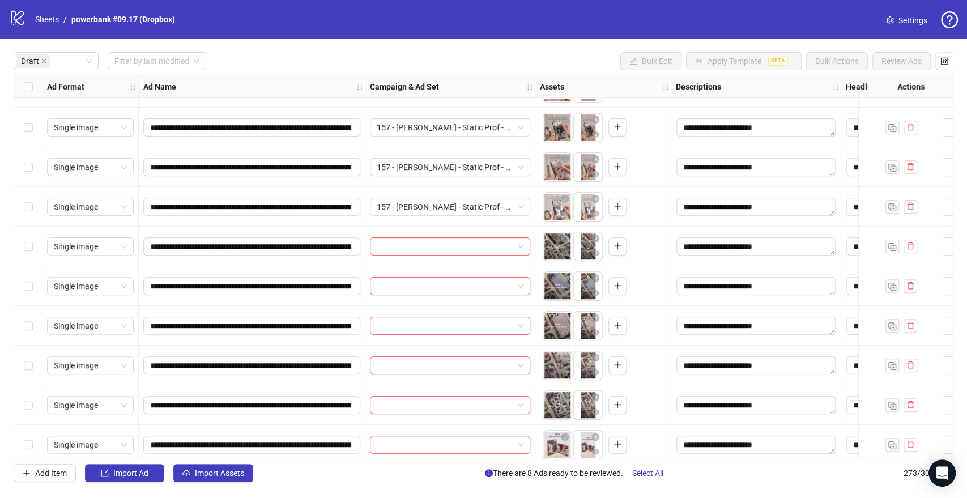
click at [27, 254] on div "Select row 9" at bounding box center [28, 247] width 28 height 40
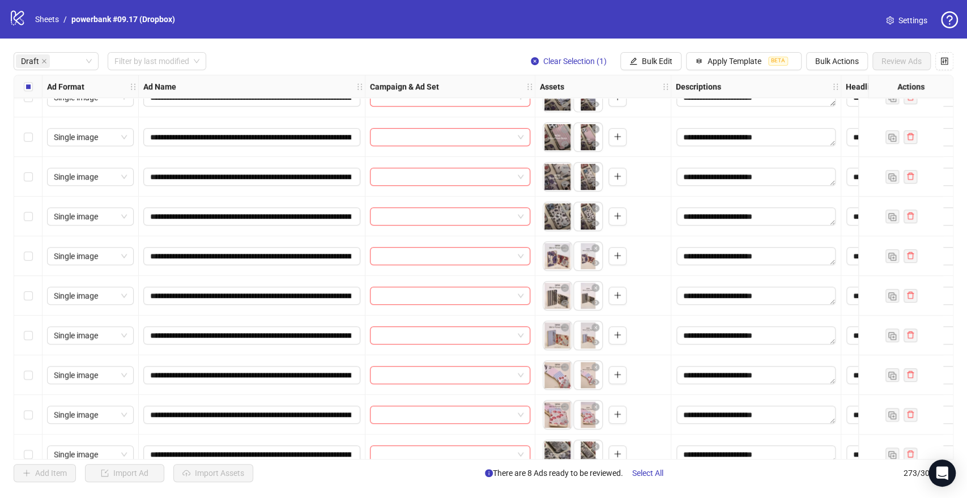
scroll to position [440, 0]
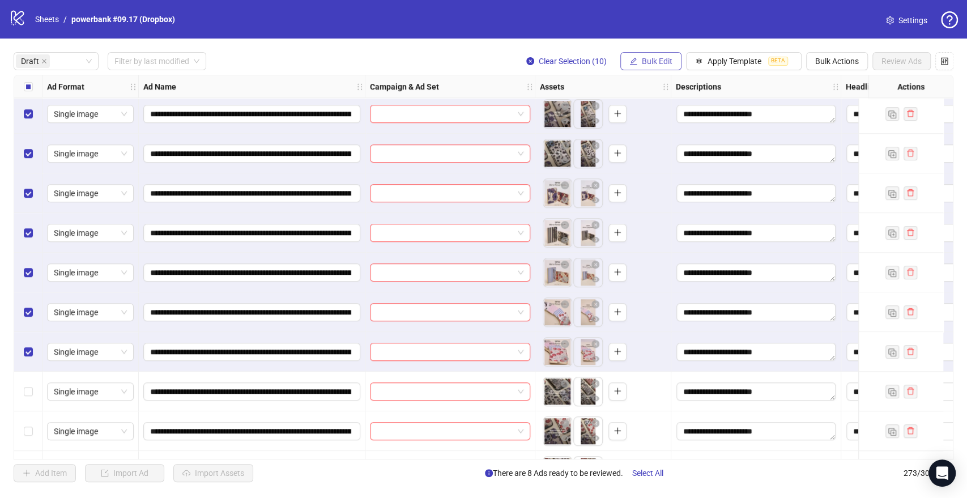
click at [649, 57] on span "Bulk Edit" at bounding box center [657, 61] width 31 height 9
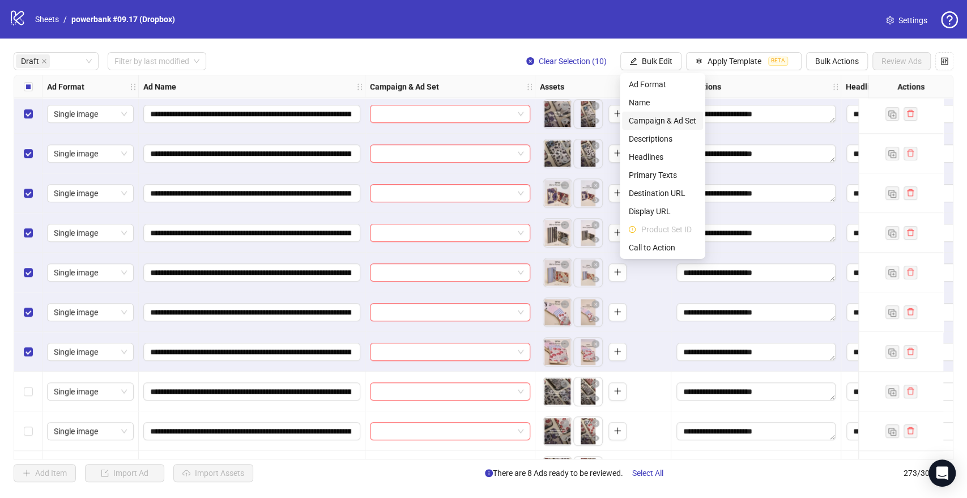
click at [646, 121] on span "Campaign & Ad Set" at bounding box center [662, 120] width 67 height 12
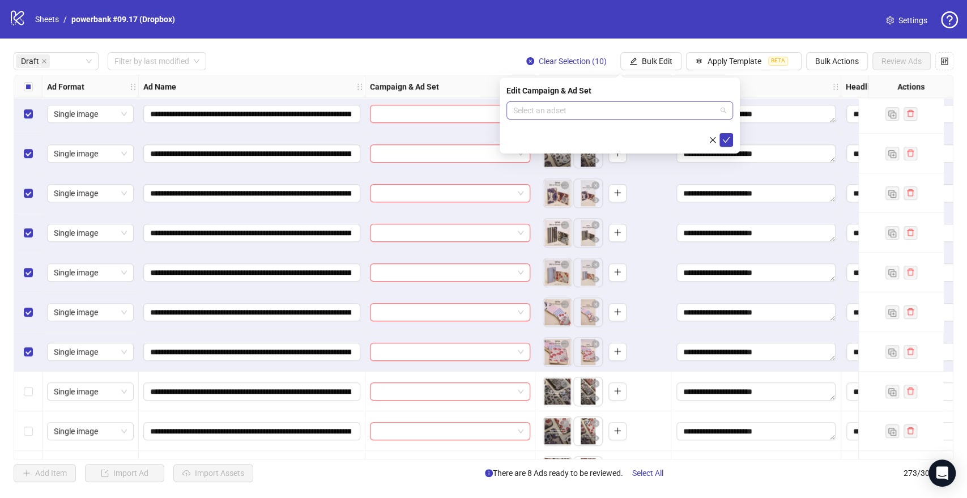
click at [582, 111] on input "search" at bounding box center [614, 110] width 203 height 17
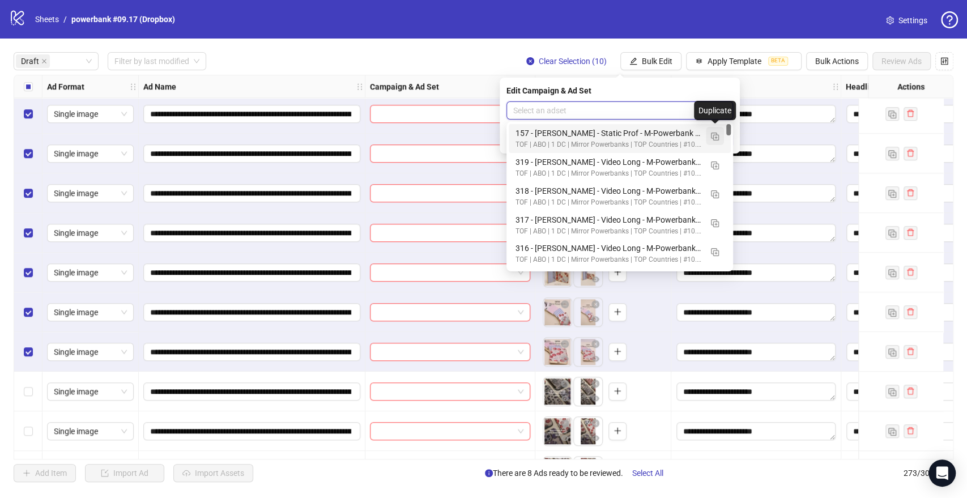
click at [712, 136] on img "button" at bounding box center [715, 137] width 8 height 8
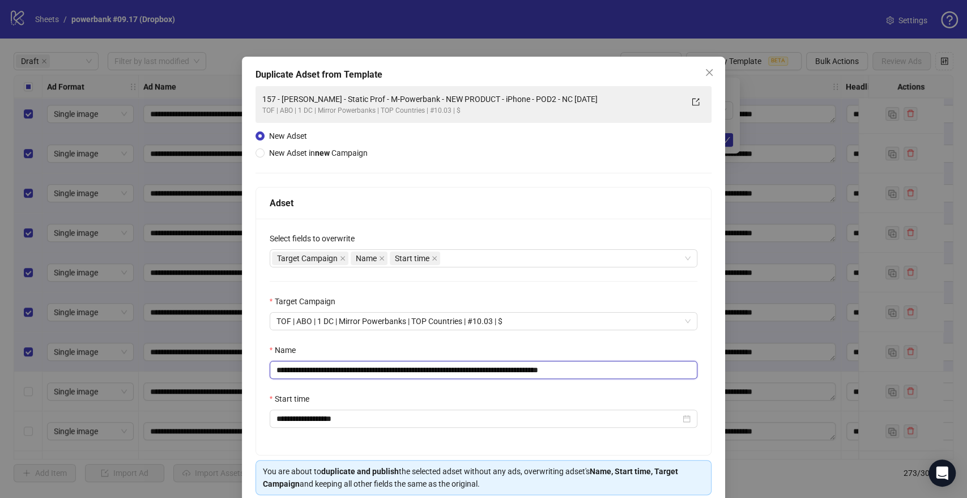
drag, startPoint x: 544, startPoint y: 368, endPoint x: 52, endPoint y: 365, distance: 492.3
click at [52, 365] on div "**********" at bounding box center [483, 249] width 967 height 498
paste input "text"
drag, startPoint x: 586, startPoint y: 368, endPoint x: 753, endPoint y: 378, distance: 166.9
click at [746, 376] on div "**********" at bounding box center [483, 249] width 967 height 498
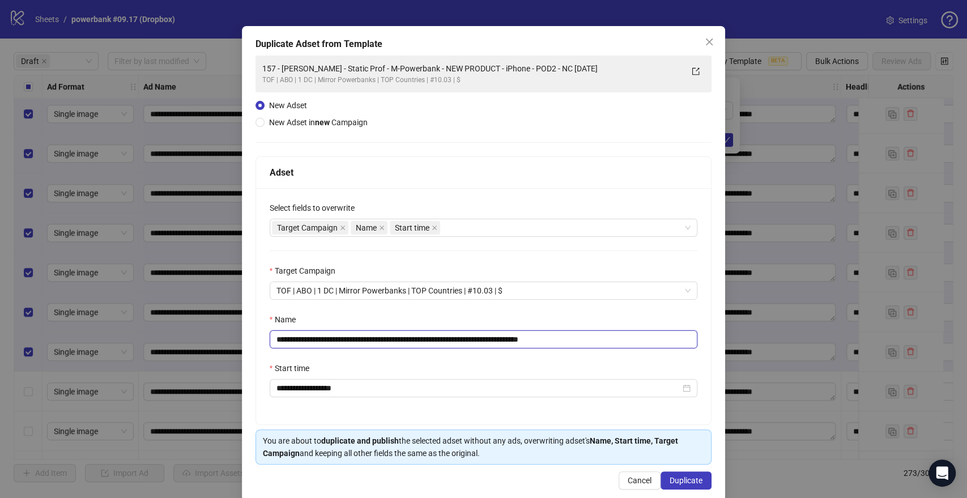
scroll to position [47, 0]
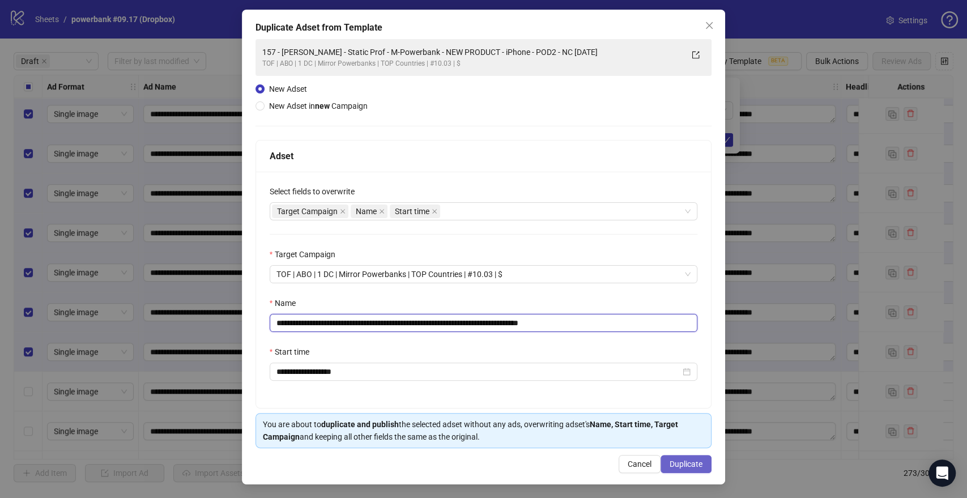
type input "**********"
click at [670, 467] on span "Duplicate" at bounding box center [686, 463] width 33 height 9
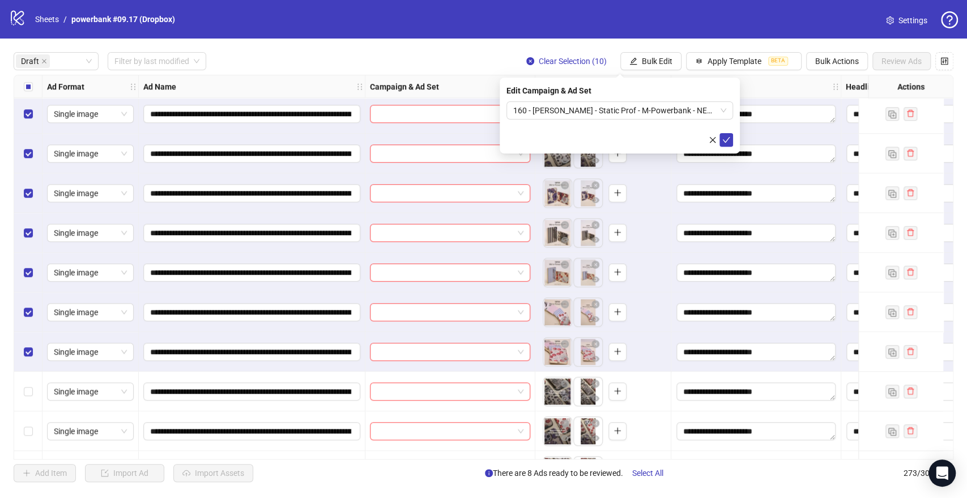
click at [725, 137] on icon "check" at bounding box center [726, 140] width 8 height 8
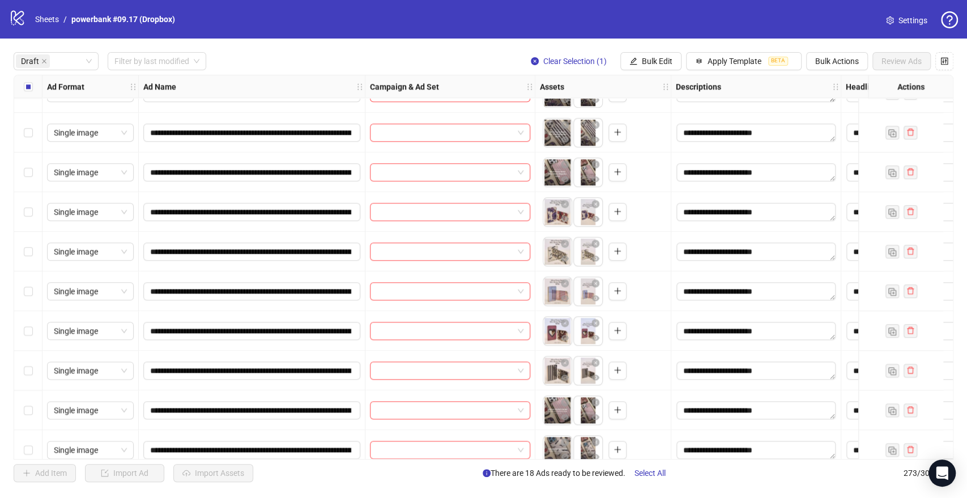
scroll to position [881, 0]
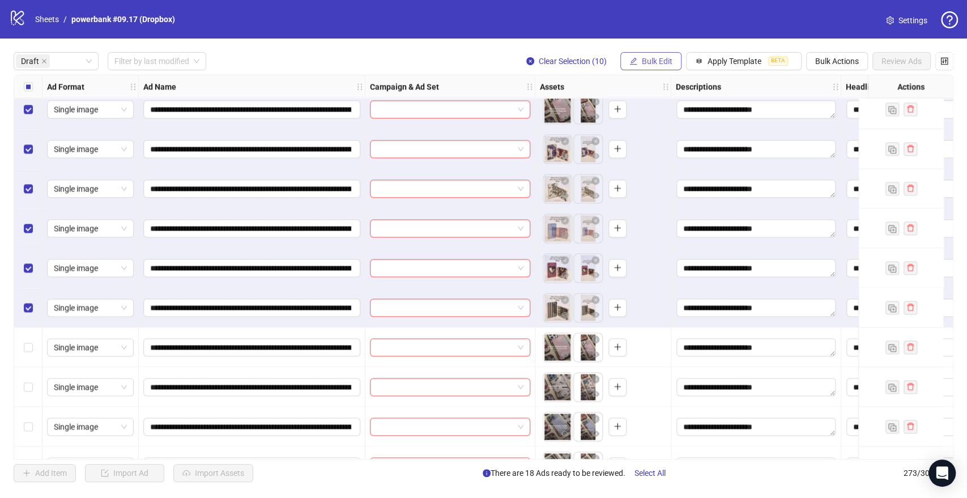
click at [643, 66] on button "Bulk Edit" at bounding box center [650, 61] width 61 height 18
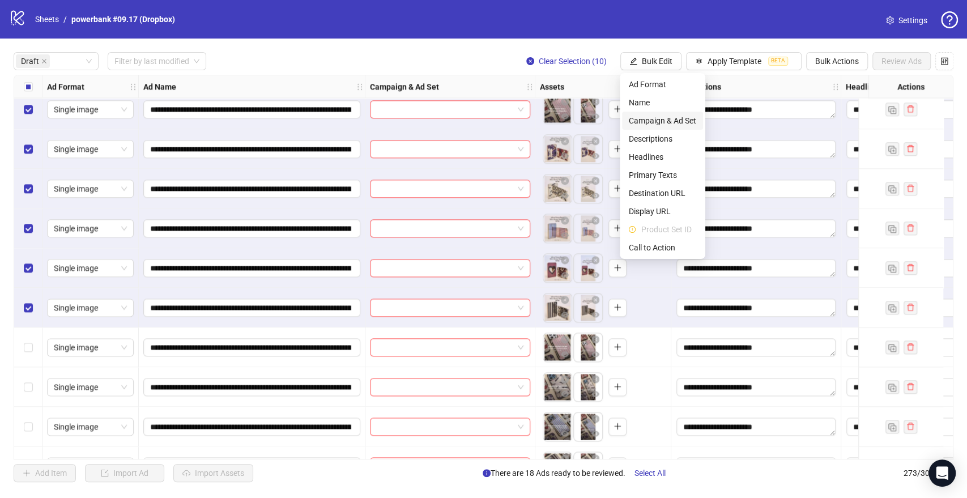
click at [636, 122] on span "Campaign & Ad Set" at bounding box center [662, 120] width 67 height 12
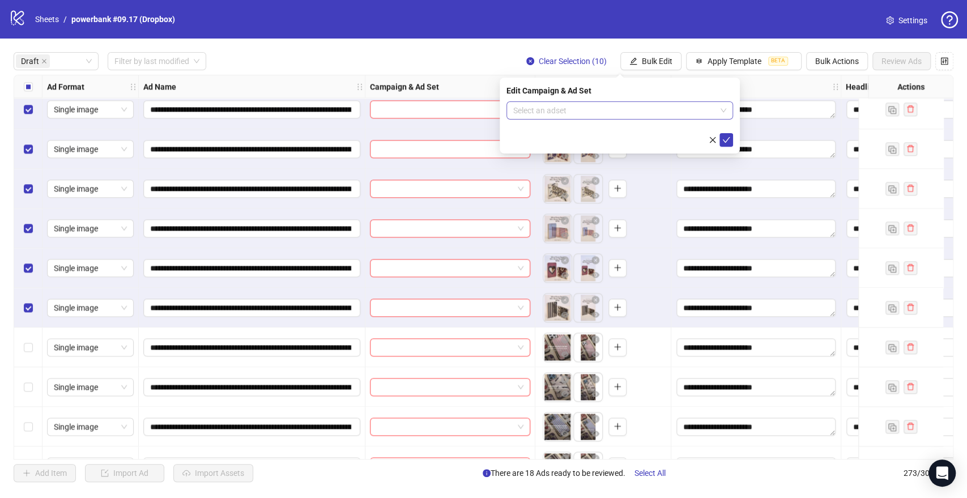
click at [568, 104] on input "search" at bounding box center [614, 110] width 203 height 17
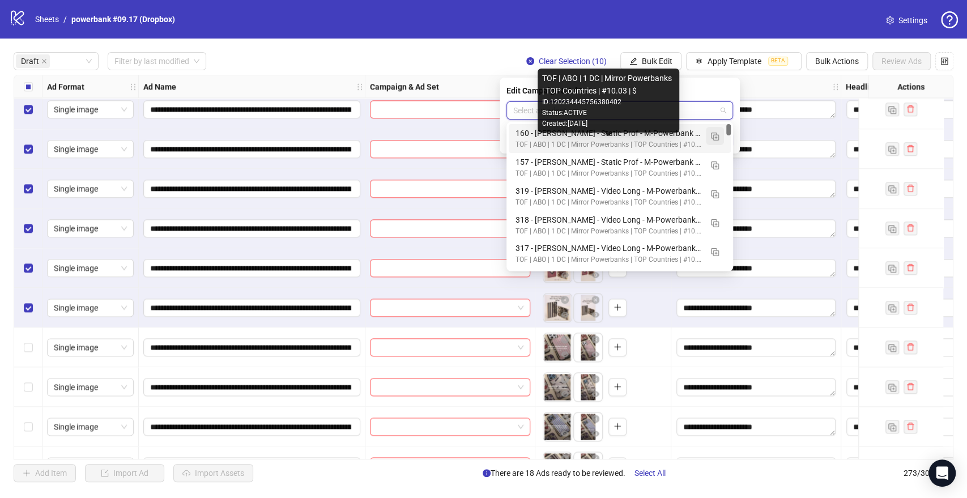
click at [710, 138] on button "button" at bounding box center [715, 136] width 18 height 18
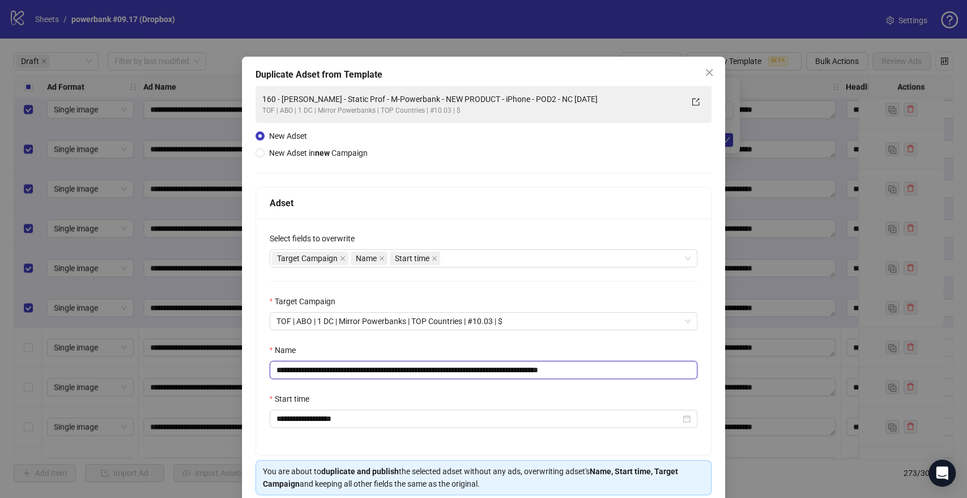
drag, startPoint x: 545, startPoint y: 370, endPoint x: 0, endPoint y: 356, distance: 545.2
click at [0, 357] on div "**********" at bounding box center [483, 249] width 967 height 498
paste input "text"
drag, startPoint x: 633, startPoint y: 376, endPoint x: 746, endPoint y: 374, distance: 112.7
click at [742, 375] on div "**********" at bounding box center [483, 249] width 967 height 498
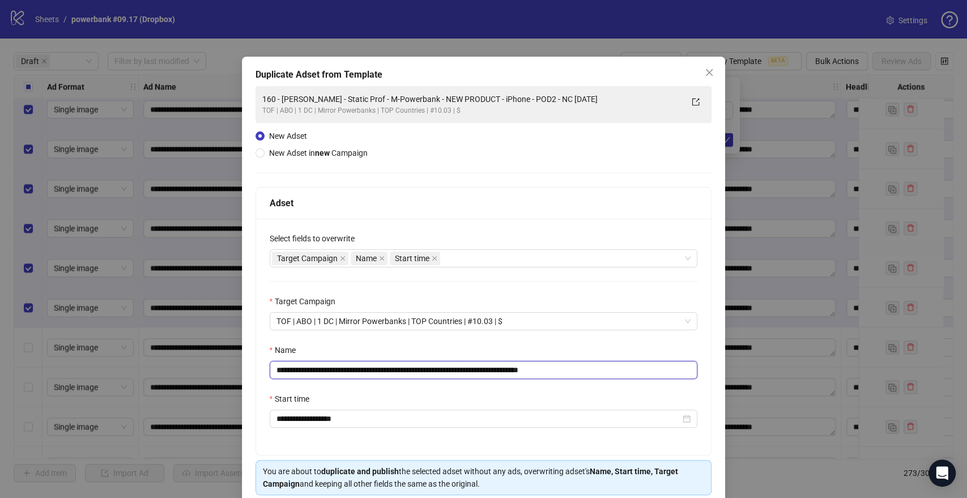
scroll to position [47, 0]
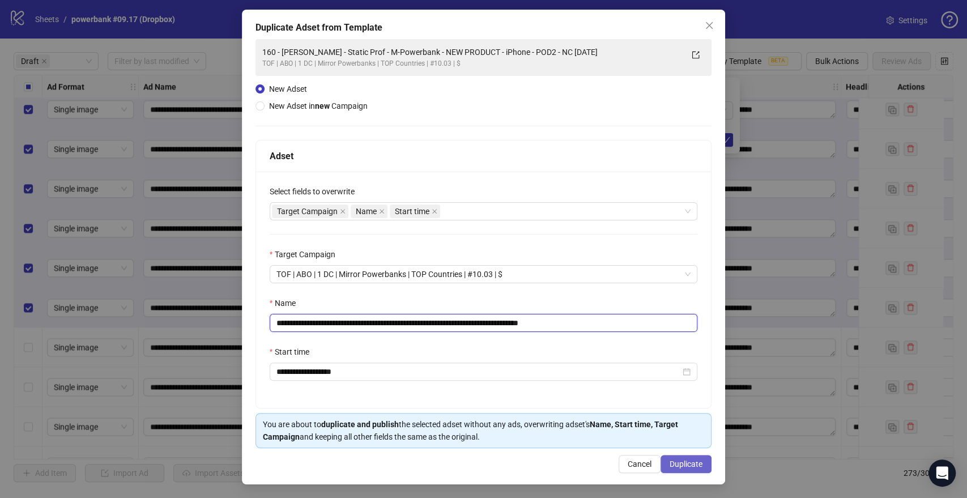
type input "**********"
click at [689, 456] on button "Duplicate" at bounding box center [686, 464] width 51 height 18
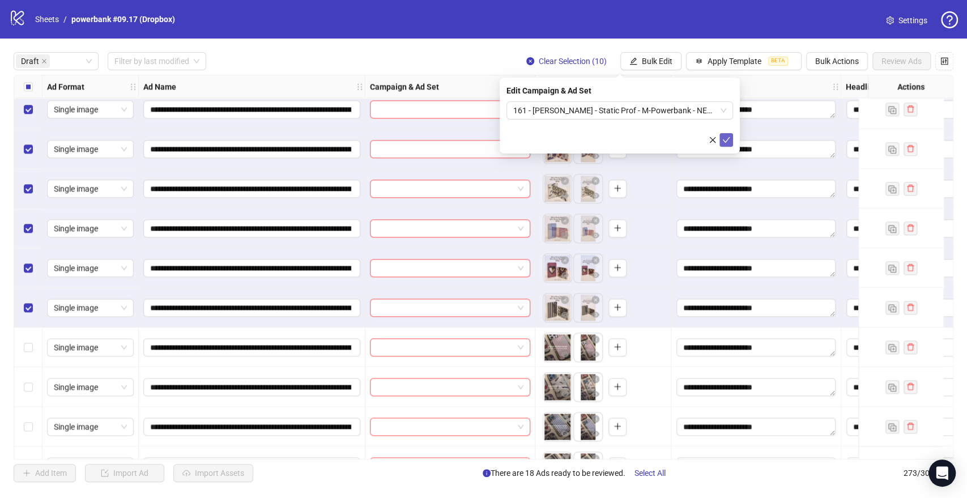
click at [724, 139] on icon "check" at bounding box center [726, 140] width 8 height 8
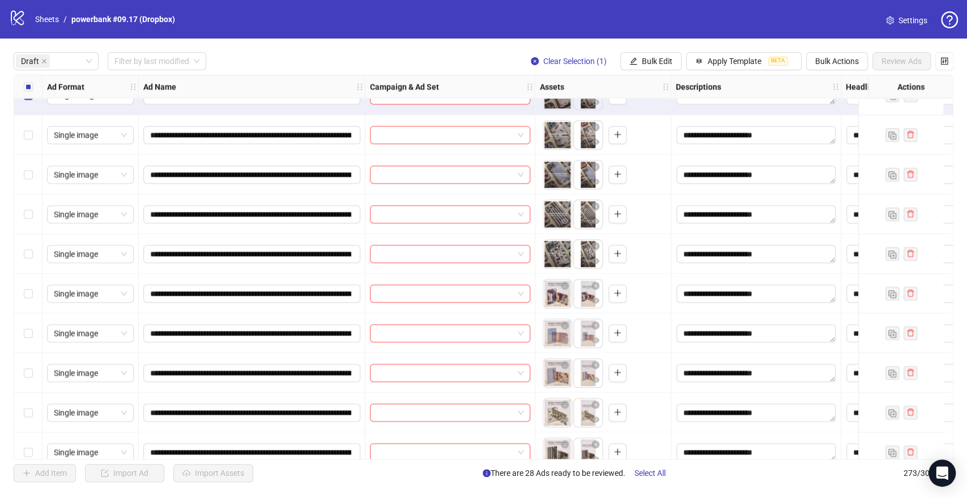
scroll to position [1196, 0]
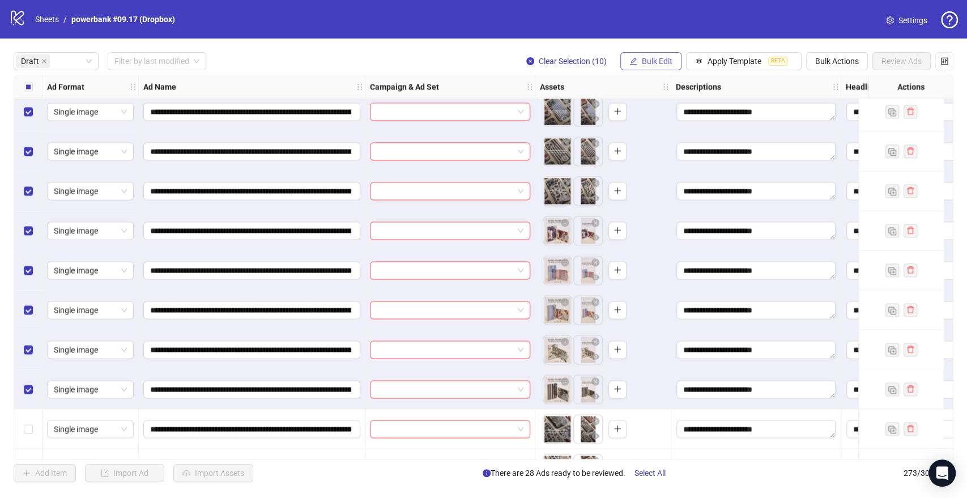
click at [634, 63] on icon "edit" at bounding box center [633, 61] width 8 height 8
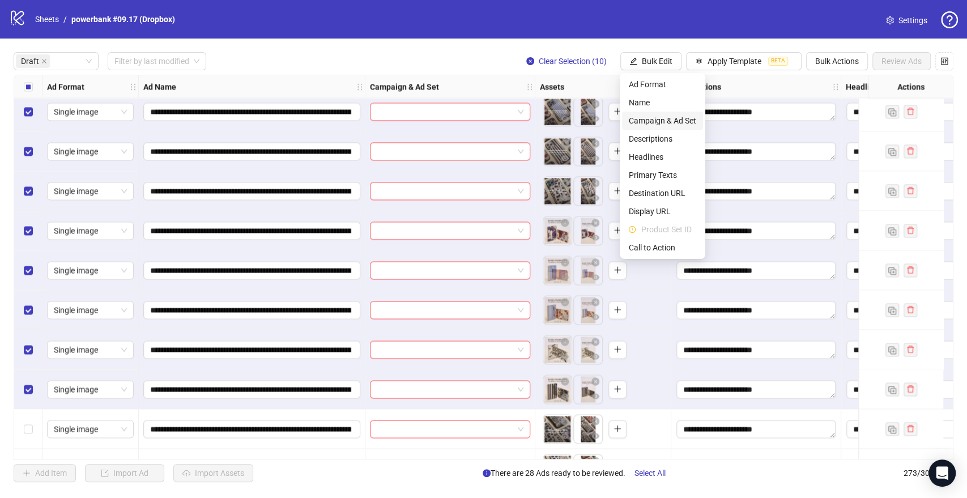
click at [648, 116] on span "Campaign & Ad Set" at bounding box center [662, 120] width 67 height 12
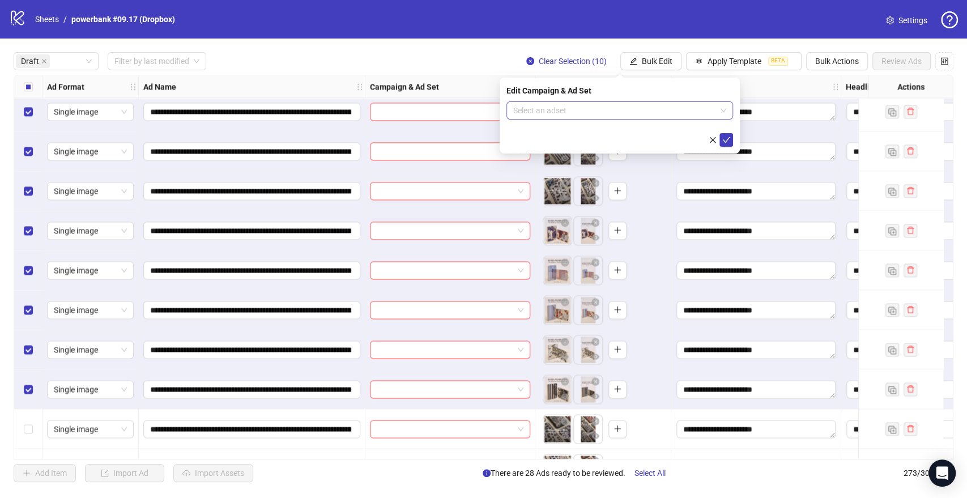
click at [576, 117] on input "search" at bounding box center [614, 110] width 203 height 17
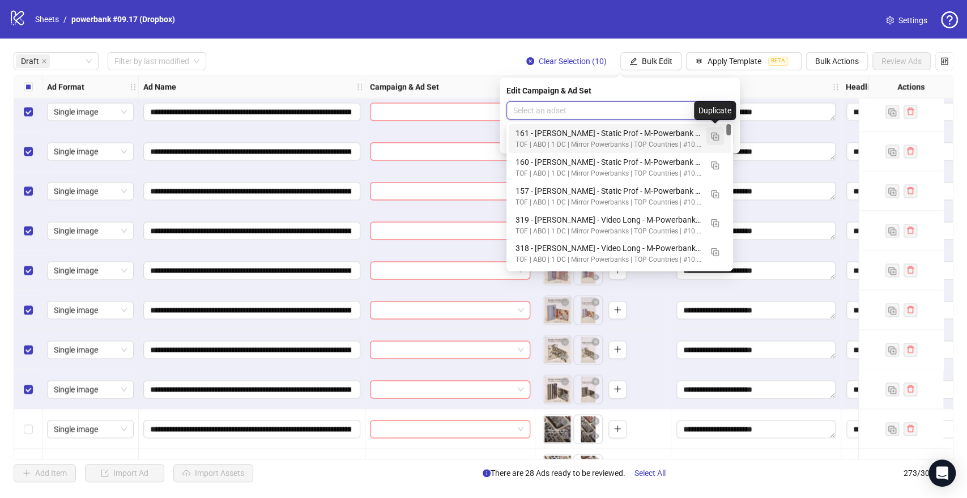
click at [713, 133] on img "button" at bounding box center [715, 137] width 8 height 8
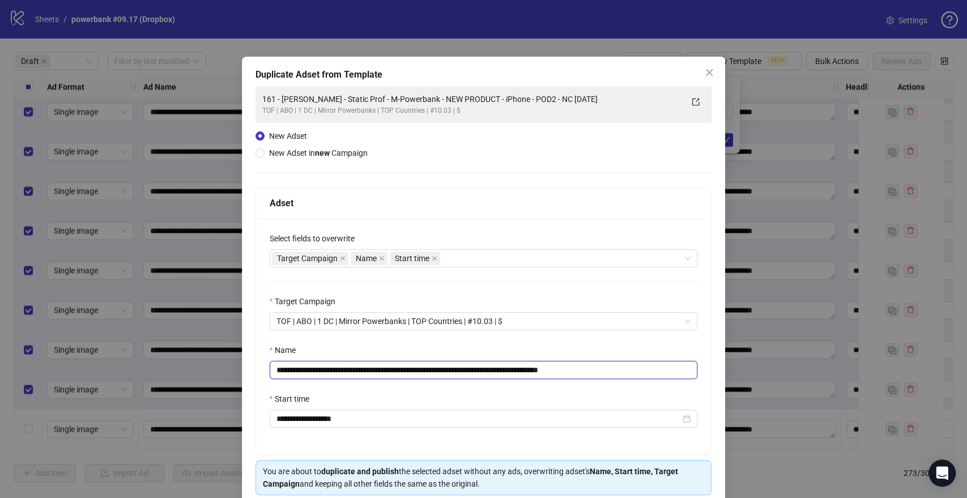
drag, startPoint x: 544, startPoint y: 370, endPoint x: 104, endPoint y: 360, distance: 439.7
click at [7, 364] on div "**********" at bounding box center [483, 249] width 967 height 498
paste input "text"
drag, startPoint x: 589, startPoint y: 369, endPoint x: 845, endPoint y: 415, distance: 260.0
click at [793, 397] on div "**********" at bounding box center [483, 249] width 967 height 498
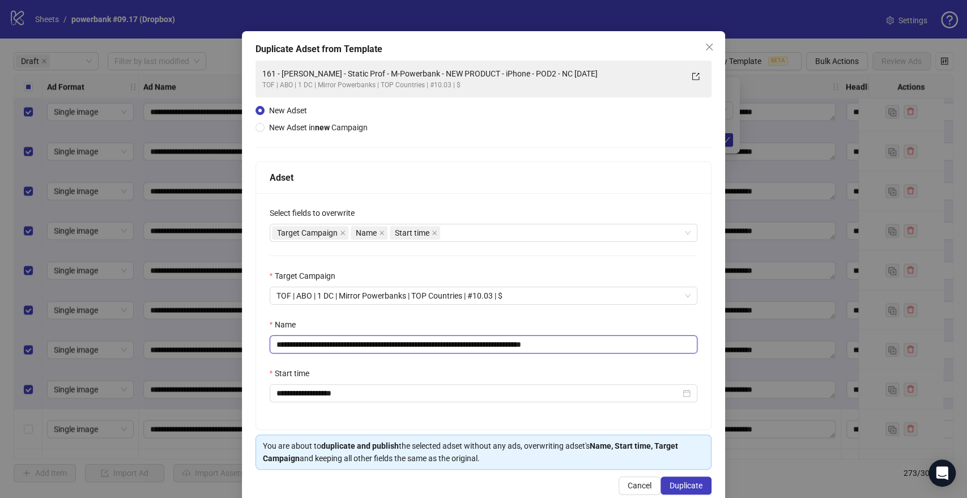
scroll to position [47, 0]
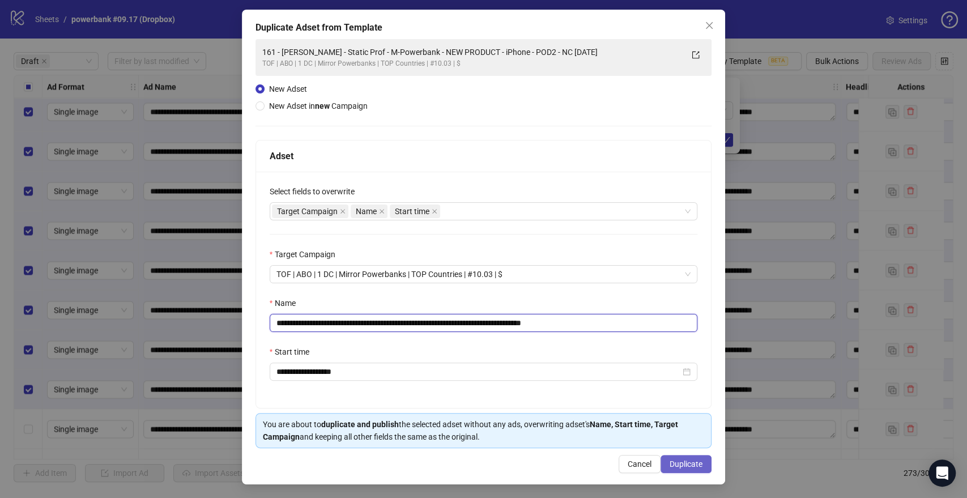
type input "**********"
click at [689, 472] on button "Duplicate" at bounding box center [686, 464] width 51 height 18
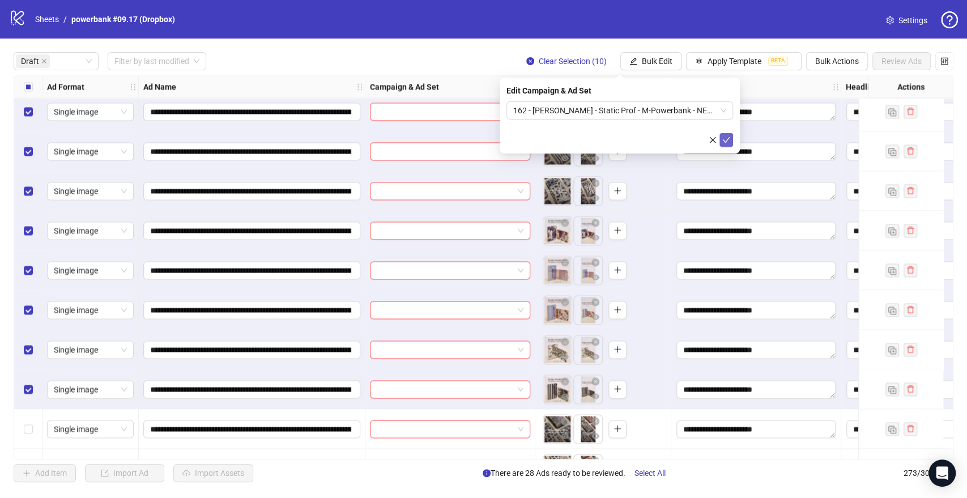
click at [727, 140] on icon "check" at bounding box center [726, 140] width 8 height 8
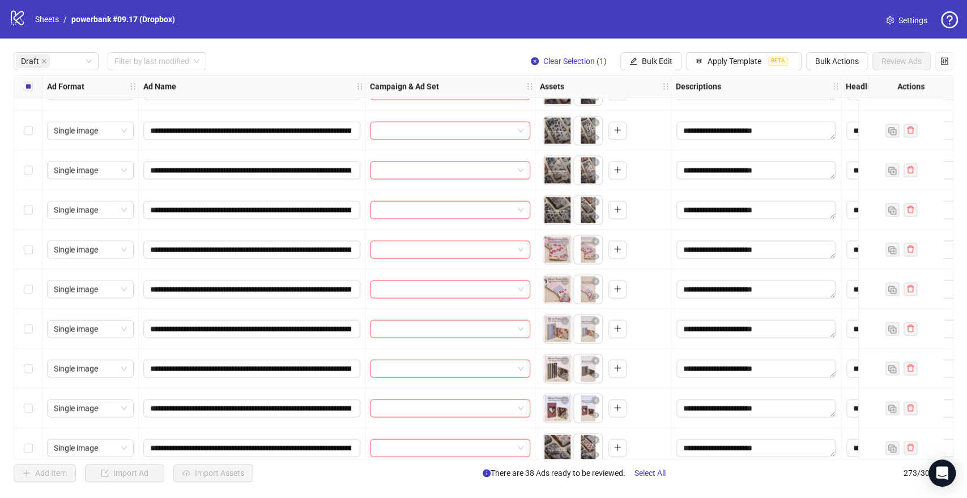
scroll to position [1636, 0]
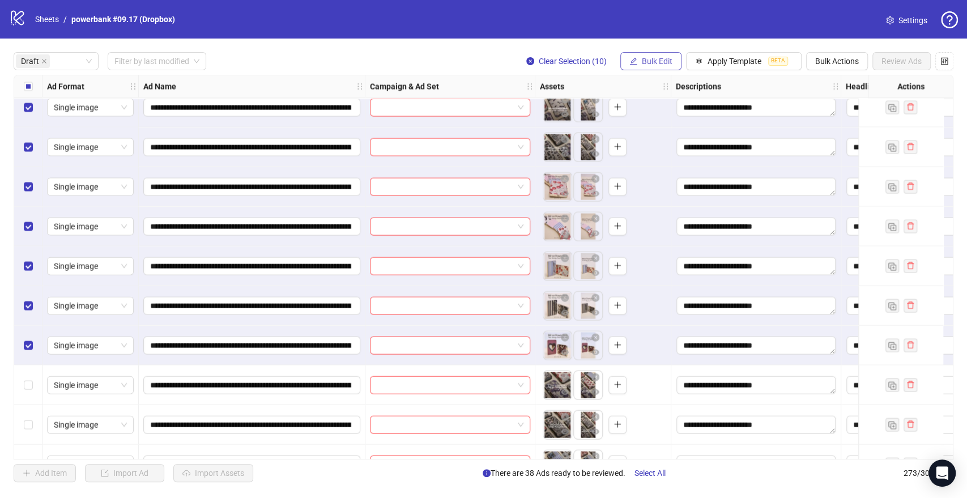
click at [649, 69] on button "Bulk Edit" at bounding box center [650, 61] width 61 height 18
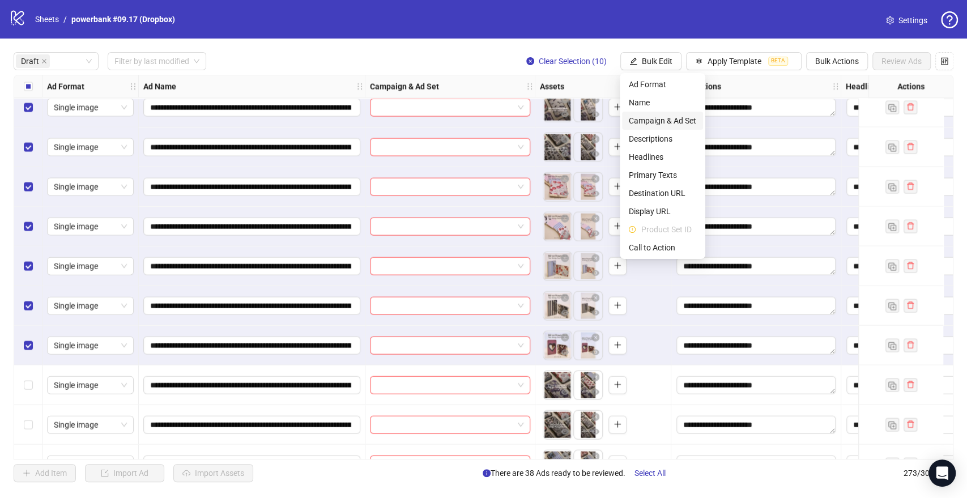
click at [653, 117] on span "Campaign & Ad Set" at bounding box center [662, 120] width 67 height 12
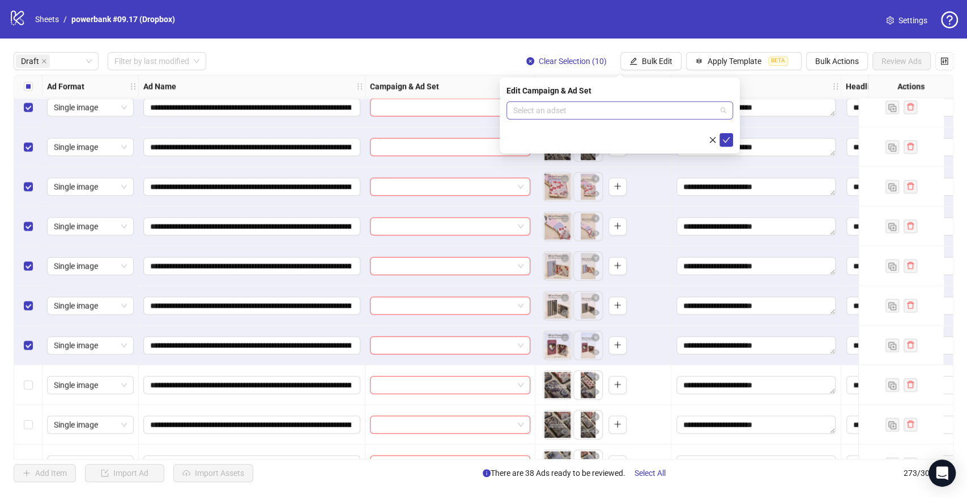
click at [586, 108] on input "search" at bounding box center [614, 110] width 203 height 17
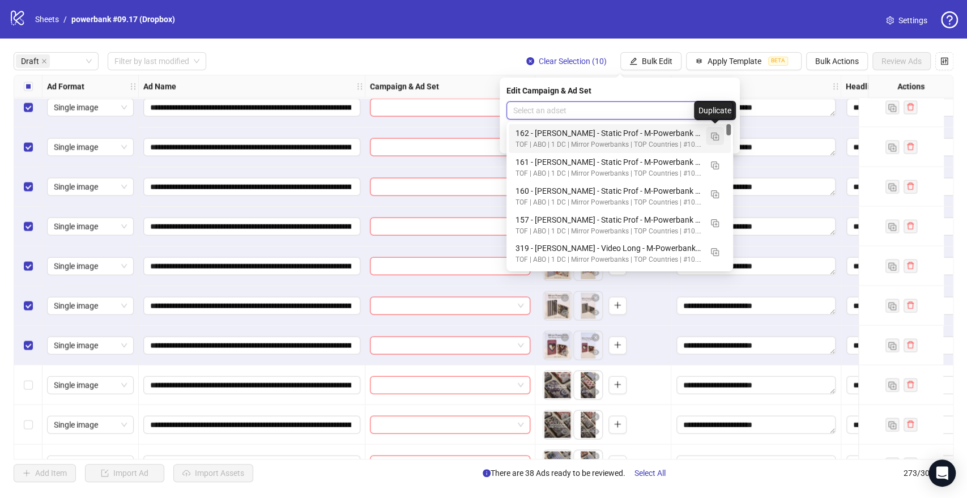
click at [712, 135] on img "button" at bounding box center [715, 137] width 8 height 8
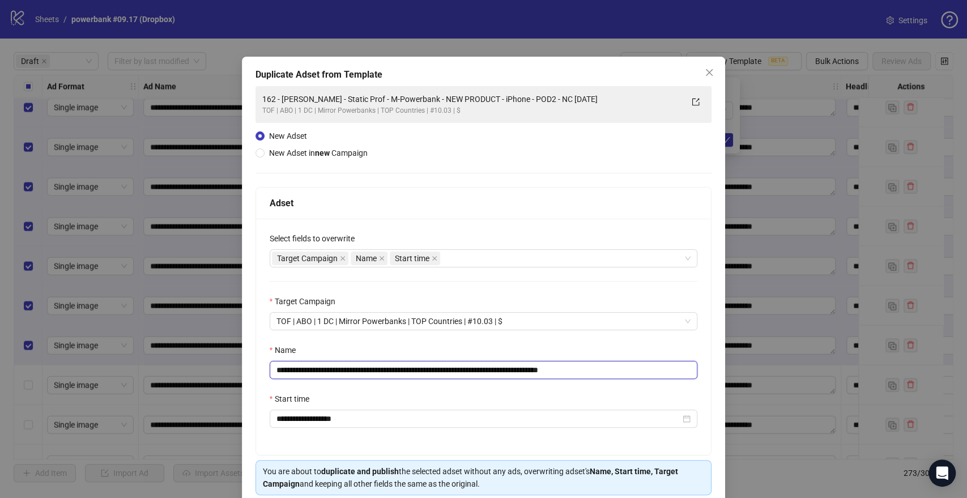
drag, startPoint x: 545, startPoint y: 369, endPoint x: 0, endPoint y: 384, distance: 545.2
click at [0, 384] on div "**********" at bounding box center [483, 249] width 967 height 498
paste input "text"
drag, startPoint x: 589, startPoint y: 367, endPoint x: 775, endPoint y: 373, distance: 185.9
click at [775, 375] on div "**********" at bounding box center [483, 249] width 967 height 498
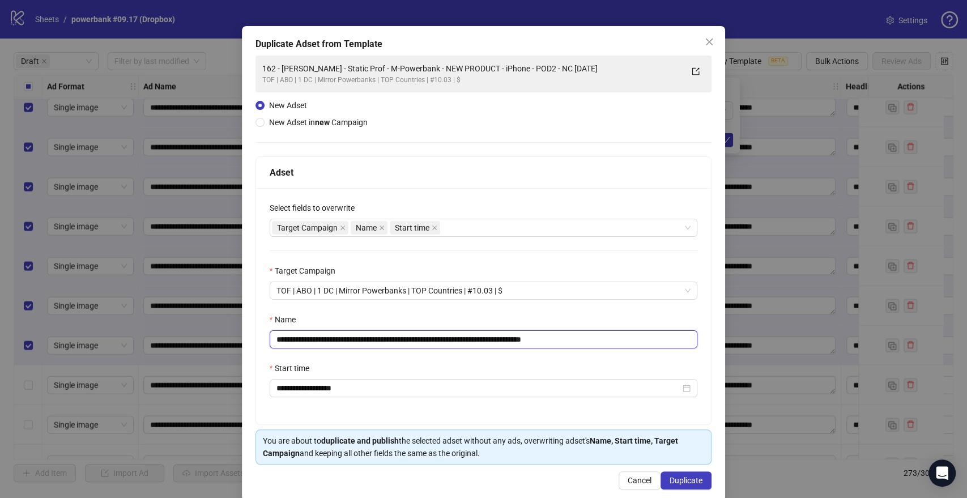
scroll to position [47, 0]
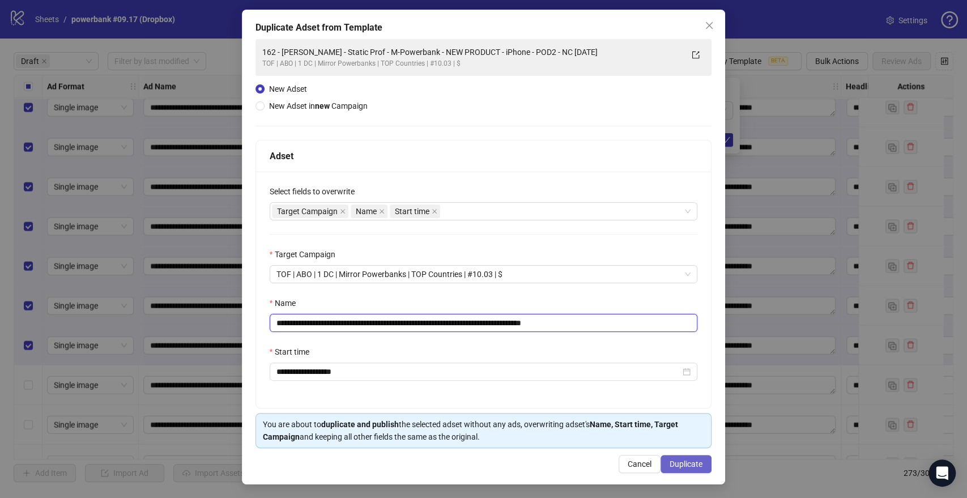
type input "**********"
click at [699, 458] on button "Duplicate" at bounding box center [686, 464] width 51 height 18
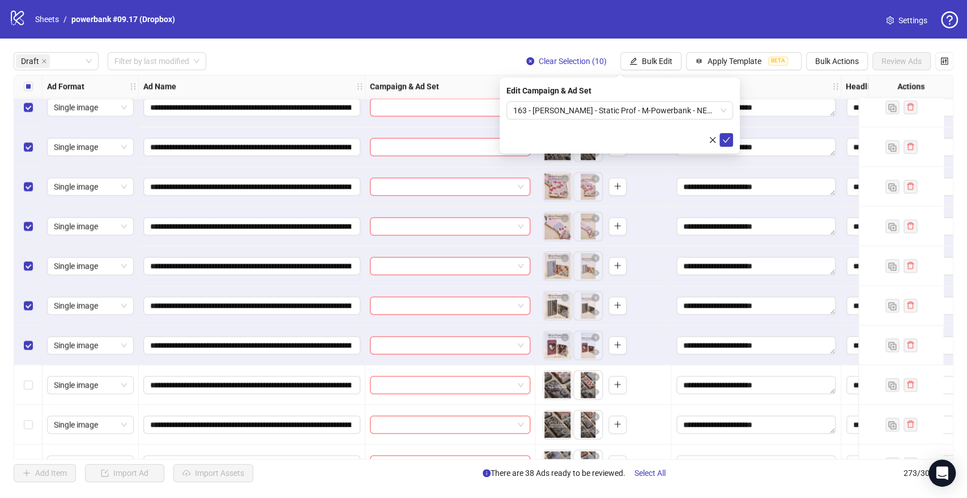
drag, startPoint x: 726, startPoint y: 138, endPoint x: 644, endPoint y: 130, distance: 83.0
click at [727, 138] on icon "check" at bounding box center [726, 140] width 8 height 8
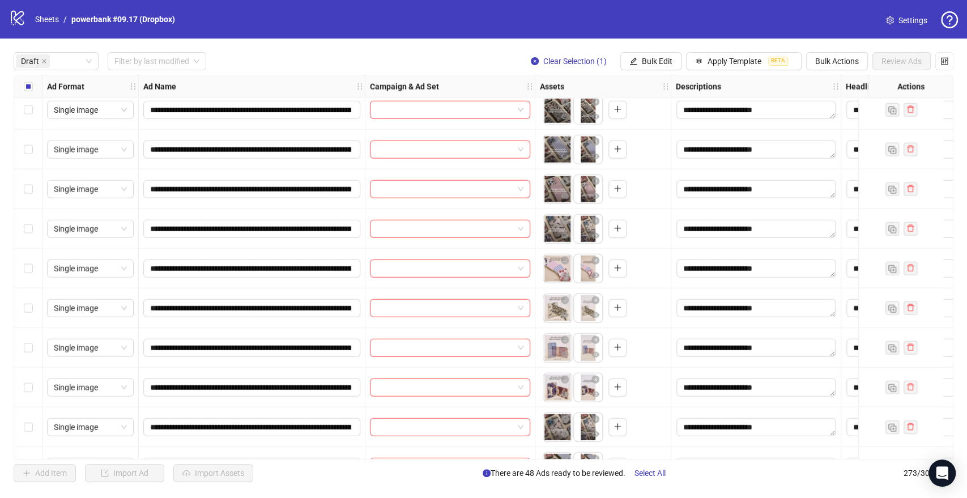
scroll to position [2014, 0]
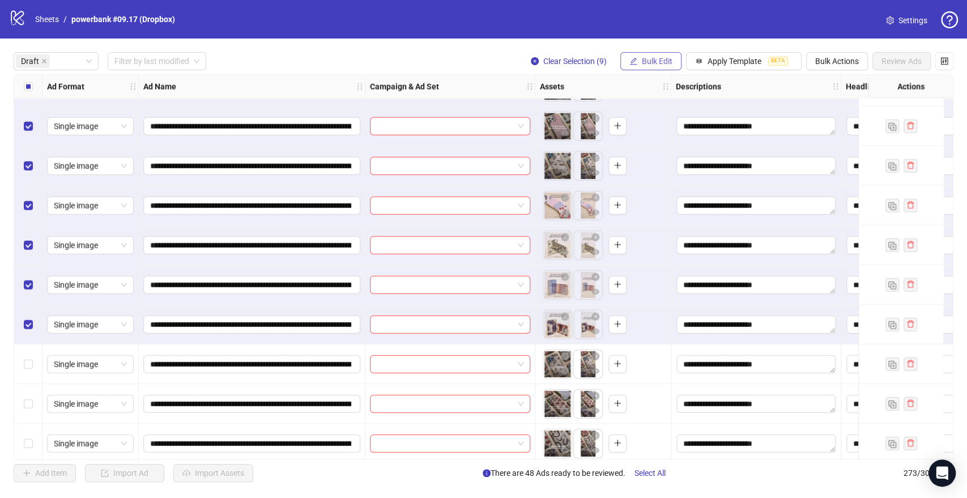
click at [647, 59] on span "Bulk Edit" at bounding box center [657, 61] width 31 height 9
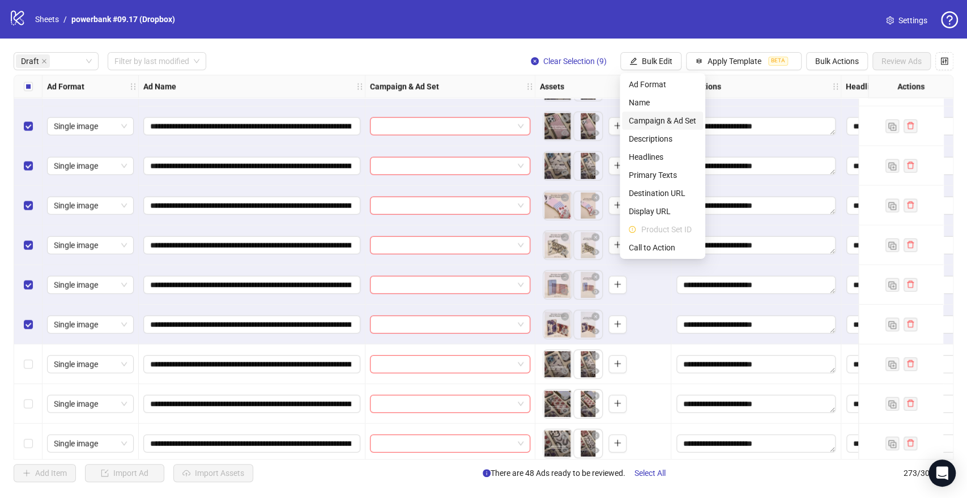
click at [647, 117] on span "Campaign & Ad Set" at bounding box center [662, 120] width 67 height 12
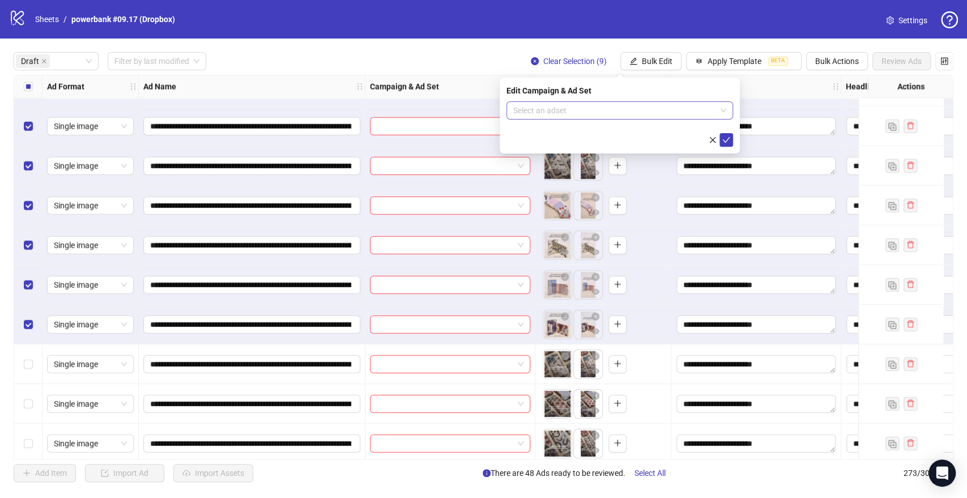
click at [525, 108] on input "search" at bounding box center [614, 110] width 203 height 17
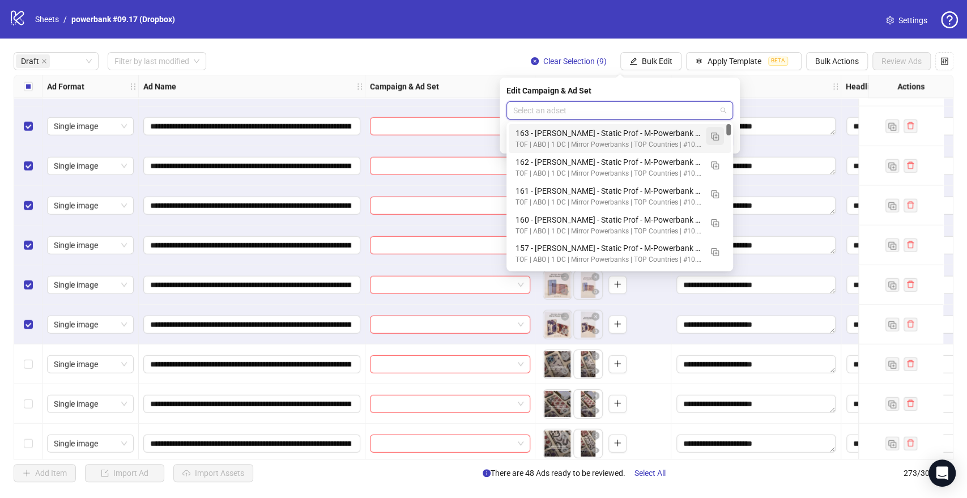
click at [716, 138] on img "button" at bounding box center [715, 137] width 8 height 8
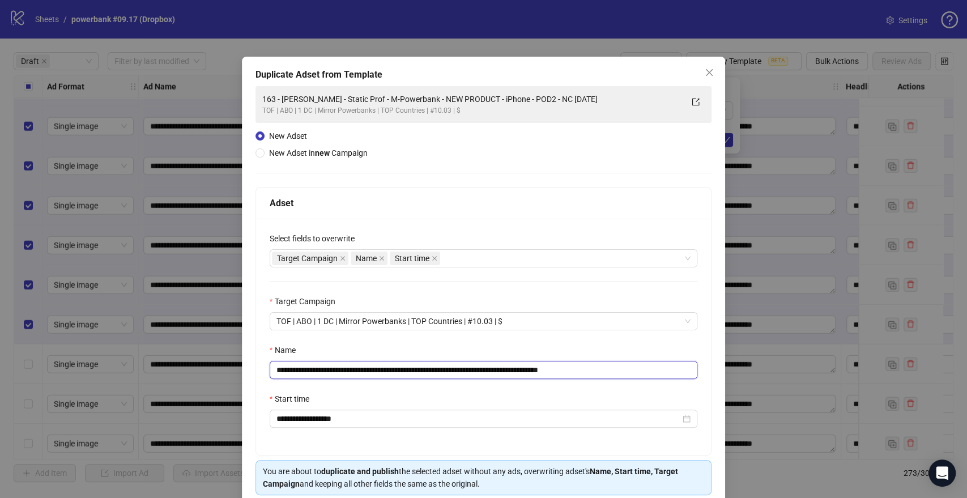
drag, startPoint x: 544, startPoint y: 373, endPoint x: 148, endPoint y: 370, distance: 396.0
click at [60, 370] on div "**********" at bounding box center [483, 249] width 967 height 498
paste input "text"
drag, startPoint x: 587, startPoint y: 367, endPoint x: 684, endPoint y: 382, distance: 98.6
click at [681, 380] on div "**********" at bounding box center [483, 337] width 455 height 236
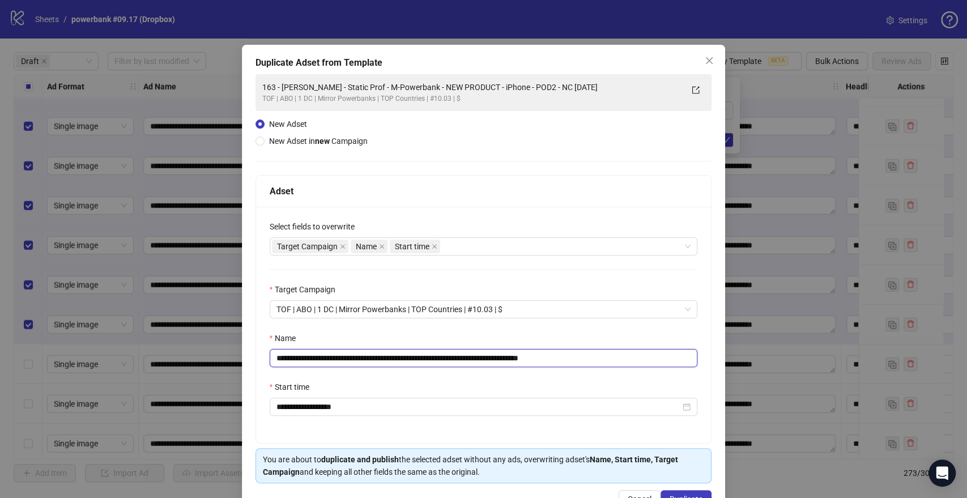
scroll to position [47, 0]
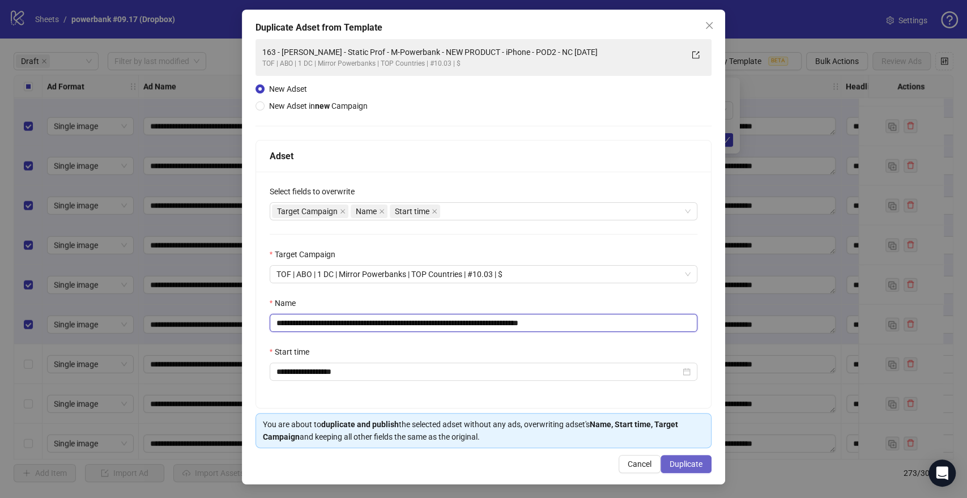
type input "**********"
click at [684, 455] on button "Duplicate" at bounding box center [686, 464] width 51 height 18
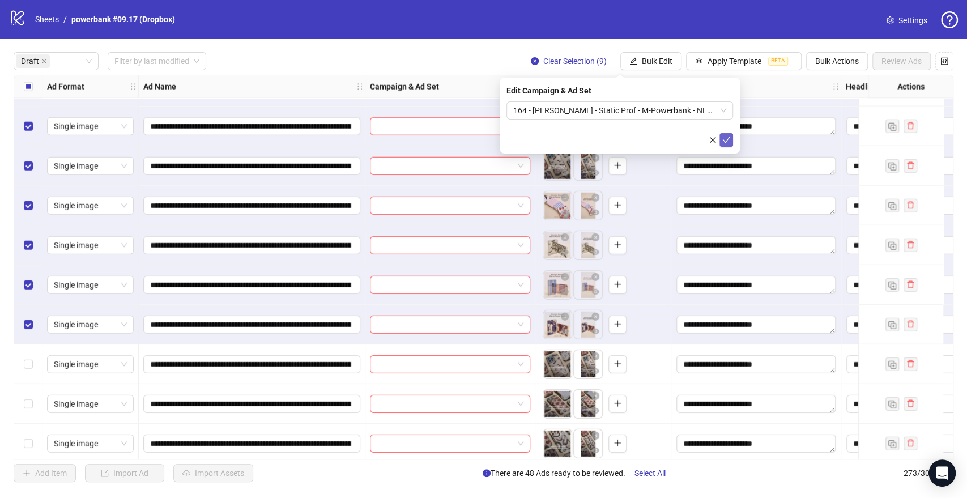
click at [725, 142] on icon "check" at bounding box center [726, 140] width 7 height 6
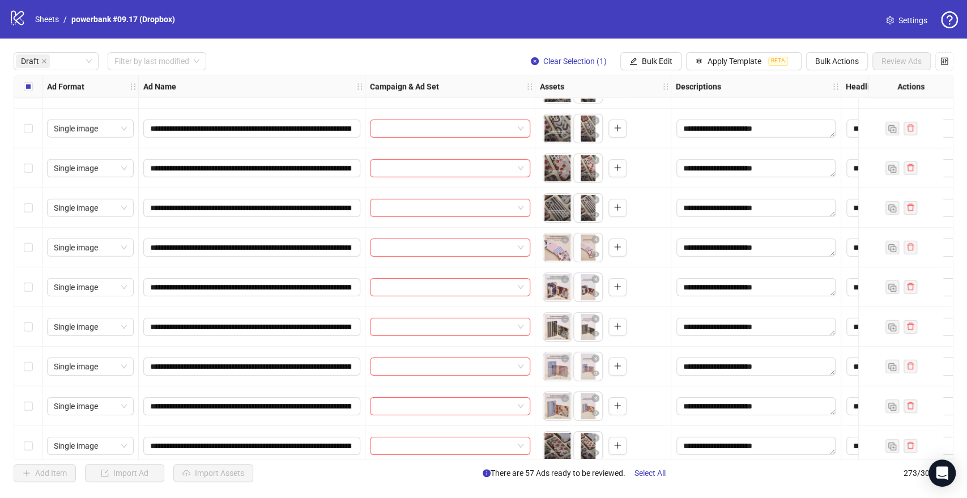
scroll to position [2392, 0]
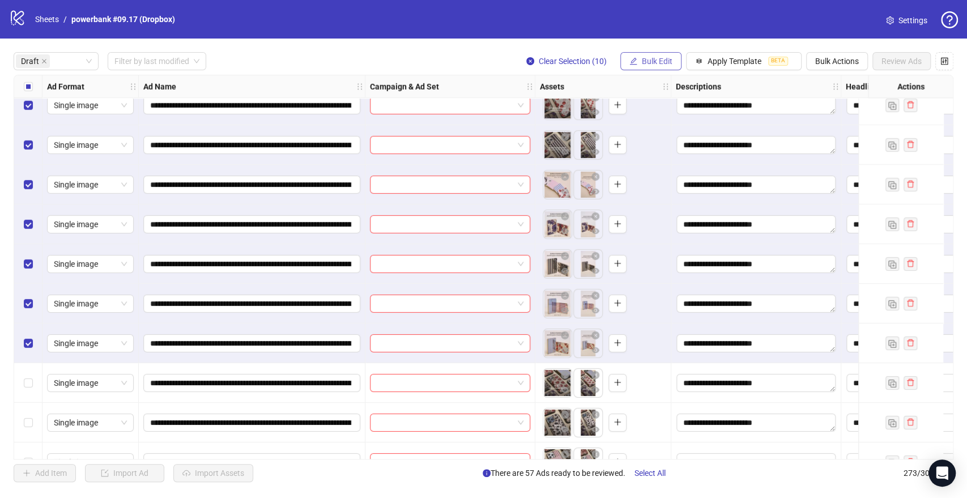
click at [649, 58] on span "Bulk Edit" at bounding box center [657, 61] width 31 height 9
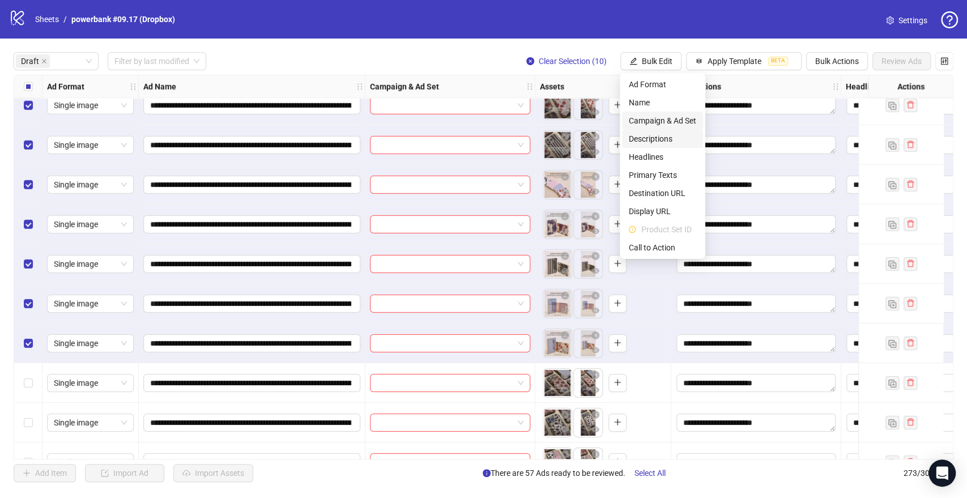
click at [639, 125] on span "Campaign & Ad Set" at bounding box center [662, 120] width 67 height 12
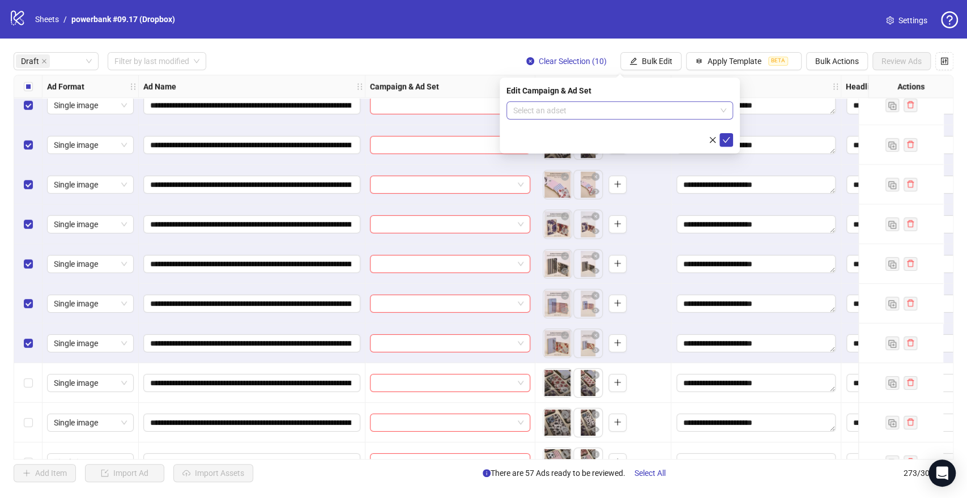
click at [576, 108] on input "search" at bounding box center [614, 110] width 203 height 17
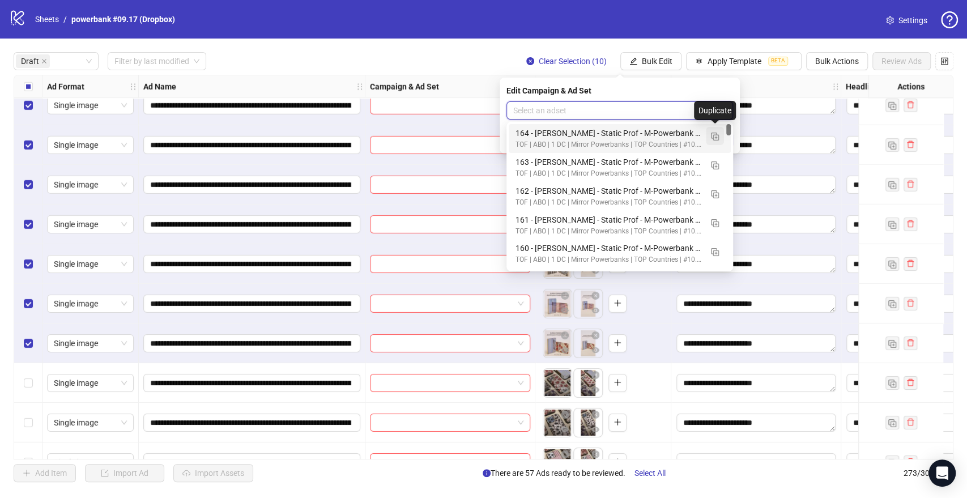
click at [713, 134] on img "button" at bounding box center [715, 137] width 8 height 8
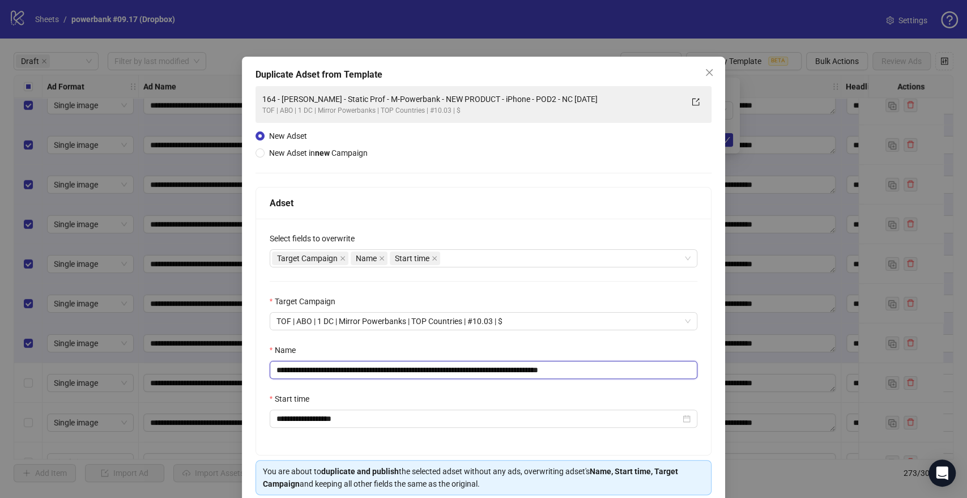
drag, startPoint x: 544, startPoint y: 367, endPoint x: 1, endPoint y: 322, distance: 545.6
click at [0, 322] on div "**********" at bounding box center [483, 249] width 967 height 498
paste input "text"
drag, startPoint x: 583, startPoint y: 368, endPoint x: 766, endPoint y: 381, distance: 184.1
click at [766, 381] on div "**********" at bounding box center [483, 249] width 967 height 498
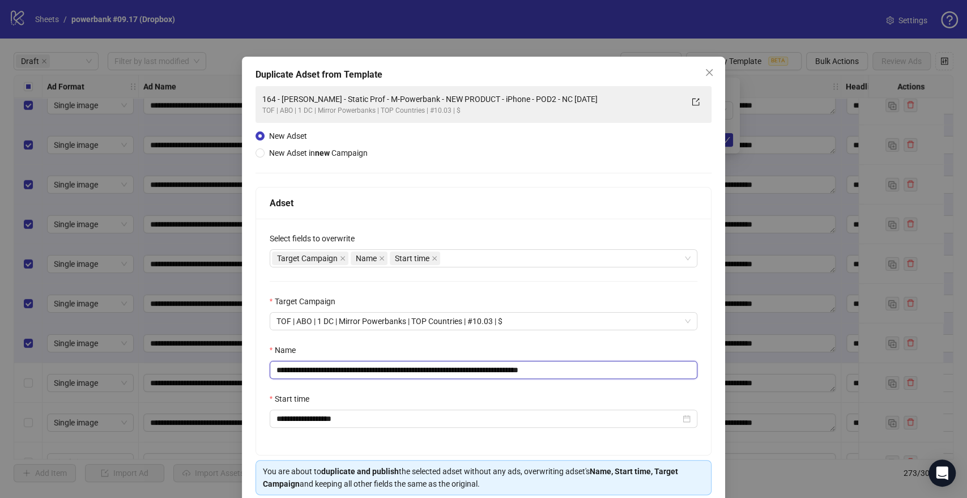
scroll to position [47, 0]
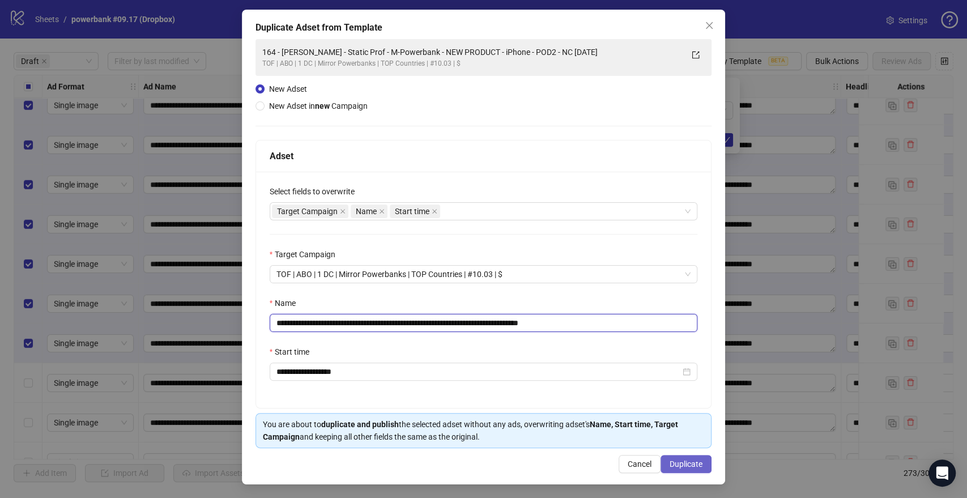
type input "**********"
click at [682, 459] on span "Duplicate" at bounding box center [686, 463] width 33 height 9
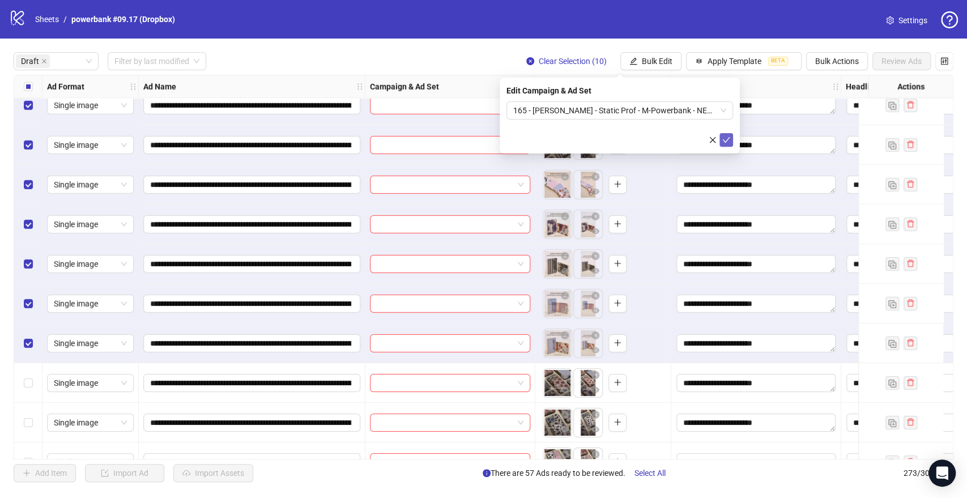
click at [724, 138] on icon "check" at bounding box center [726, 140] width 8 height 8
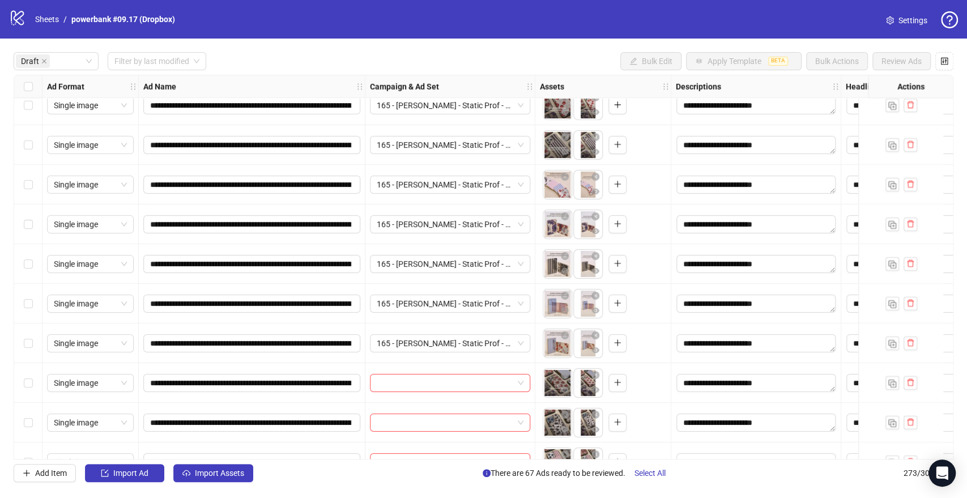
scroll to position [2455, 0]
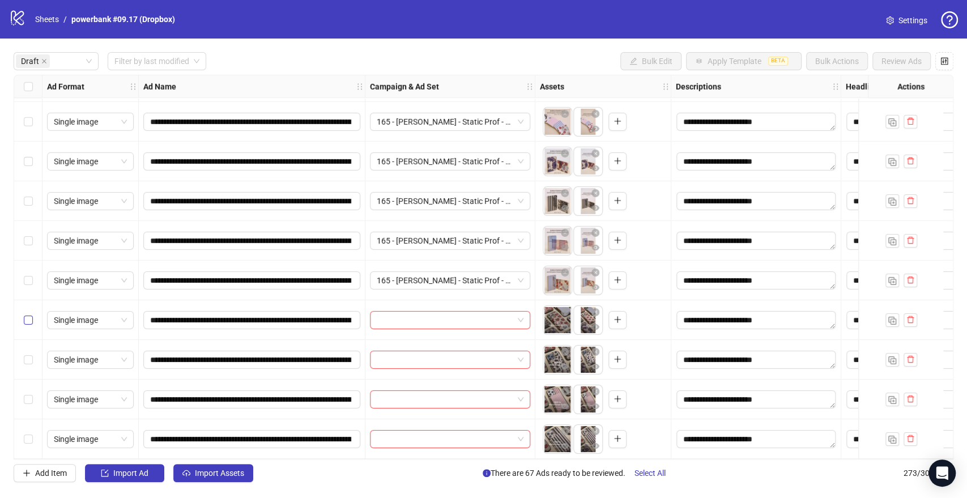
click at [24, 325] on label "Select row 68" at bounding box center [28, 320] width 9 height 12
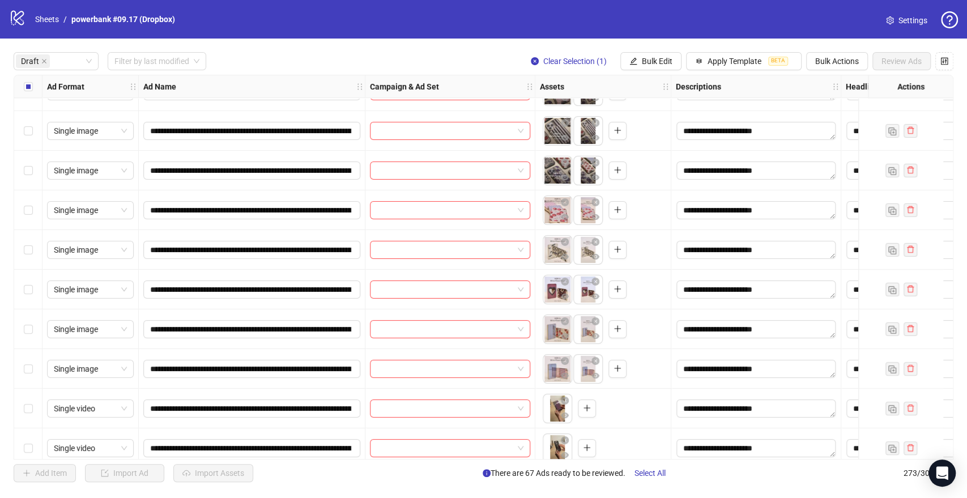
scroll to position [2769, 0]
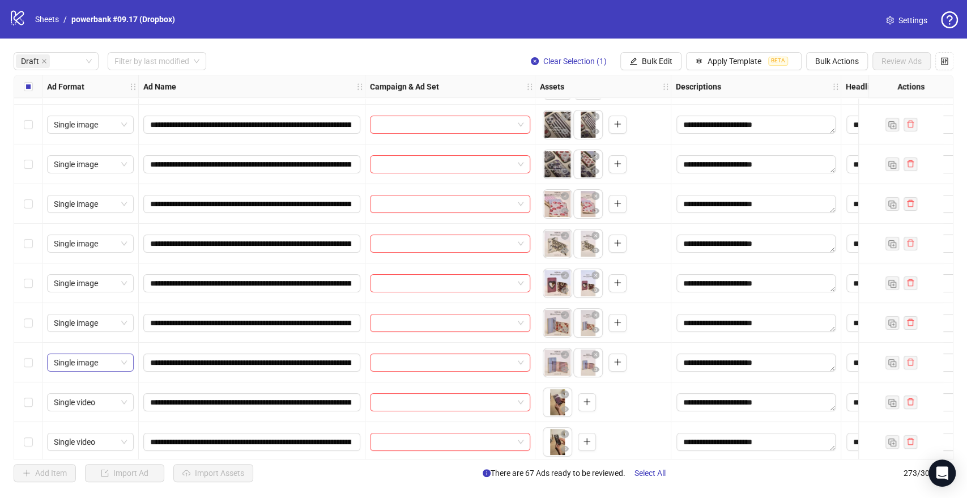
click at [31, 368] on label "Select row 77" at bounding box center [28, 362] width 9 height 12
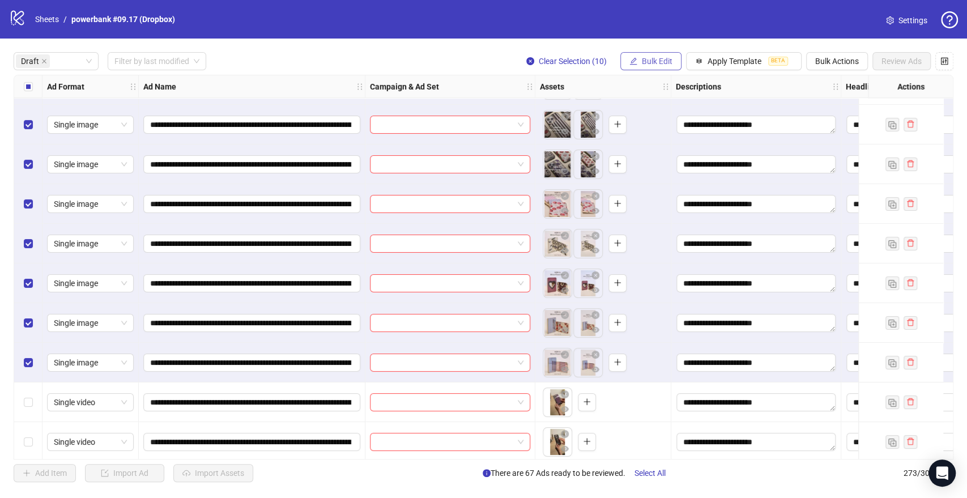
click at [639, 57] on button "Bulk Edit" at bounding box center [650, 61] width 61 height 18
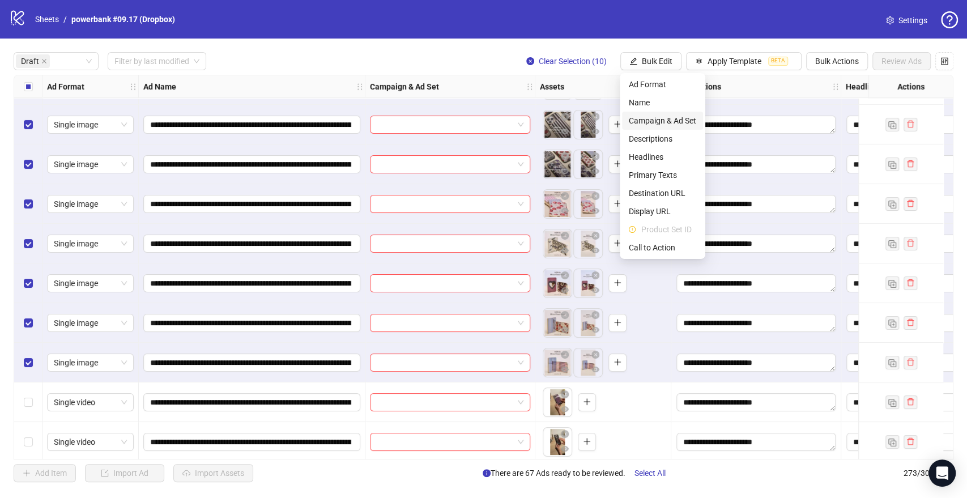
click at [632, 123] on span "Campaign & Ad Set" at bounding box center [662, 120] width 67 height 12
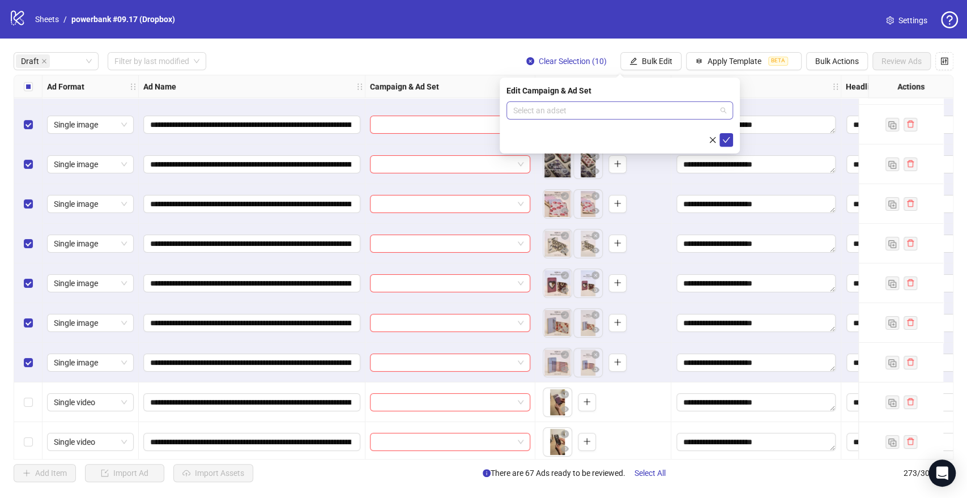
click at [708, 113] on input "search" at bounding box center [614, 110] width 203 height 17
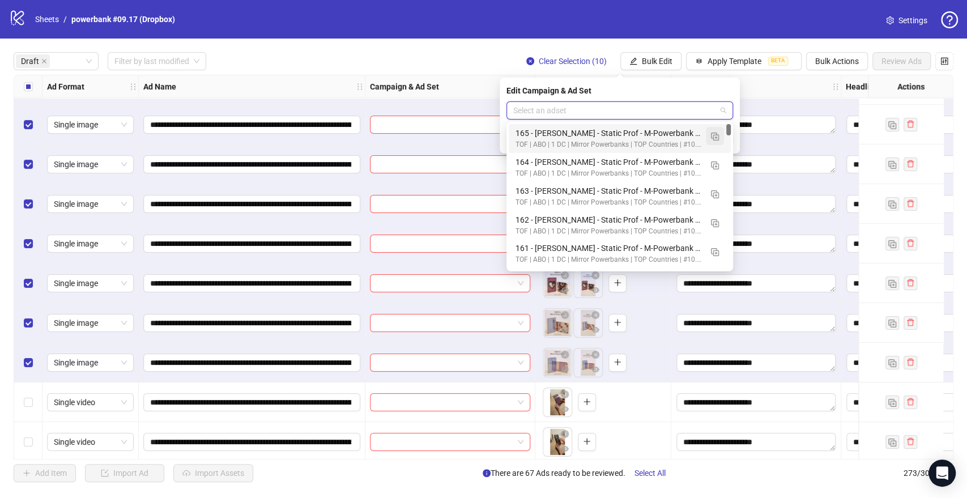
click at [713, 137] on img "button" at bounding box center [715, 137] width 8 height 8
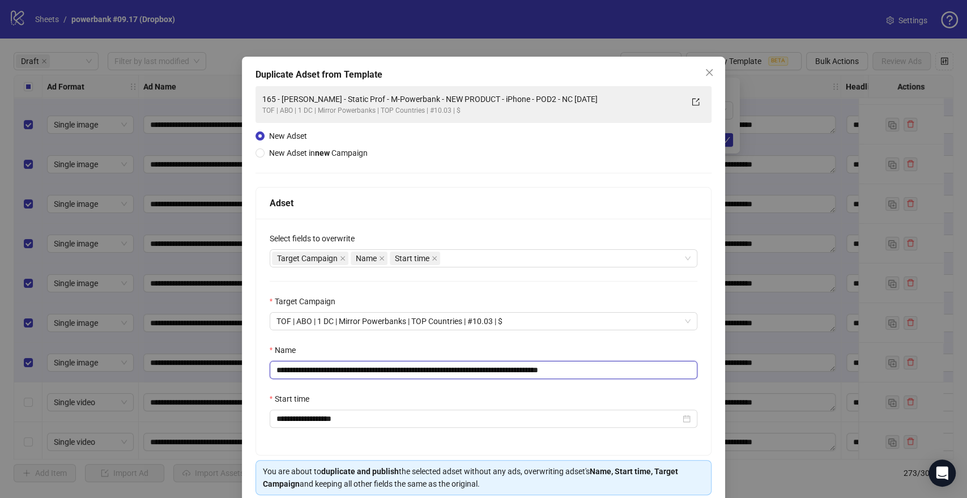
drag, startPoint x: 547, startPoint y: 369, endPoint x: 0, endPoint y: 337, distance: 547.6
click at [0, 339] on div "**********" at bounding box center [483, 249] width 967 height 498
paste input "text"
drag, startPoint x: 589, startPoint y: 368, endPoint x: 693, endPoint y: 372, distance: 104.3
click at [693, 372] on div "**********" at bounding box center [483, 337] width 455 height 236
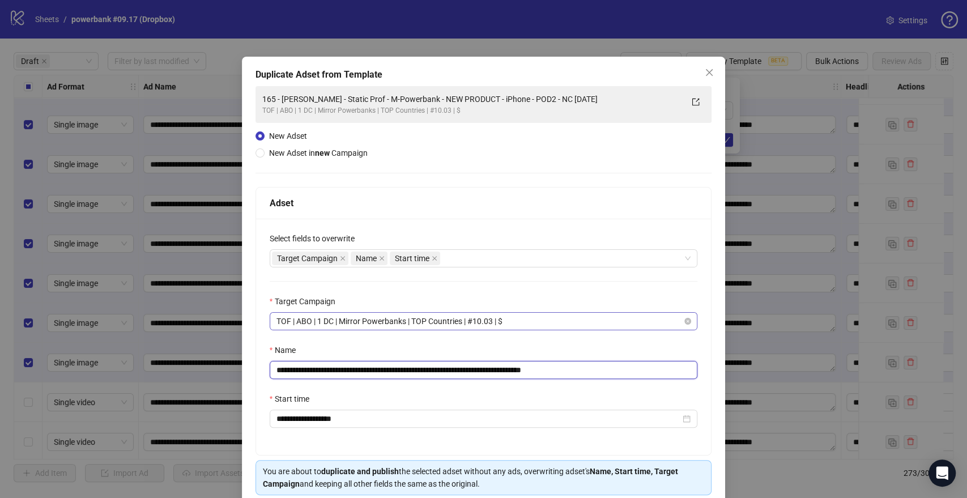
scroll to position [47, 0]
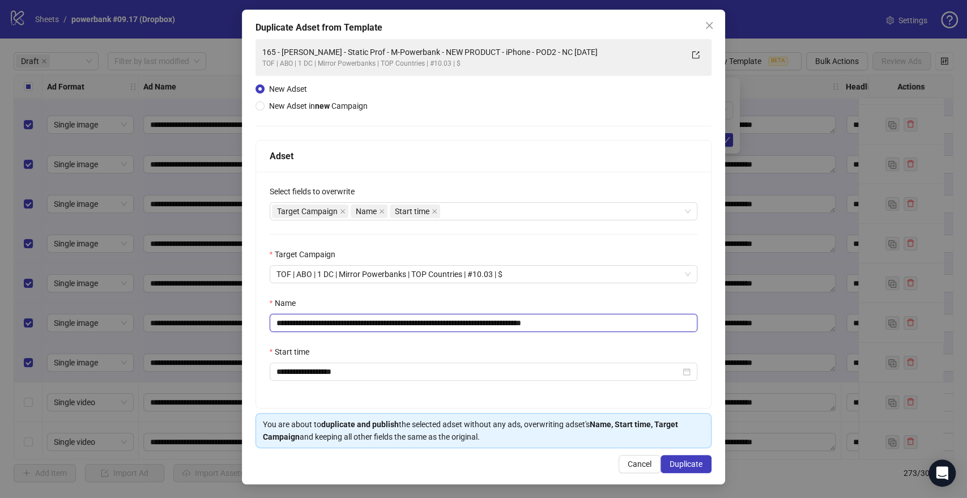
type input "**********"
click at [689, 453] on div "**********" at bounding box center [484, 247] width 484 height 475
click at [689, 461] on span "Duplicate" at bounding box center [686, 463] width 33 height 9
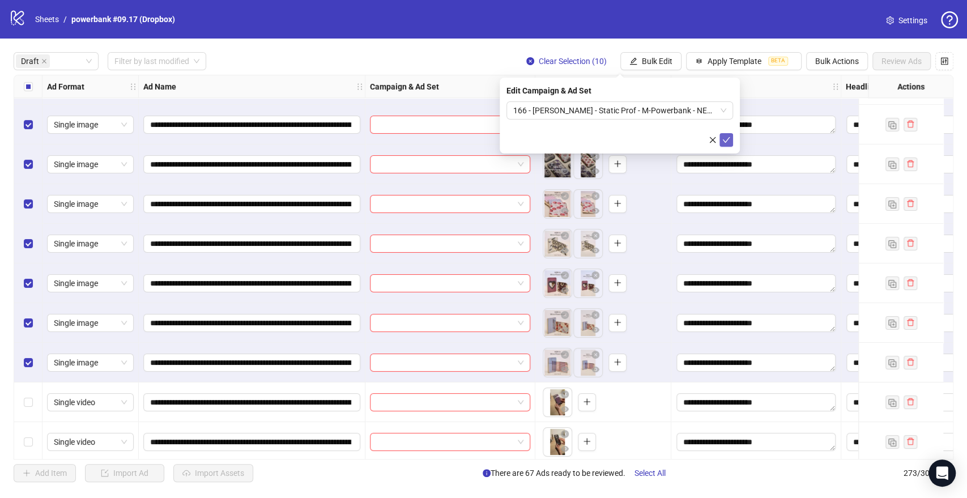
click at [727, 139] on icon "check" at bounding box center [726, 140] width 7 height 6
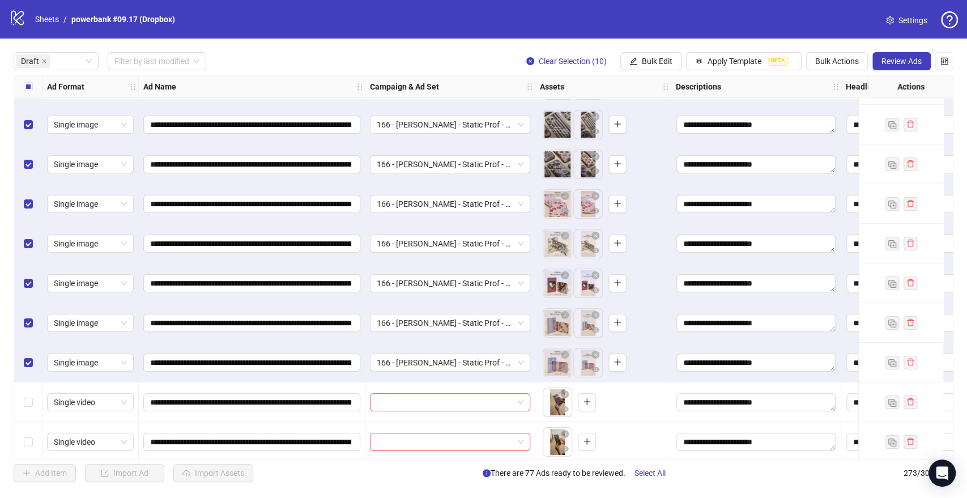
click at [32, 94] on div "Select all rows" at bounding box center [28, 86] width 28 height 23
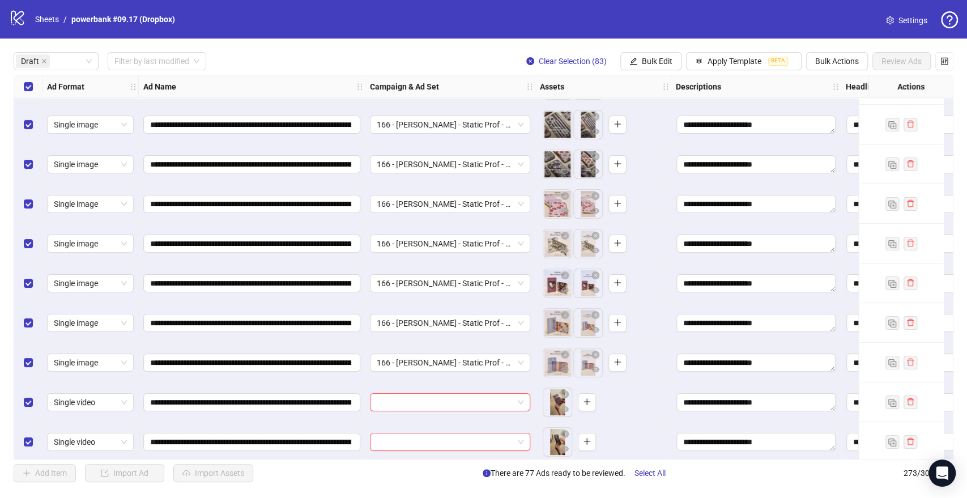
click at [32, 94] on div "Select all rows" at bounding box center [28, 86] width 28 height 23
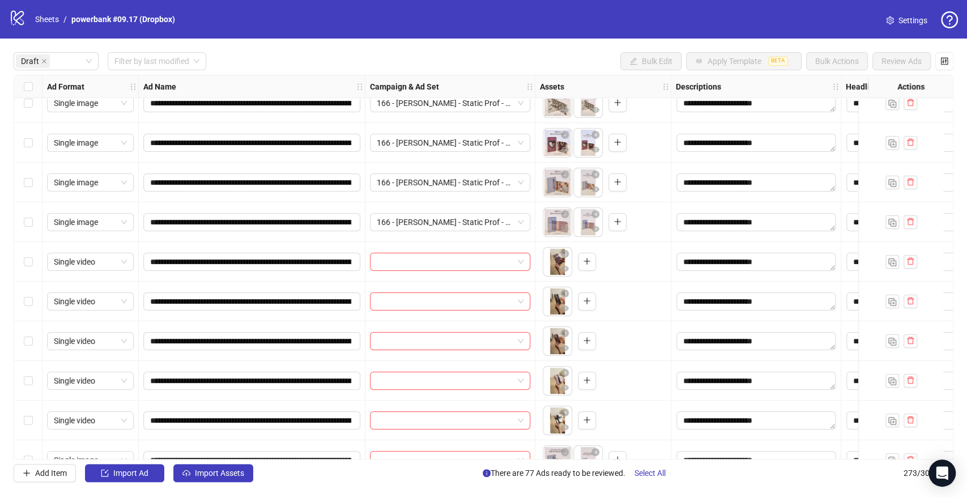
scroll to position [2935, 0]
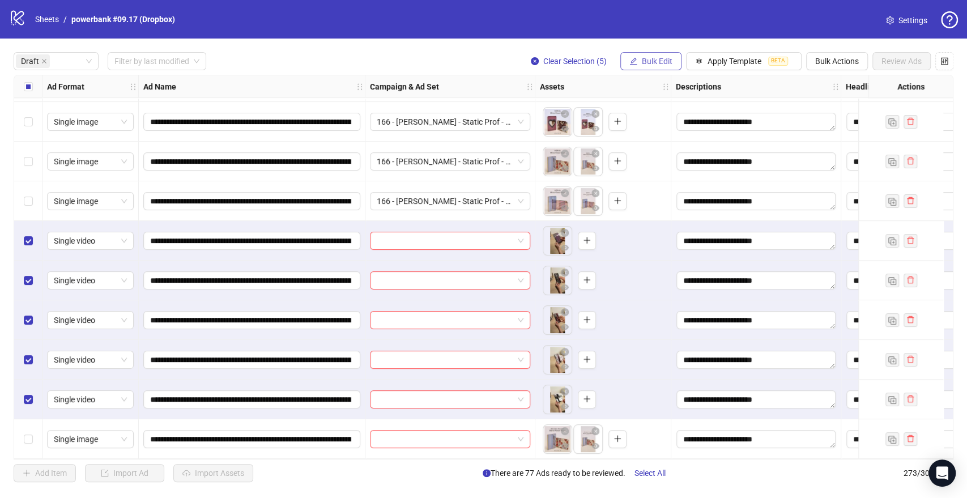
click at [653, 65] on span "Bulk Edit" at bounding box center [657, 61] width 31 height 9
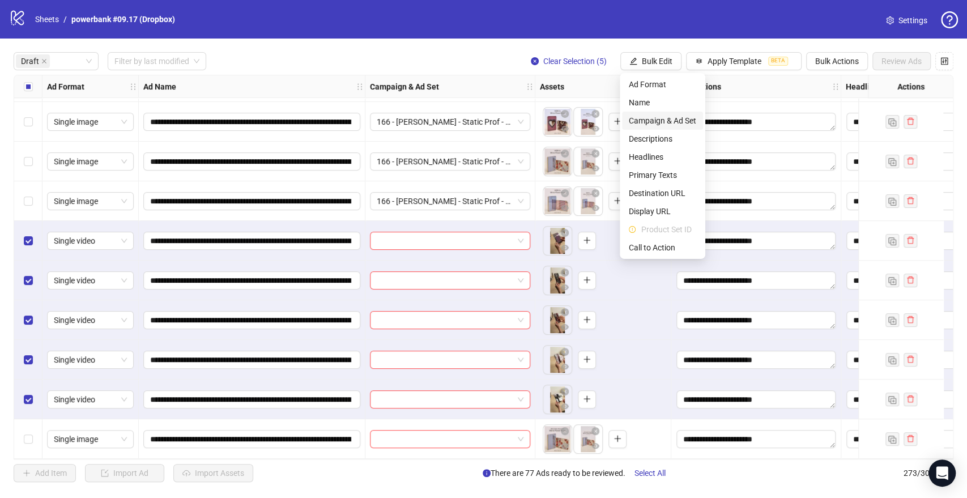
click at [658, 115] on span "Campaign & Ad Set" at bounding box center [662, 120] width 67 height 12
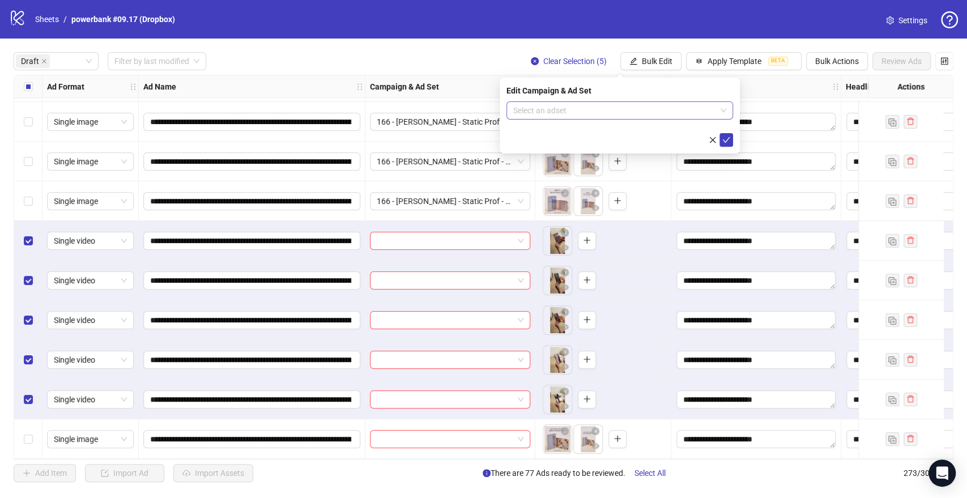
click at [543, 107] on input "search" at bounding box center [614, 110] width 203 height 17
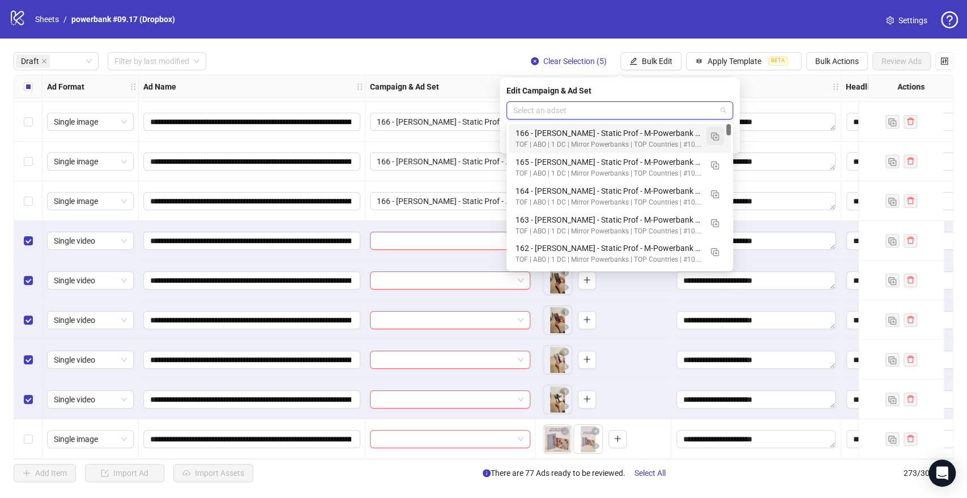
click at [712, 137] on img "button" at bounding box center [715, 137] width 8 height 8
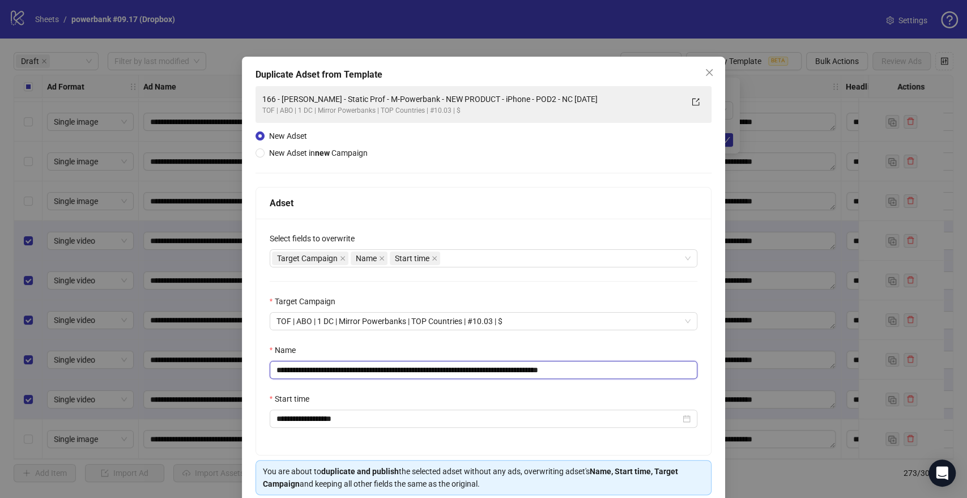
click at [542, 369] on input "**********" at bounding box center [484, 370] width 428 height 18
drag, startPoint x: 544, startPoint y: 369, endPoint x: 151, endPoint y: 359, distance: 392.7
click at [137, 363] on div "**********" at bounding box center [483, 249] width 967 height 498
paste input "*"
drag, startPoint x: 587, startPoint y: 366, endPoint x: 677, endPoint y: 367, distance: 89.5
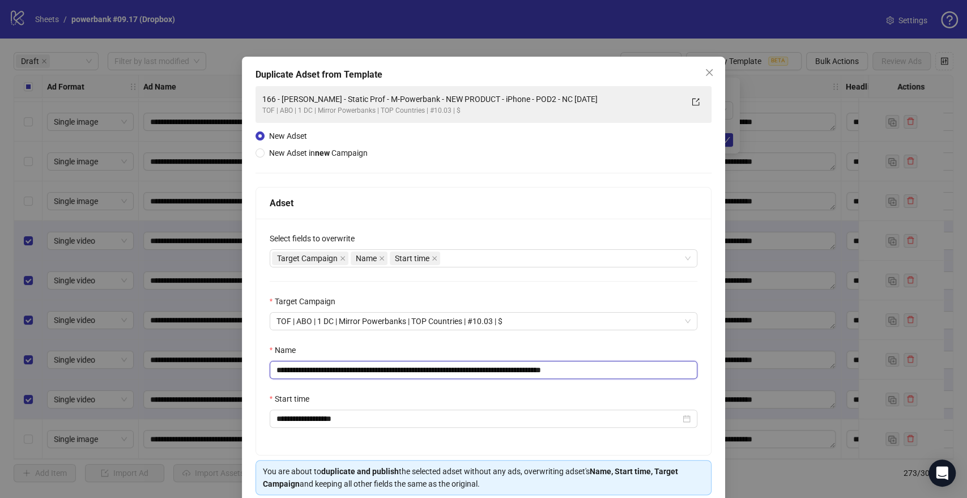
click at [677, 367] on input "**********" at bounding box center [484, 370] width 428 height 18
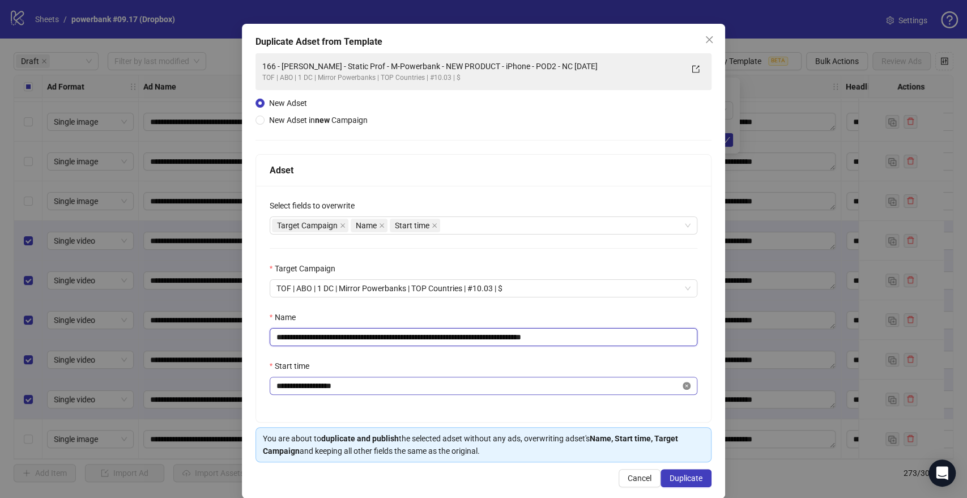
scroll to position [47, 0]
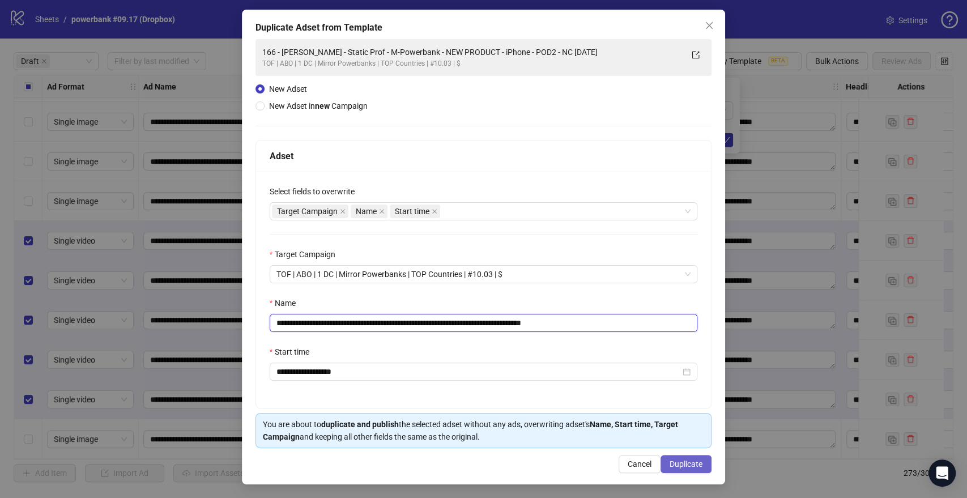
type input "**********"
click at [685, 466] on span "Duplicate" at bounding box center [686, 463] width 33 height 9
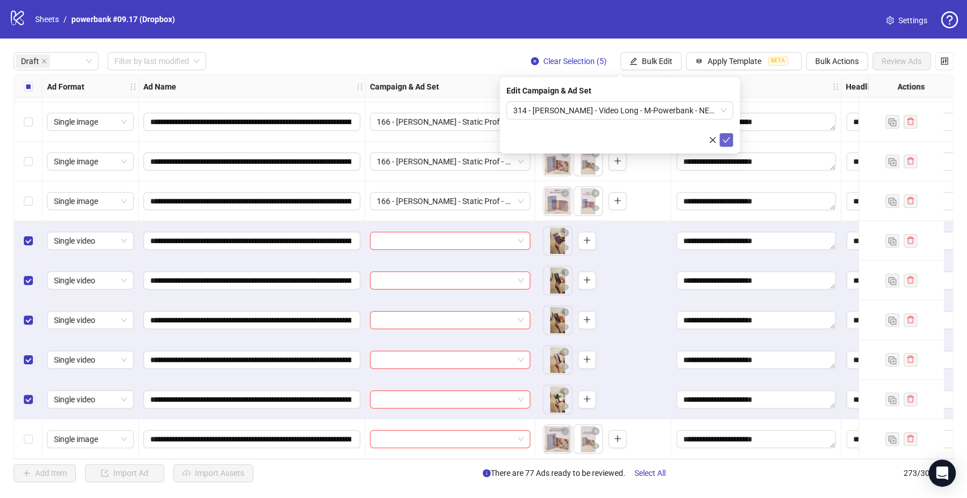
click at [723, 139] on icon "check" at bounding box center [726, 140] width 7 height 6
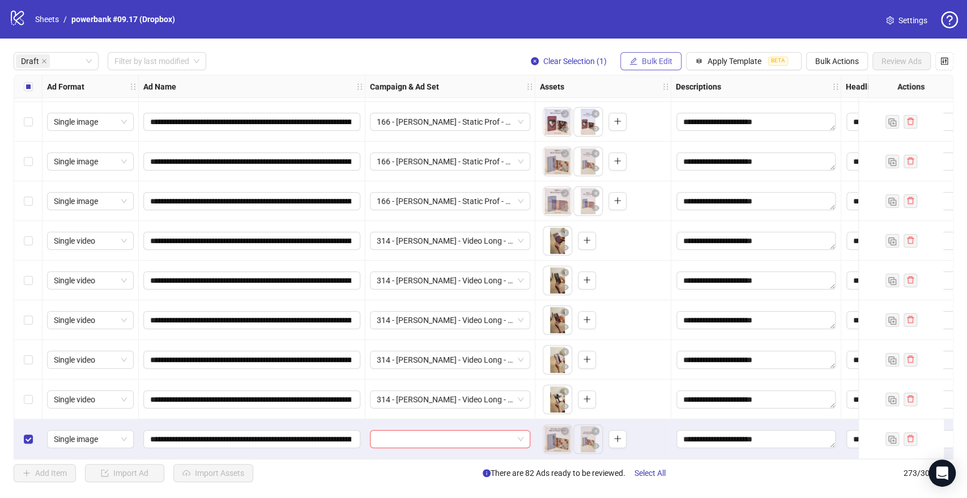
click at [657, 63] on span "Bulk Edit" at bounding box center [657, 61] width 31 height 9
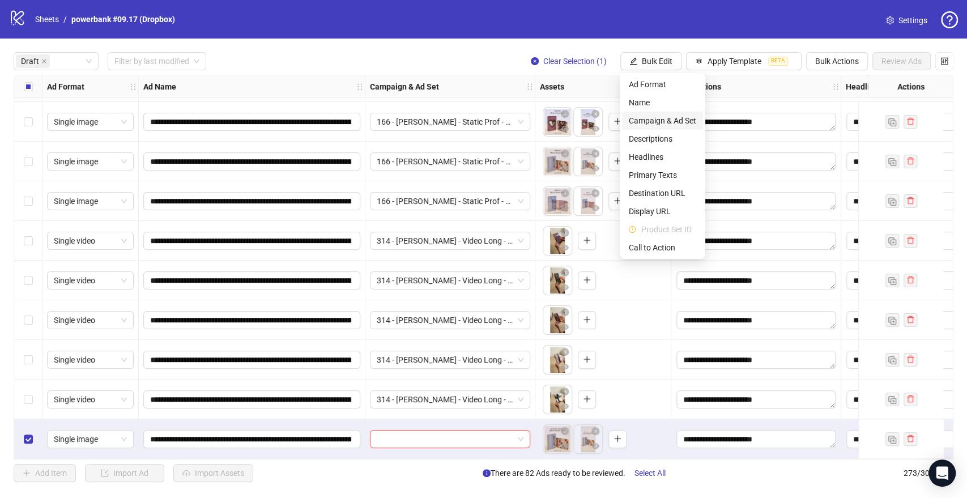
click at [659, 126] on span "Campaign & Ad Set" at bounding box center [662, 120] width 67 height 12
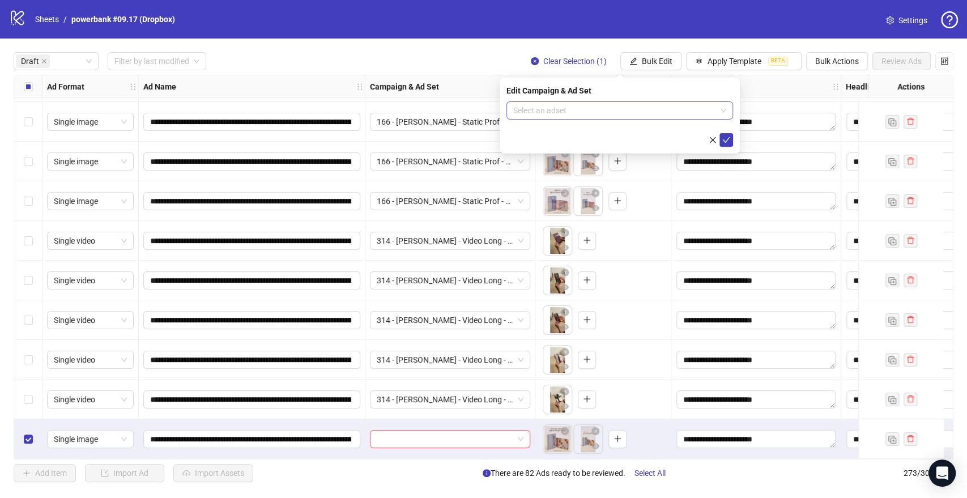
click at [543, 112] on input "search" at bounding box center [614, 110] width 203 height 17
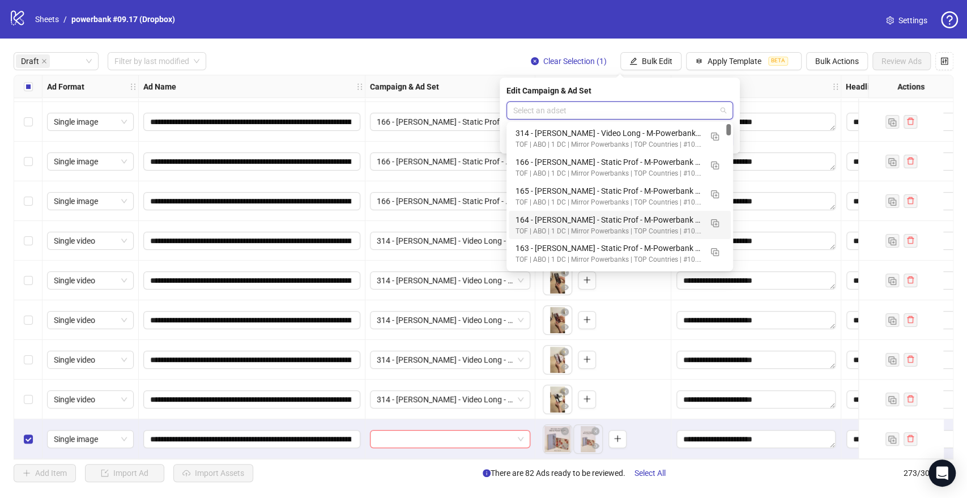
click at [563, 222] on div "164 - [PERSON_NAME] - Static Prof - M-Powerbank - NEW PRODUCT - iPhone - POD2 -…" at bounding box center [609, 220] width 186 height 12
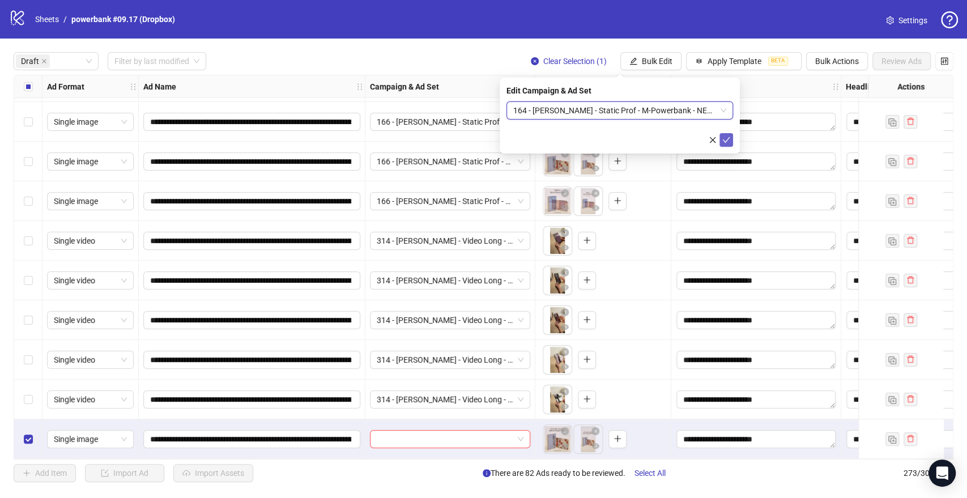
click at [725, 140] on icon "check" at bounding box center [726, 140] width 7 height 6
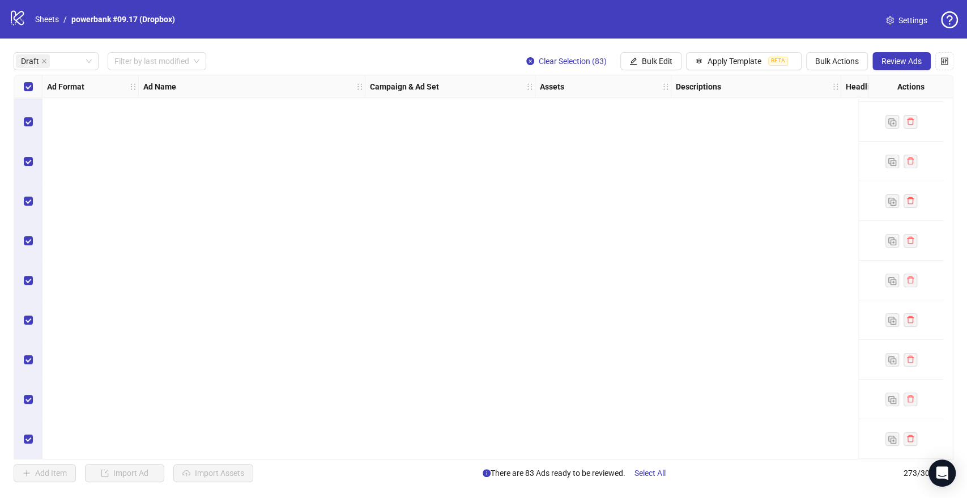
scroll to position [0, 0]
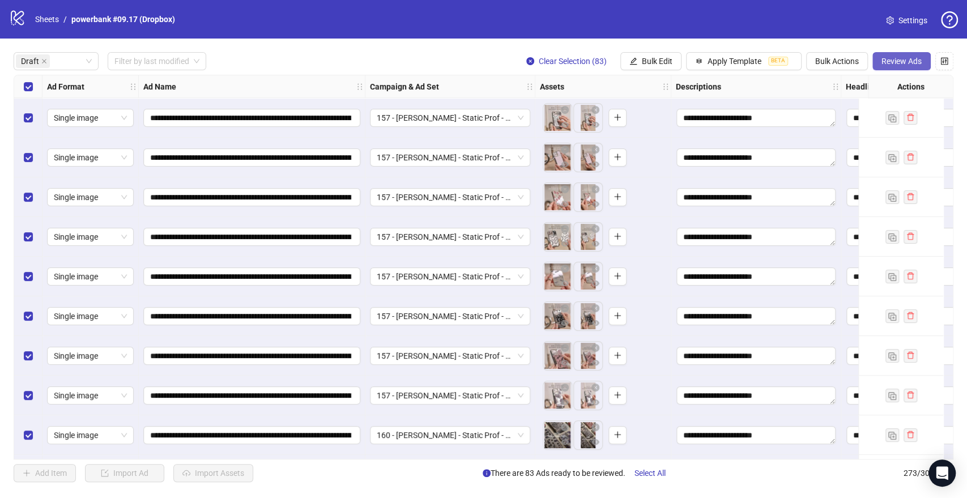
click at [890, 60] on span "Review Ads" at bounding box center [901, 61] width 40 height 9
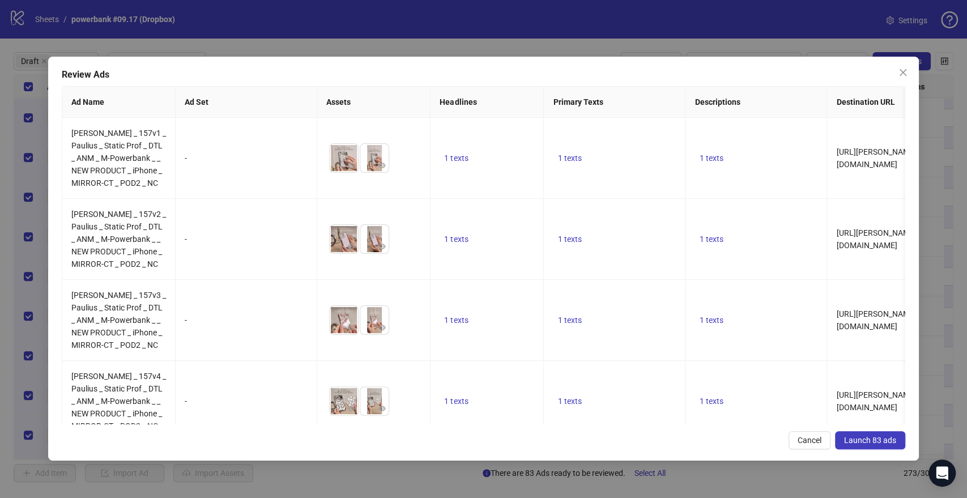
click at [857, 440] on span "Launch 83 ads" at bounding box center [870, 440] width 52 height 9
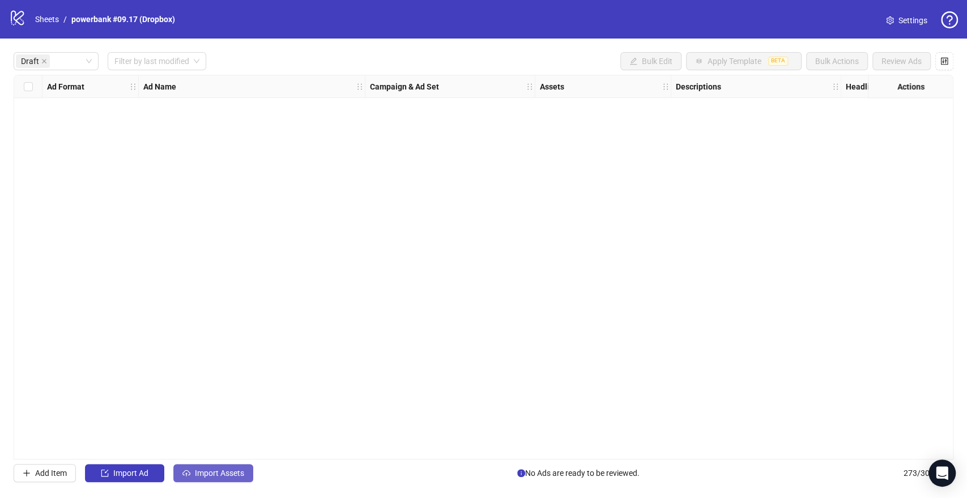
click at [190, 472] on button "Import Assets" at bounding box center [213, 473] width 80 height 18
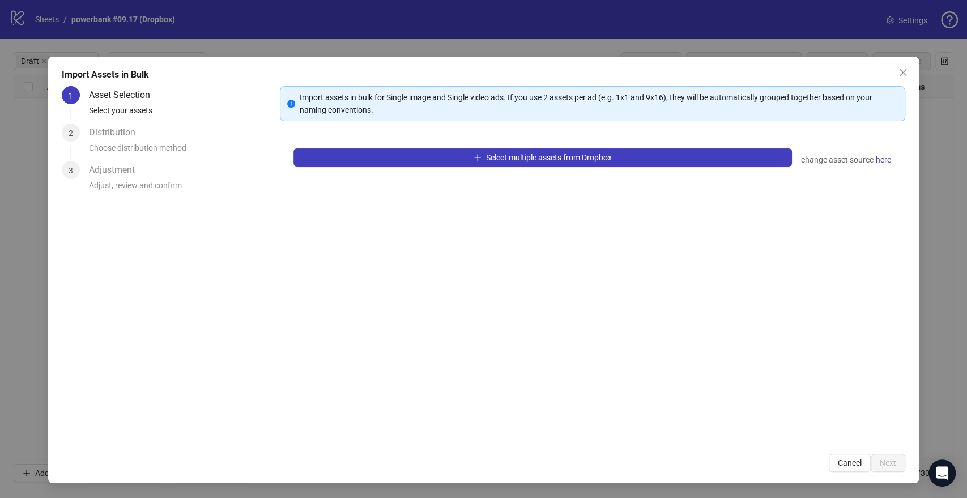
click at [227, 26] on div "Import Assets in Bulk 1 Asset Selection Select your assets 2 Distribution Choos…" at bounding box center [483, 249] width 967 height 498
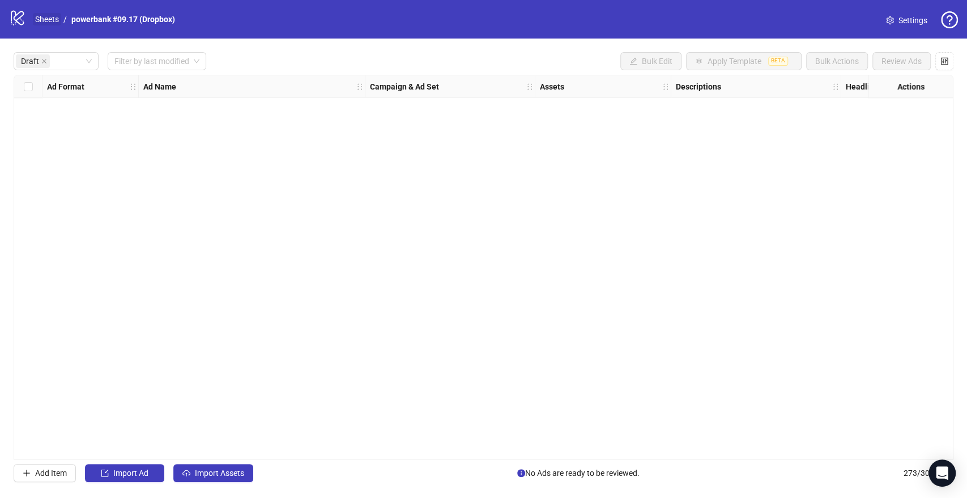
click at [47, 20] on link "Sheets" at bounding box center [47, 19] width 28 height 12
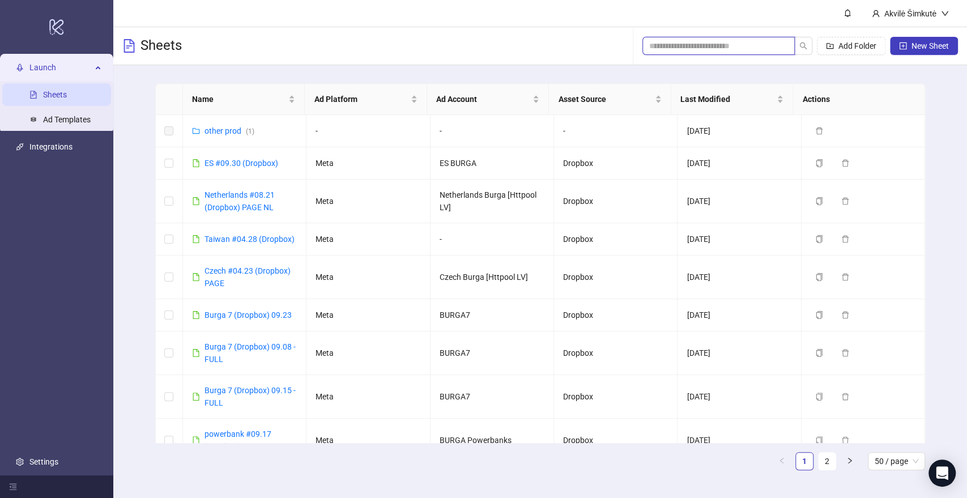
click at [740, 48] on input "search" at bounding box center [714, 46] width 130 height 12
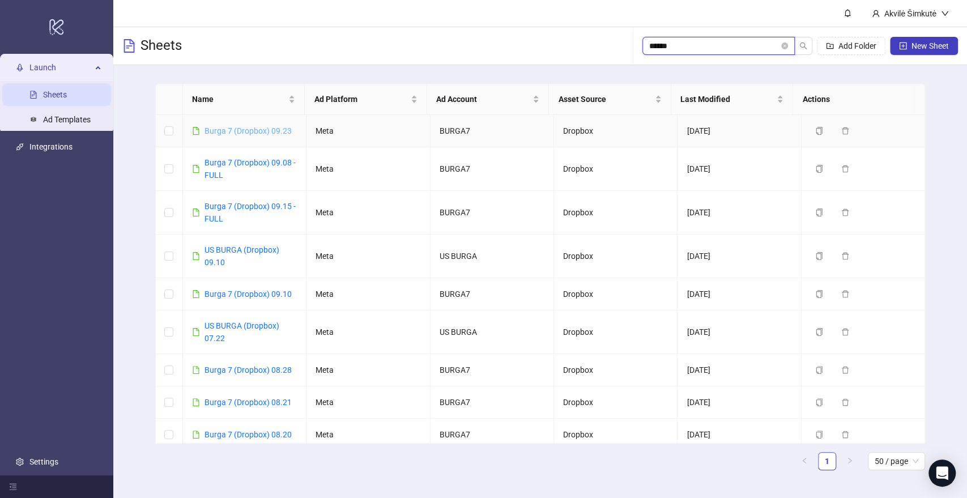
type input "*****"
click at [270, 127] on link "Burga 7 (Dropbox) 09.23" at bounding box center [248, 130] width 87 height 9
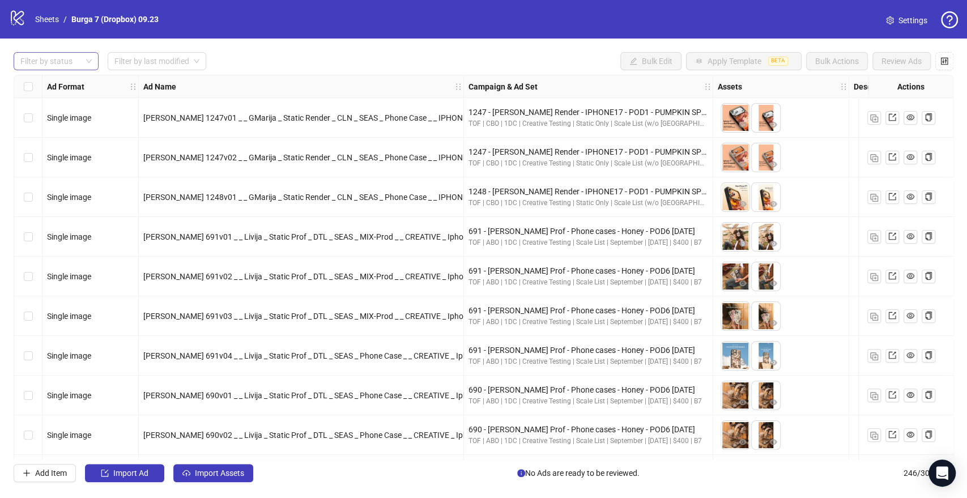
click at [48, 57] on div at bounding box center [50, 61] width 69 height 16
click at [57, 85] on div "Draft" at bounding box center [56, 84] width 67 height 12
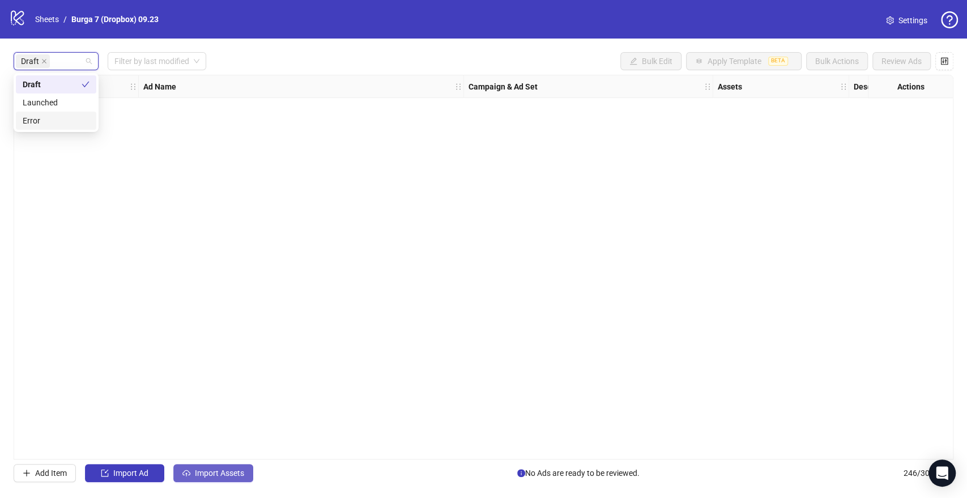
click at [220, 479] on button "Import Assets" at bounding box center [213, 473] width 80 height 18
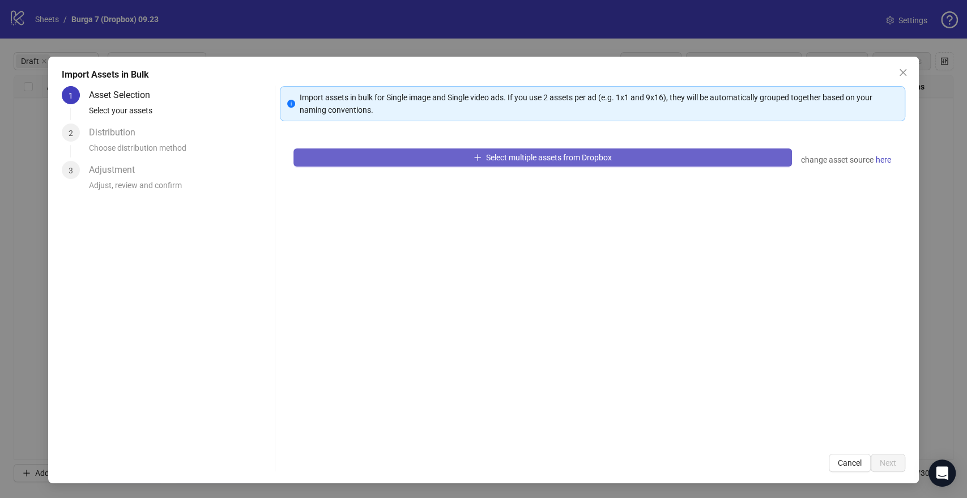
click at [411, 158] on button "Select multiple assets from Dropbox" at bounding box center [542, 157] width 498 height 18
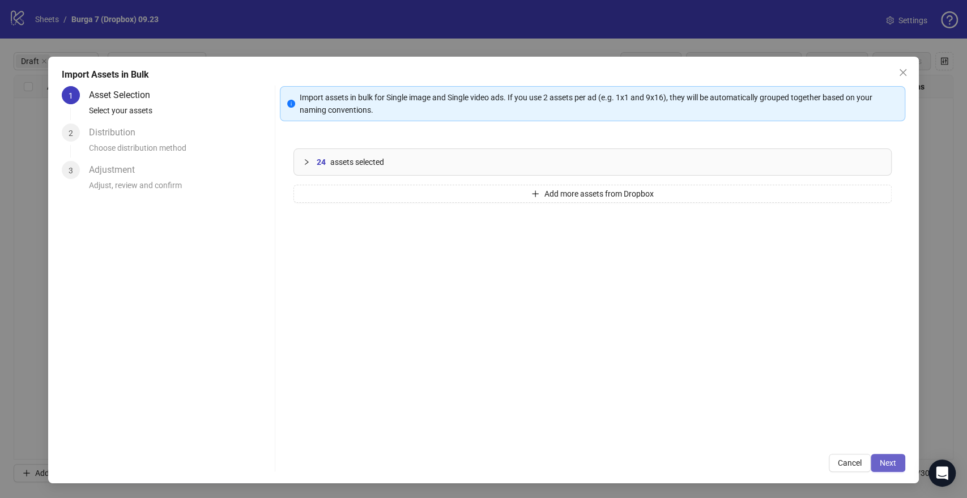
click at [888, 461] on span "Next" at bounding box center [888, 462] width 16 height 9
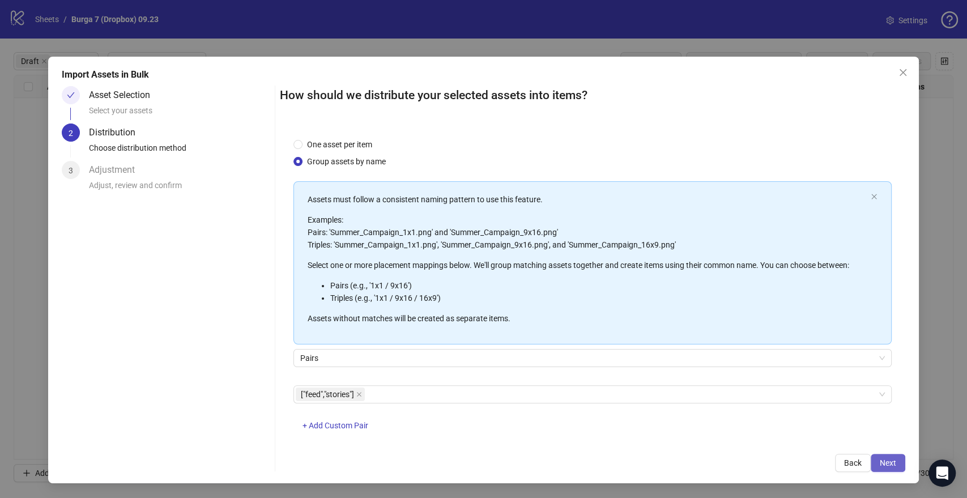
click at [884, 461] on span "Next" at bounding box center [888, 462] width 16 height 9
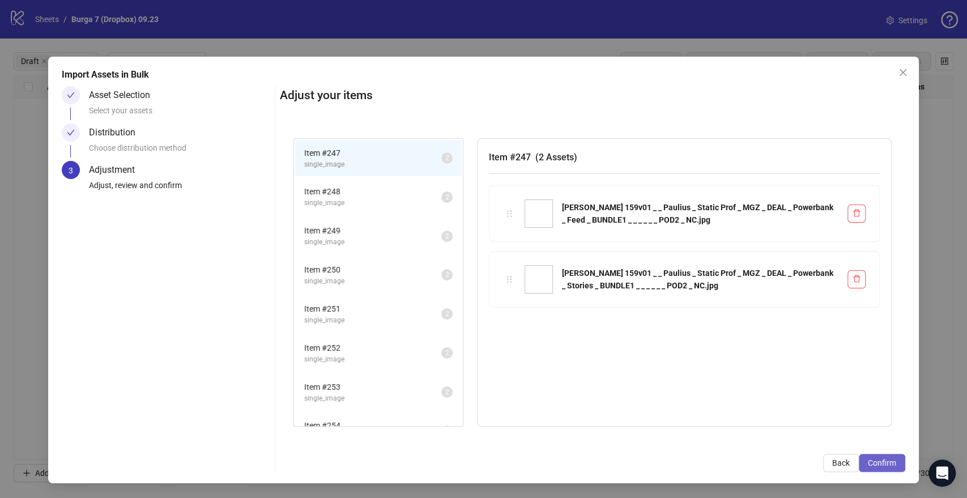
click at [890, 462] on span "Confirm" at bounding box center [882, 462] width 28 height 9
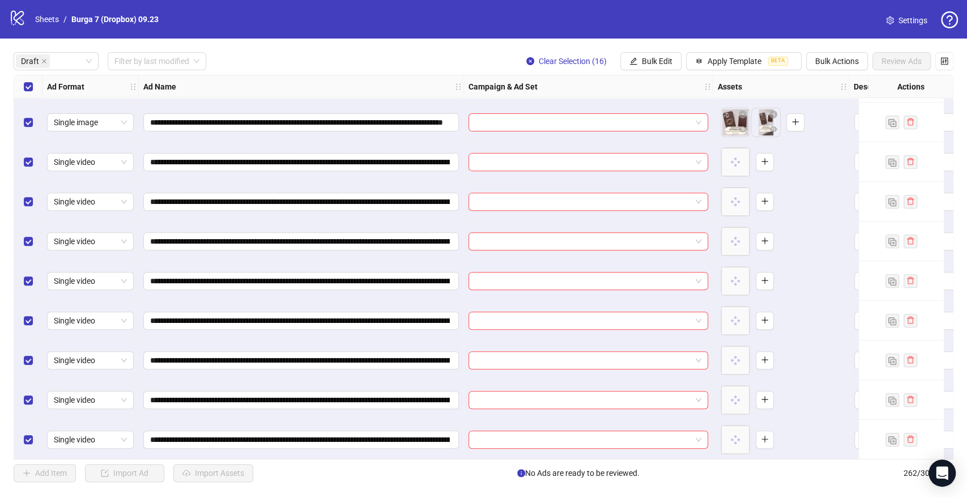
scroll to position [278, 0]
click at [710, 64] on span "Apply Template" at bounding box center [735, 61] width 54 height 9
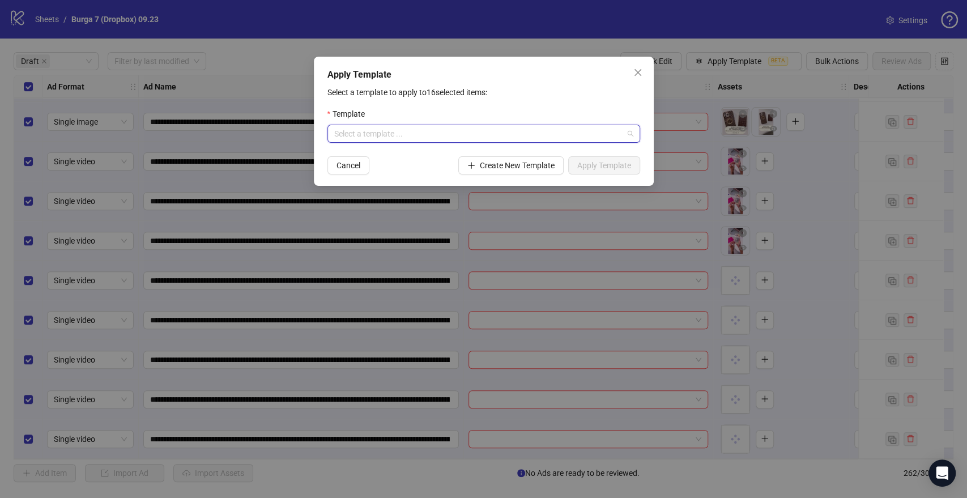
click at [455, 131] on input "search" at bounding box center [478, 133] width 289 height 17
click at [399, 155] on div "B7: GENERAL TESTING OCTOBER" at bounding box center [483, 156] width 295 height 12
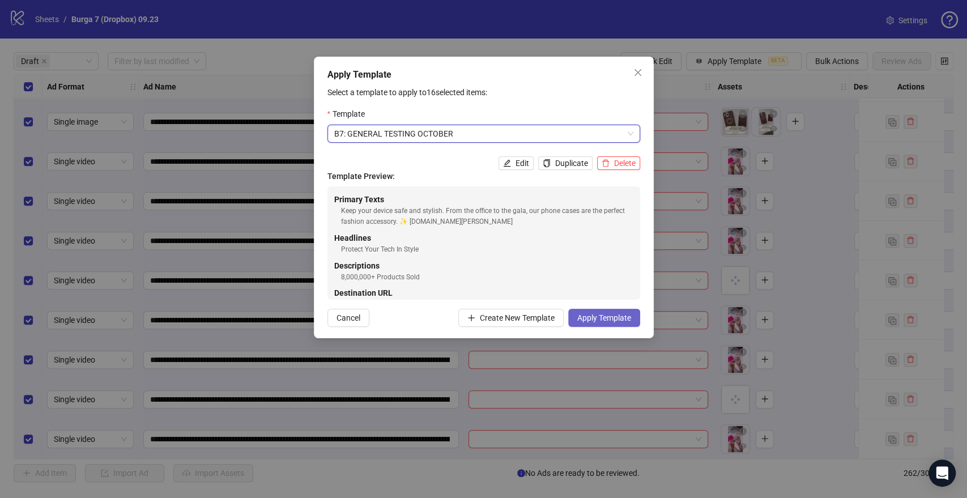
click at [612, 320] on span "Apply Template" at bounding box center [604, 317] width 54 height 9
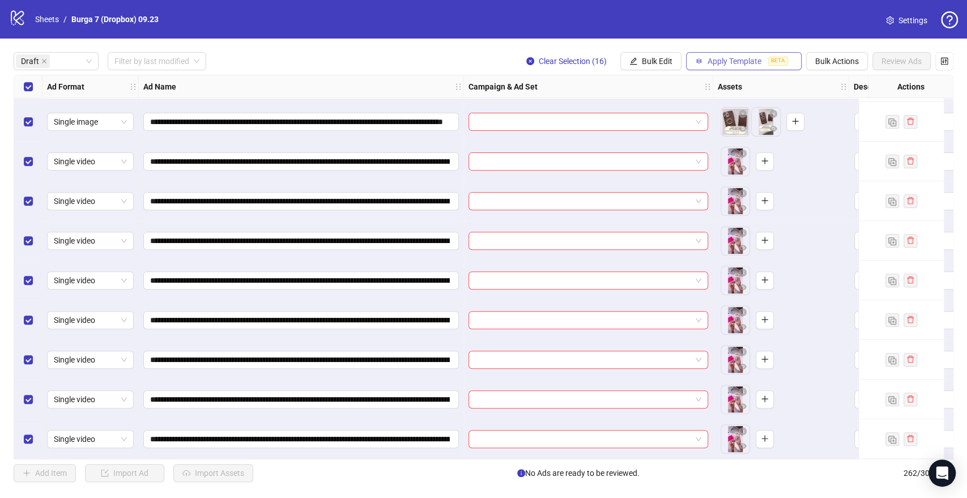
click at [729, 65] on span "Apply Template" at bounding box center [735, 61] width 54 height 9
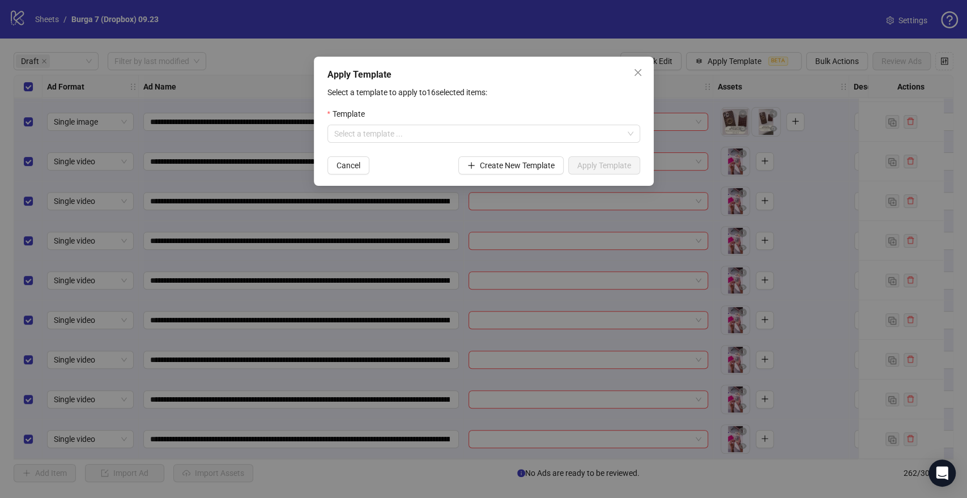
click at [637, 67] on button "Close" at bounding box center [638, 72] width 18 height 18
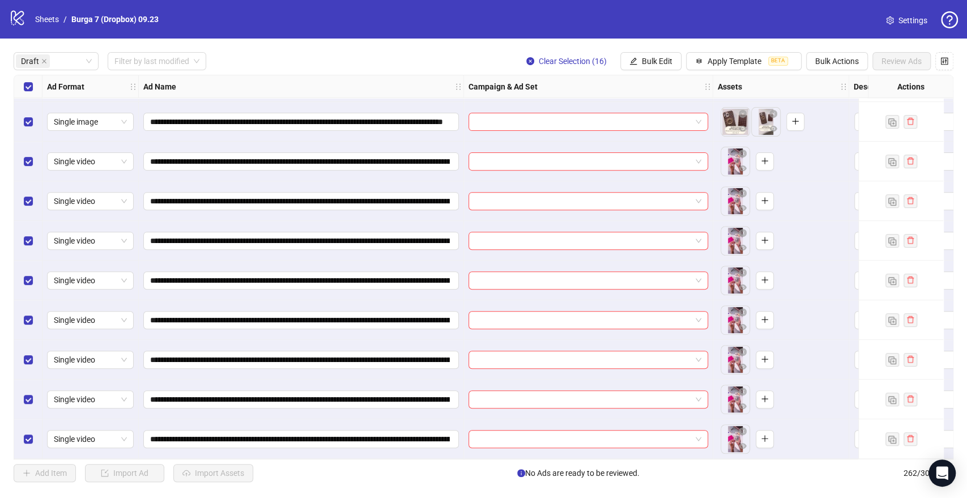
click at [652, 53] on div "Apply Template Select a template to apply to 16 selected items: Template Select…" at bounding box center [483, 249] width 967 height 498
click at [653, 57] on span "Bulk Edit" at bounding box center [657, 61] width 31 height 9
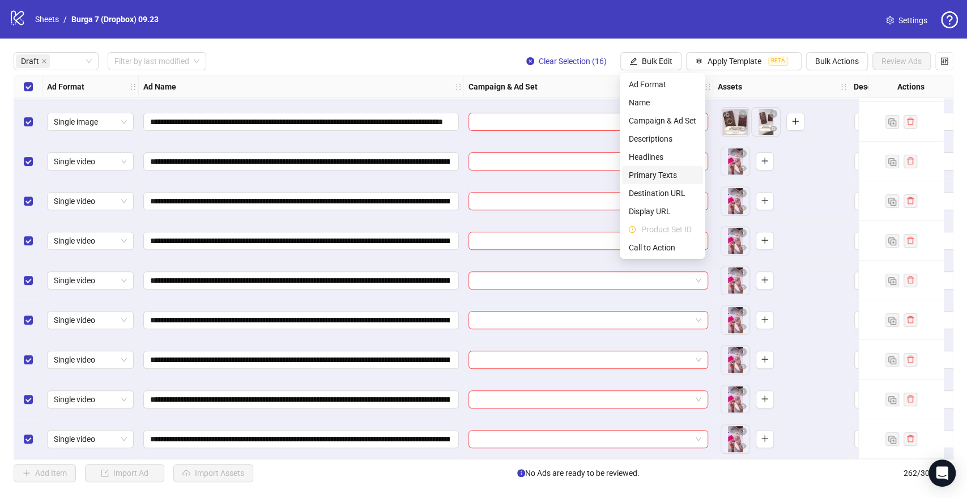
click at [657, 178] on span "Primary Texts" at bounding box center [662, 175] width 67 height 12
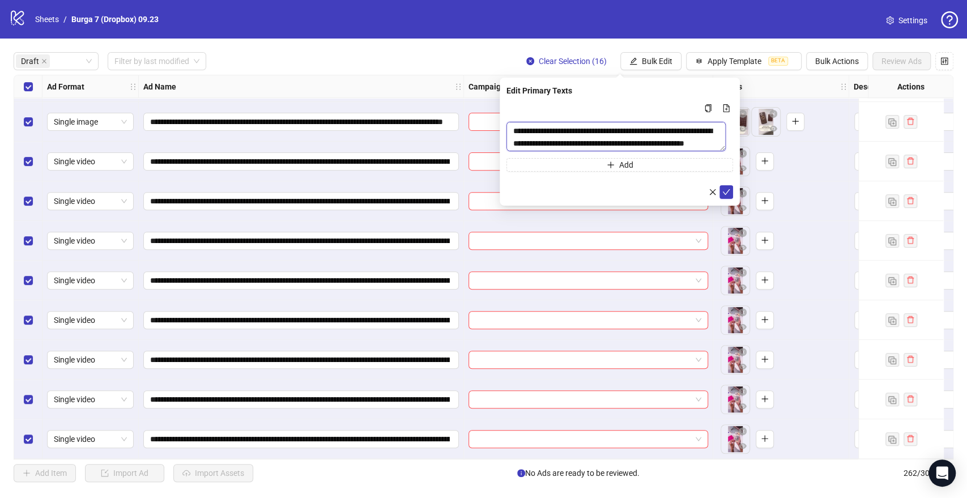
click at [551, 138] on textarea "**********" at bounding box center [615, 136] width 219 height 29
click at [551, 138] on textarea "**********" at bounding box center [619, 137] width 227 height 31
paste textarea "To enrich screen reader interactions, please activate Accessibility in Grammarl…"
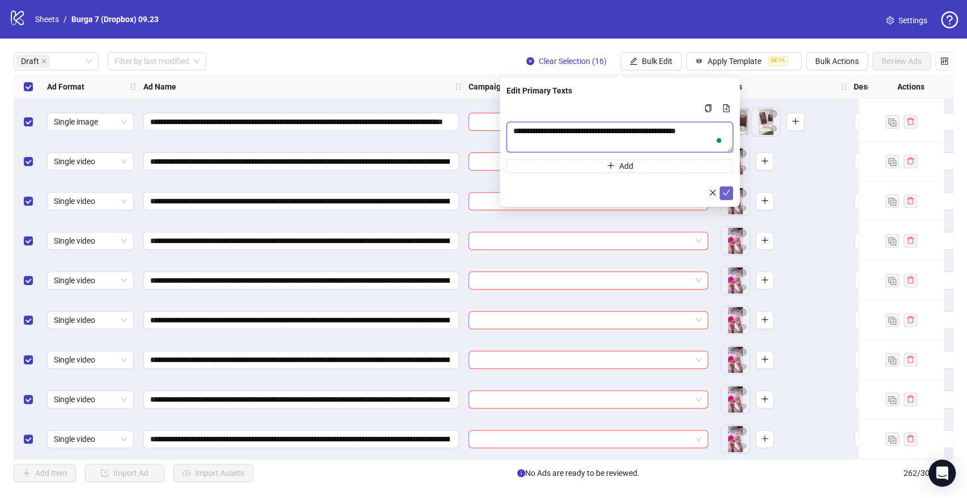
scroll to position [0, 0]
type textarea "**********"
click at [725, 193] on icon "check" at bounding box center [726, 193] width 8 height 8
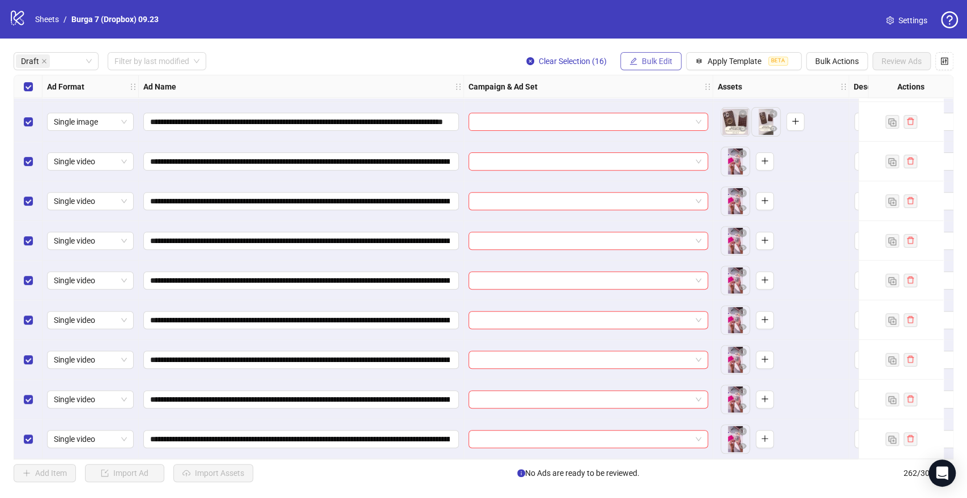
click at [657, 62] on span "Bulk Edit" at bounding box center [657, 61] width 31 height 9
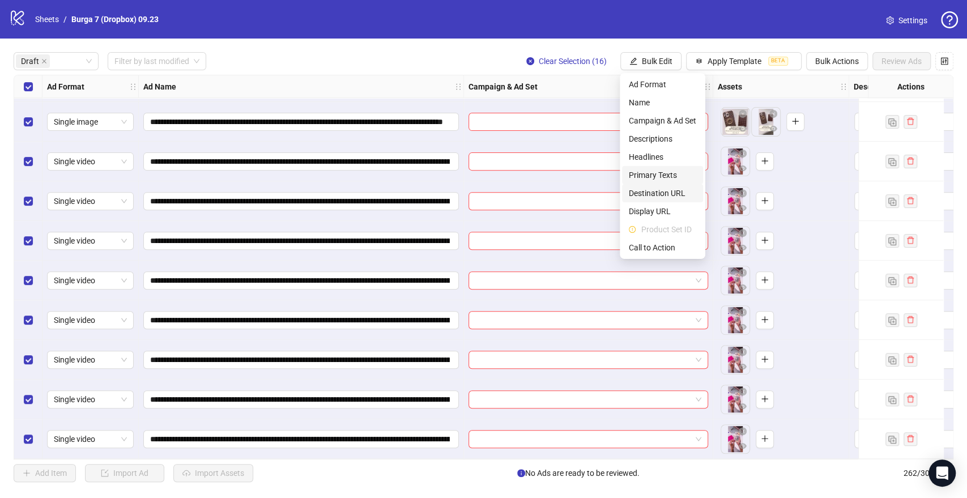
click at [655, 178] on span "Primary Texts" at bounding box center [662, 175] width 67 height 12
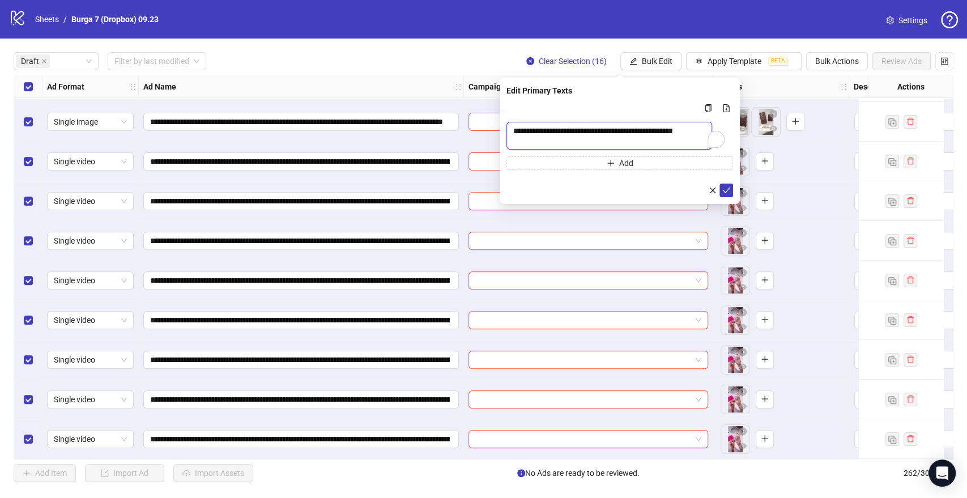
click at [561, 144] on textarea "**********" at bounding box center [609, 136] width 206 height 28
type textarea "**********"
click at [728, 190] on icon "check" at bounding box center [726, 193] width 8 height 8
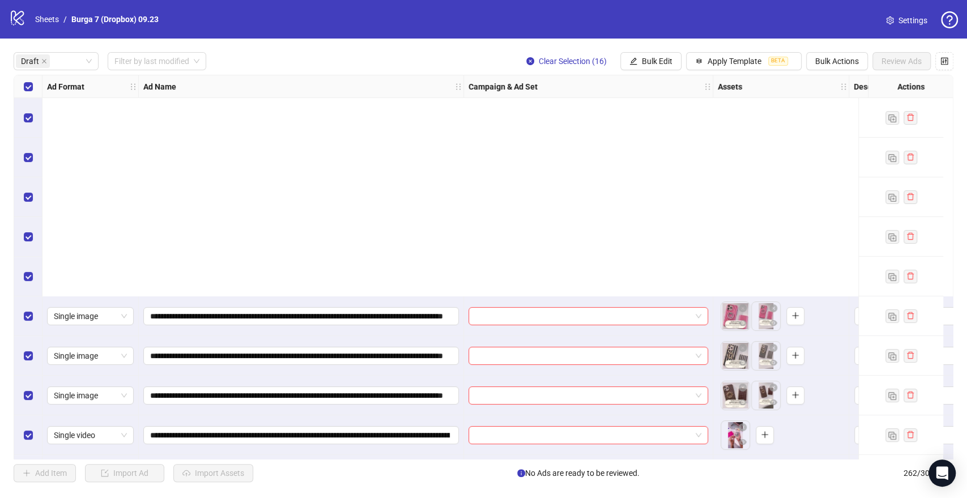
scroll to position [278, 0]
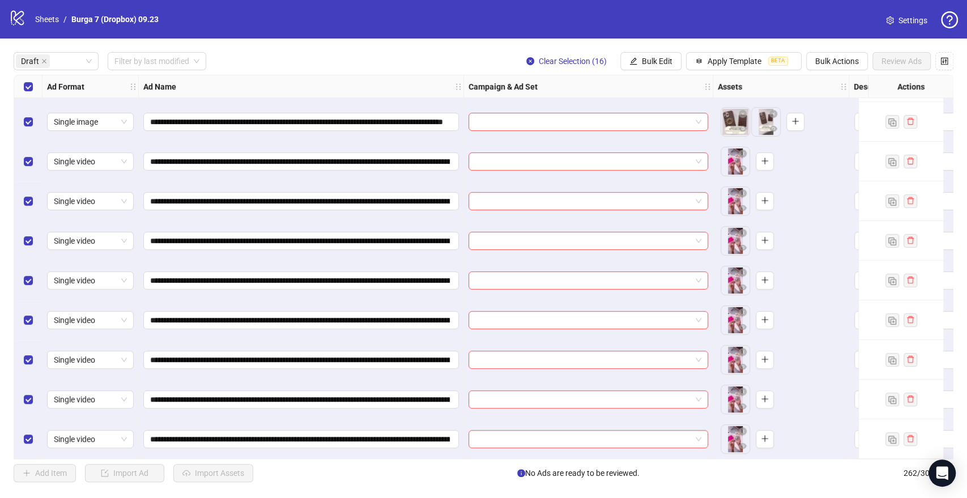
click at [648, 71] on div "**********" at bounding box center [483, 267] width 967 height 457
click at [650, 66] on button "Bulk Edit" at bounding box center [650, 61] width 61 height 18
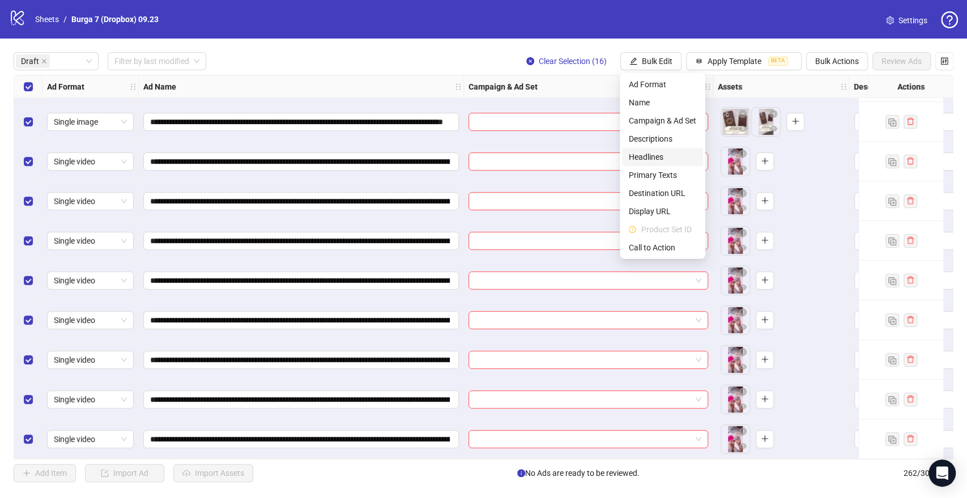
click at [642, 148] on li "Headlines" at bounding box center [662, 157] width 81 height 18
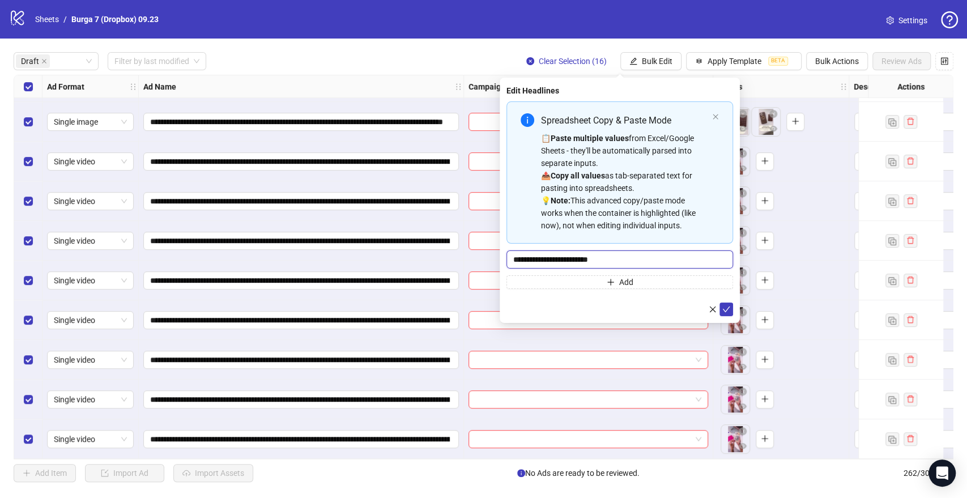
click at [611, 257] on input "**********" at bounding box center [619, 259] width 227 height 18
paste input "Multi-input container - paste or copy values"
type input "**********"
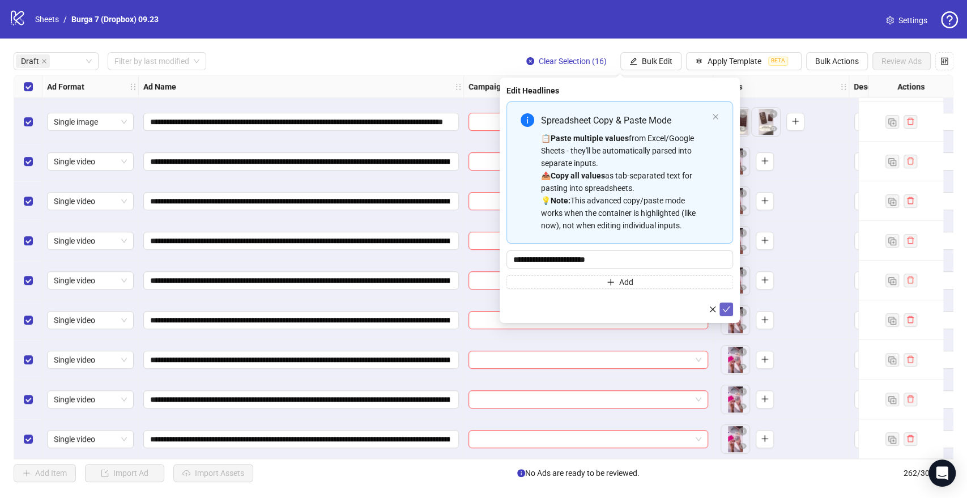
click at [727, 307] on icon "check" at bounding box center [726, 309] width 8 height 8
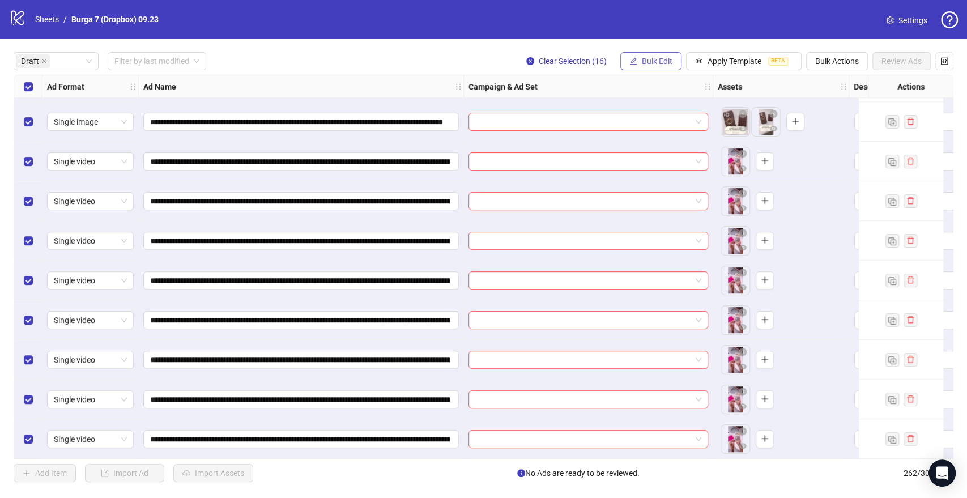
click at [662, 61] on span "Bulk Edit" at bounding box center [657, 61] width 31 height 9
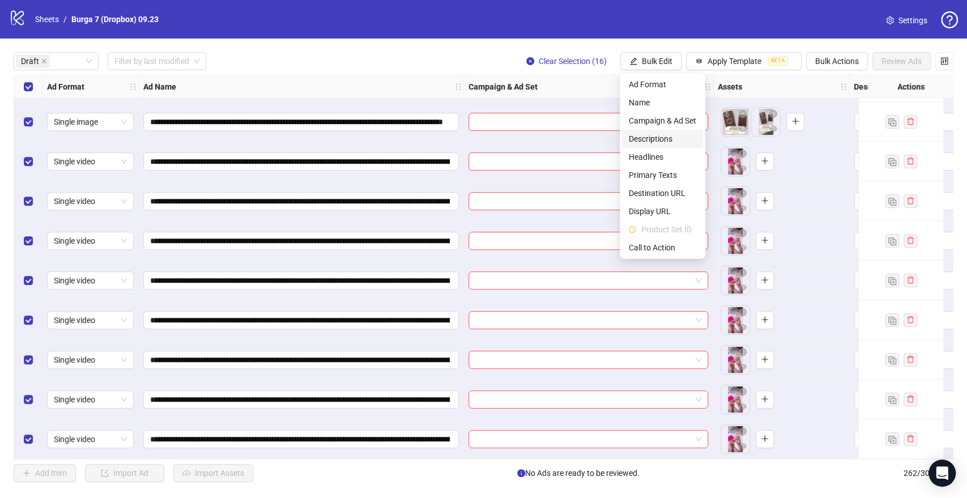
click at [658, 139] on span "Descriptions" at bounding box center [662, 139] width 67 height 12
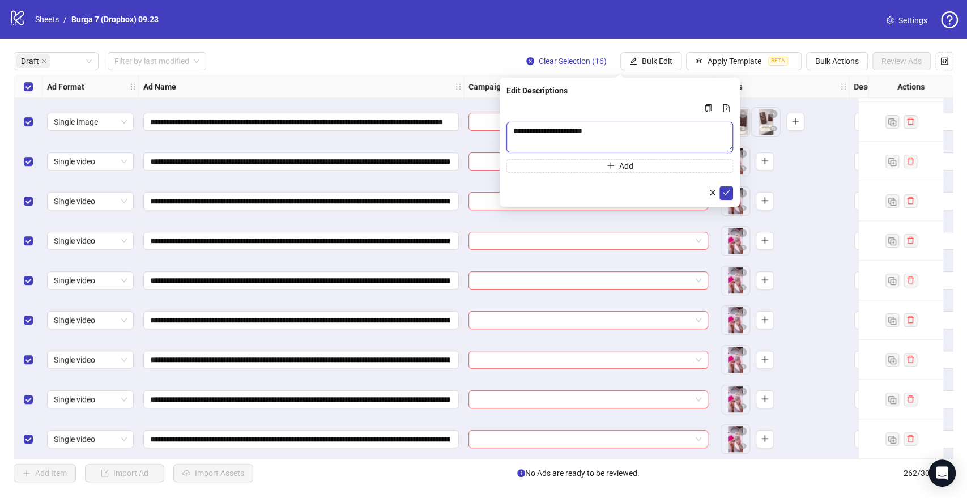
click at [571, 123] on textarea "**********" at bounding box center [619, 137] width 227 height 31
click at [730, 193] on button "submit" at bounding box center [726, 193] width 14 height 14
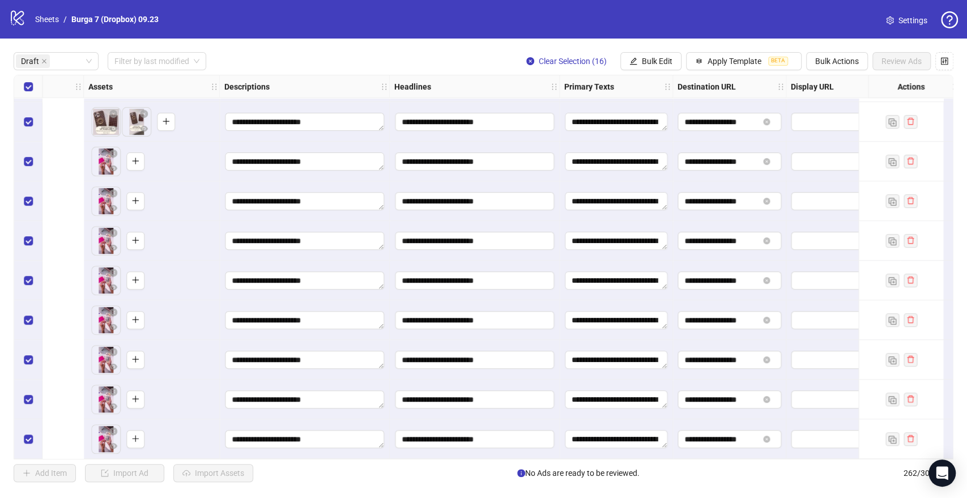
scroll to position [278, 1007]
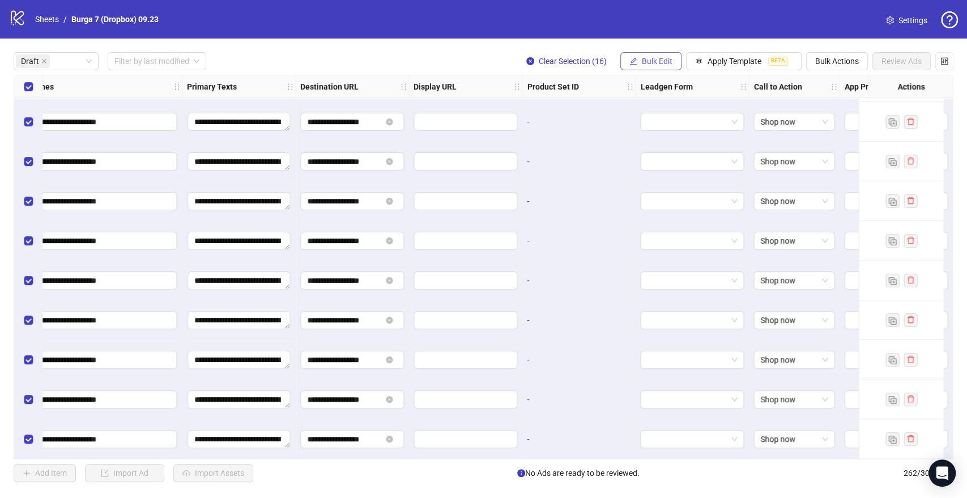
click at [665, 65] on span "Bulk Edit" at bounding box center [657, 61] width 31 height 9
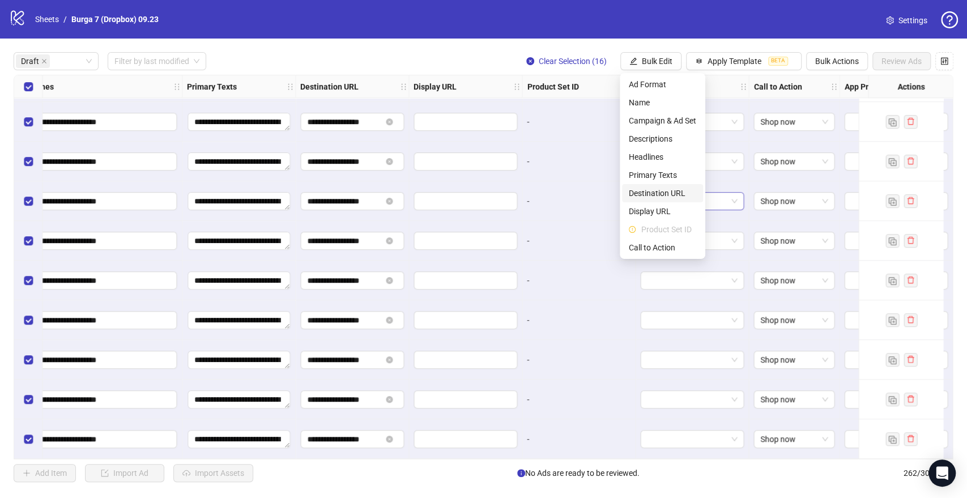
click at [658, 194] on span "Destination URL" at bounding box center [662, 193] width 67 height 12
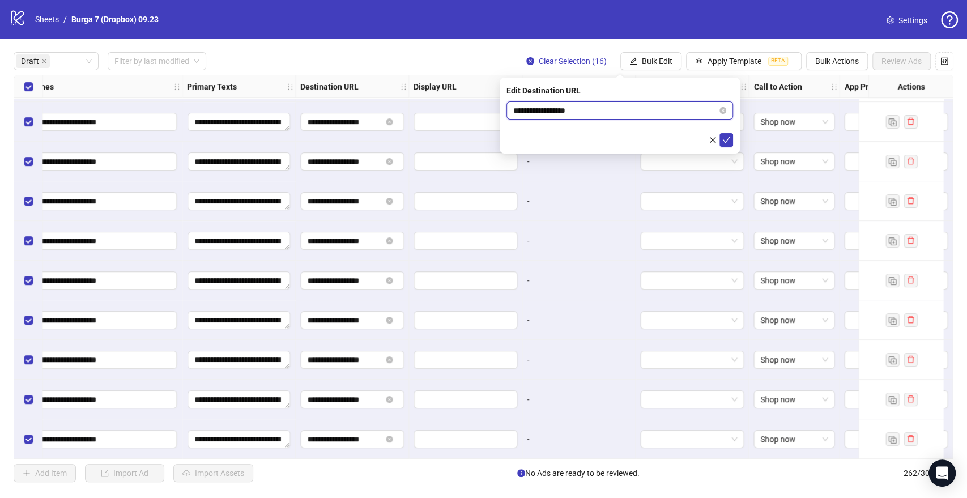
click at [562, 110] on input "**********" at bounding box center [615, 110] width 204 height 12
paste input "**********"
type input "**********"
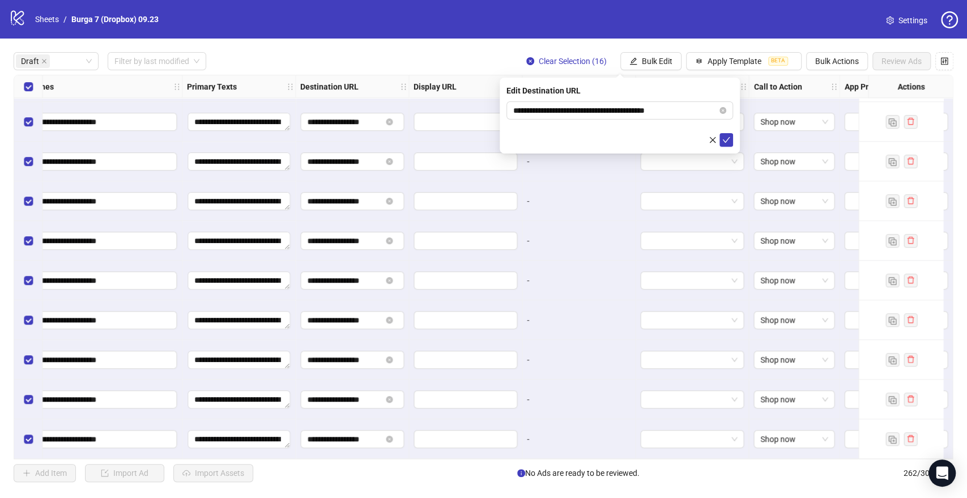
click at [658, 134] on div at bounding box center [619, 140] width 227 height 14
click at [730, 139] on icon "check" at bounding box center [726, 140] width 8 height 8
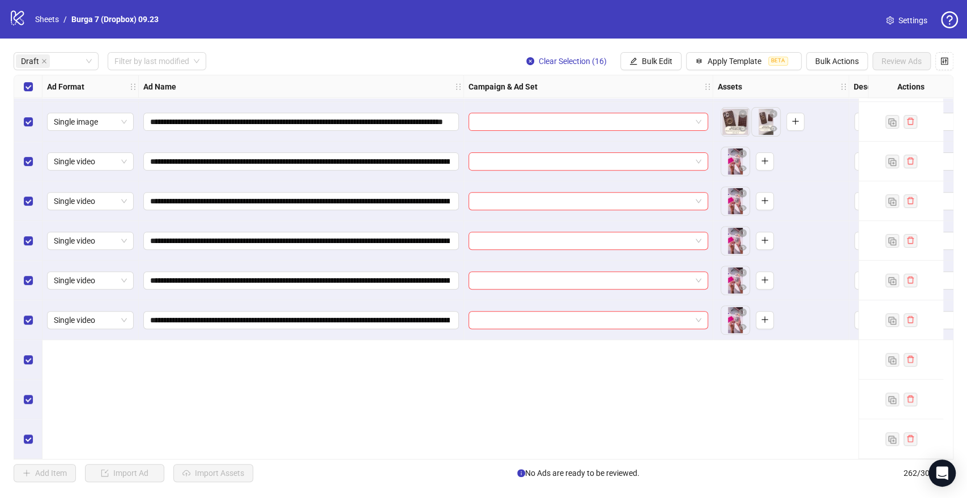
scroll to position [0, 0]
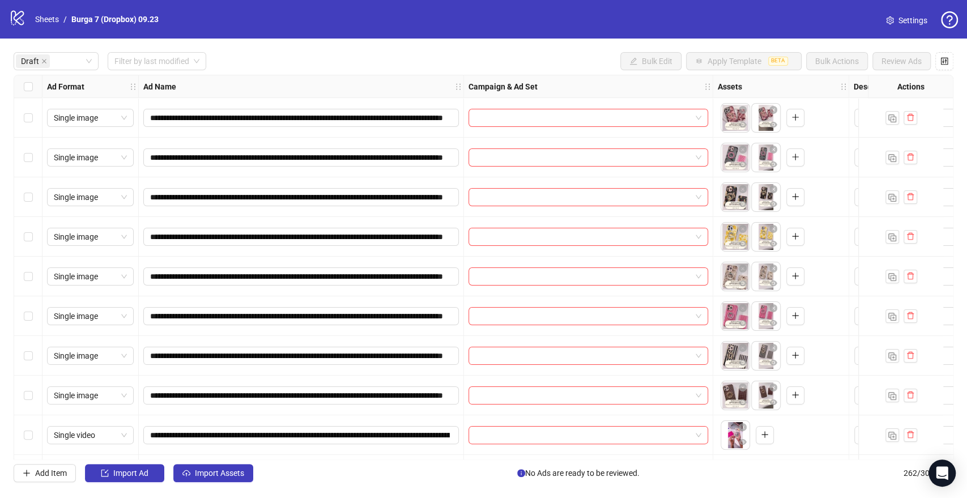
click at [28, 123] on label "Select row 1" at bounding box center [28, 118] width 9 height 12
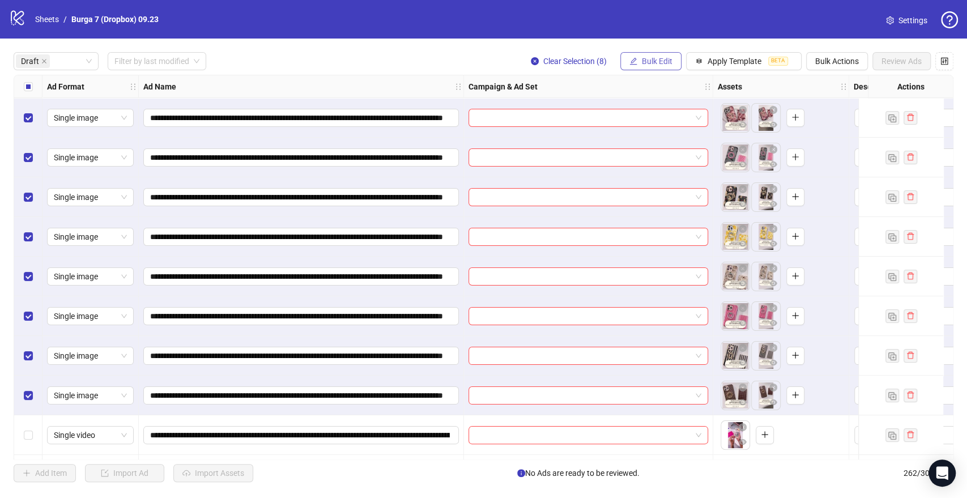
click at [655, 60] on span "Bulk Edit" at bounding box center [657, 61] width 31 height 9
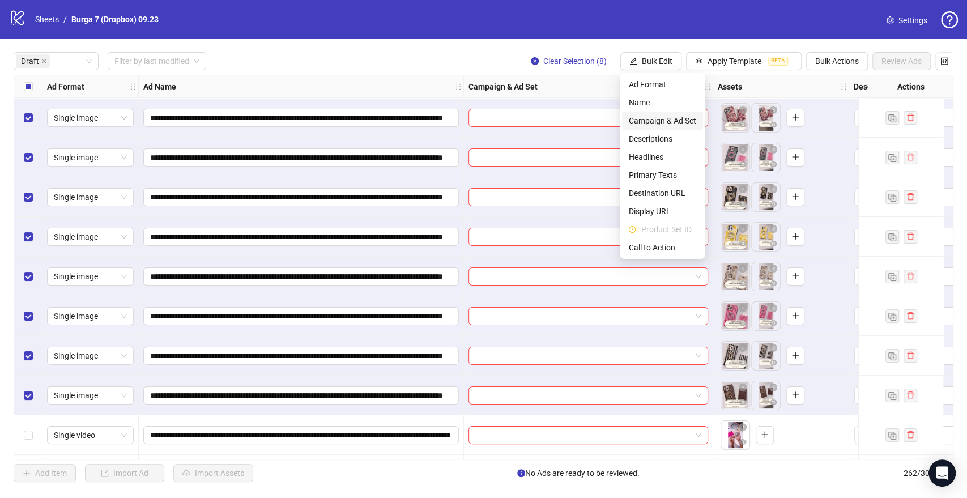
click at [655, 118] on span "Campaign & Ad Set" at bounding box center [662, 120] width 67 height 12
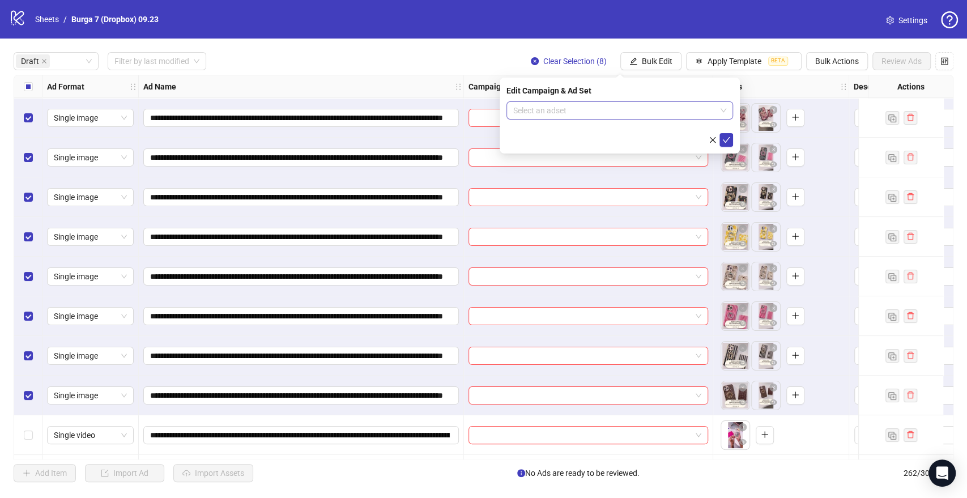
click at [595, 114] on input "search" at bounding box center [614, 110] width 203 height 17
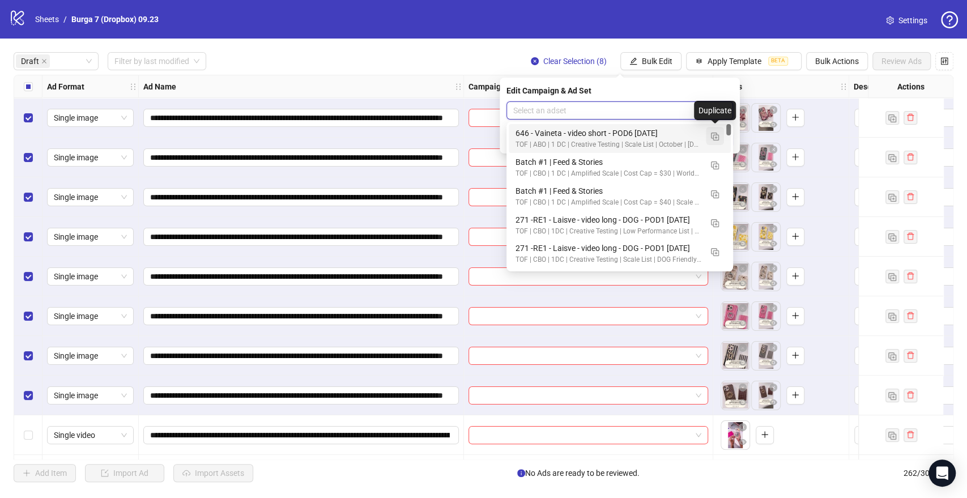
click at [716, 138] on img "button" at bounding box center [715, 137] width 8 height 8
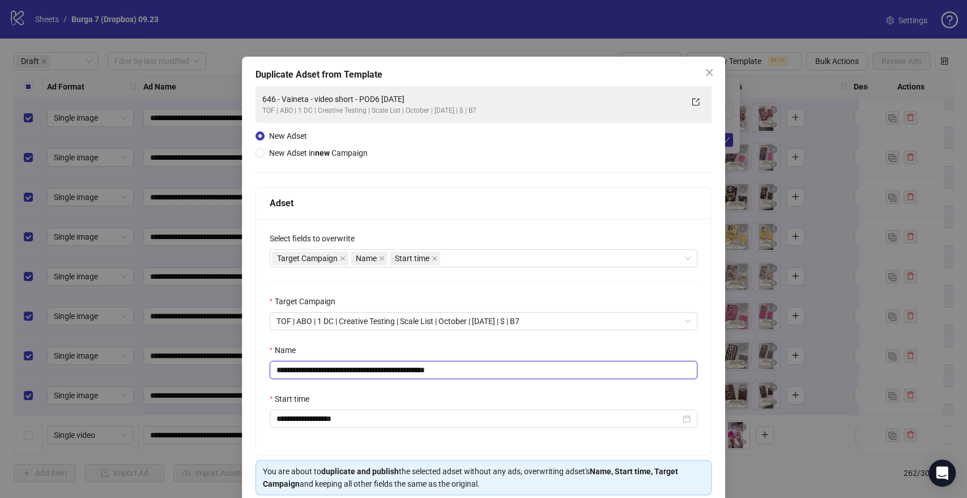
drag, startPoint x: 391, startPoint y: 370, endPoint x: 188, endPoint y: 360, distance: 204.2
click at [137, 363] on div "**********" at bounding box center [483, 249] width 967 height 498
paste input "text"
drag, startPoint x: 437, startPoint y: 367, endPoint x: 562, endPoint y: 371, distance: 124.7
click at [530, 371] on input "**********" at bounding box center [484, 370] width 428 height 18
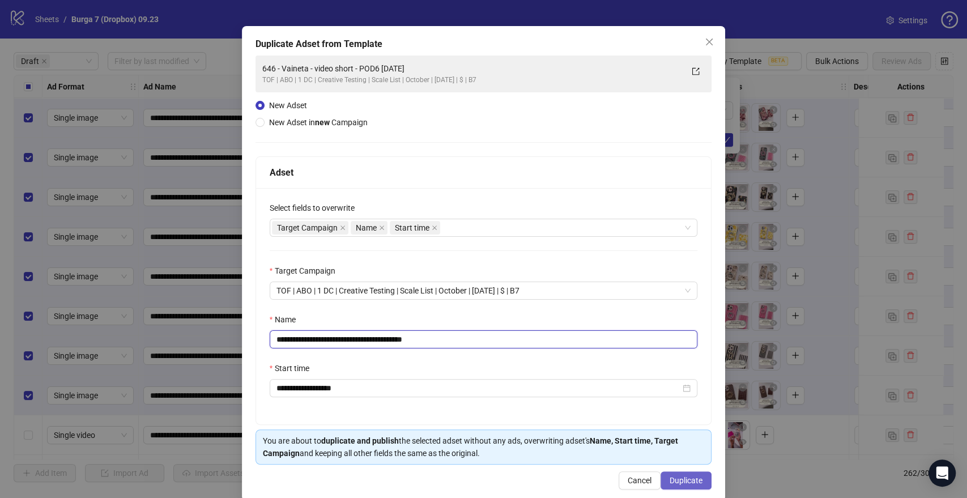
scroll to position [47, 0]
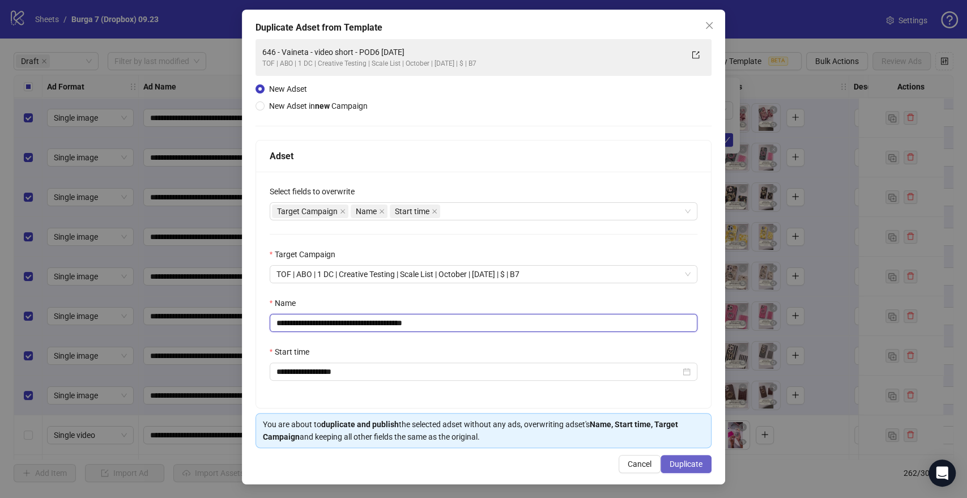
type input "**********"
click at [670, 463] on span "Duplicate" at bounding box center [686, 463] width 33 height 9
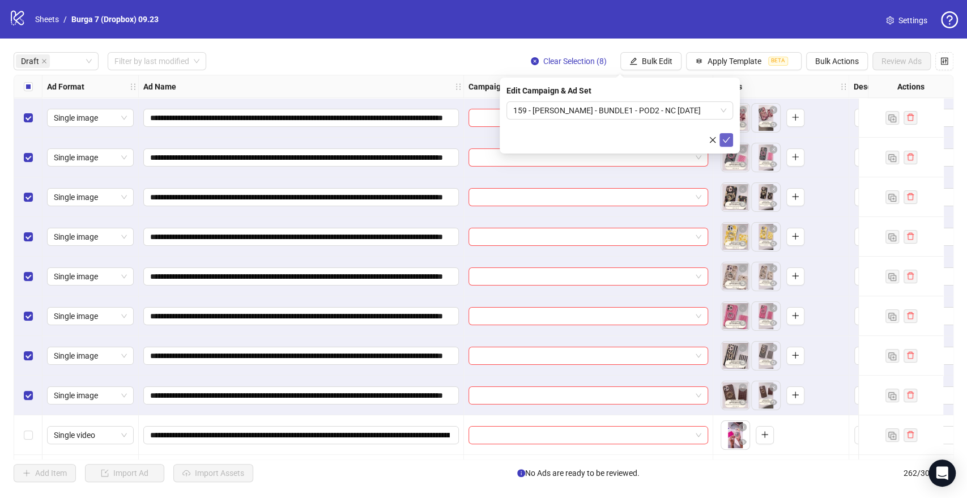
click at [729, 144] on span "submit" at bounding box center [726, 139] width 8 height 9
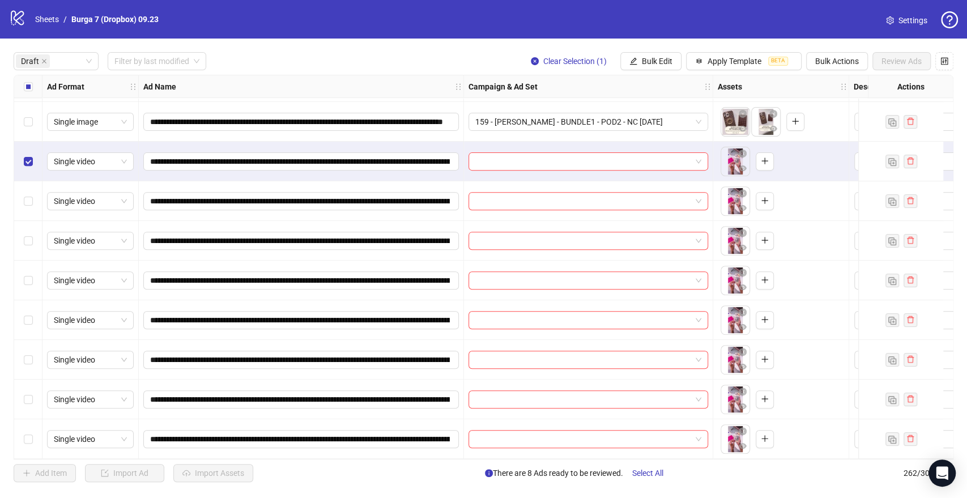
scroll to position [278, 0]
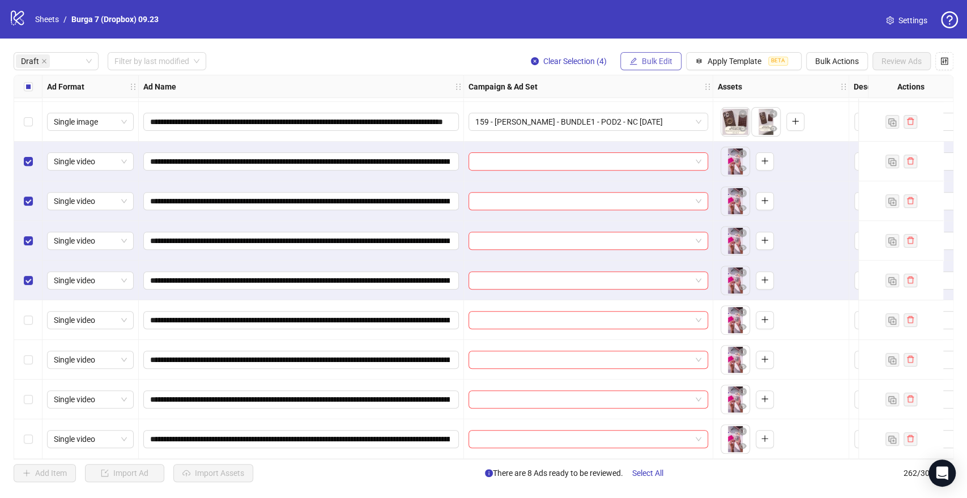
click at [662, 60] on span "Bulk Edit" at bounding box center [657, 61] width 31 height 9
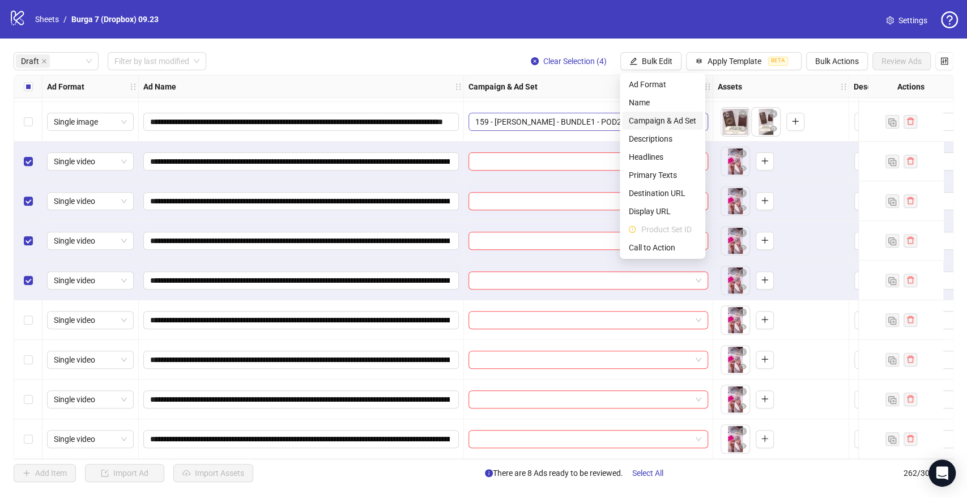
drag, startPoint x: 670, startPoint y: 121, endPoint x: 661, endPoint y: 116, distance: 9.6
click at [670, 120] on span "Campaign & Ad Set" at bounding box center [662, 120] width 67 height 12
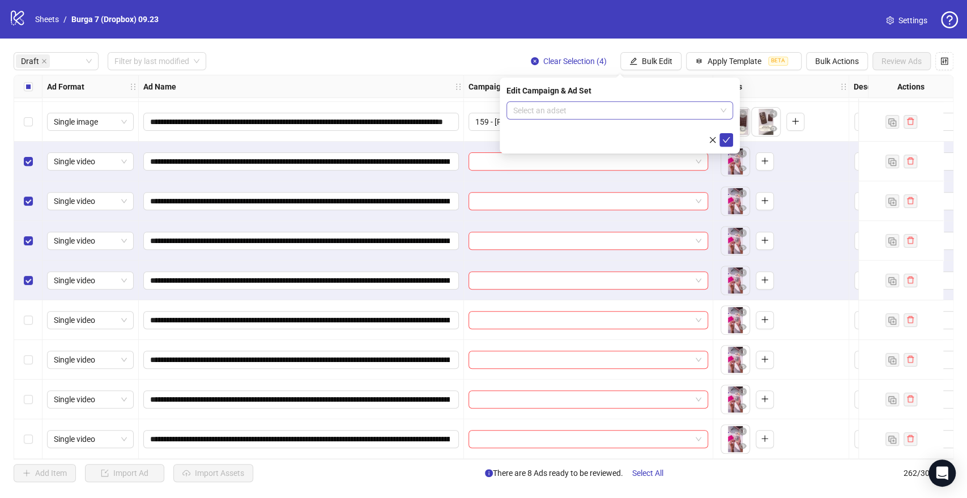
click at [578, 107] on input "search" at bounding box center [614, 110] width 203 height 17
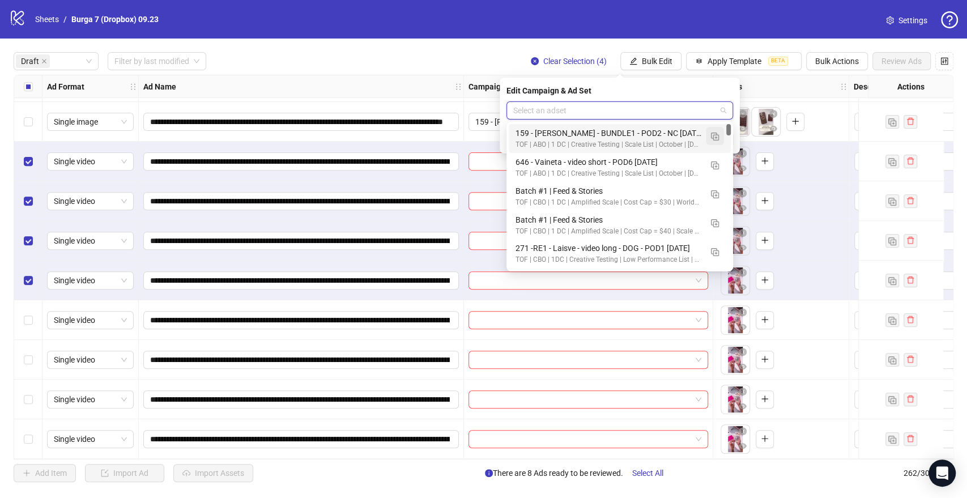
click at [719, 134] on button "button" at bounding box center [715, 136] width 18 height 18
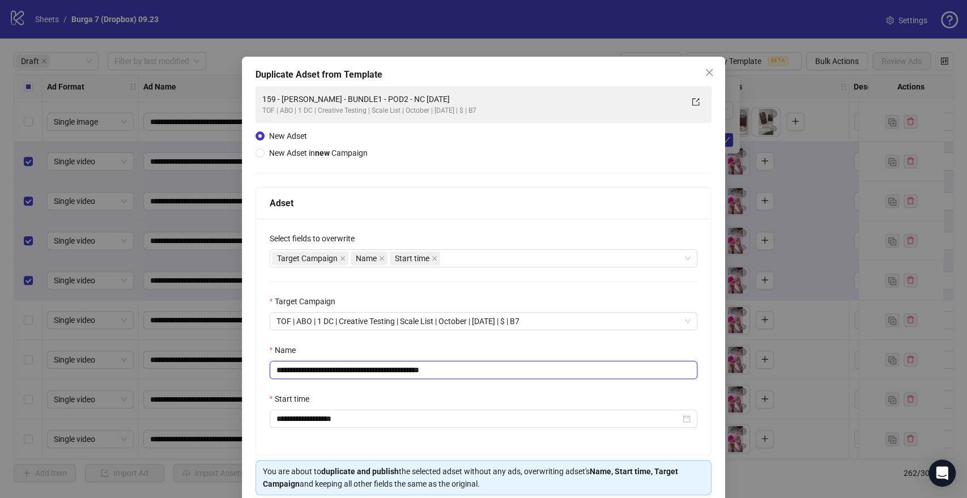
click at [129, 373] on div "**********" at bounding box center [483, 249] width 967 height 498
paste input "*********"
drag, startPoint x: 458, startPoint y: 369, endPoint x: 633, endPoint y: 380, distance: 175.4
click at [606, 380] on div "**********" at bounding box center [483, 337] width 455 height 236
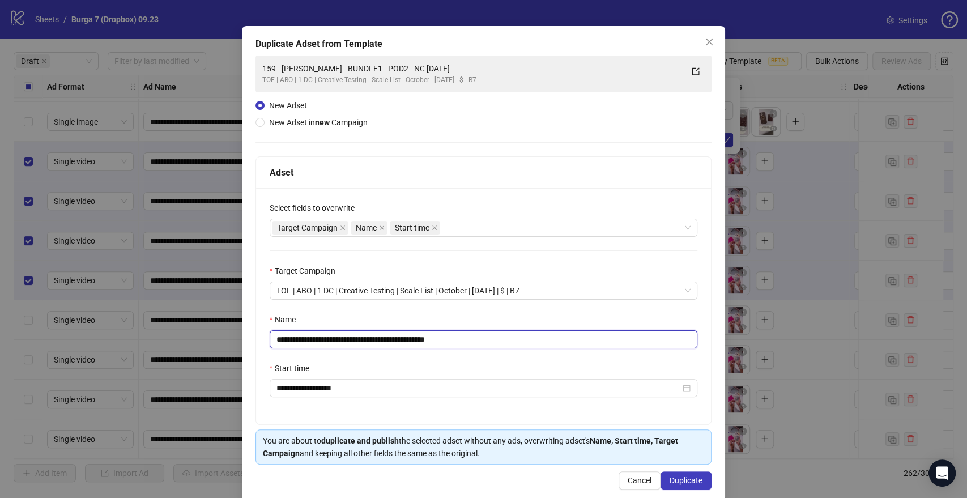
scroll to position [47, 0]
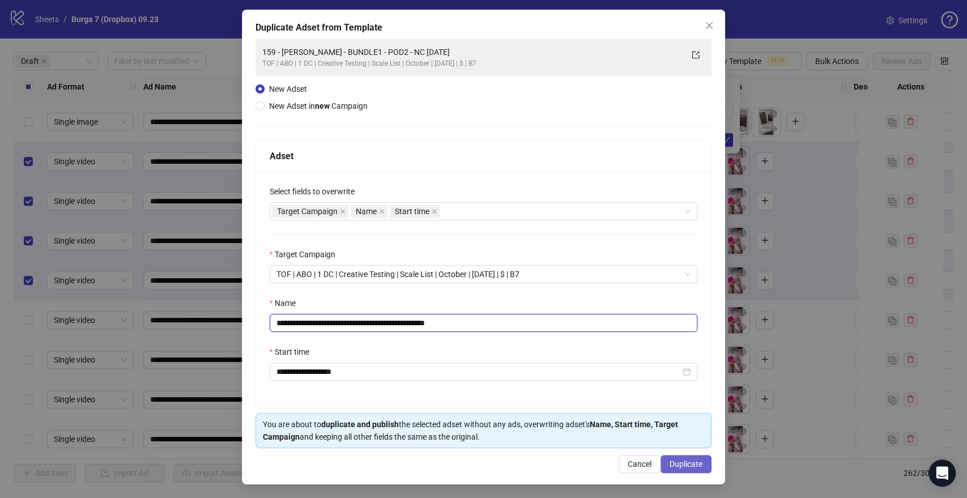
type input "**********"
click at [675, 467] on span "Duplicate" at bounding box center [686, 463] width 33 height 9
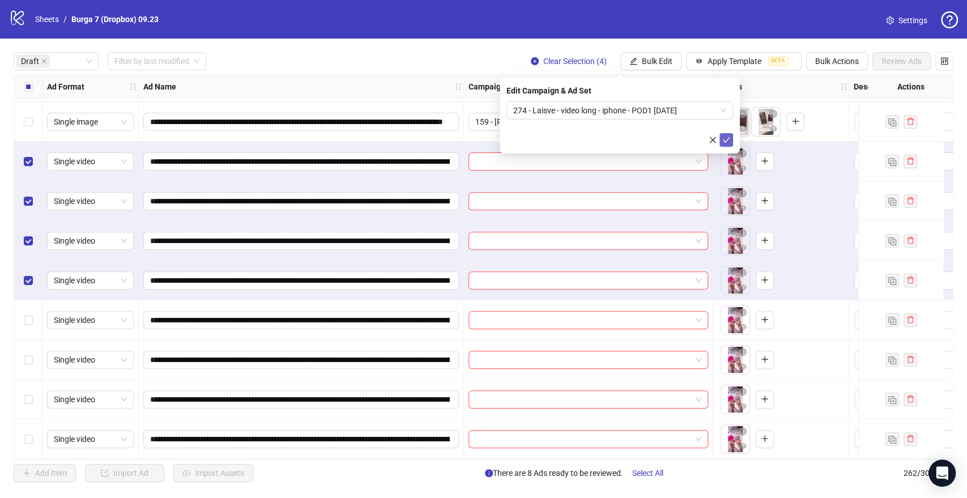
click at [725, 139] on icon "check" at bounding box center [726, 140] width 8 height 8
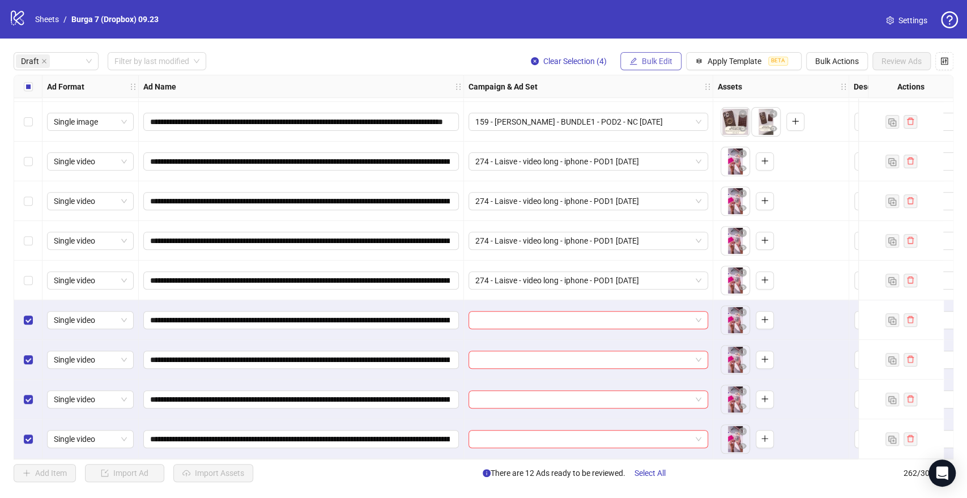
click at [669, 54] on button "Bulk Edit" at bounding box center [650, 61] width 61 height 18
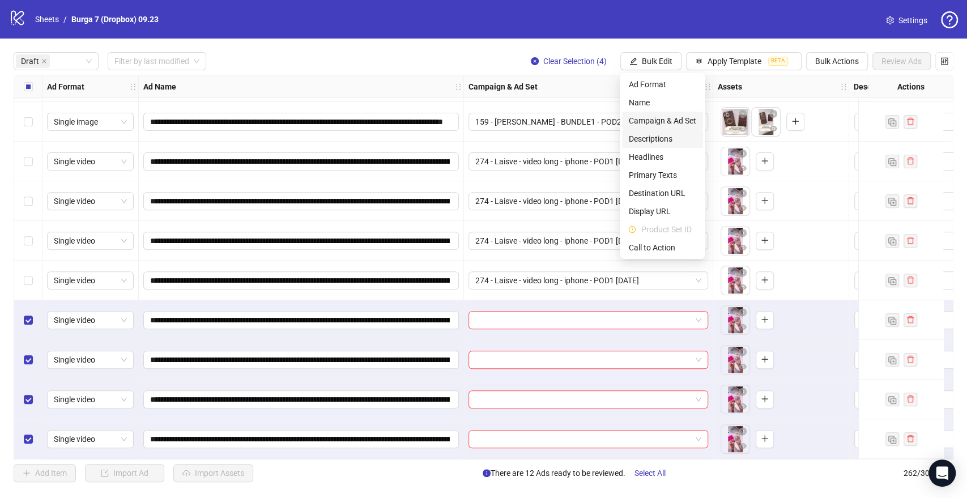
click at [671, 125] on span "Campaign & Ad Set" at bounding box center [662, 120] width 67 height 12
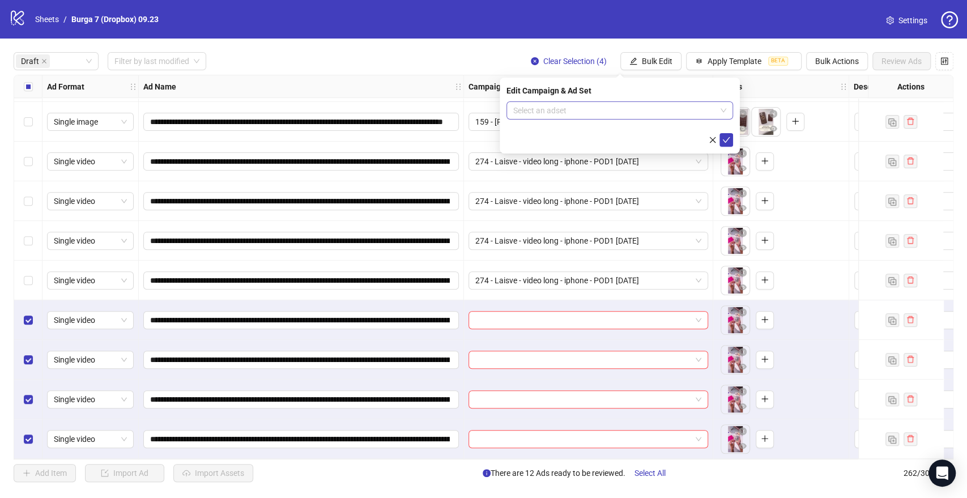
click at [548, 114] on input "search" at bounding box center [614, 110] width 203 height 17
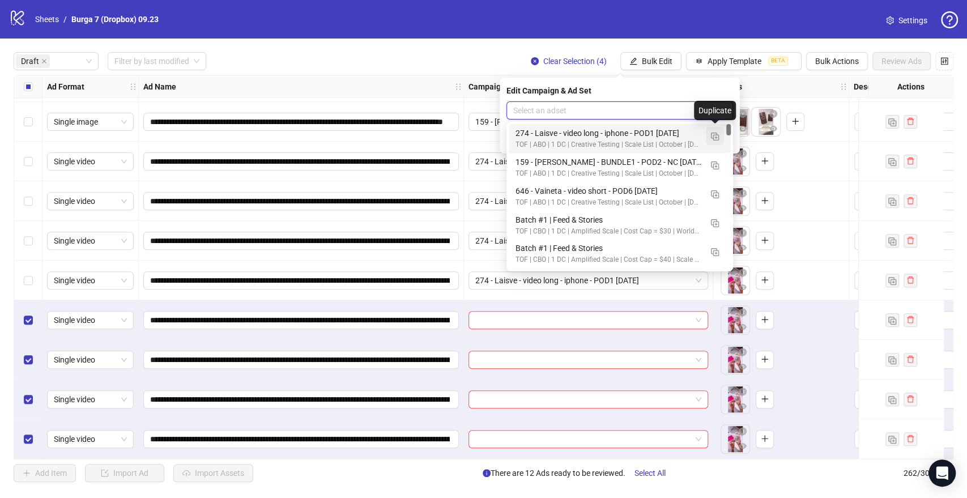
click at [712, 141] on button "button" at bounding box center [715, 136] width 18 height 18
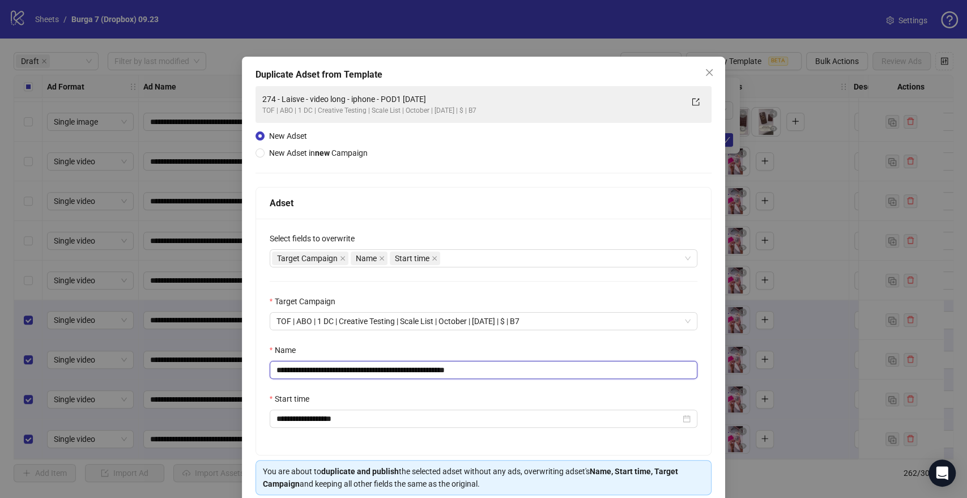
drag, startPoint x: 419, startPoint y: 370, endPoint x: 289, endPoint y: 368, distance: 129.7
click at [0, 357] on div "**********" at bounding box center [483, 249] width 967 height 498
paste input "text"
drag, startPoint x: 457, startPoint y: 372, endPoint x: 562, endPoint y: 374, distance: 105.4
click at [562, 374] on input "**********" at bounding box center [484, 370] width 428 height 18
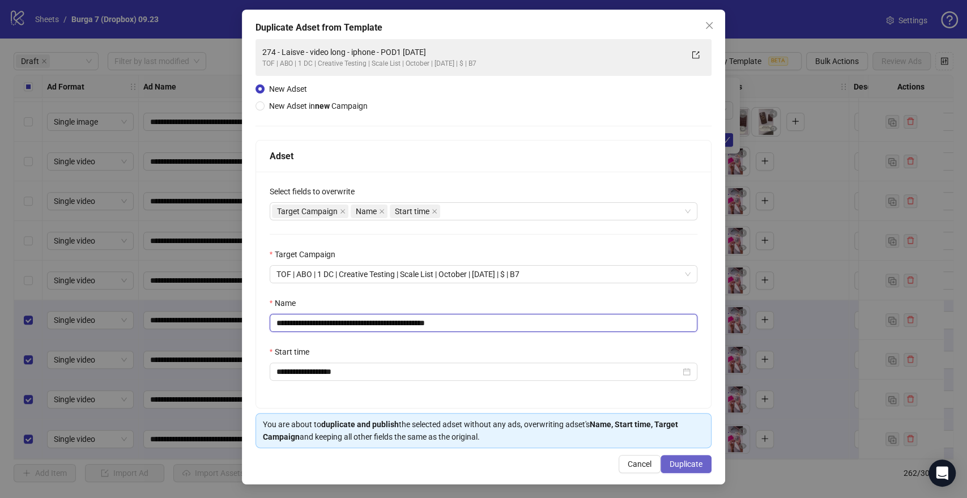
type input "**********"
click at [693, 468] on span "Duplicate" at bounding box center [686, 463] width 33 height 9
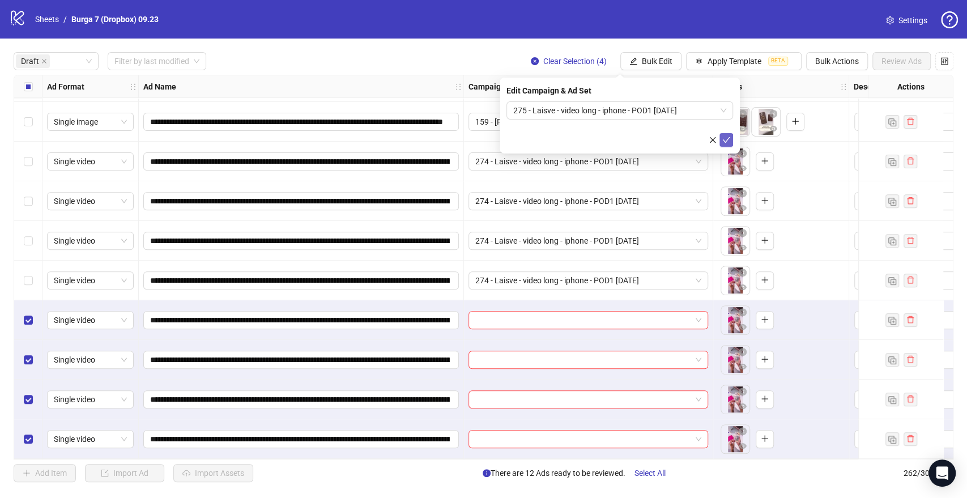
click at [724, 137] on icon "check" at bounding box center [726, 140] width 8 height 8
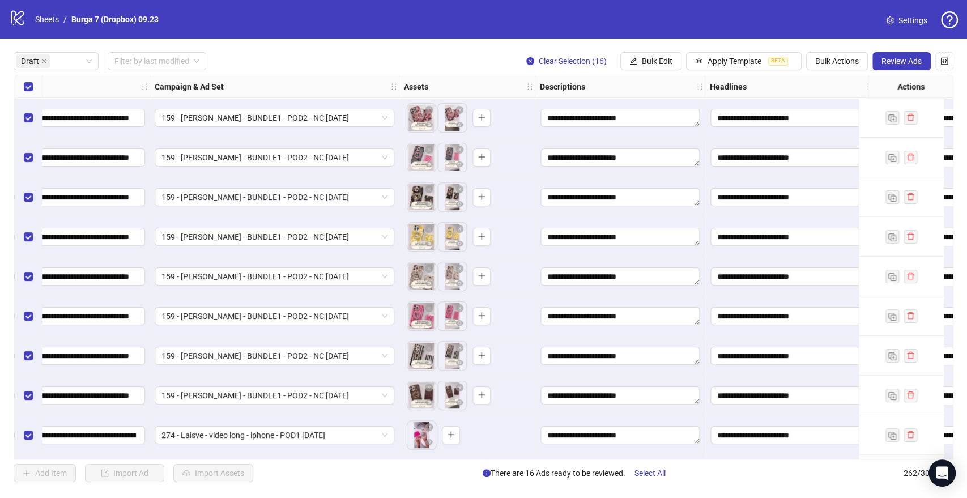
scroll to position [0, 377]
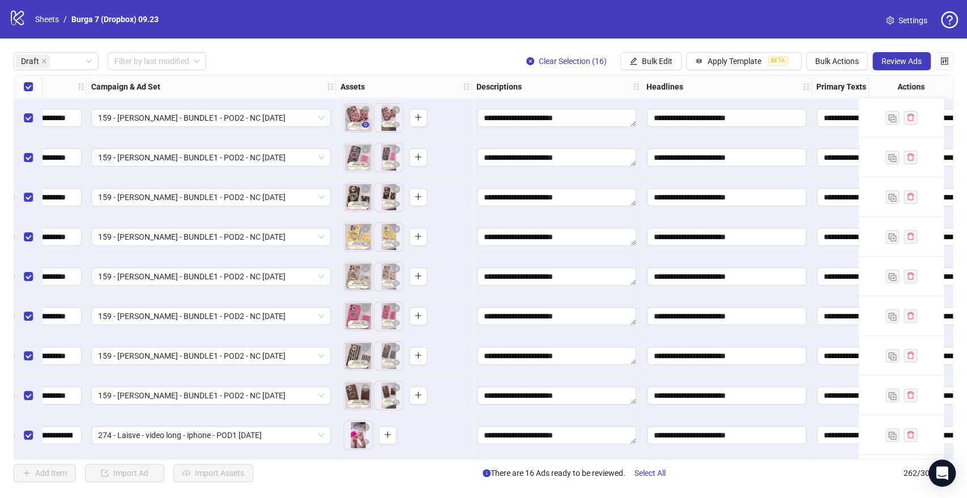
click at [366, 129] on icon "eye" at bounding box center [365, 125] width 8 height 8
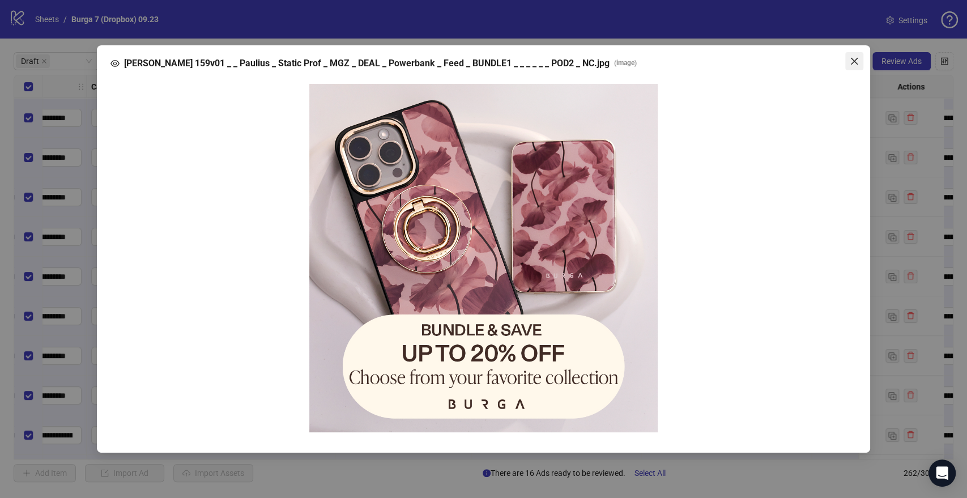
click at [852, 62] on icon "close" at bounding box center [854, 61] width 7 height 7
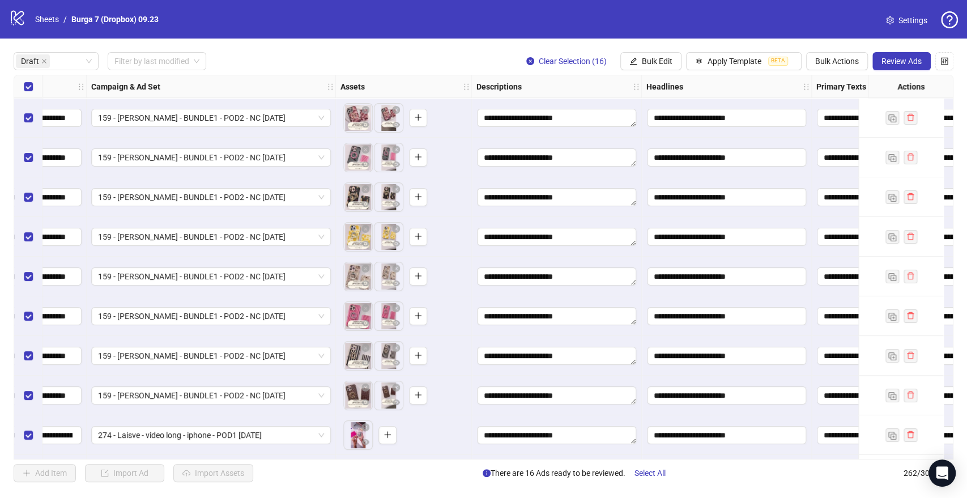
scroll to position [63, 377]
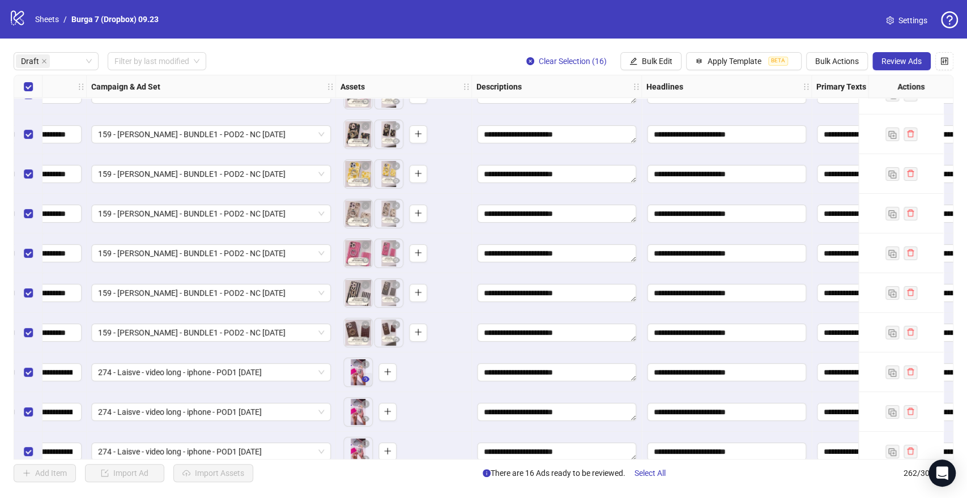
click at [362, 380] on icon "eye" at bounding box center [365, 379] width 8 height 6
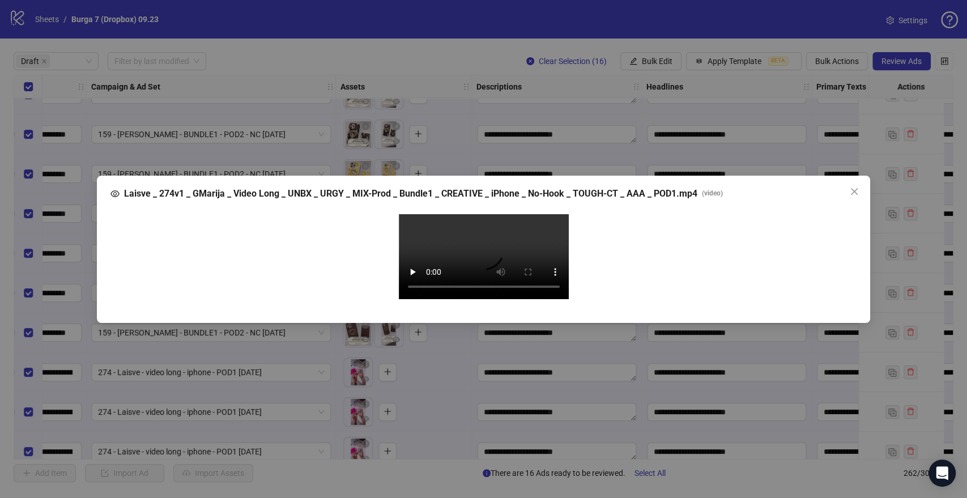
click at [489, 261] on video "Your browser does not support the video tag." at bounding box center [484, 256] width 170 height 85
click at [857, 187] on icon "close" at bounding box center [854, 191] width 9 height 9
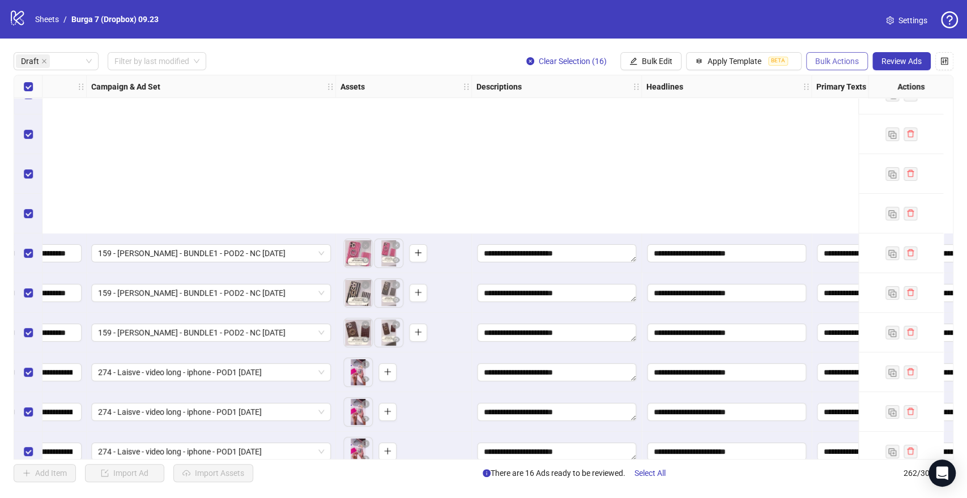
scroll to position [278, 377]
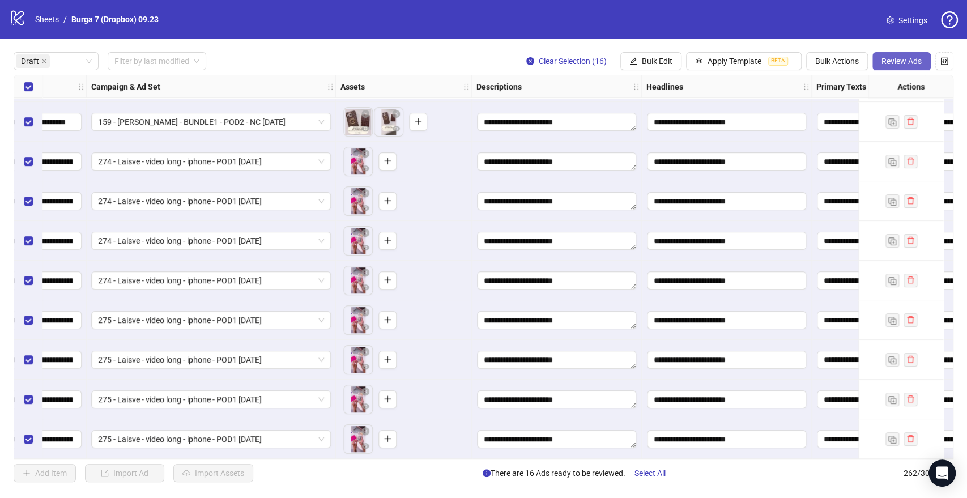
click at [901, 63] on span "Review Ads" at bounding box center [901, 61] width 40 height 9
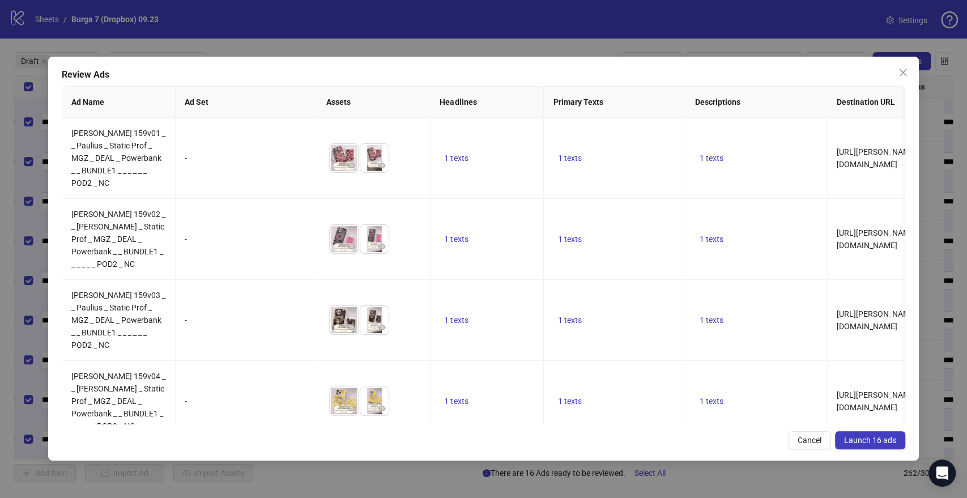
click at [868, 436] on span "Launch 16 ads" at bounding box center [870, 440] width 52 height 9
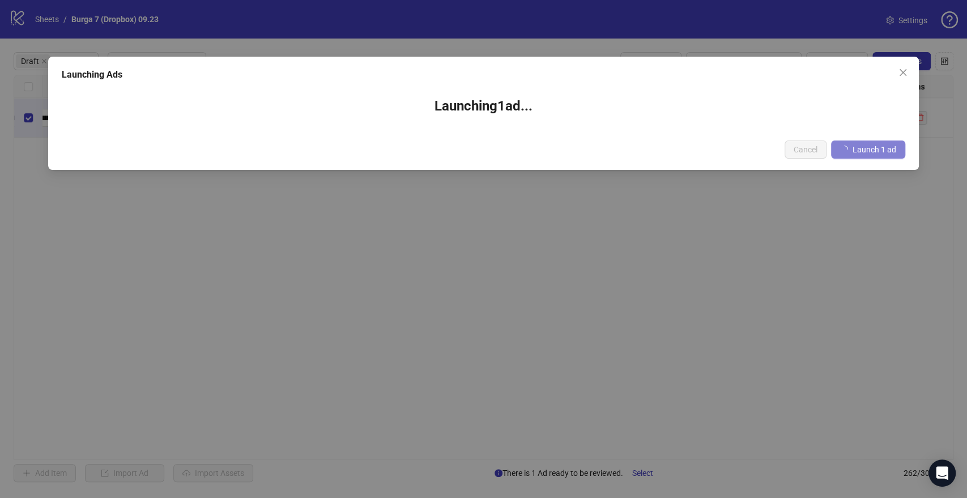
scroll to position [0, 377]
